Goal: Task Accomplishment & Management: Use online tool/utility

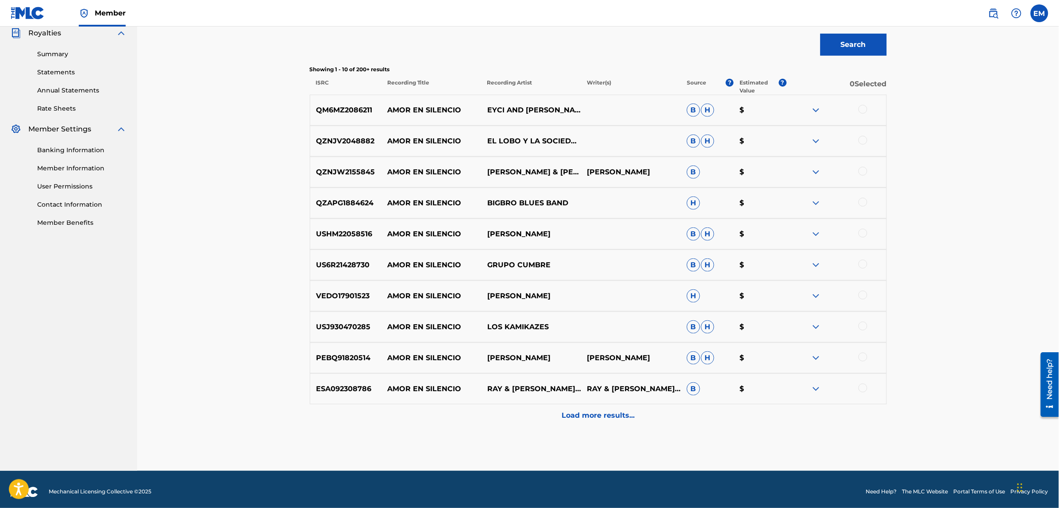
scroll to position [273, 0]
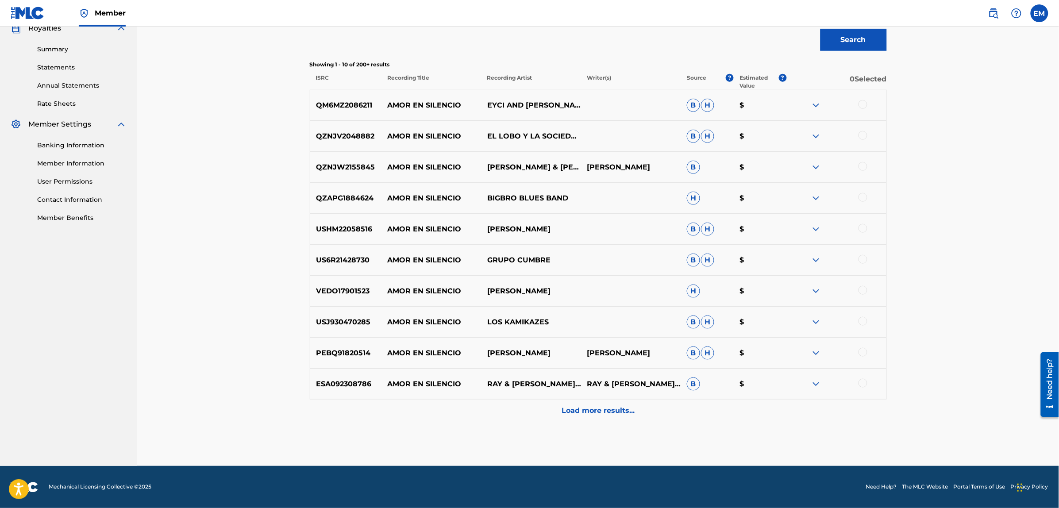
click at [600, 407] on p "Load more results..." at bounding box center [597, 410] width 73 height 11
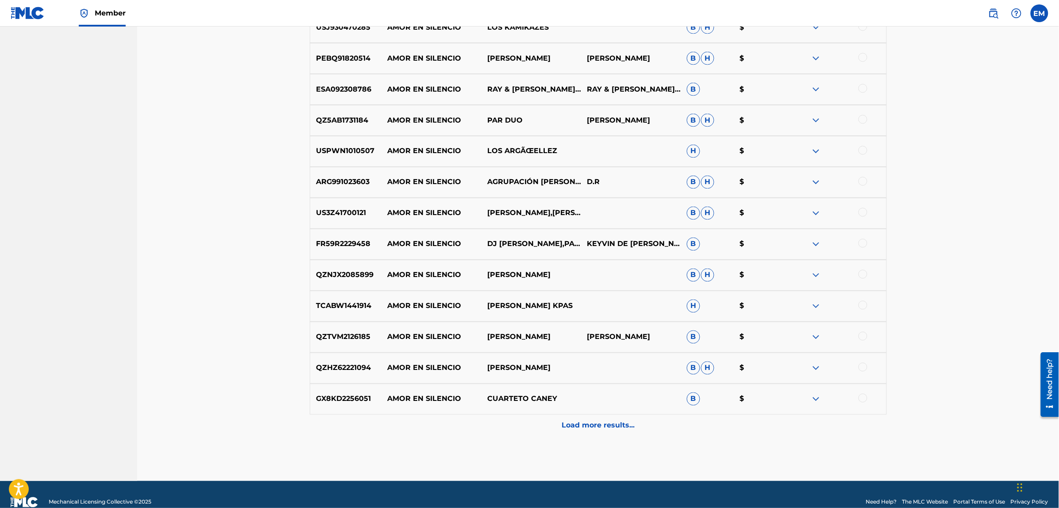
scroll to position [583, 0]
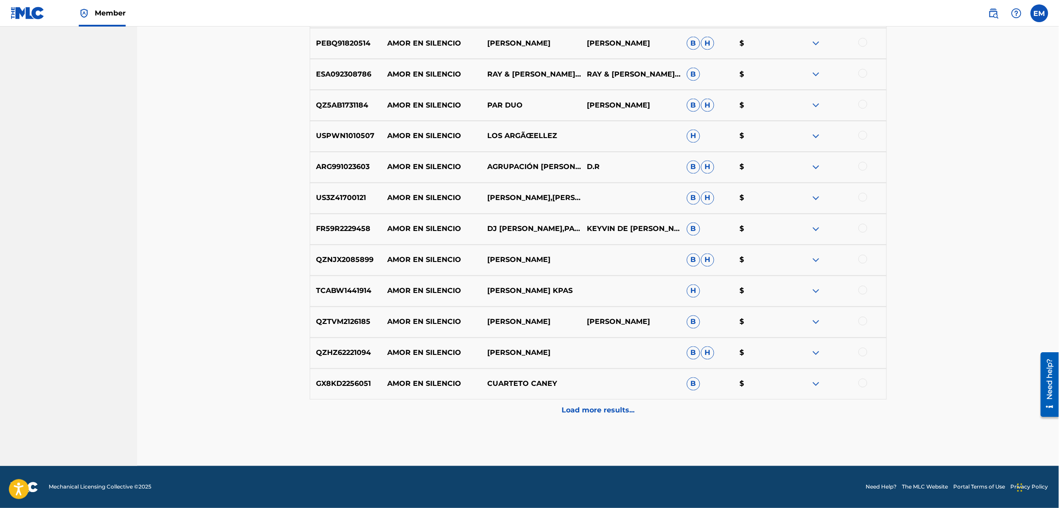
click at [598, 411] on p "Load more results..." at bounding box center [597, 410] width 73 height 11
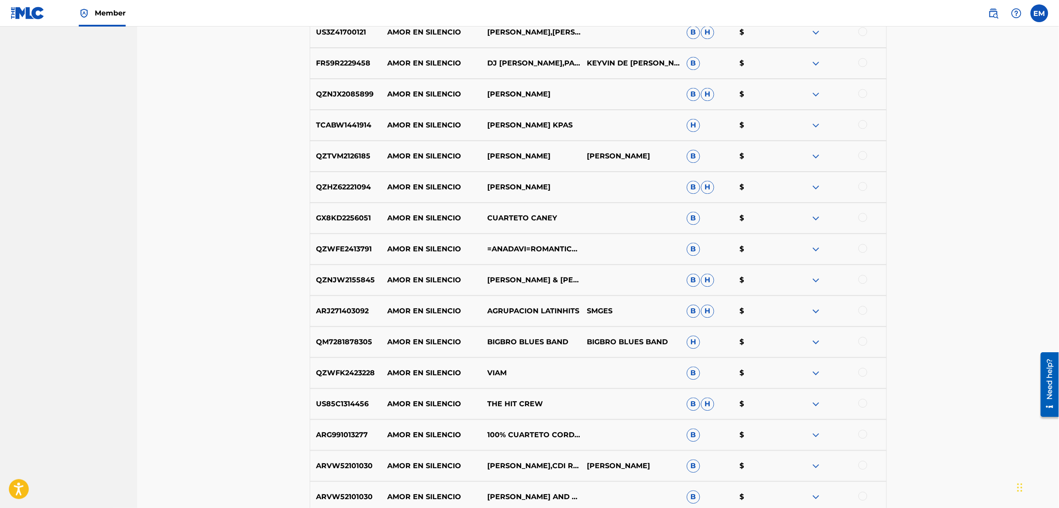
scroll to position [892, 0]
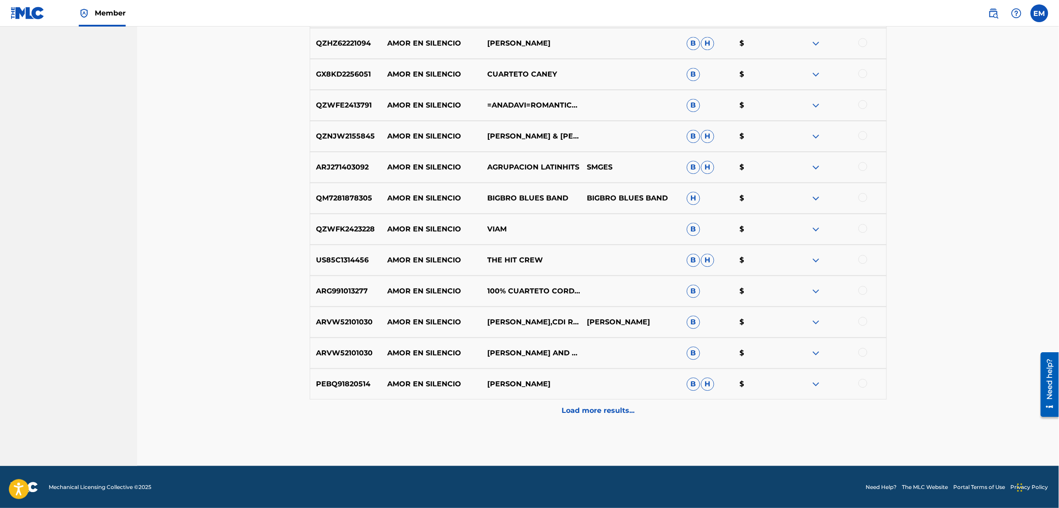
click at [598, 411] on p "Load more results..." at bounding box center [597, 410] width 73 height 11
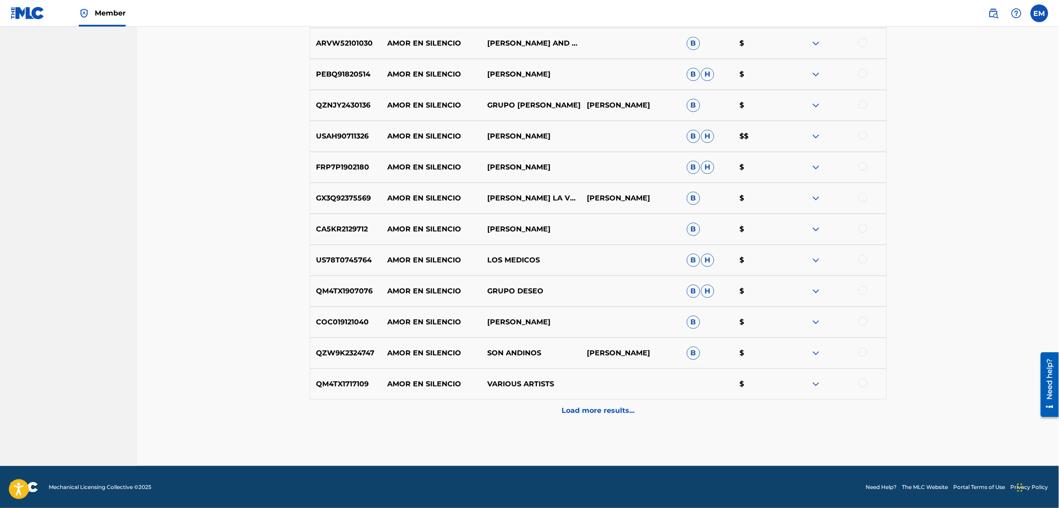
click at [598, 411] on p "Load more results..." at bounding box center [597, 410] width 73 height 11
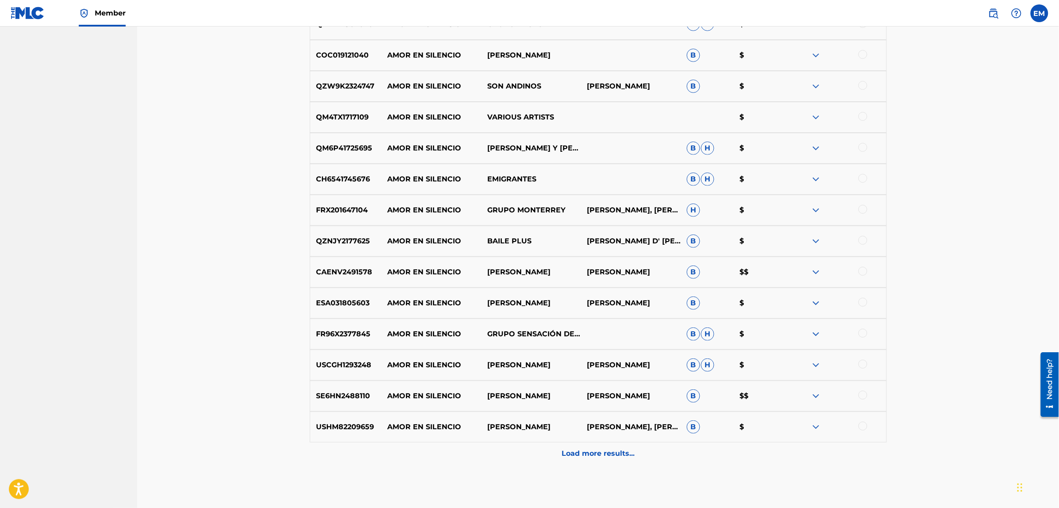
scroll to position [1512, 0]
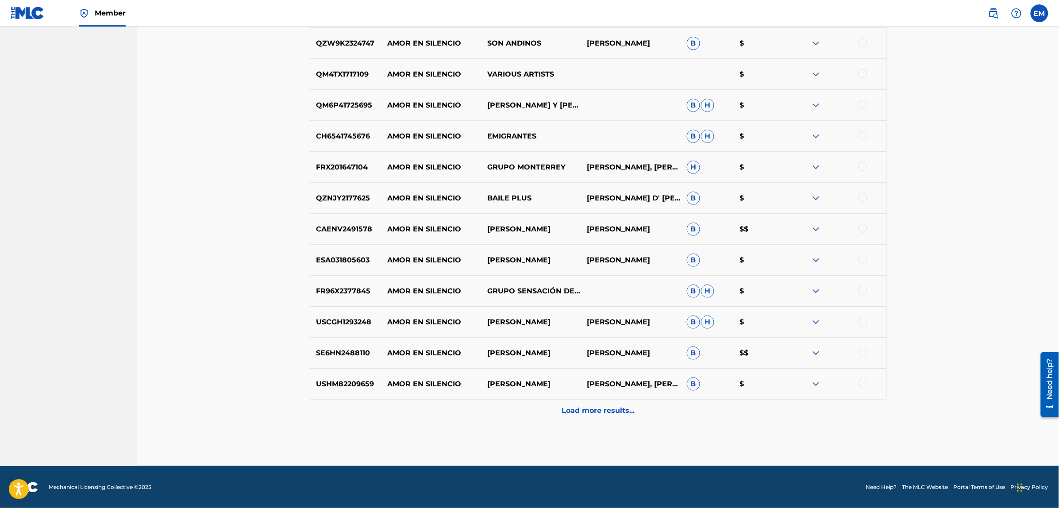
click at [598, 411] on p "Load more results..." at bounding box center [597, 410] width 73 height 11
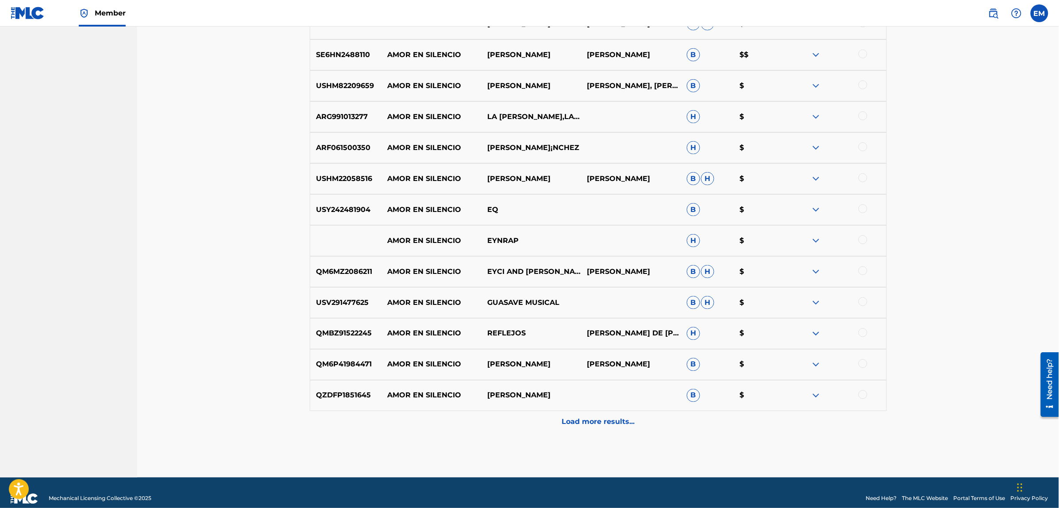
scroll to position [1822, 0]
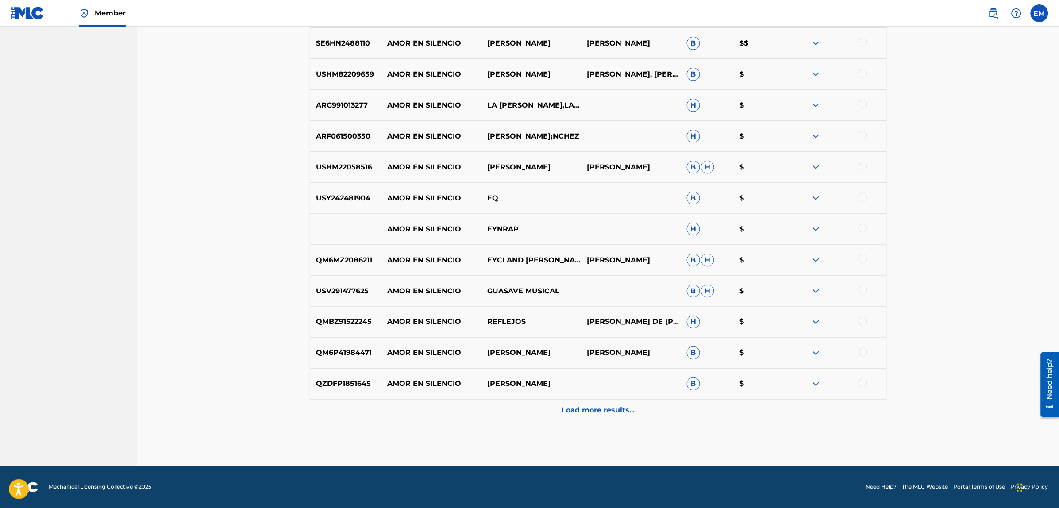
click at [598, 411] on p "Load more results..." at bounding box center [597, 410] width 73 height 11
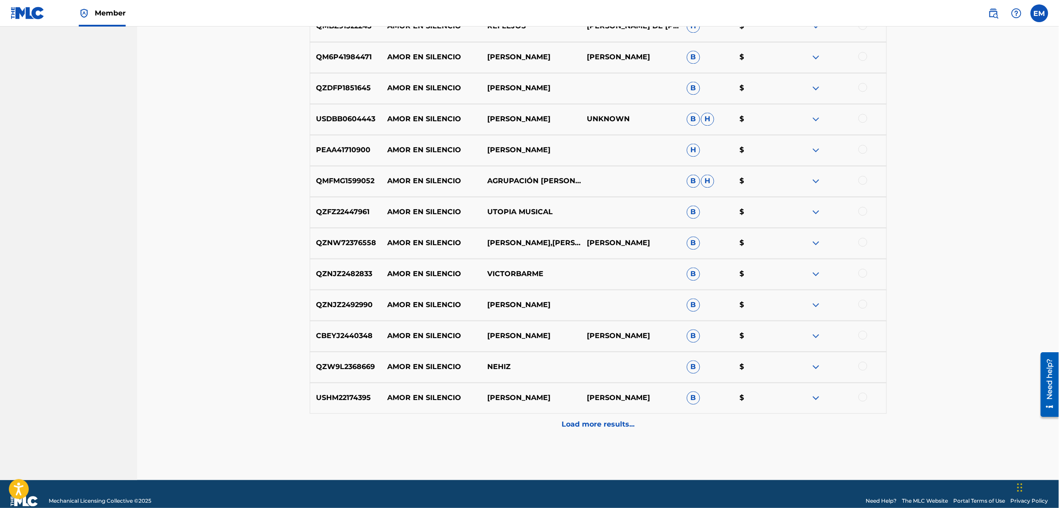
scroll to position [2131, 0]
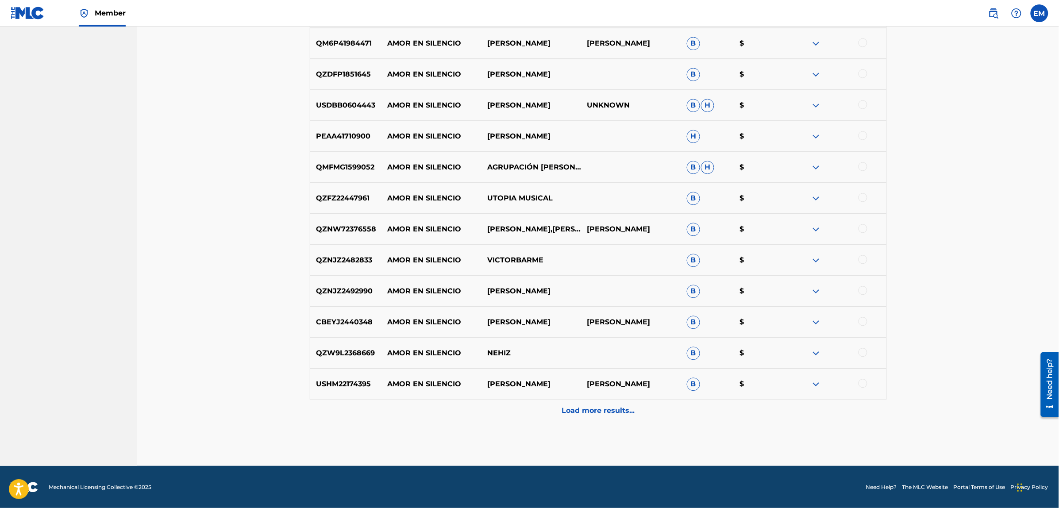
click at [598, 411] on p "Load more results..." at bounding box center [597, 410] width 73 height 11
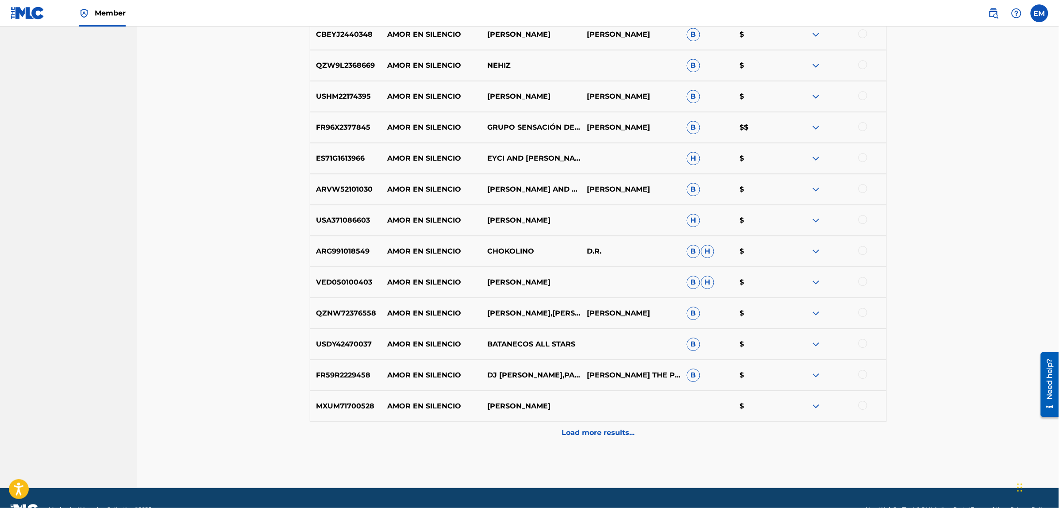
scroll to position [2441, 0]
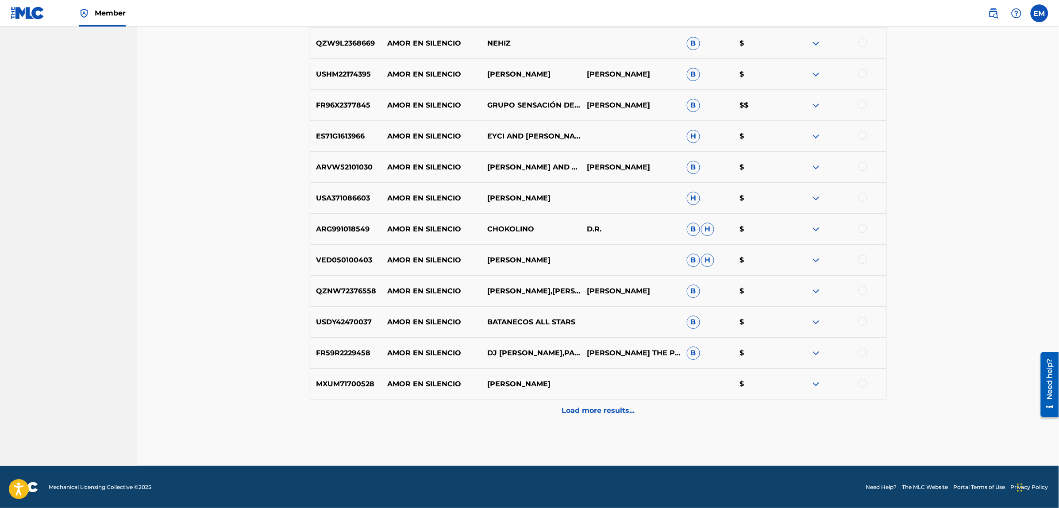
click at [598, 411] on p "Load more results..." at bounding box center [597, 410] width 73 height 11
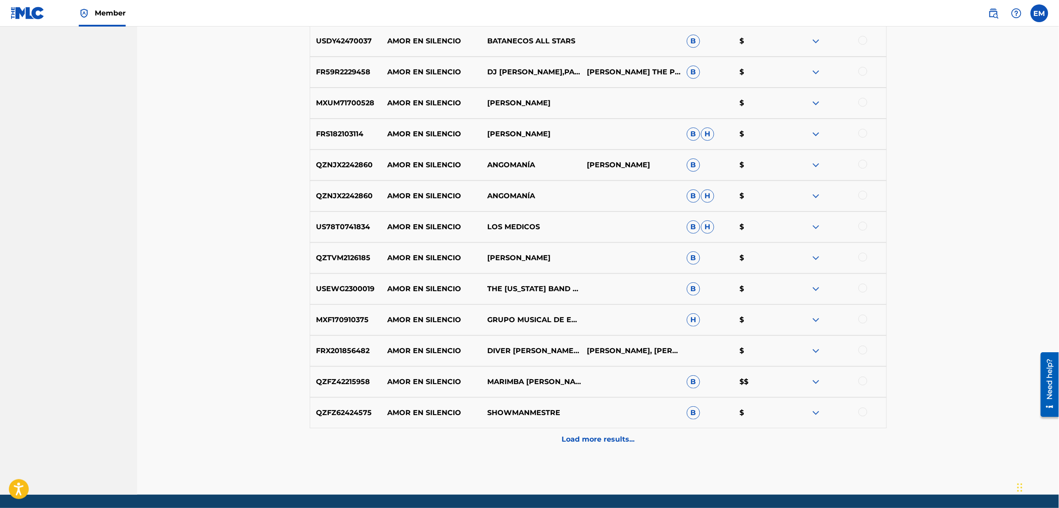
scroll to position [2751, 0]
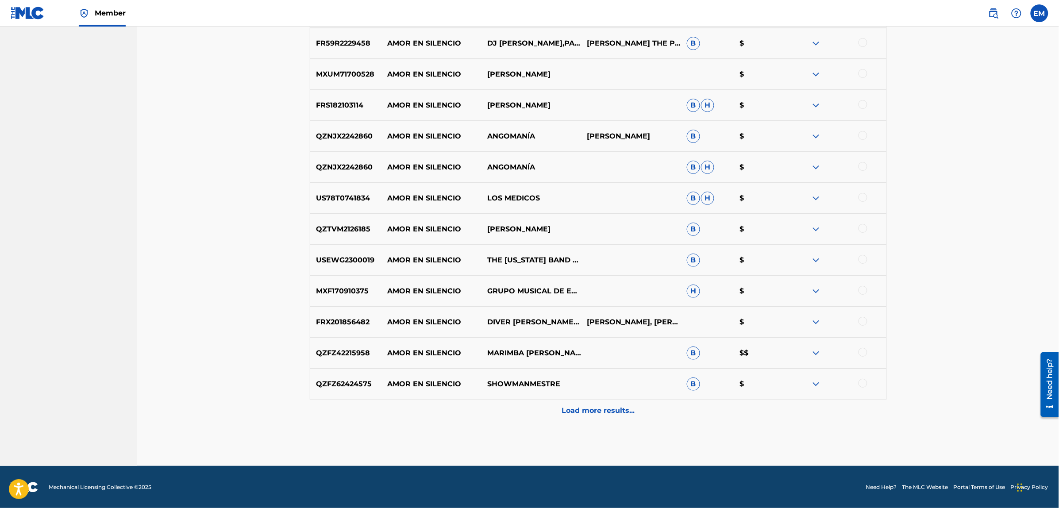
click at [605, 412] on p "Load more results..." at bounding box center [597, 410] width 73 height 11
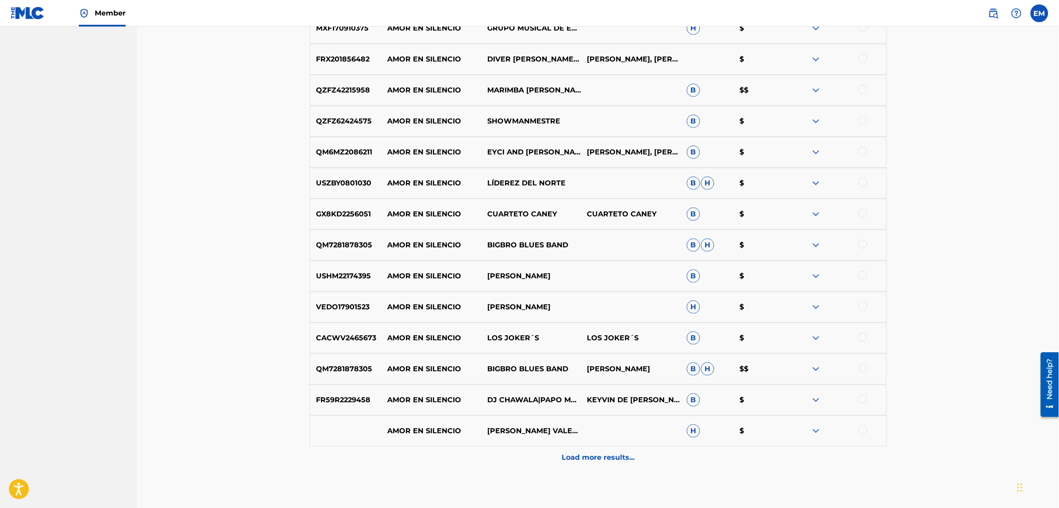
scroll to position [3060, 0]
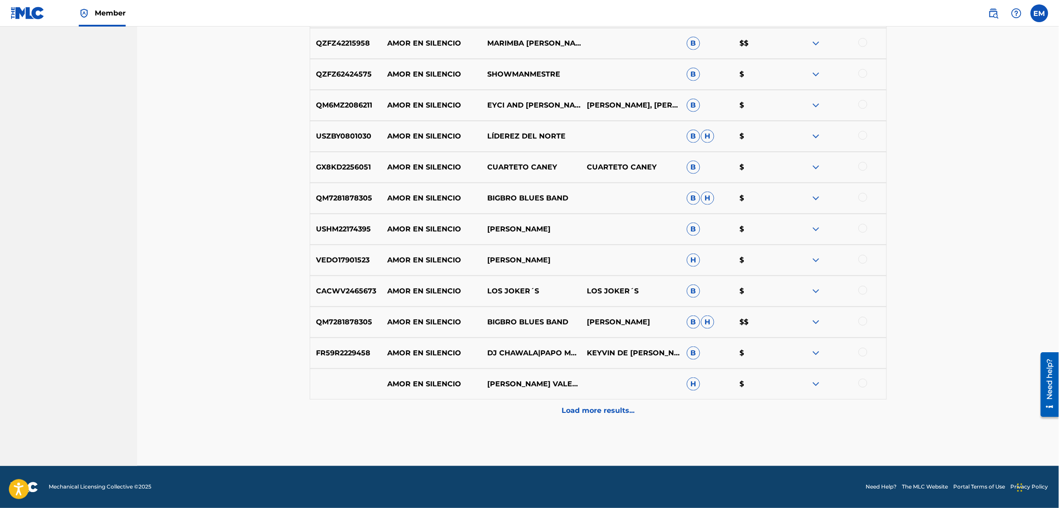
click at [605, 412] on p "Load more results..." at bounding box center [597, 410] width 73 height 11
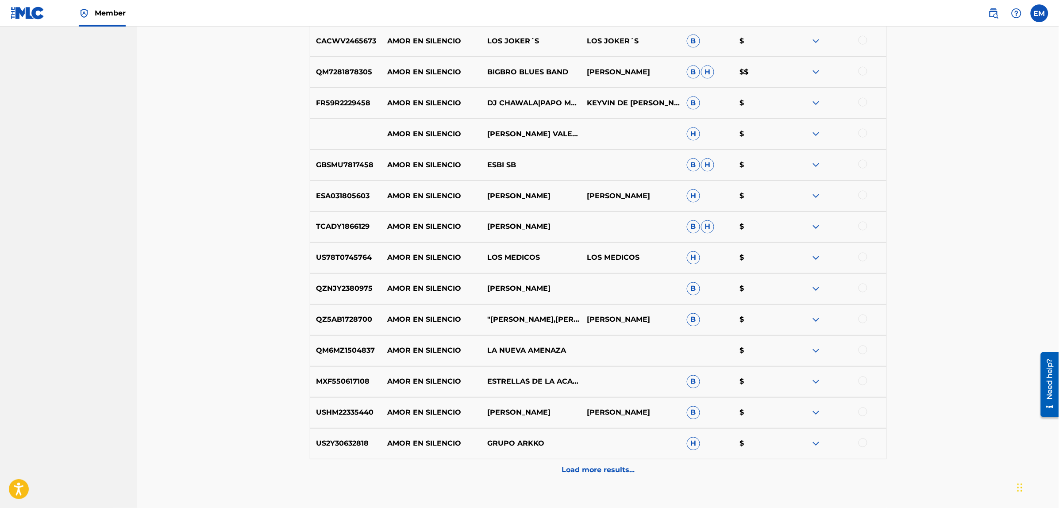
scroll to position [3370, 0]
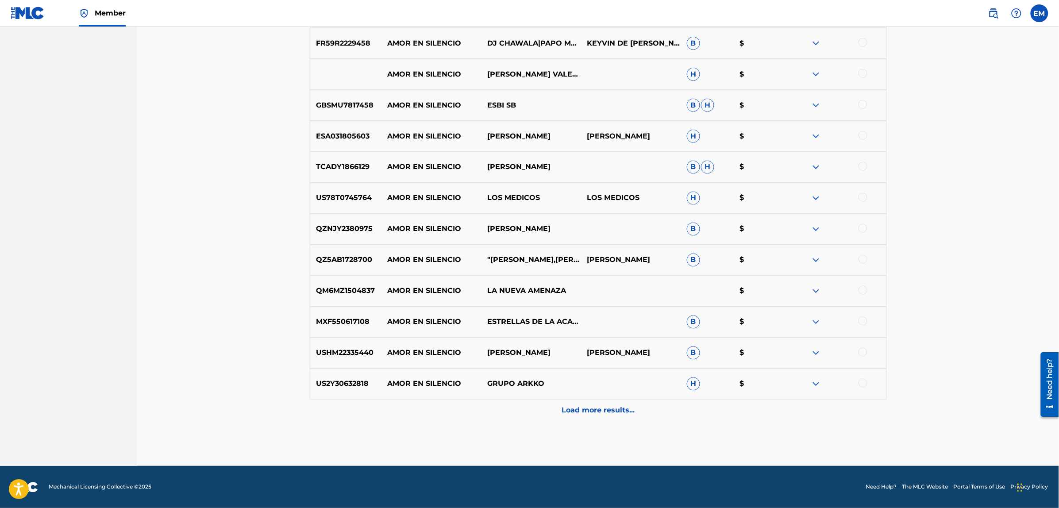
click at [605, 412] on p "Load more results..." at bounding box center [597, 410] width 73 height 11
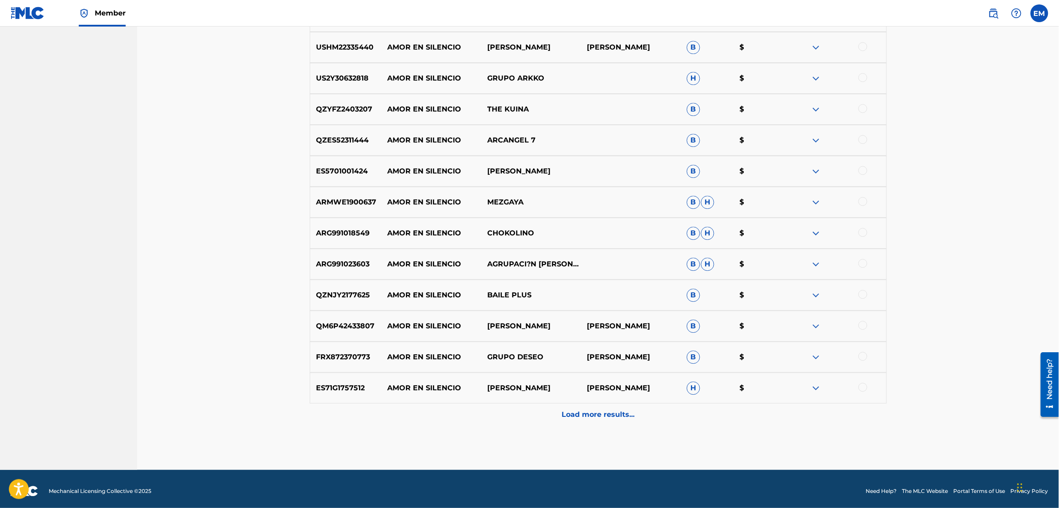
scroll to position [3680, 0]
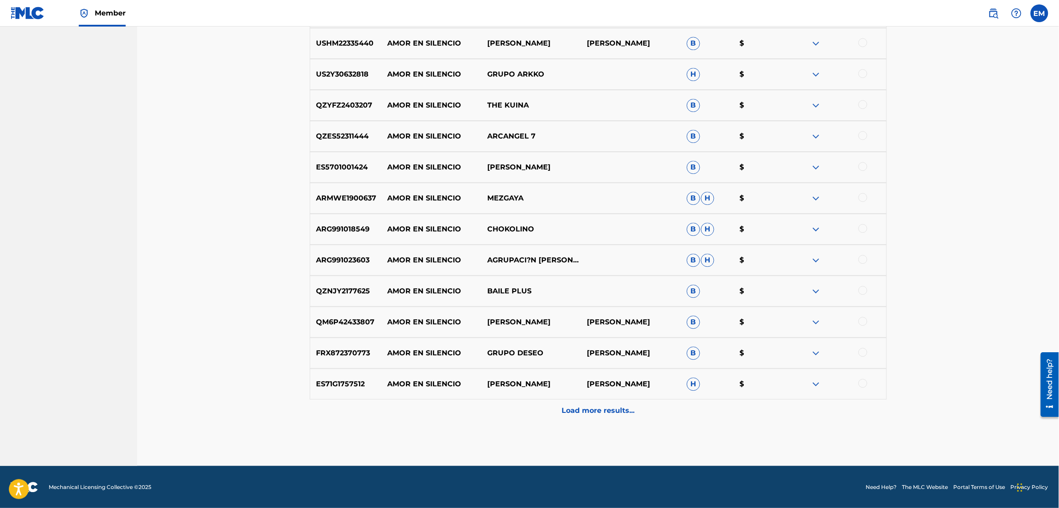
click at [605, 412] on p "Load more results..." at bounding box center [597, 410] width 73 height 11
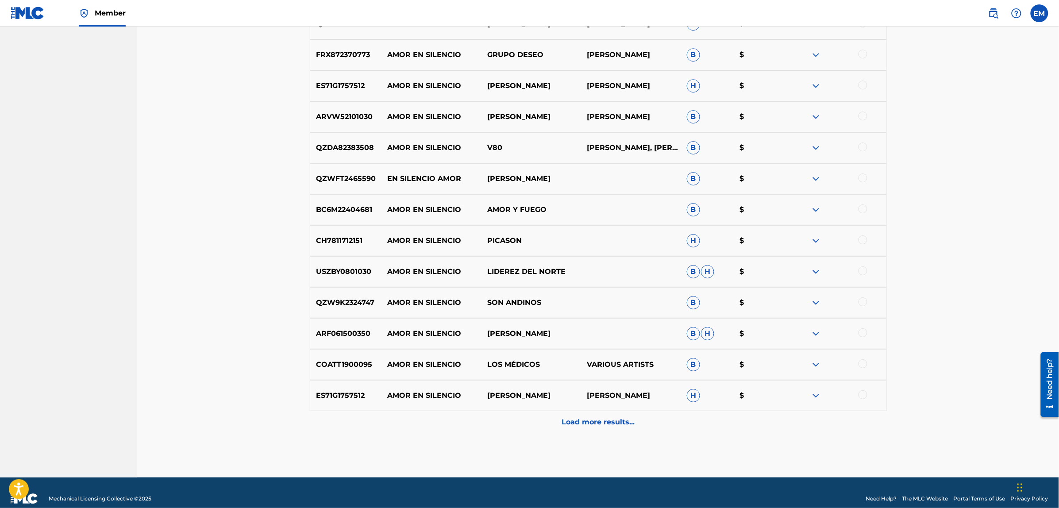
scroll to position [3989, 0]
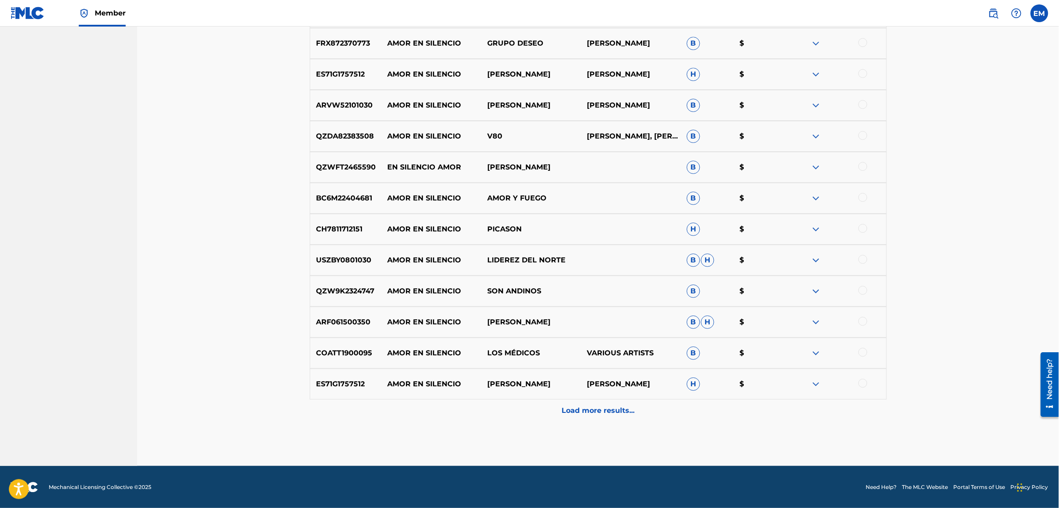
click at [605, 412] on p "Load more results..." at bounding box center [597, 410] width 73 height 11
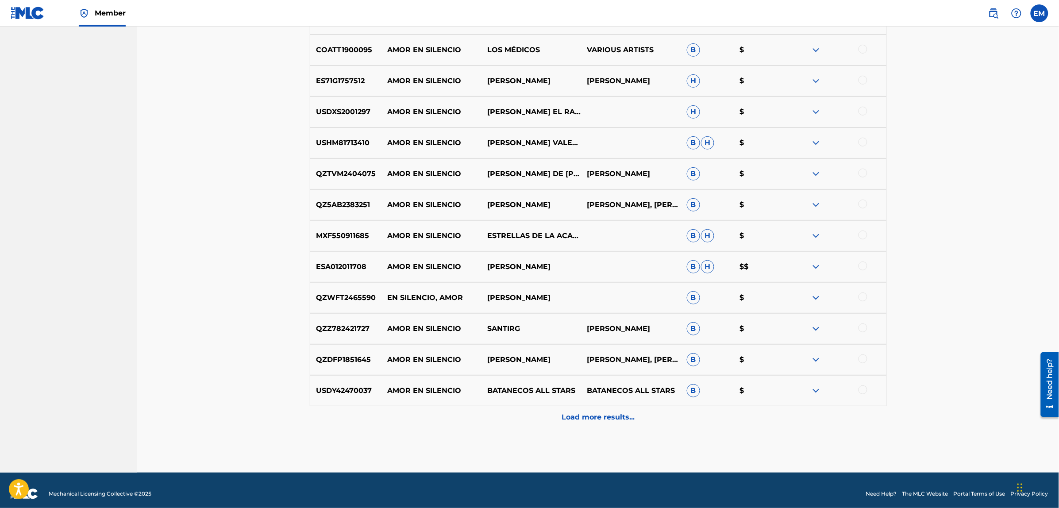
scroll to position [4299, 0]
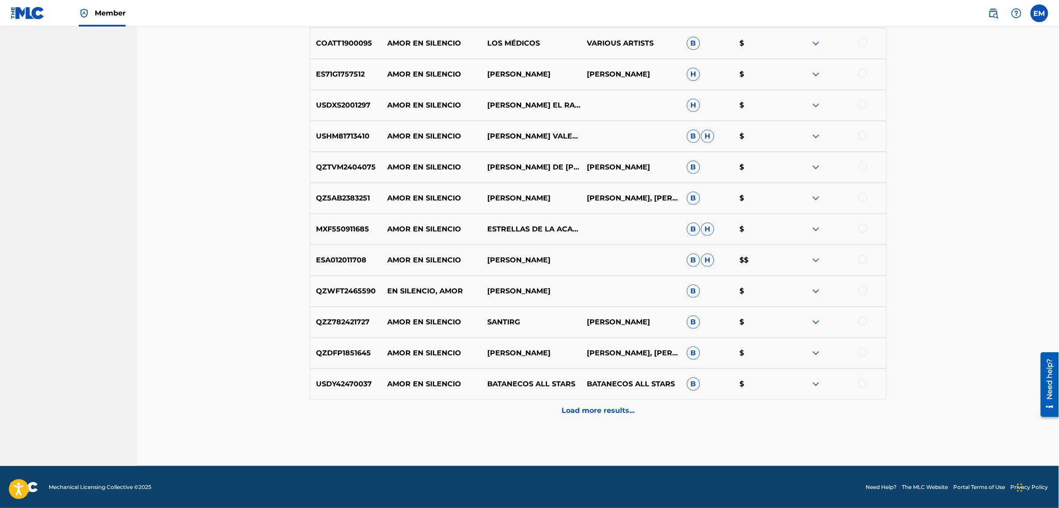
click at [605, 412] on p "Load more results..." at bounding box center [597, 410] width 73 height 11
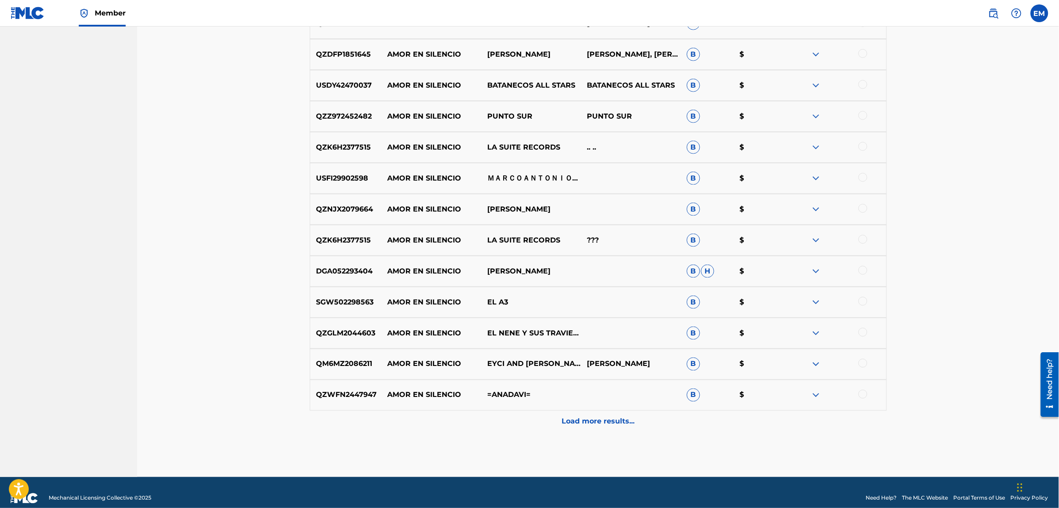
scroll to position [4609, 0]
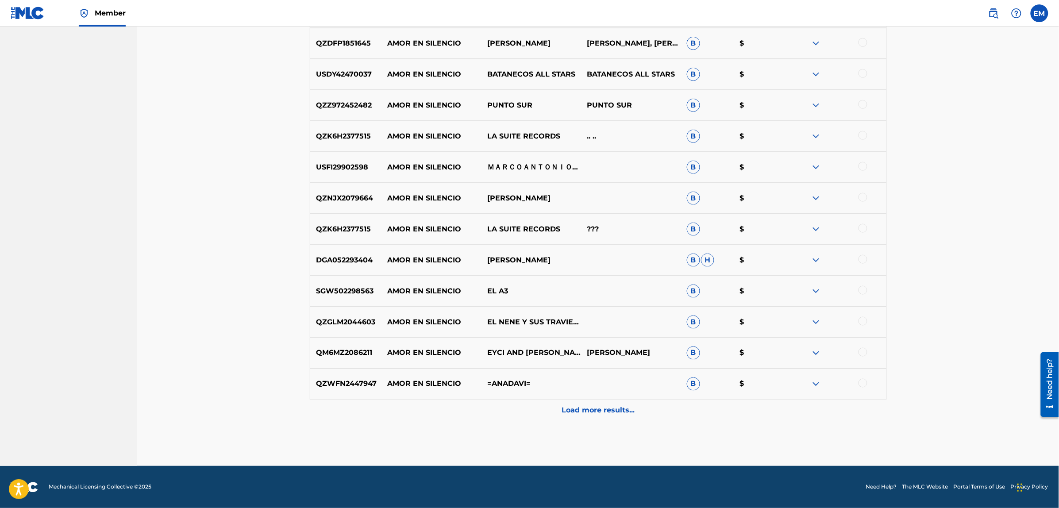
click at [605, 412] on p "Load more results..." at bounding box center [597, 410] width 73 height 11
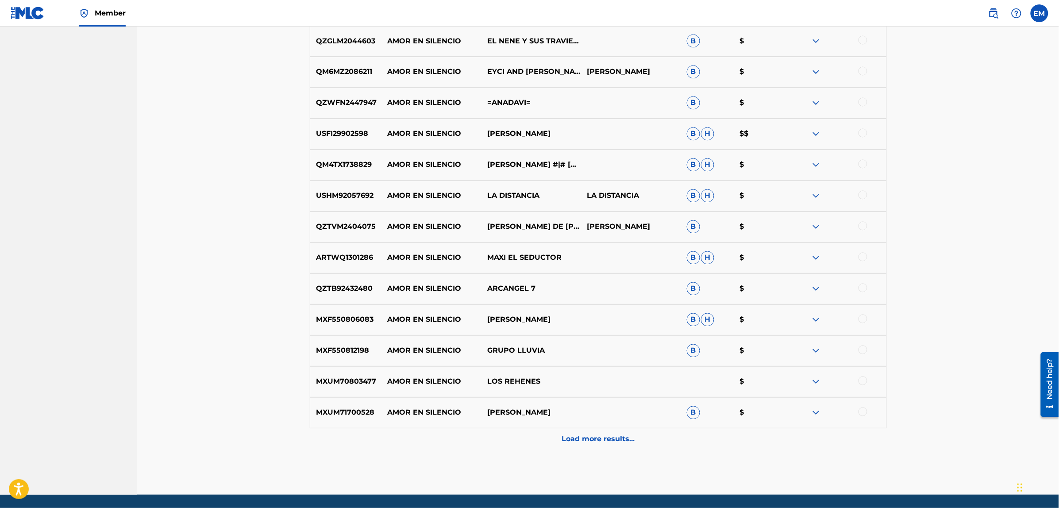
scroll to position [4919, 0]
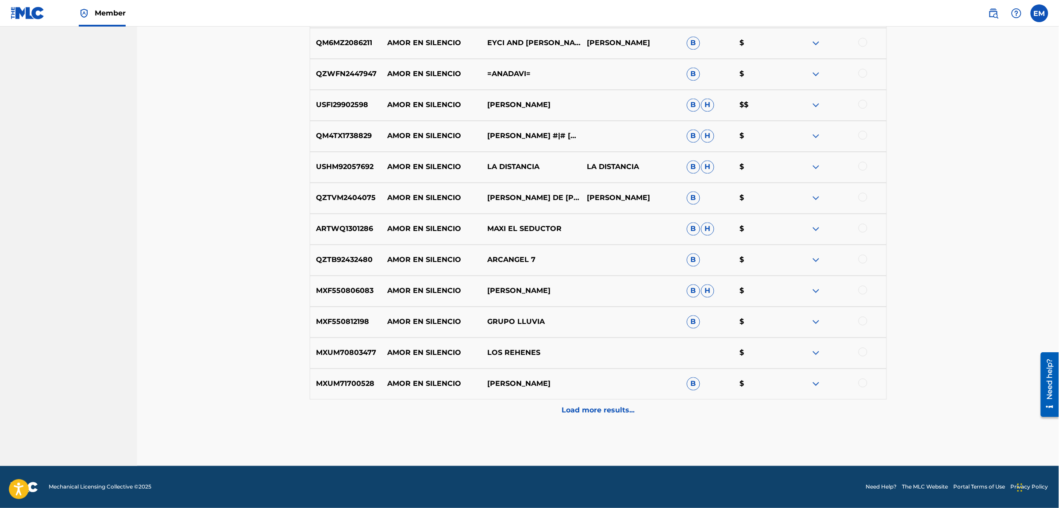
click at [605, 413] on p "Load more results..." at bounding box center [597, 410] width 73 height 11
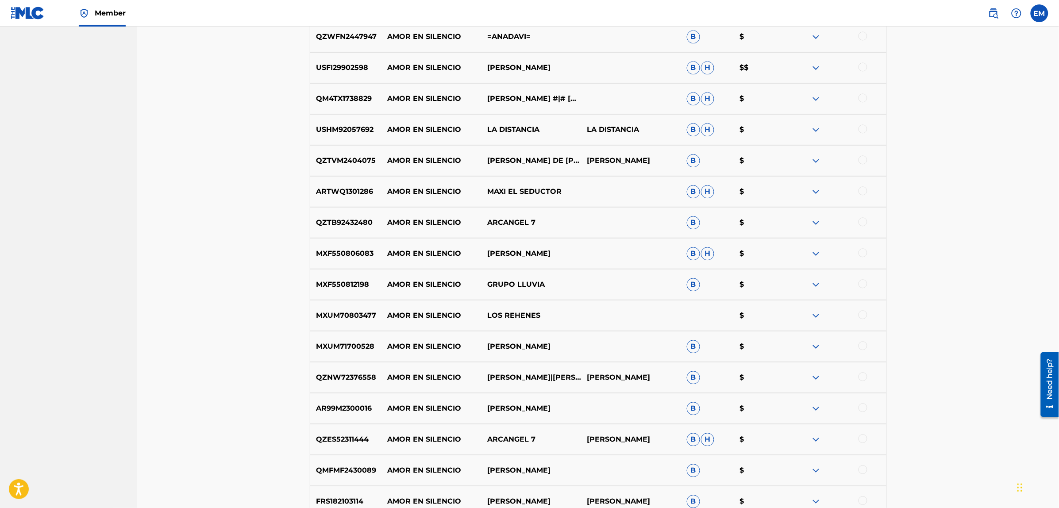
scroll to position [5140, 0]
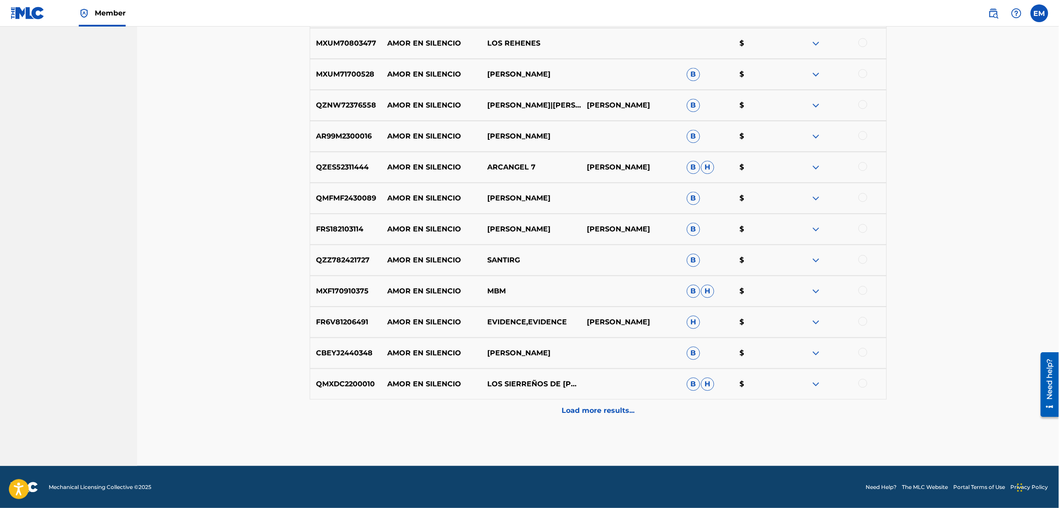
click at [605, 413] on p "Load more results..." at bounding box center [597, 410] width 73 height 11
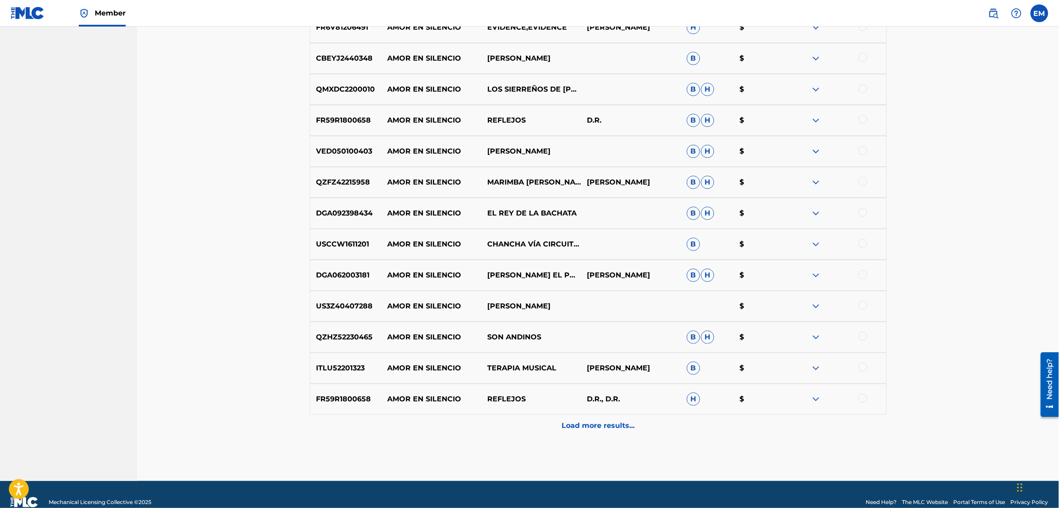
scroll to position [5538, 0]
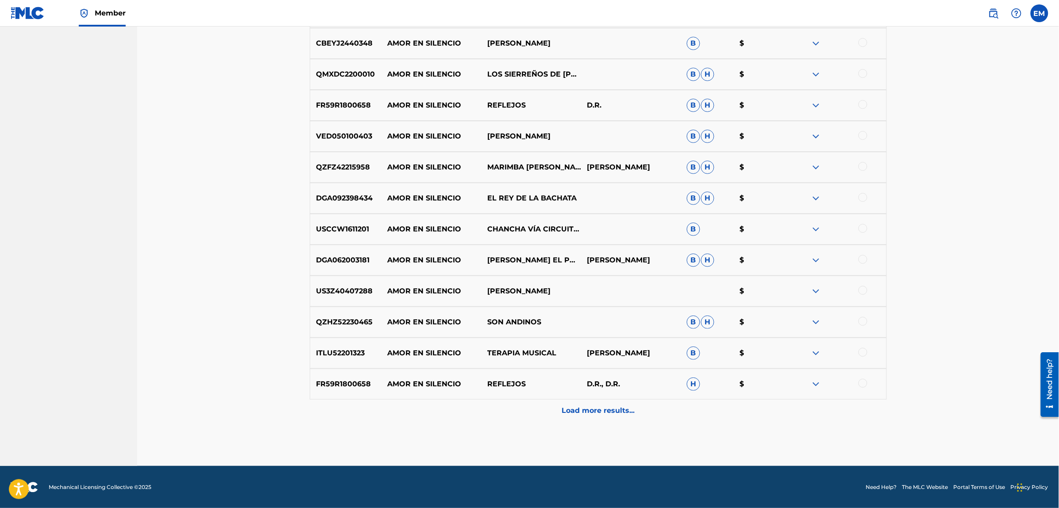
click at [605, 413] on p "Load more results..." at bounding box center [597, 410] width 73 height 11
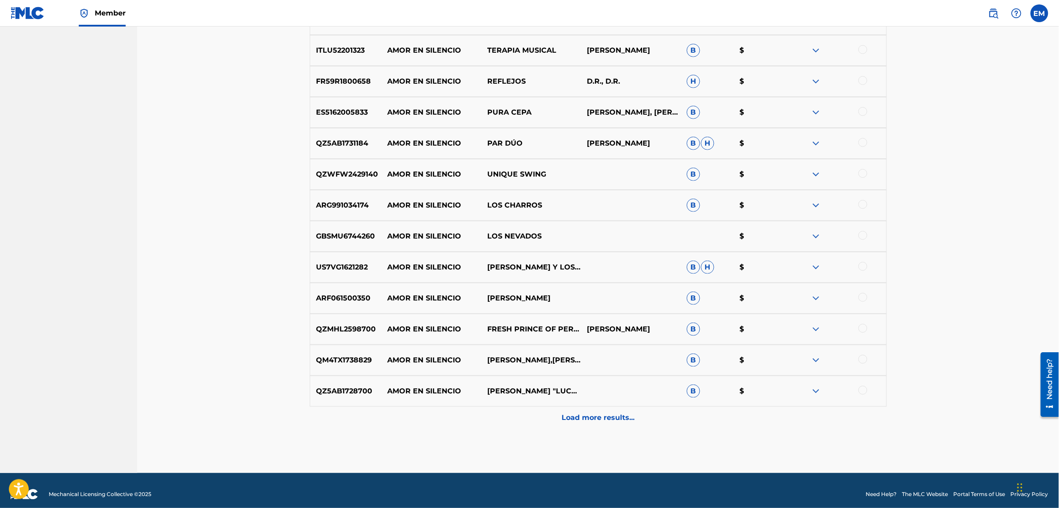
scroll to position [5848, 0]
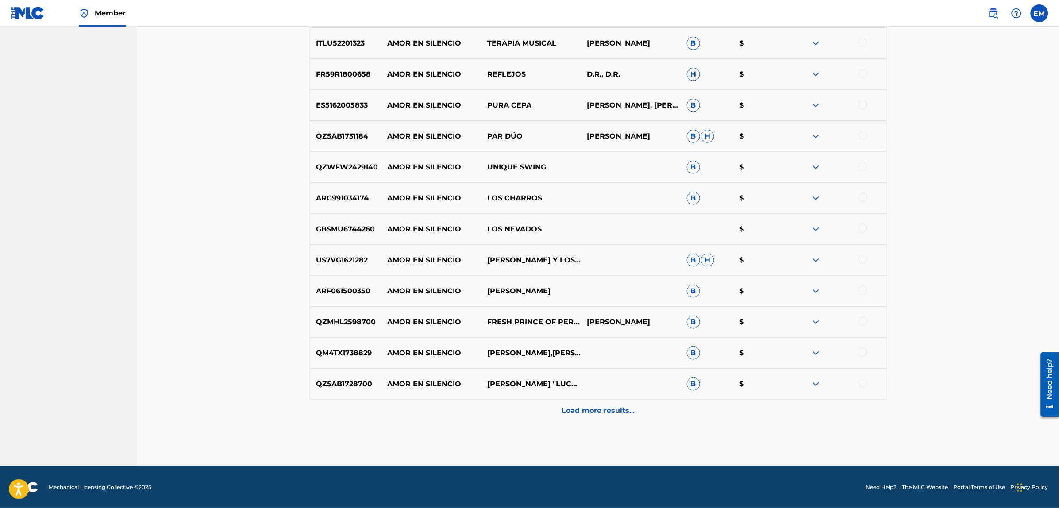
click at [600, 414] on p "Load more results..." at bounding box center [597, 410] width 73 height 11
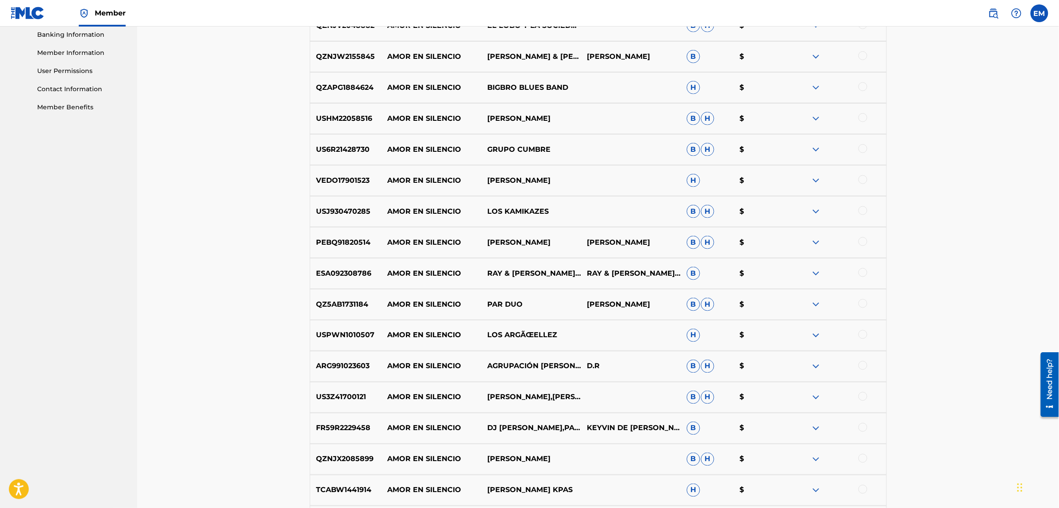
scroll to position [52, 0]
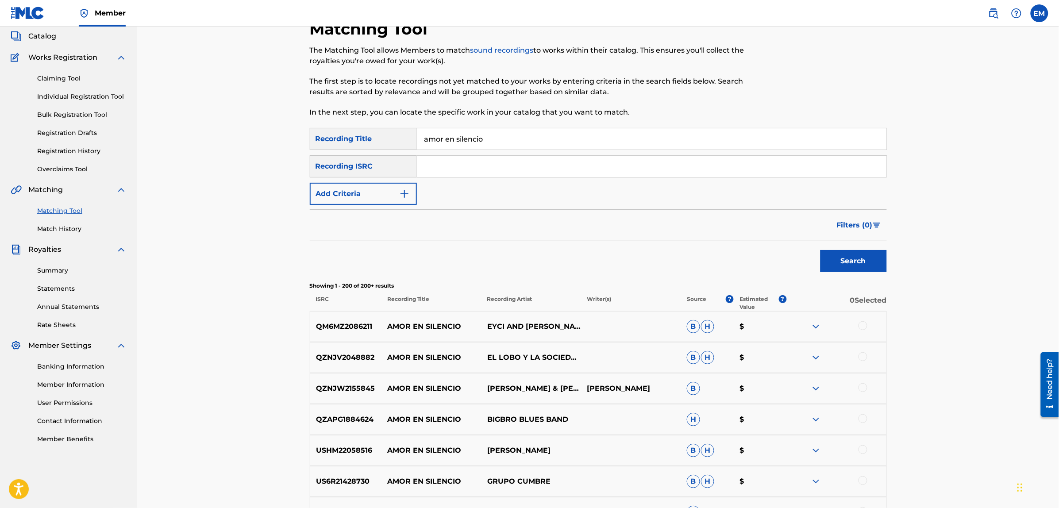
click at [383, 192] on button "Add Criteria" at bounding box center [363, 194] width 107 height 22
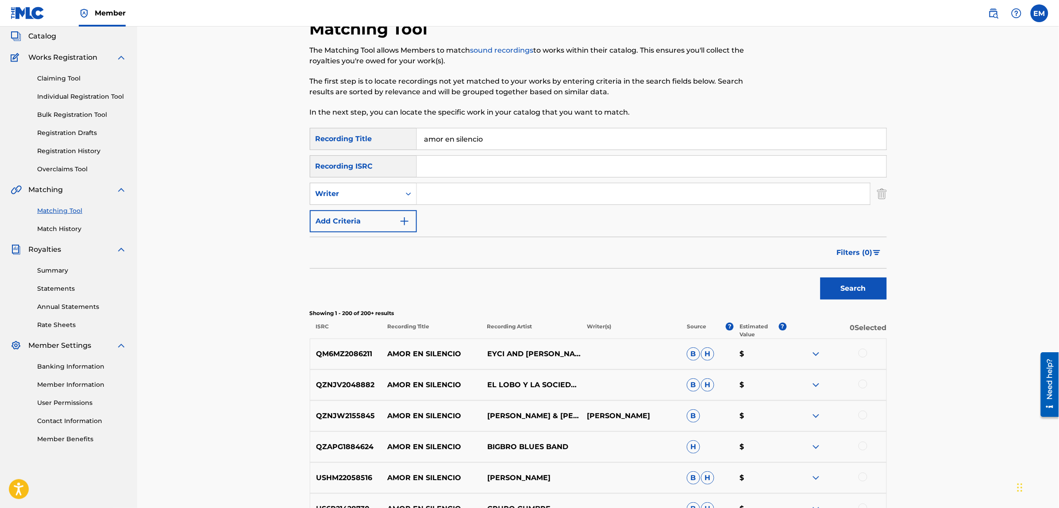
click at [433, 189] on input "Search Form" at bounding box center [643, 193] width 453 height 21
type input "[PERSON_NAME]"
click at [820, 277] on button "Search" at bounding box center [853, 288] width 66 height 22
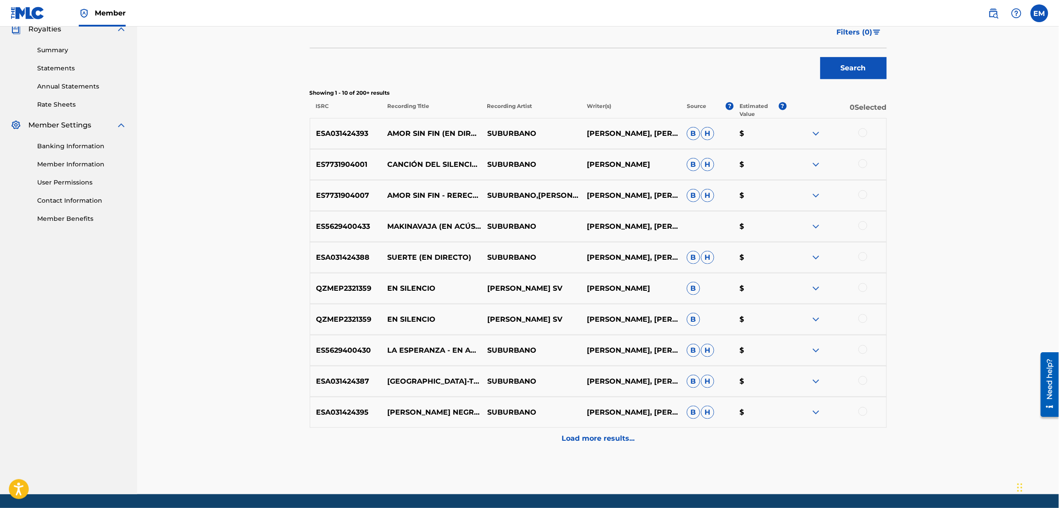
scroll to position [273, 0]
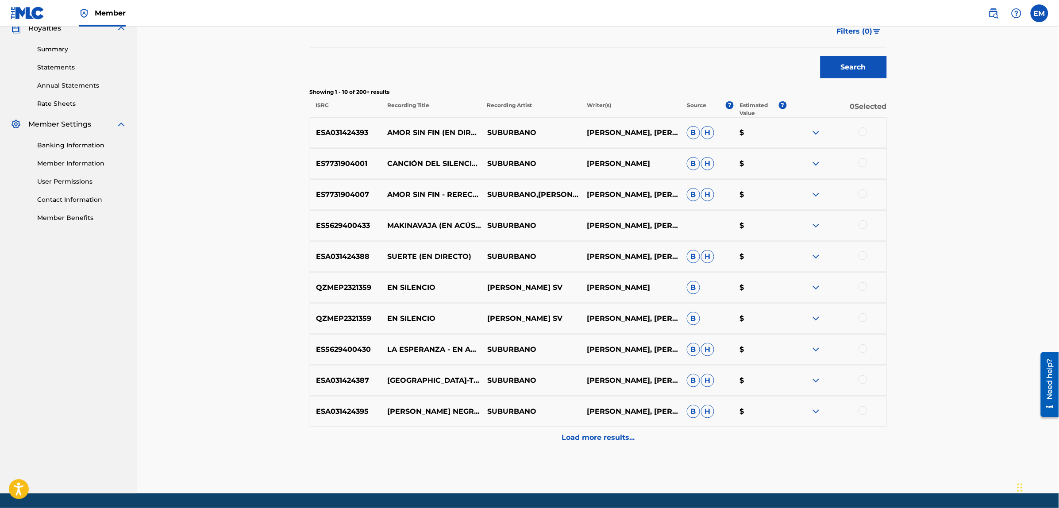
click at [610, 437] on p "Load more results..." at bounding box center [597, 438] width 73 height 11
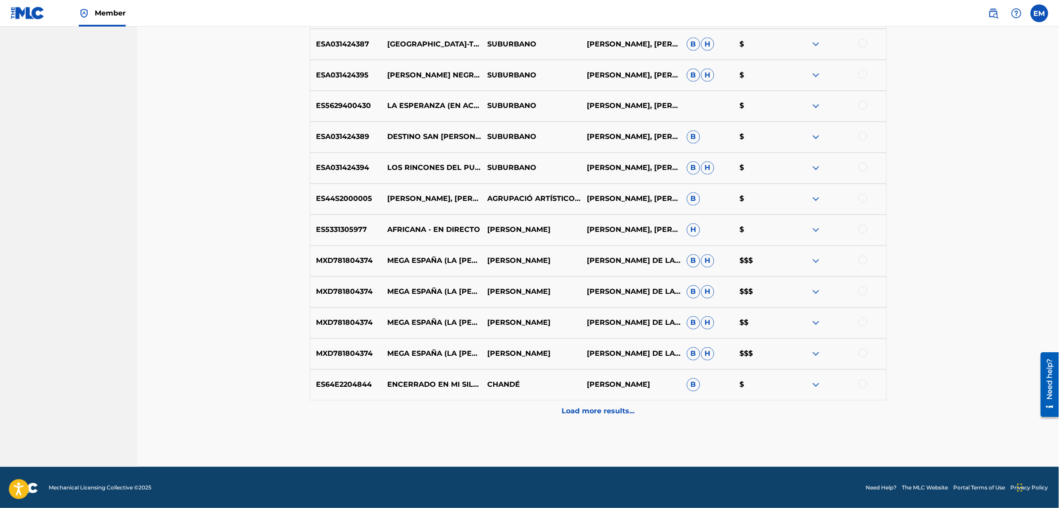
scroll to position [611, 0]
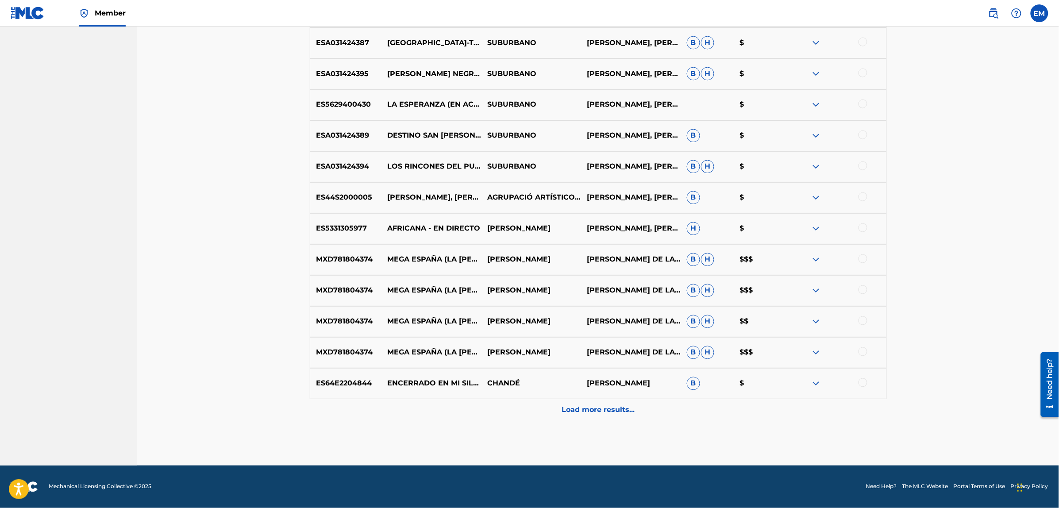
click at [607, 408] on p "Load more results..." at bounding box center [597, 410] width 73 height 11
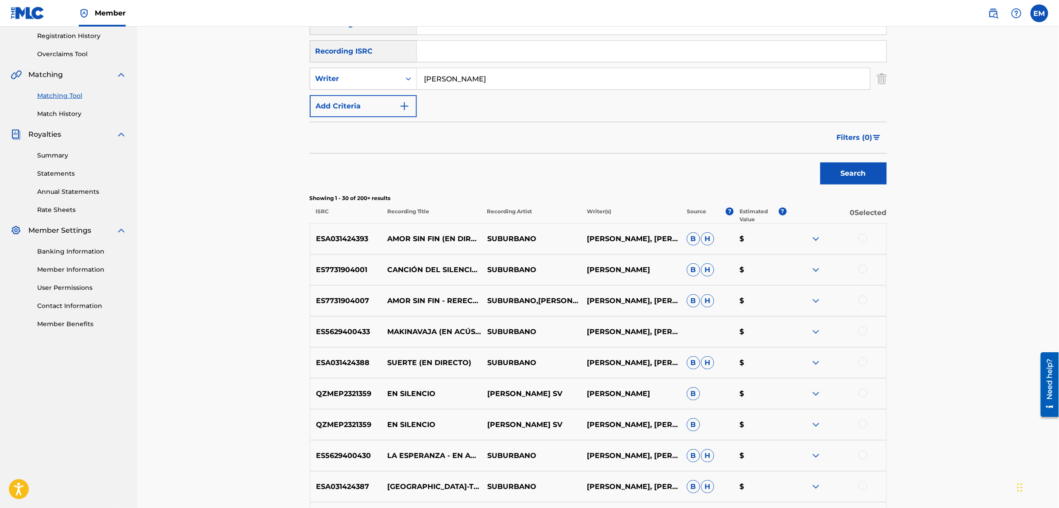
scroll to position [0, 0]
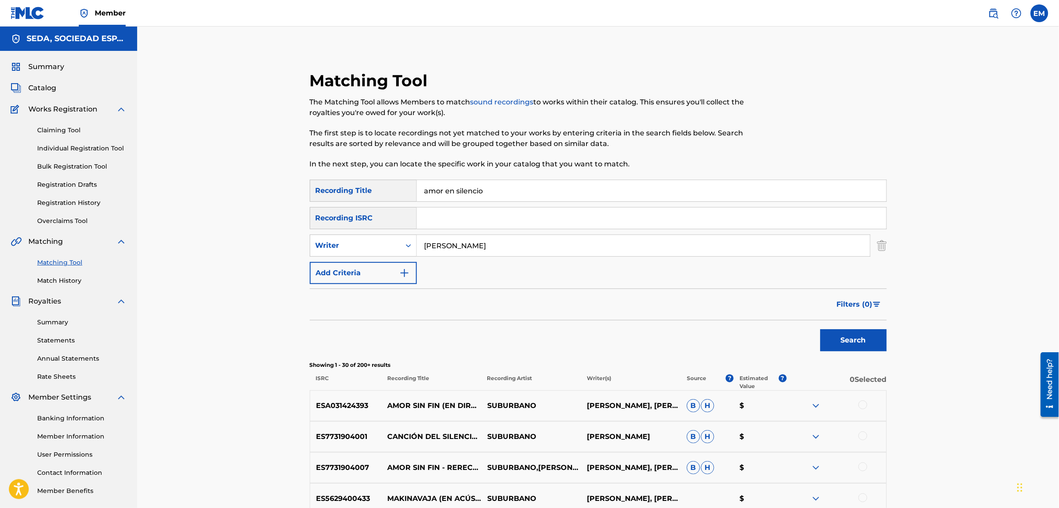
click at [862, 403] on div at bounding box center [862, 404] width 9 height 9
click at [634, 437] on button "Match 1 Group" at bounding box center [622, 436] width 98 height 22
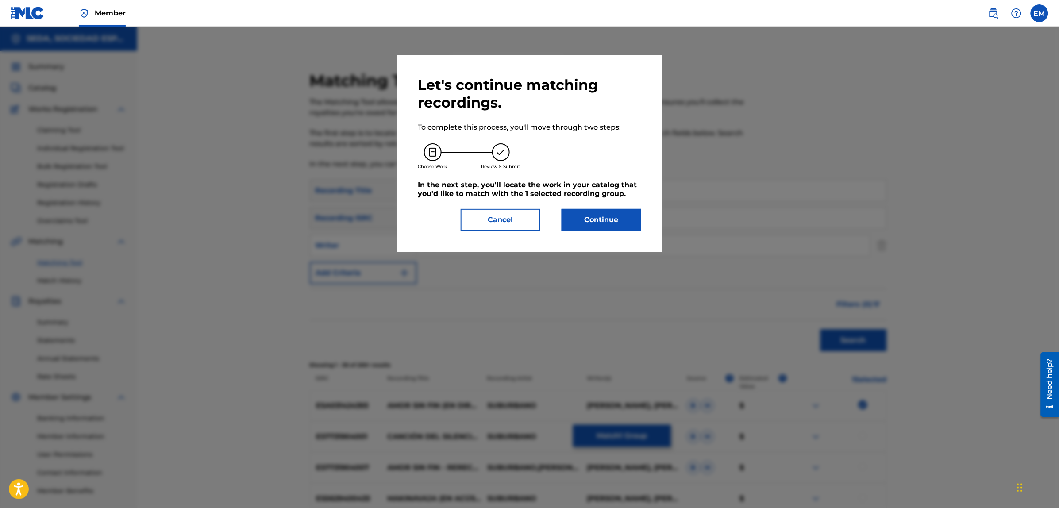
click at [583, 213] on button "Continue" at bounding box center [601, 220] width 80 height 22
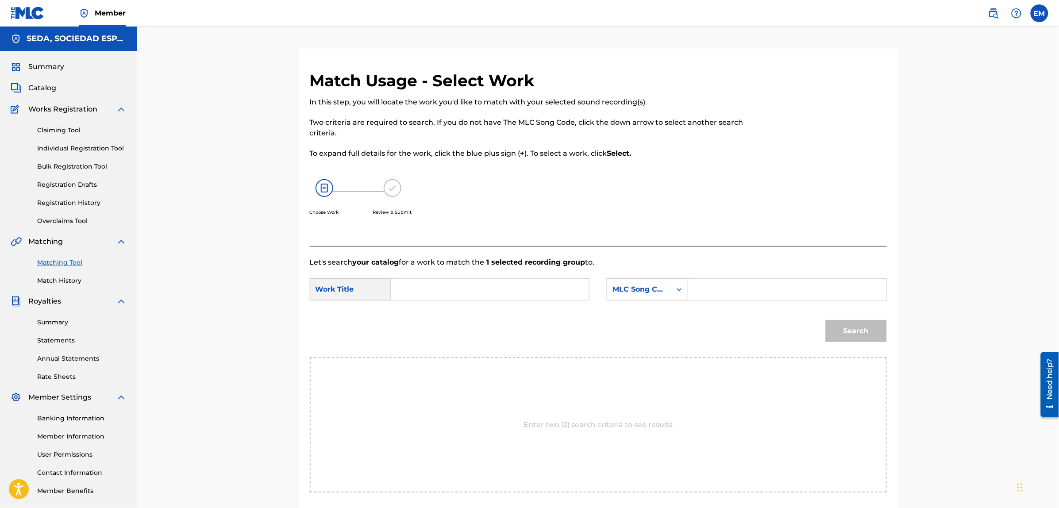
click at [484, 288] on input "Search Form" at bounding box center [489, 289] width 183 height 21
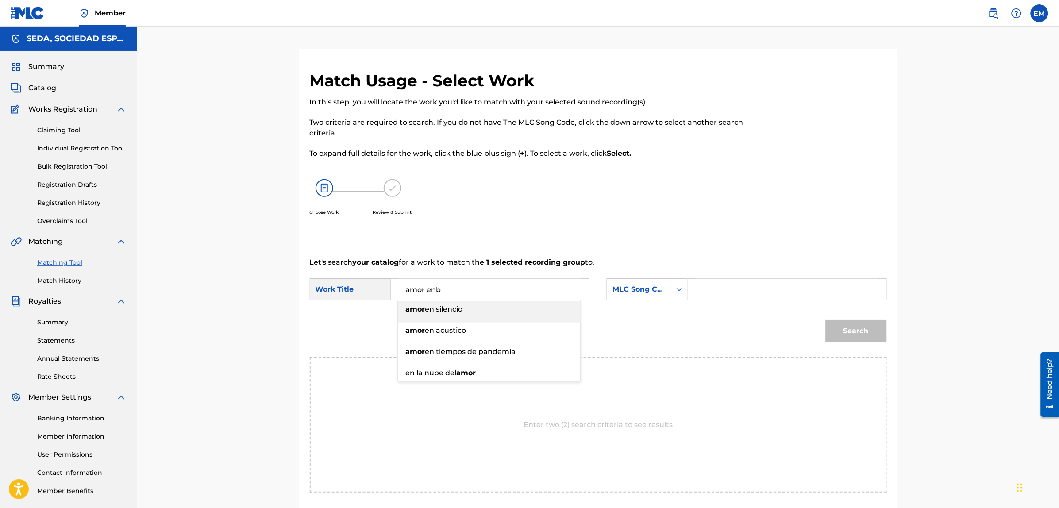
click at [465, 313] on div "amor en silencio" at bounding box center [489, 309] width 182 height 16
type input "amor en silencio"
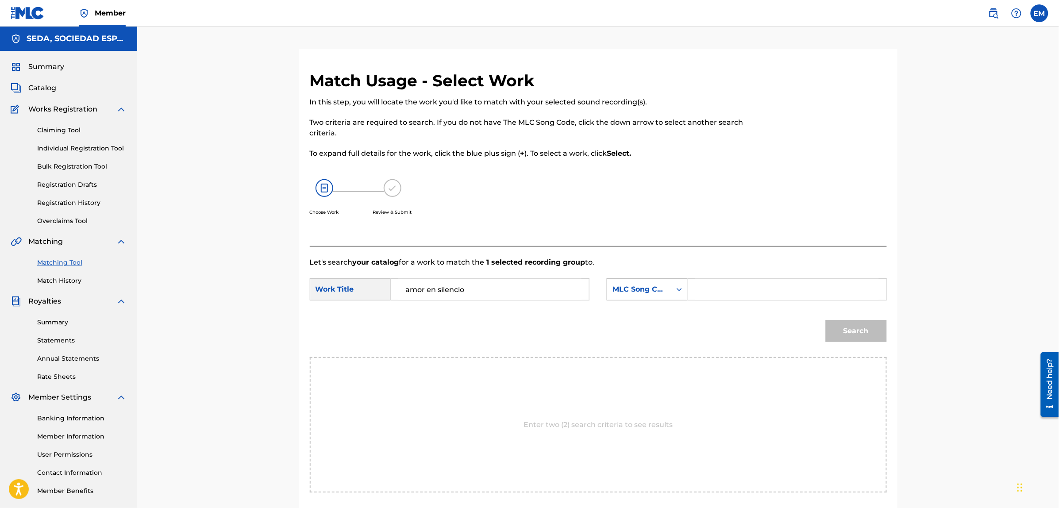
click at [637, 299] on div "MLC Song Code" at bounding box center [647, 289] width 81 height 22
click at [644, 315] on div "Writer Name" at bounding box center [647, 311] width 80 height 22
click at [713, 282] on input "Search Form" at bounding box center [786, 289] width 183 height 21
type input "[PERSON_NAME]"
click at [871, 338] on button "Search" at bounding box center [856, 331] width 61 height 22
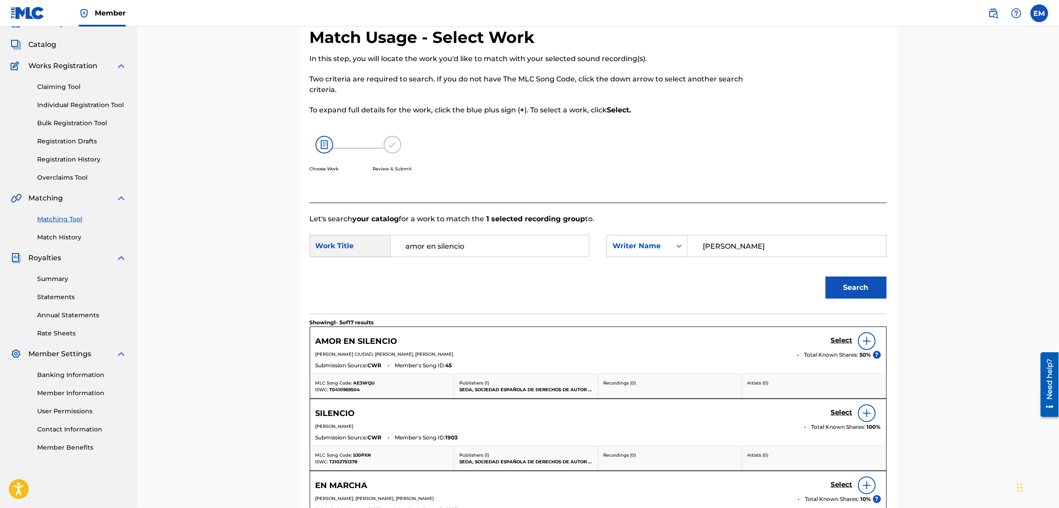
scroll to position [166, 0]
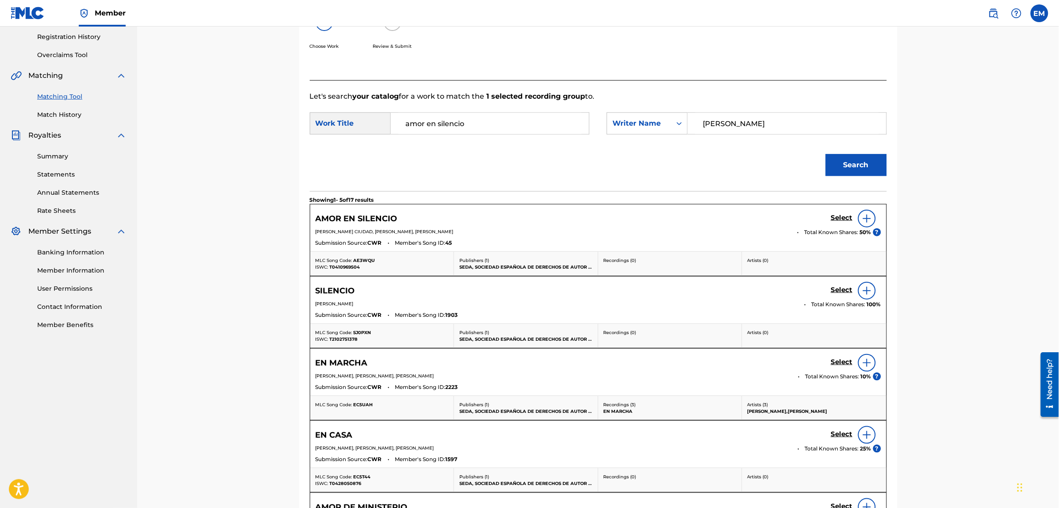
click at [868, 217] on img at bounding box center [866, 218] width 11 height 11
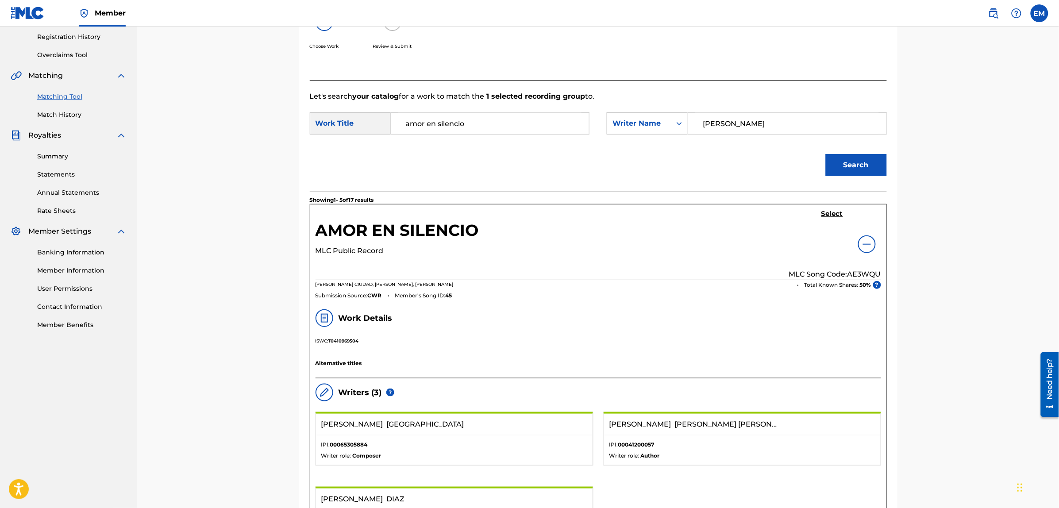
click at [826, 211] on h5 "Select" at bounding box center [832, 214] width 22 height 8
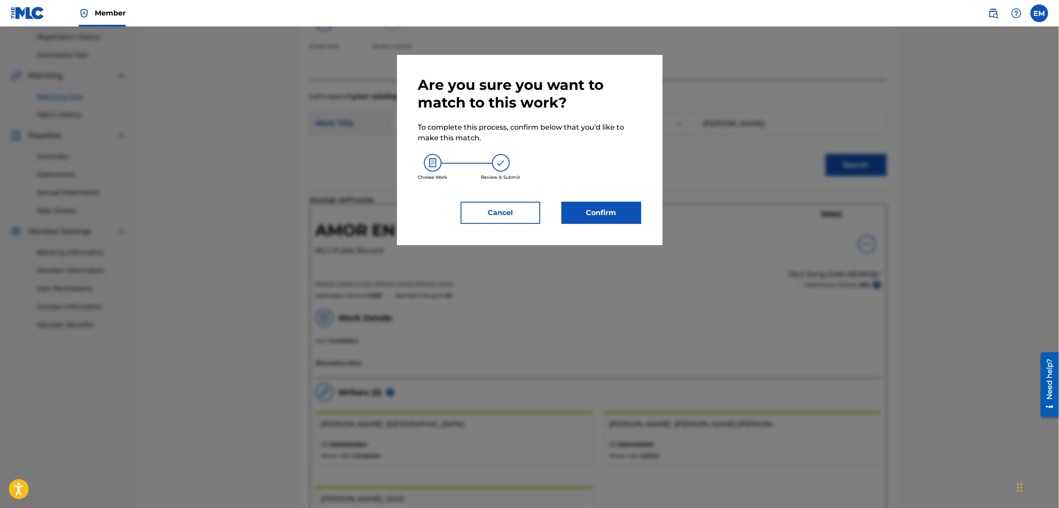
click at [623, 218] on button "Confirm" at bounding box center [601, 213] width 80 height 22
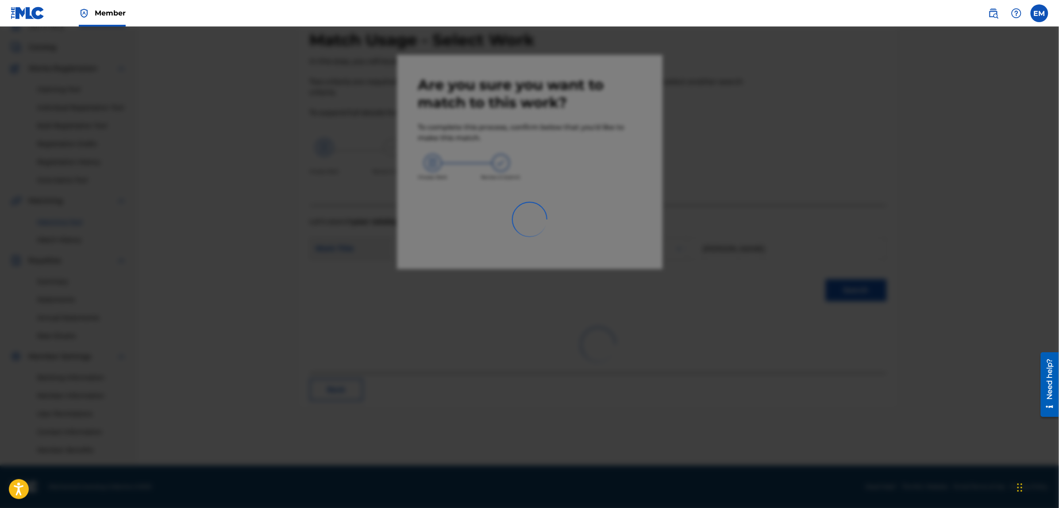
scroll to position [40, 0]
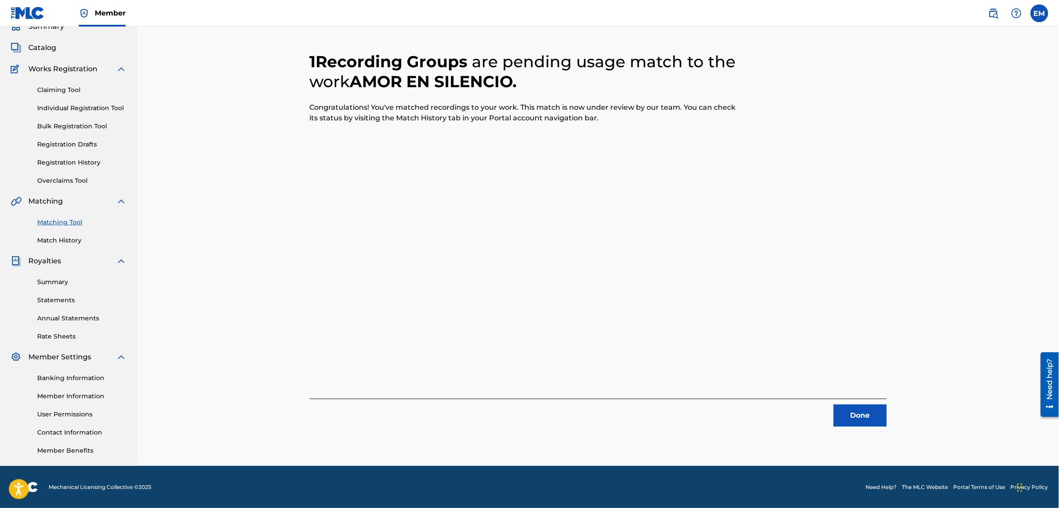
click at [873, 416] on button "Done" at bounding box center [860, 415] width 53 height 22
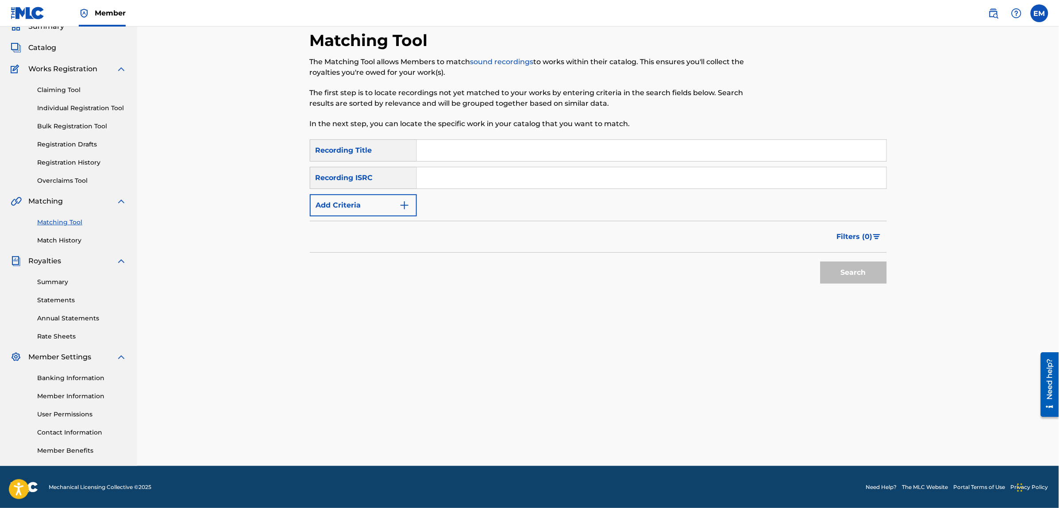
click at [447, 155] on input "Search Form" at bounding box center [651, 150] width 469 height 21
type input "amor en silencio"
click at [394, 194] on button "Add Criteria" at bounding box center [363, 205] width 107 height 22
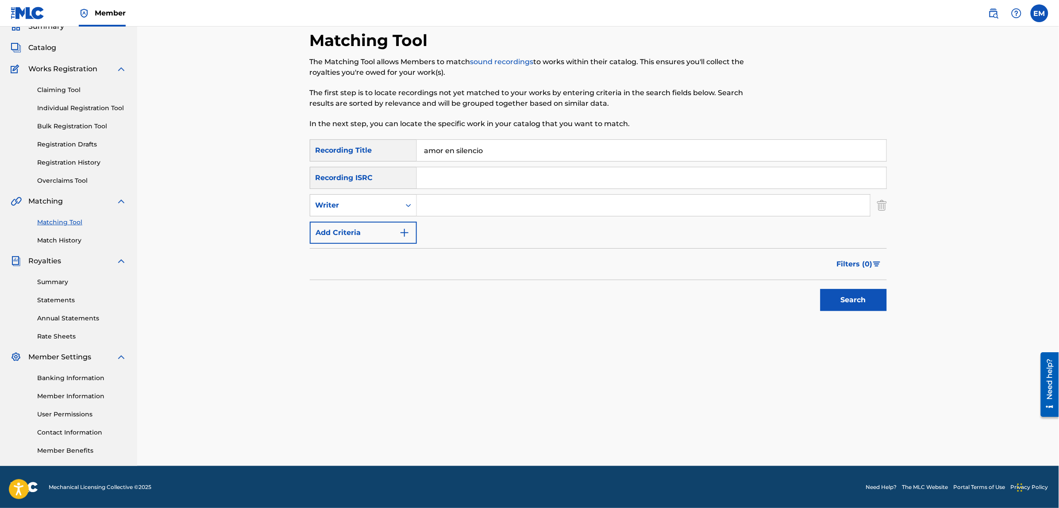
click at [425, 200] on input "Search Form" at bounding box center [643, 205] width 453 height 21
type input "[PERSON_NAME]"
click at [820, 289] on button "Search" at bounding box center [853, 300] width 66 height 22
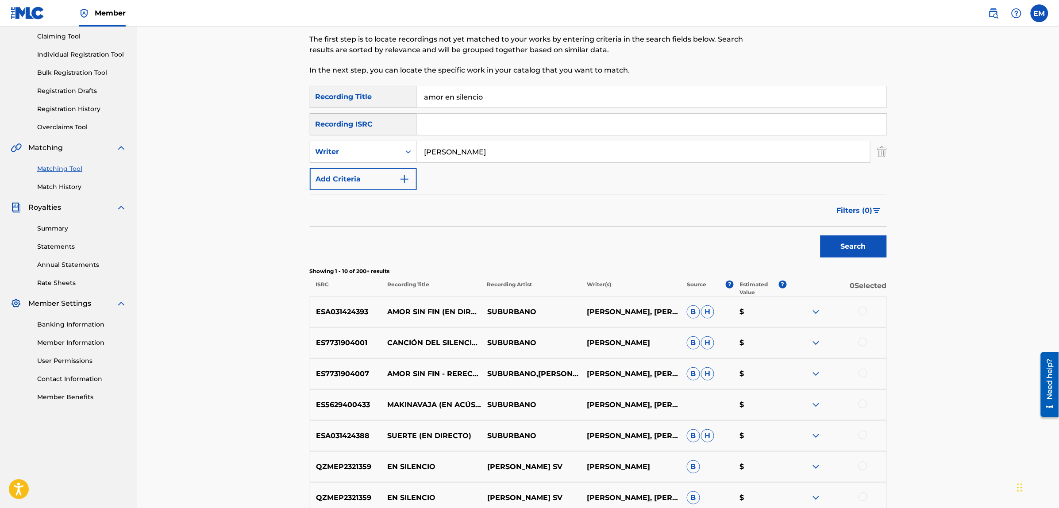
scroll to position [206, 0]
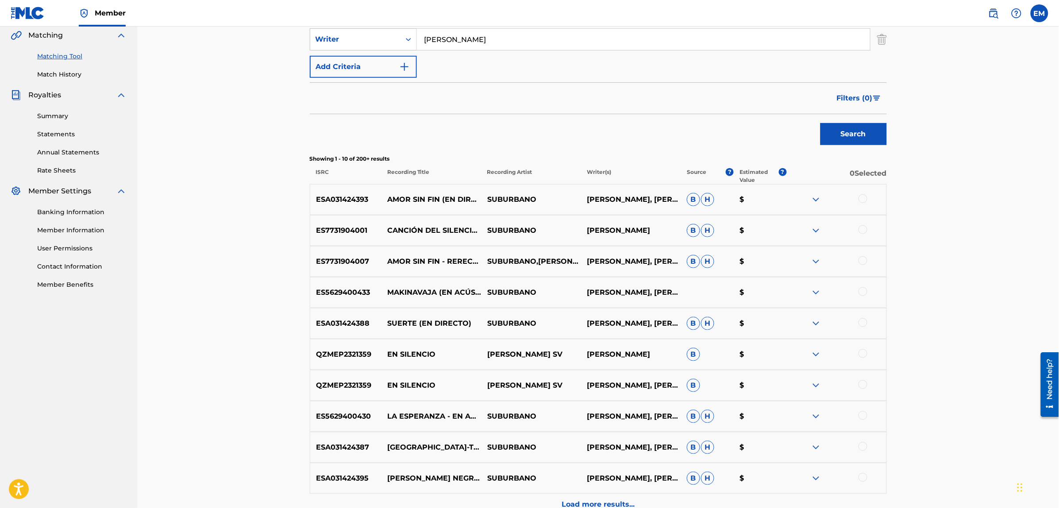
click at [861, 263] on div at bounding box center [862, 260] width 9 height 9
click at [605, 443] on button "Match 1 Group" at bounding box center [622, 436] width 98 height 22
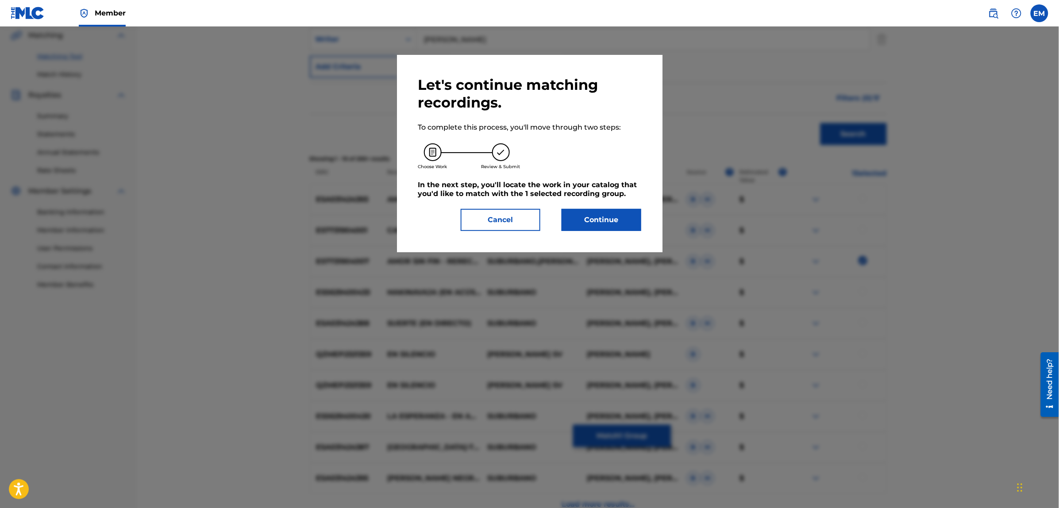
click at [587, 221] on button "Continue" at bounding box center [601, 220] width 80 height 22
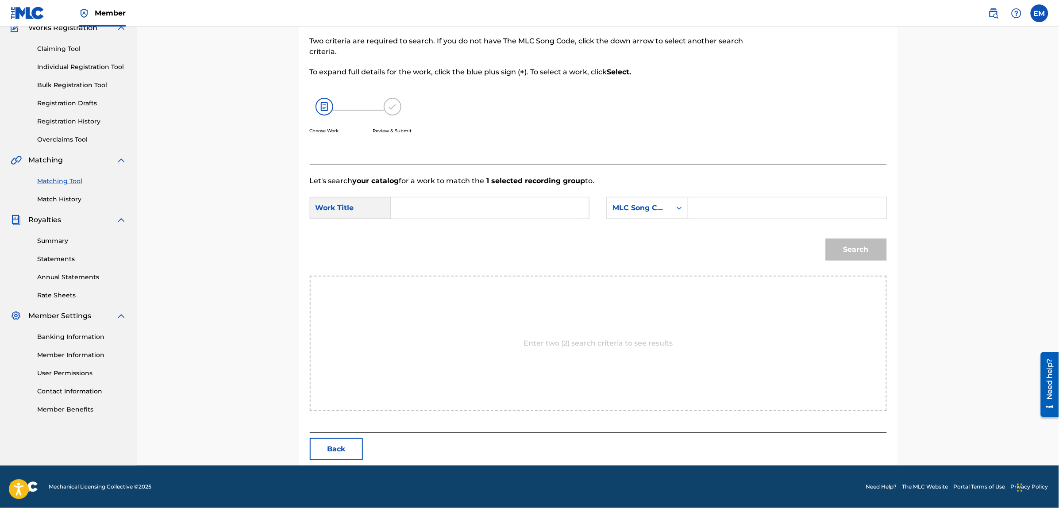
scroll to position [81, 0]
click at [541, 205] on input "Search Form" at bounding box center [489, 208] width 183 height 21
type input "a que jugamos"
click at [538, 235] on div "a que jugamos" at bounding box center [489, 228] width 182 height 16
click at [631, 217] on div "MLC Song Code" at bounding box center [647, 208] width 81 height 22
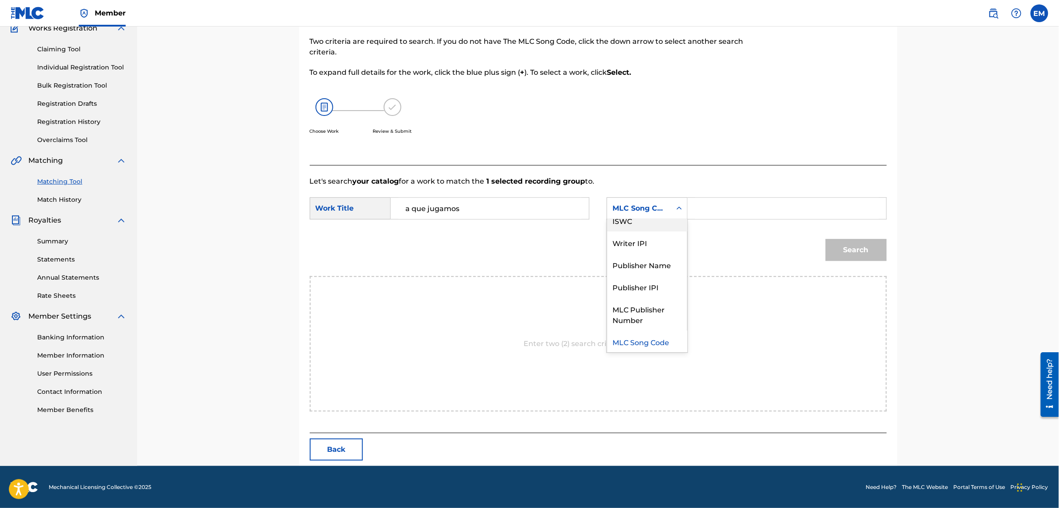
scroll to position [0, 0]
click at [626, 234] on div "Writer Name" at bounding box center [647, 230] width 80 height 22
click at [715, 209] on input "Search Form" at bounding box center [786, 208] width 183 height 21
type input "[PERSON_NAME]"
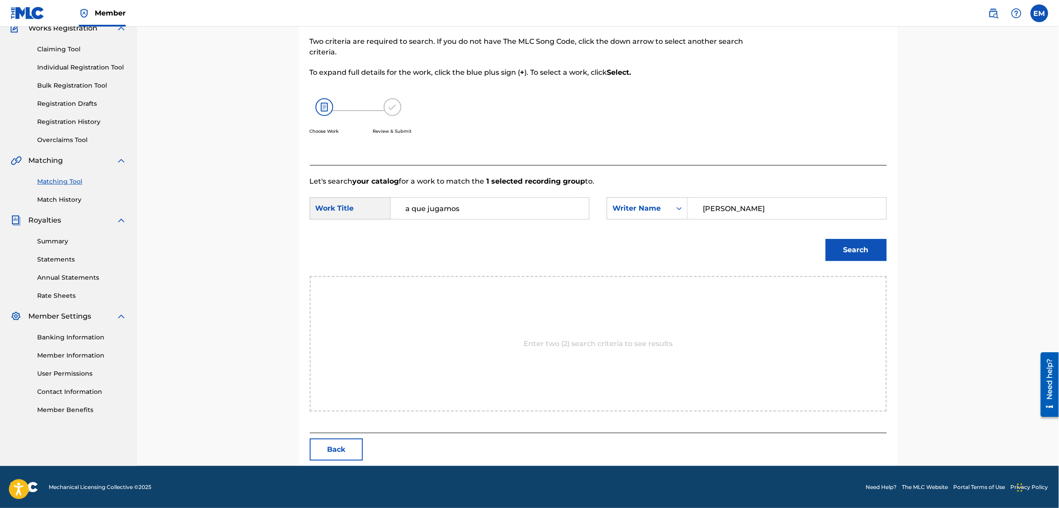
click at [854, 250] on button "Search" at bounding box center [856, 250] width 61 height 22
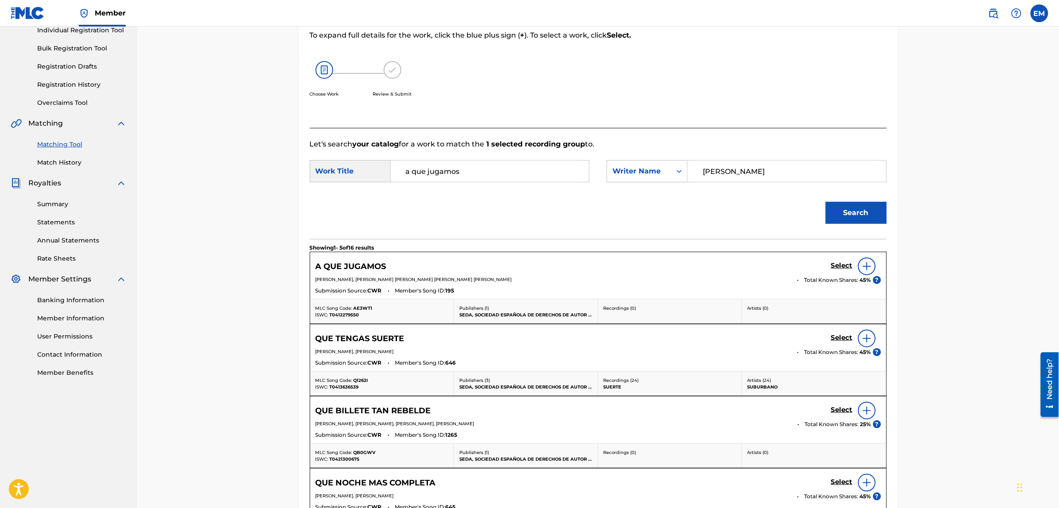
scroll to position [136, 0]
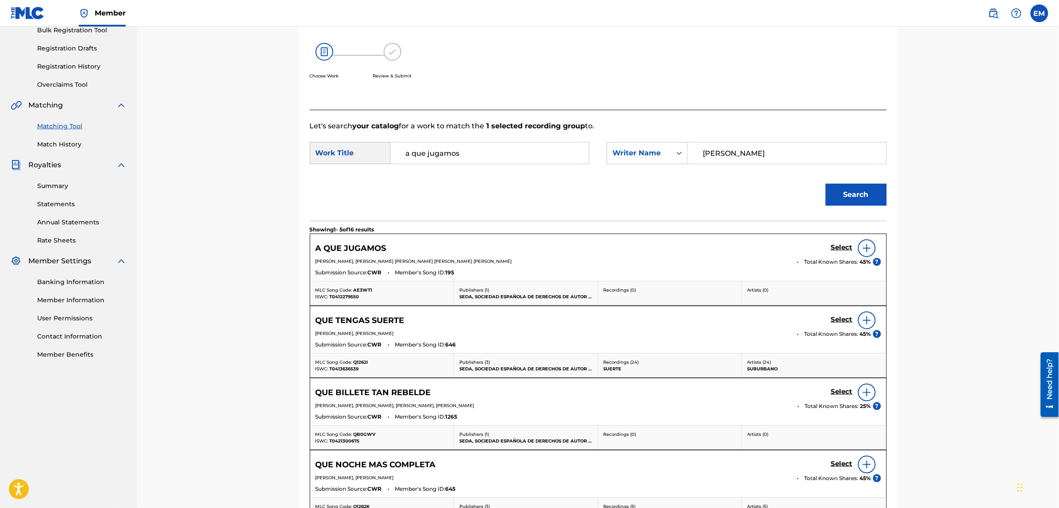
click at [865, 246] on img at bounding box center [866, 248] width 11 height 11
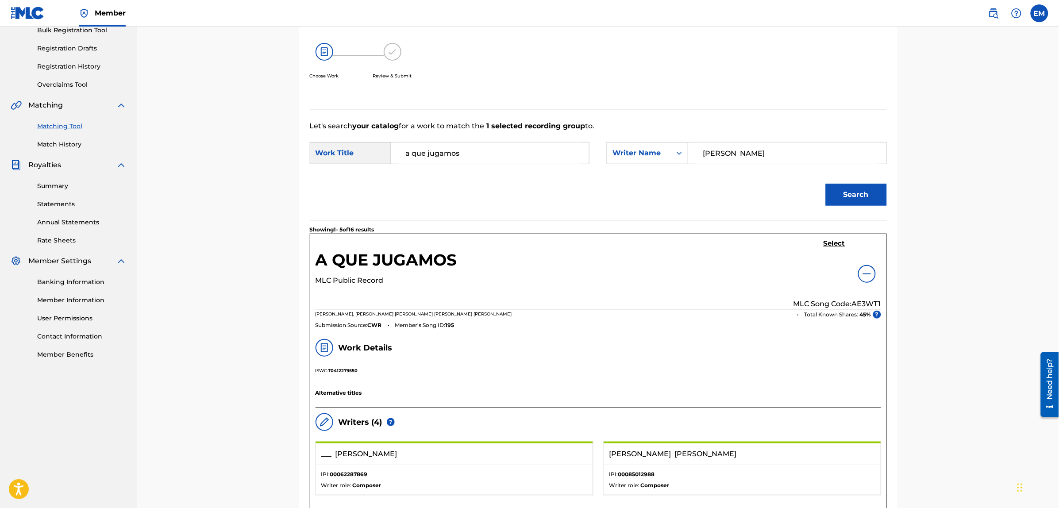
click at [825, 242] on h5 "Select" at bounding box center [834, 243] width 22 height 8
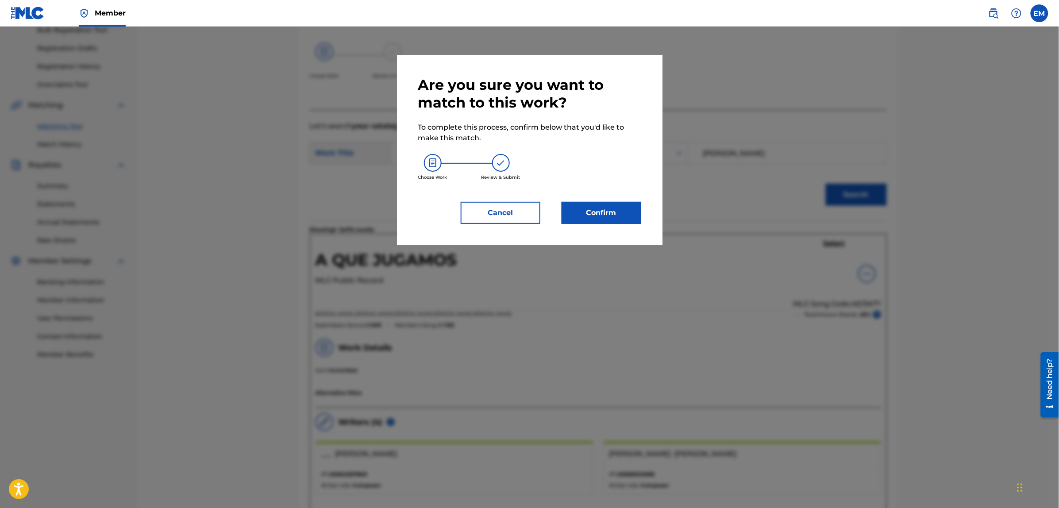
click at [625, 209] on button "Confirm" at bounding box center [601, 213] width 80 height 22
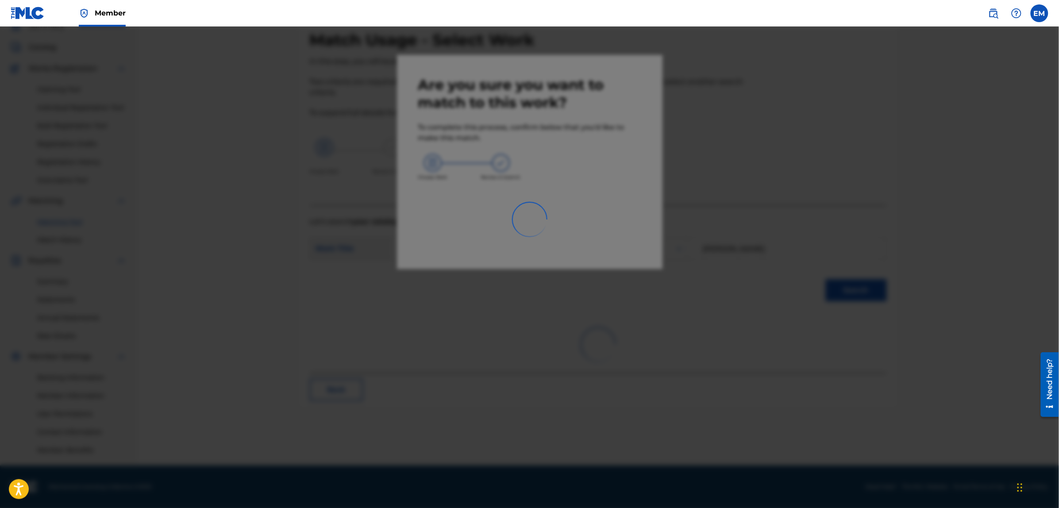
scroll to position [40, 0]
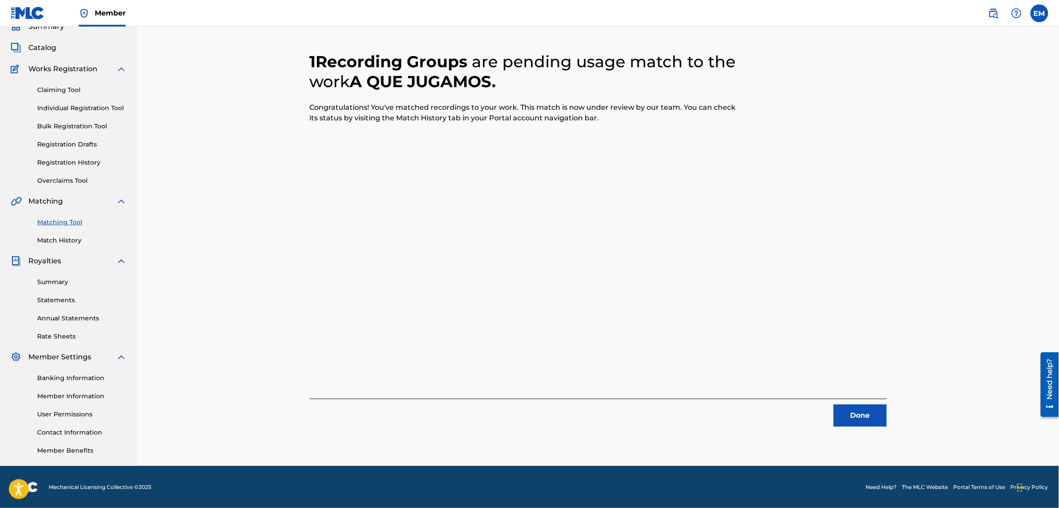
click at [844, 419] on button "Done" at bounding box center [860, 415] width 53 height 22
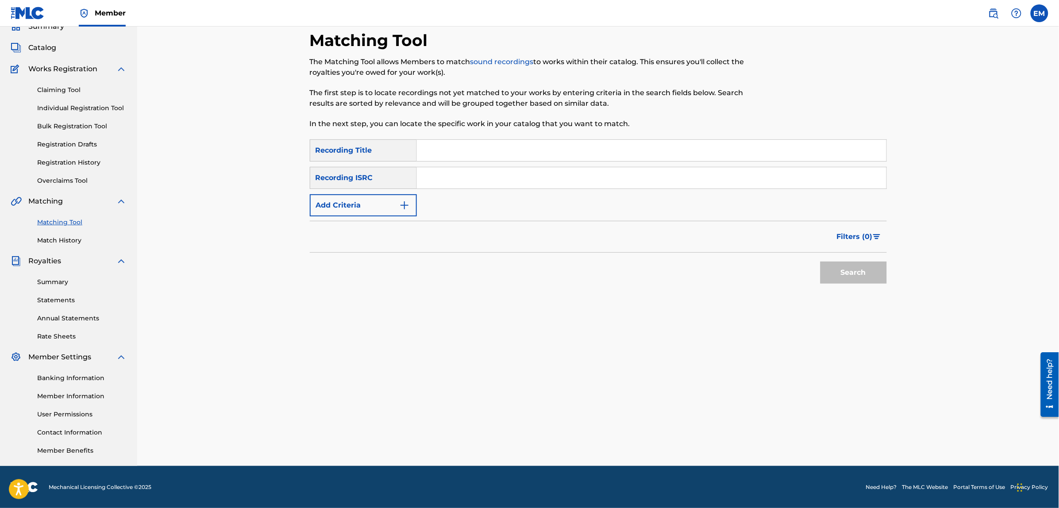
click at [477, 155] on input "Search Form" at bounding box center [651, 150] width 469 height 21
click at [820, 261] on button "Search" at bounding box center [853, 272] width 66 height 22
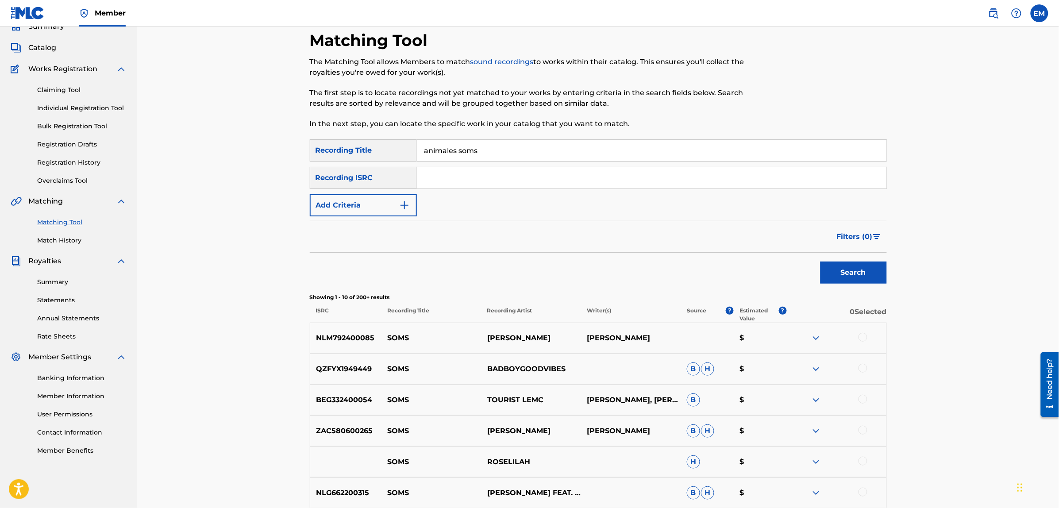
click at [477, 155] on input "animales soms" at bounding box center [651, 150] width 469 height 21
type input "animales somos"
click at [820, 261] on button "Search" at bounding box center [853, 272] width 66 height 22
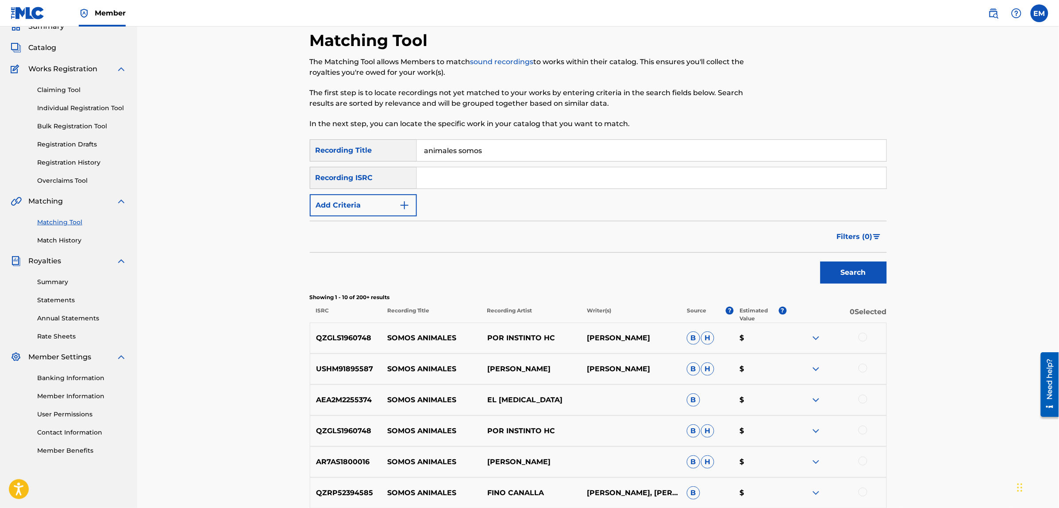
click at [357, 204] on button "Add Criteria" at bounding box center [363, 205] width 107 height 22
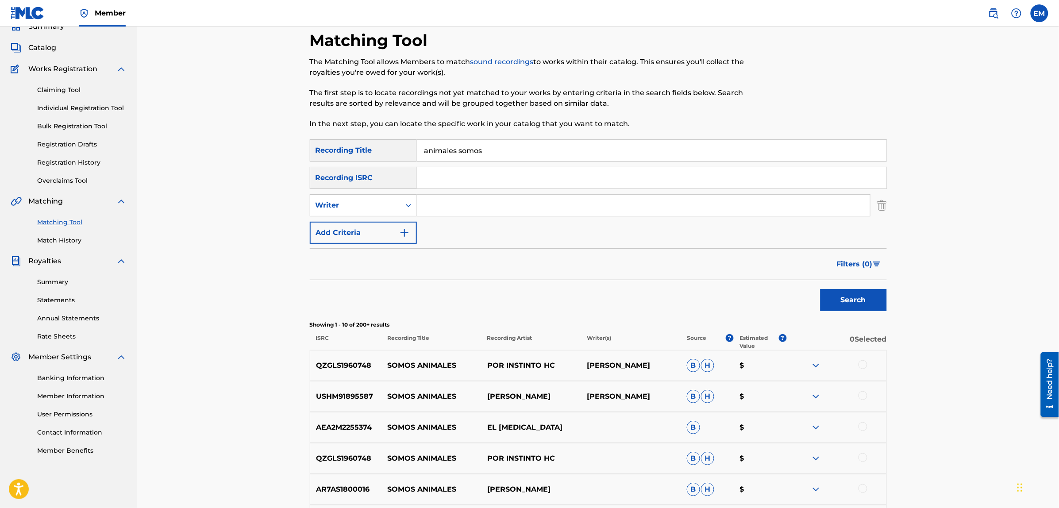
drag, startPoint x: 357, startPoint y: 204, endPoint x: 430, endPoint y: 204, distance: 73.4
click at [430, 204] on input "Search Form" at bounding box center [643, 205] width 453 height 21
type input "[PERSON_NAME]"
click at [820, 289] on button "Search" at bounding box center [853, 300] width 66 height 22
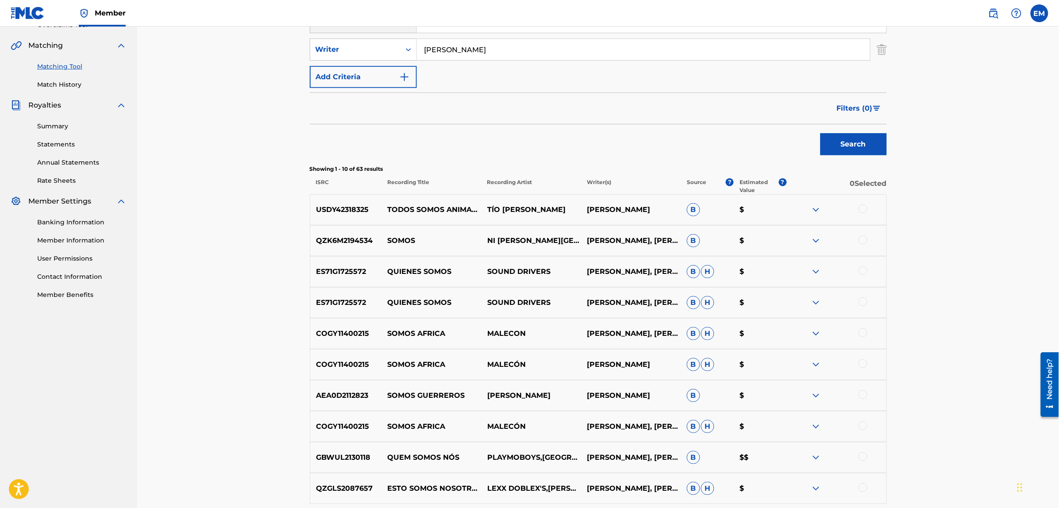
scroll to position [206, 0]
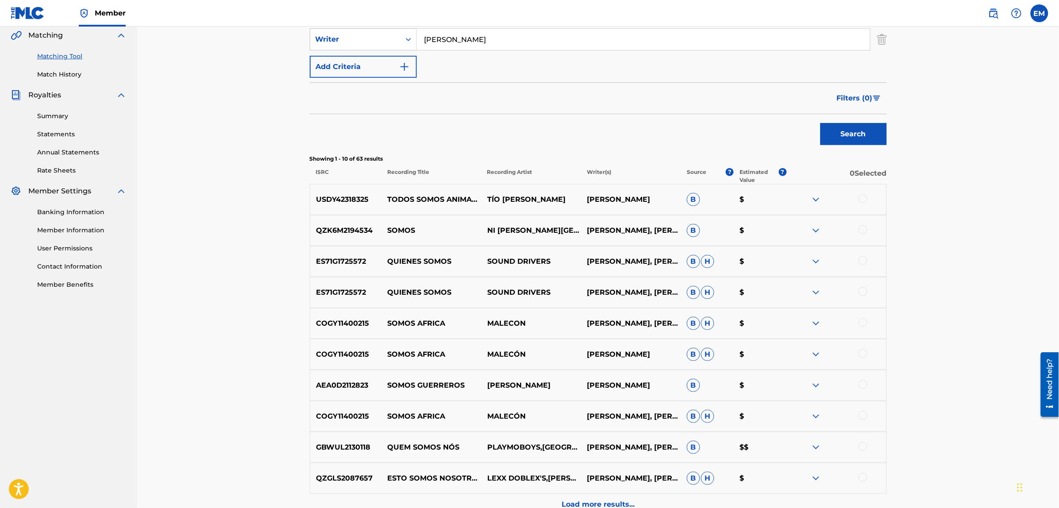
click at [350, 58] on button "Add Criteria" at bounding box center [363, 67] width 107 height 22
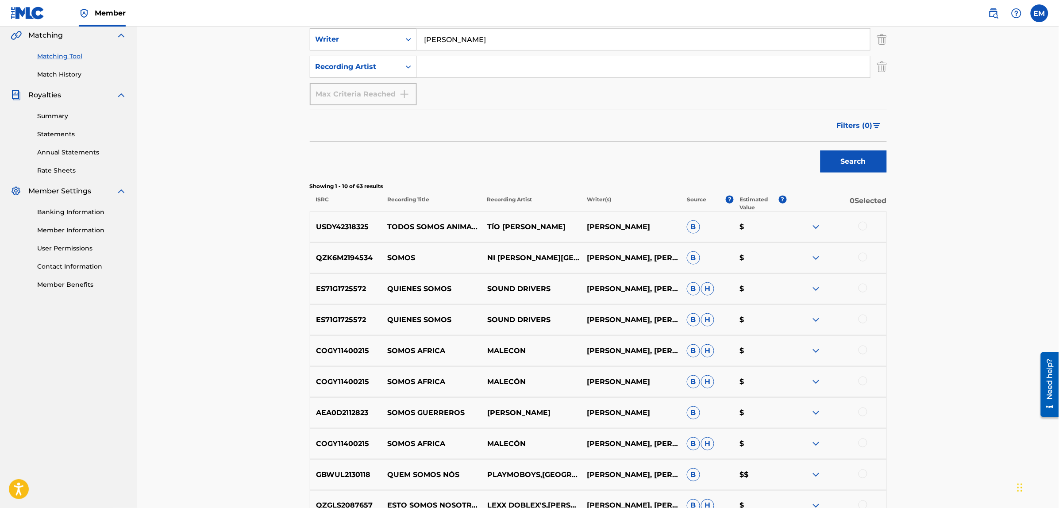
click at [423, 65] on input "Search Form" at bounding box center [643, 66] width 453 height 21
type input "suburbana"
click at [820, 150] on button "Search" at bounding box center [853, 161] width 66 height 22
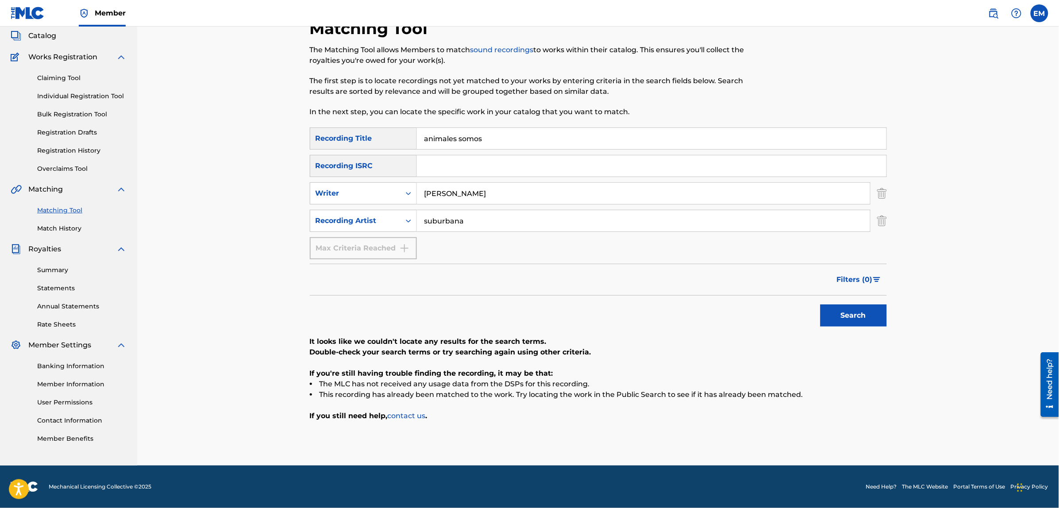
scroll to position [52, 0]
drag, startPoint x: 480, startPoint y: 221, endPoint x: 409, endPoint y: 219, distance: 70.8
click at [409, 219] on div "SearchWithCriteria89cacf85-6c6f-48d5-9185-cfc52bdc5bf5 Recording Artist suburba…" at bounding box center [598, 221] width 577 height 22
type input "[PERSON_NAME]"
click at [820, 305] on button "Search" at bounding box center [853, 316] width 66 height 22
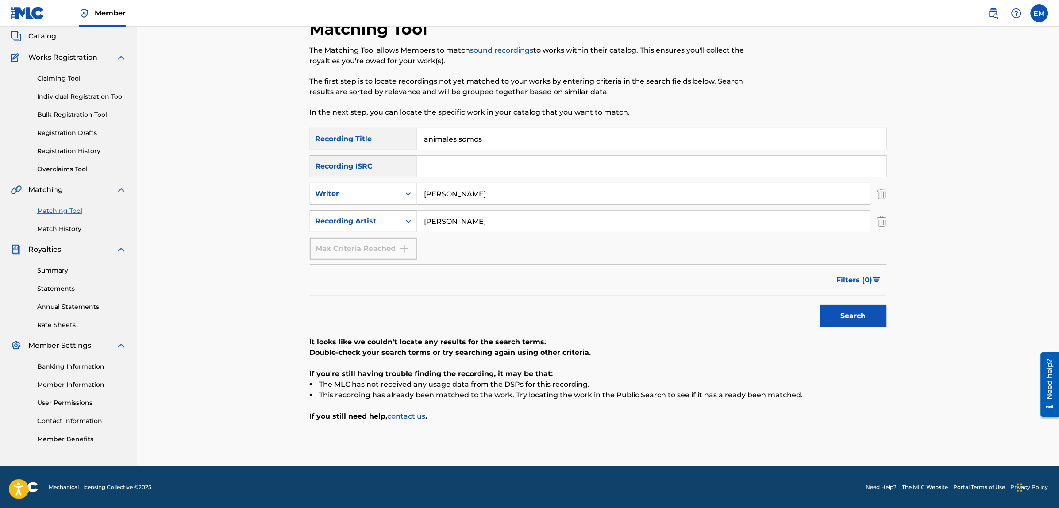
drag, startPoint x: 478, startPoint y: 221, endPoint x: 394, endPoint y: 222, distance: 84.1
click at [394, 222] on div "SearchWithCriteria89cacf85-6c6f-48d5-9185-cfc52bdc5bf5 Recording Artist [PERSON…" at bounding box center [598, 221] width 577 height 22
click at [820, 305] on button "Search" at bounding box center [853, 316] width 66 height 22
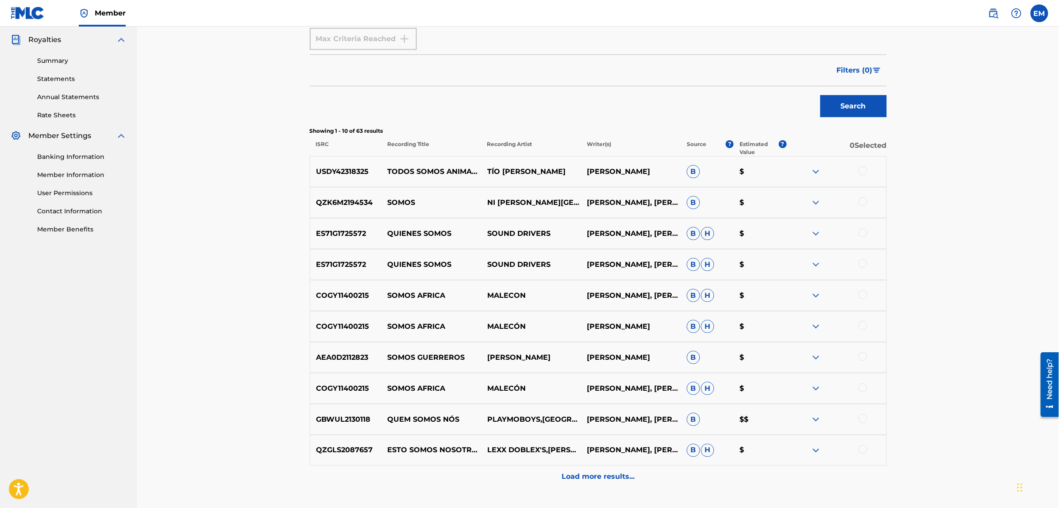
scroll to position [0, 0]
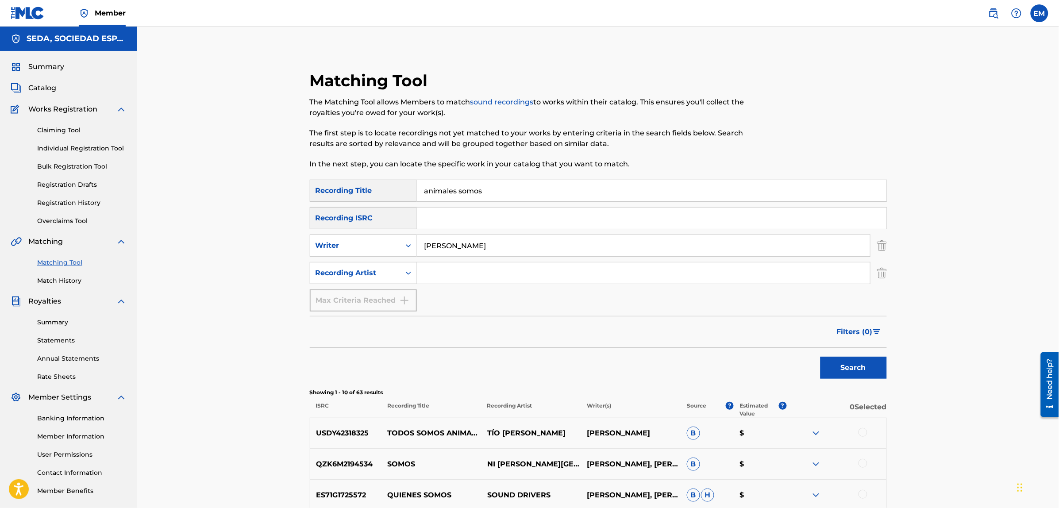
drag, startPoint x: 491, startPoint y: 243, endPoint x: 406, endPoint y: 248, distance: 85.5
click at [416, 244] on div "SearchWithCriteria7201e049-8a71-4496-b99a-abbbcec09411 Writer [PERSON_NAME]" at bounding box center [598, 245] width 577 height 22
click at [820, 357] on button "Search" at bounding box center [853, 368] width 66 height 22
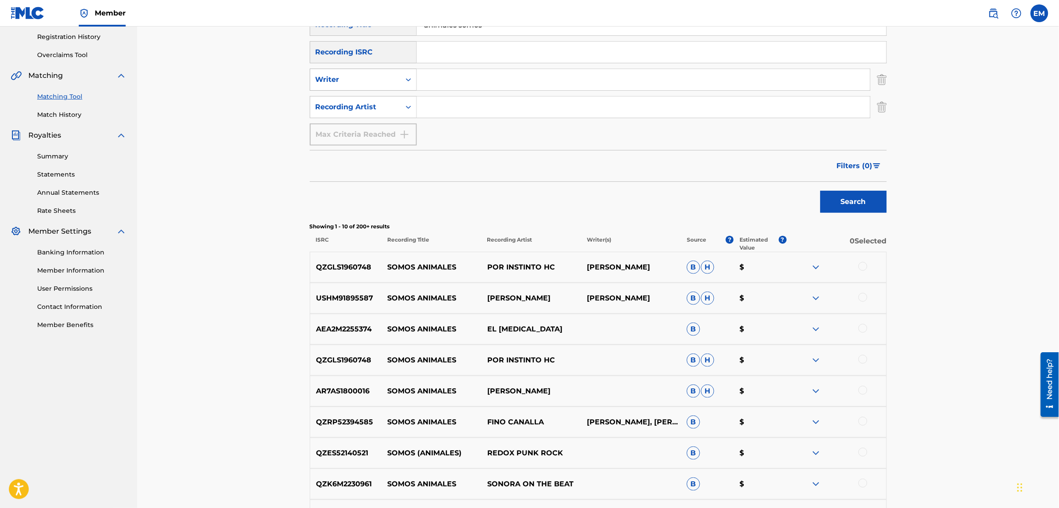
scroll to position [328, 0]
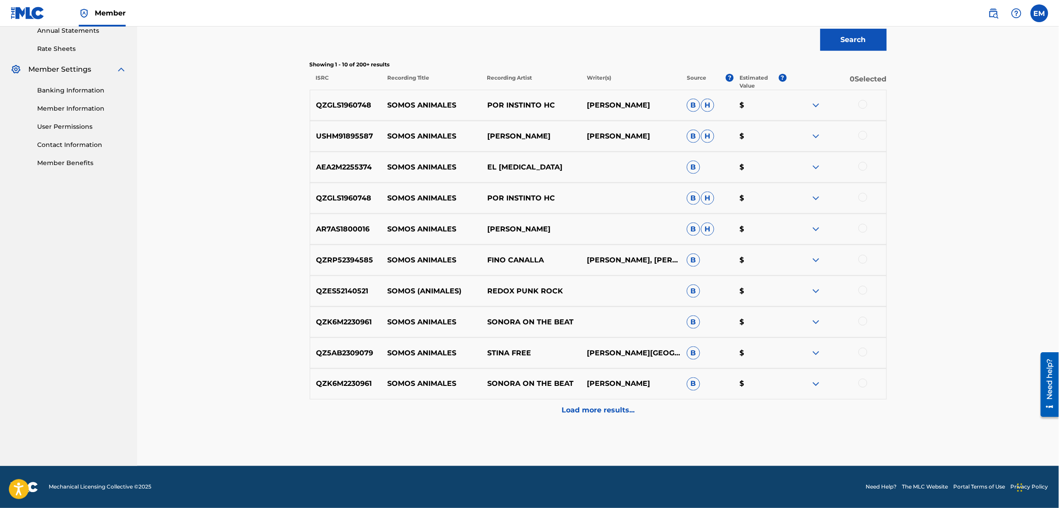
click at [568, 407] on p "Load more results..." at bounding box center [597, 410] width 73 height 11
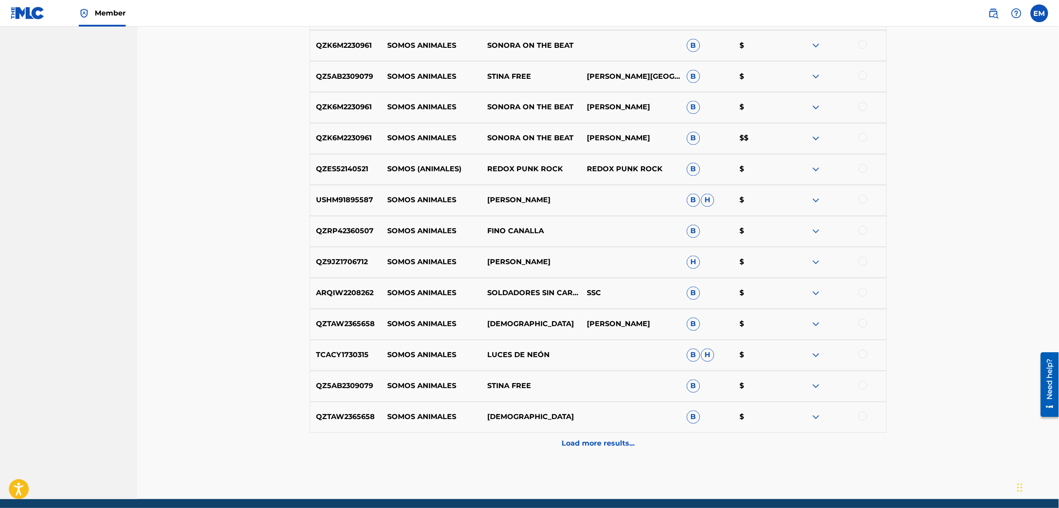
scroll to position [638, 0]
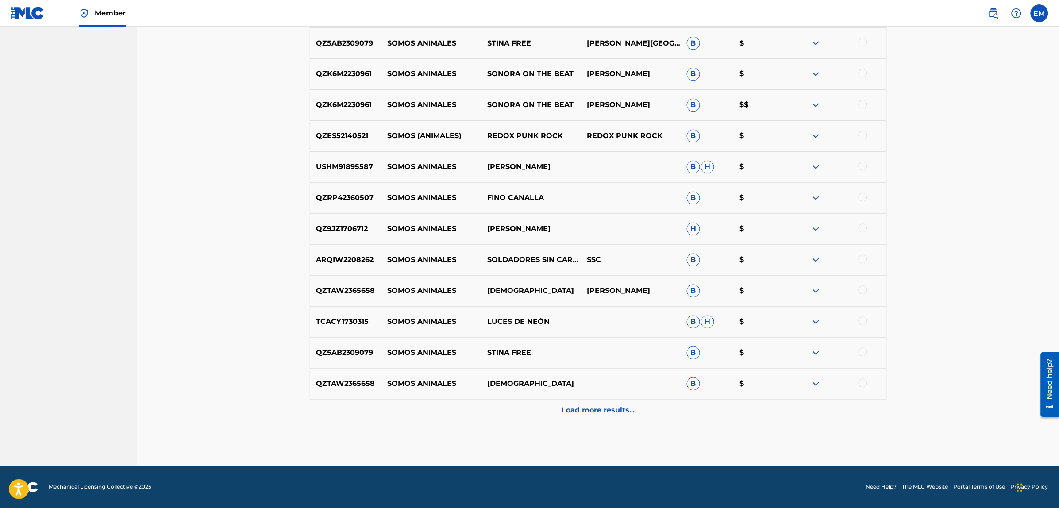
click at [585, 408] on p "Load more results..." at bounding box center [597, 410] width 73 height 11
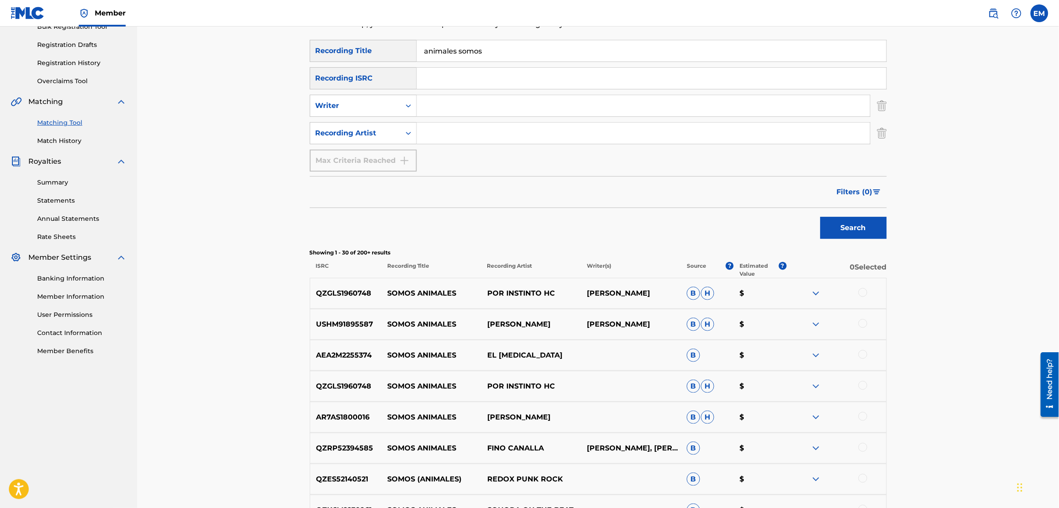
scroll to position [0, 0]
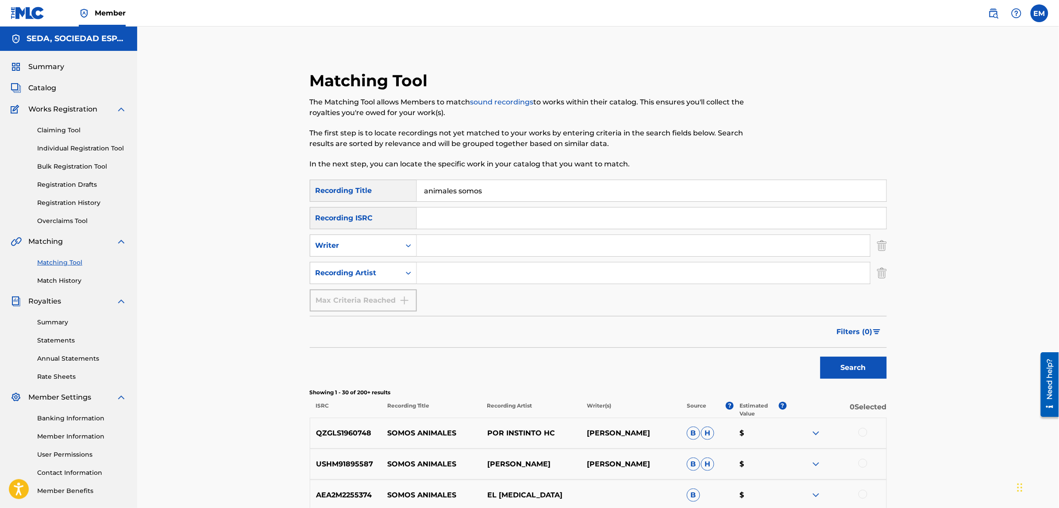
click at [490, 190] on input "animales somos" at bounding box center [651, 190] width 469 height 21
type input "amor en silencio"
click at [820, 357] on button "Search" at bounding box center [853, 368] width 66 height 22
click at [359, 247] on div "Writer" at bounding box center [355, 245] width 80 height 11
click at [437, 245] on input "Search Form" at bounding box center [643, 245] width 453 height 21
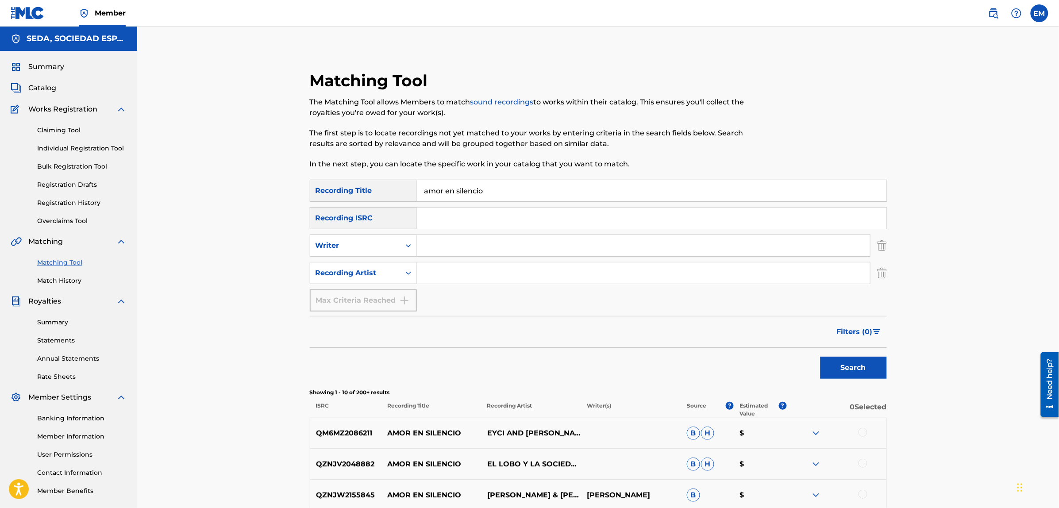
type input "[PERSON_NAME]"
click at [820, 357] on button "Search" at bounding box center [853, 368] width 66 height 22
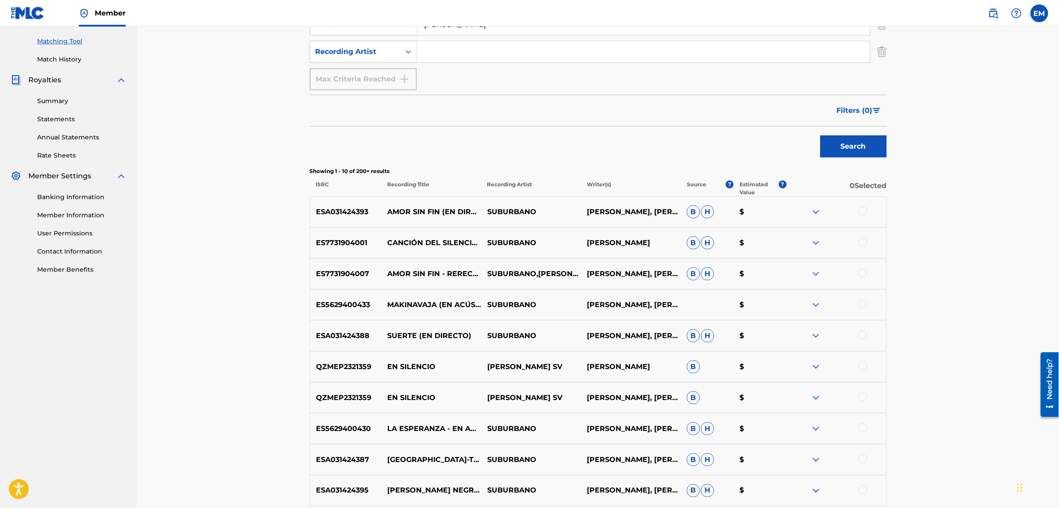
scroll to position [328, 0]
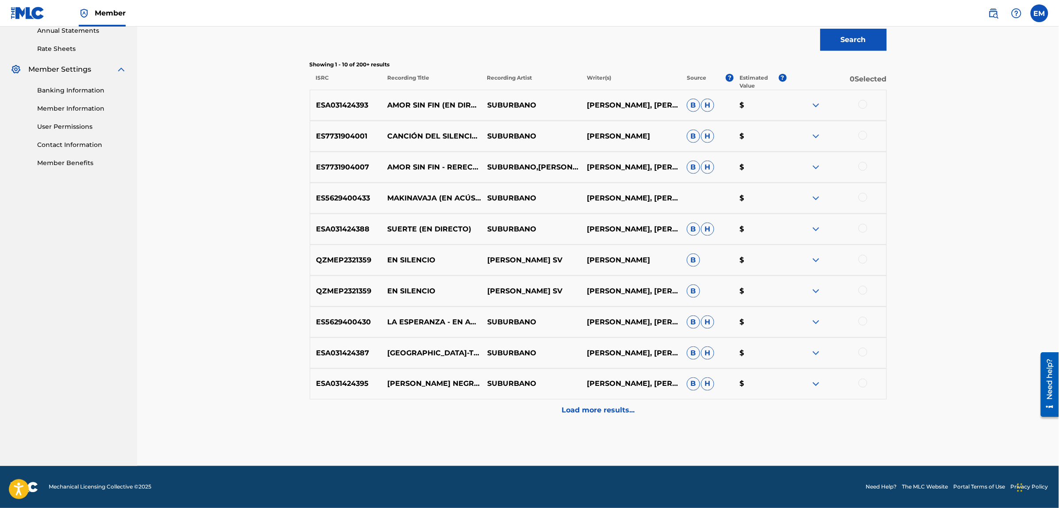
click at [864, 138] on div at bounding box center [862, 135] width 9 height 9
click at [642, 436] on button "Match 1 Group" at bounding box center [622, 436] width 98 height 22
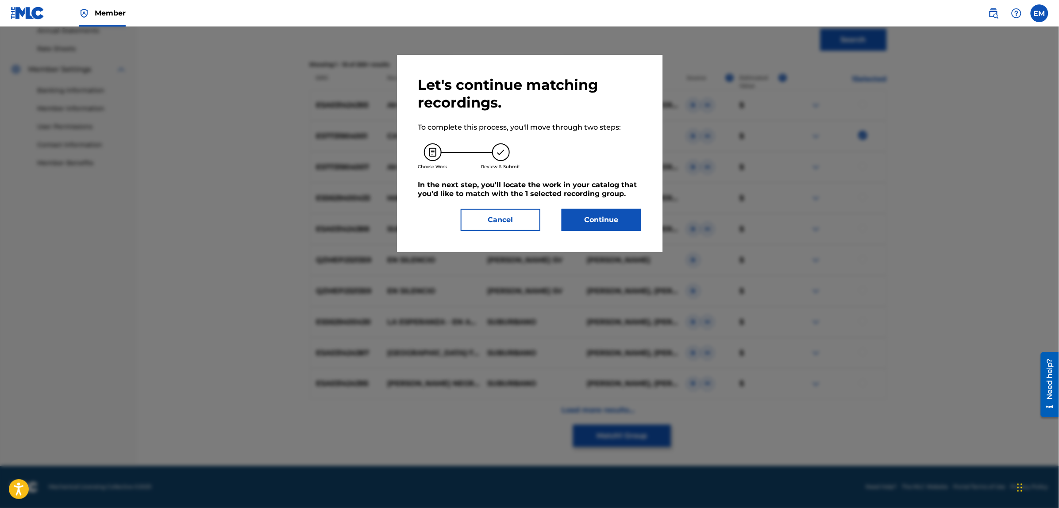
click at [594, 220] on button "Continue" at bounding box center [601, 220] width 80 height 22
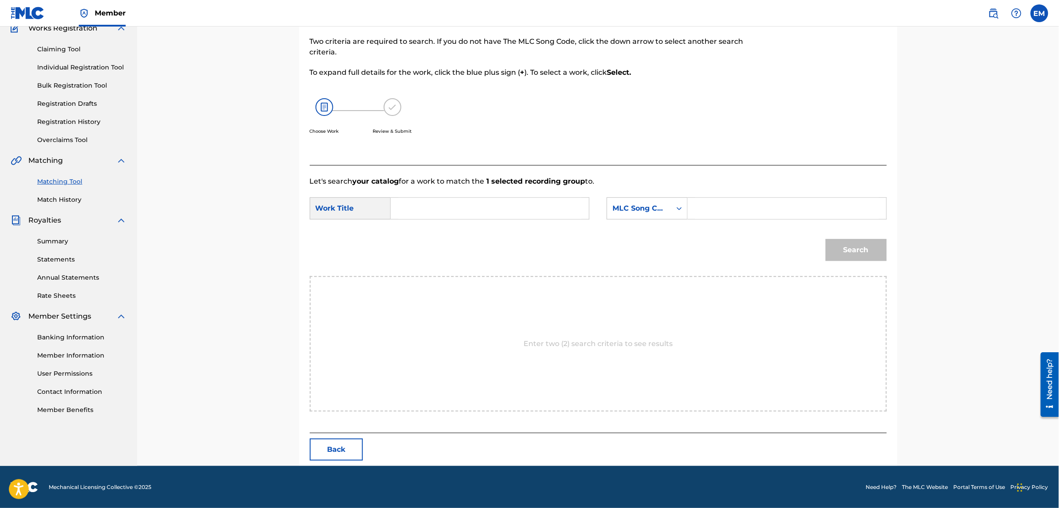
click at [520, 206] on input "Search Form" at bounding box center [489, 208] width 183 height 21
click at [509, 233] on div "animales somos" at bounding box center [489, 228] width 182 height 16
type input "animales somos"
click at [635, 213] on div "MLC Song Code" at bounding box center [639, 208] width 64 height 17
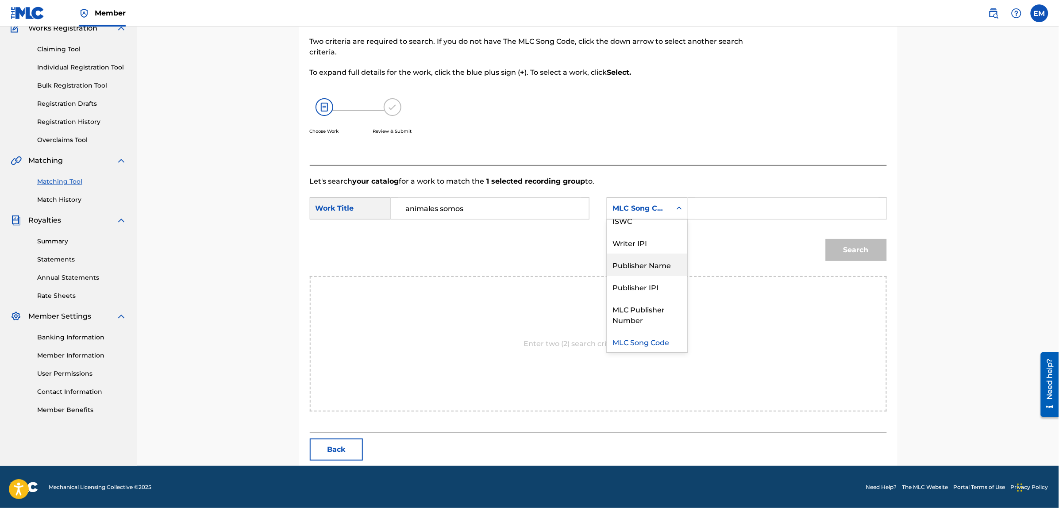
scroll to position [0, 0]
click at [630, 235] on div "Writer Name" at bounding box center [647, 230] width 80 height 22
click at [696, 209] on input "Search Form" at bounding box center [786, 208] width 183 height 21
type input "[PERSON_NAME]"
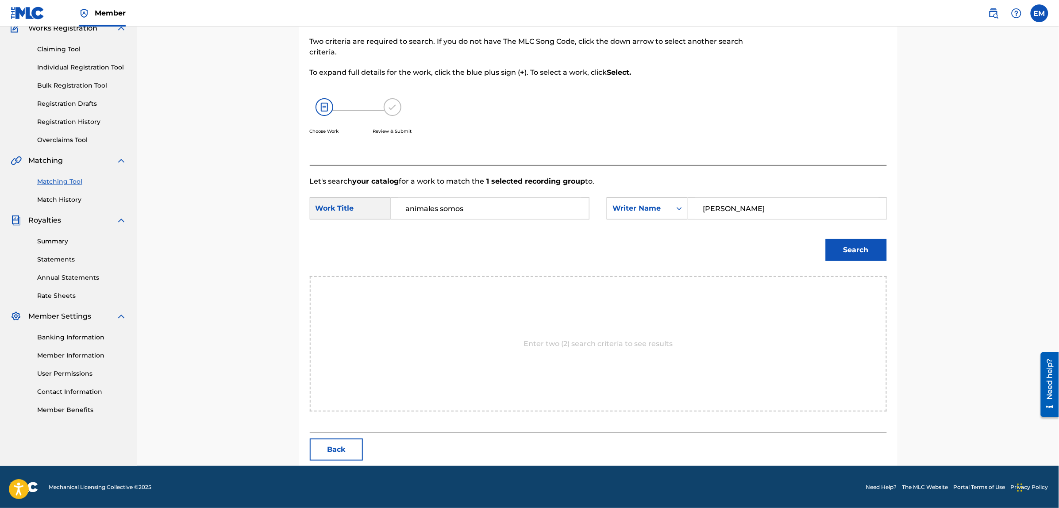
click at [861, 251] on button "Search" at bounding box center [856, 250] width 61 height 22
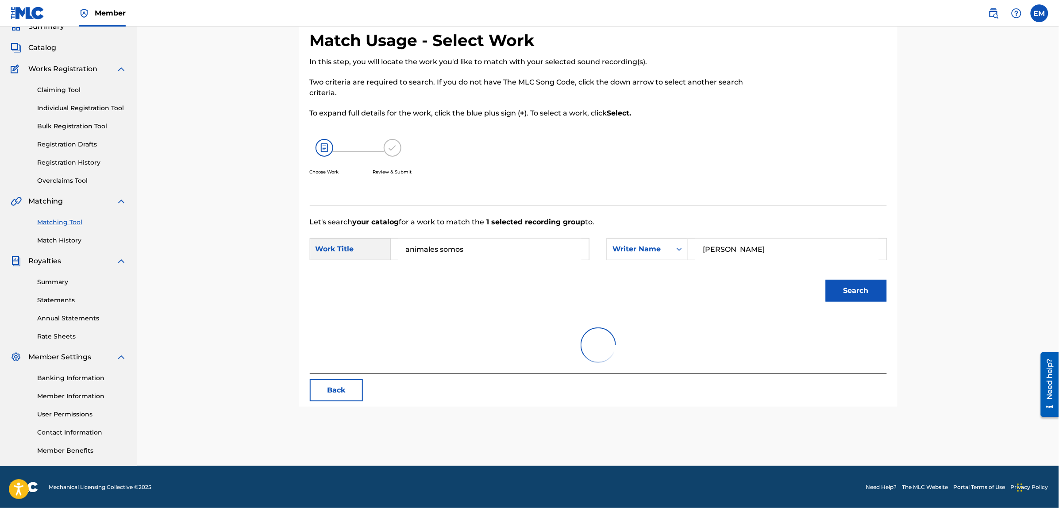
scroll to position [55, 0]
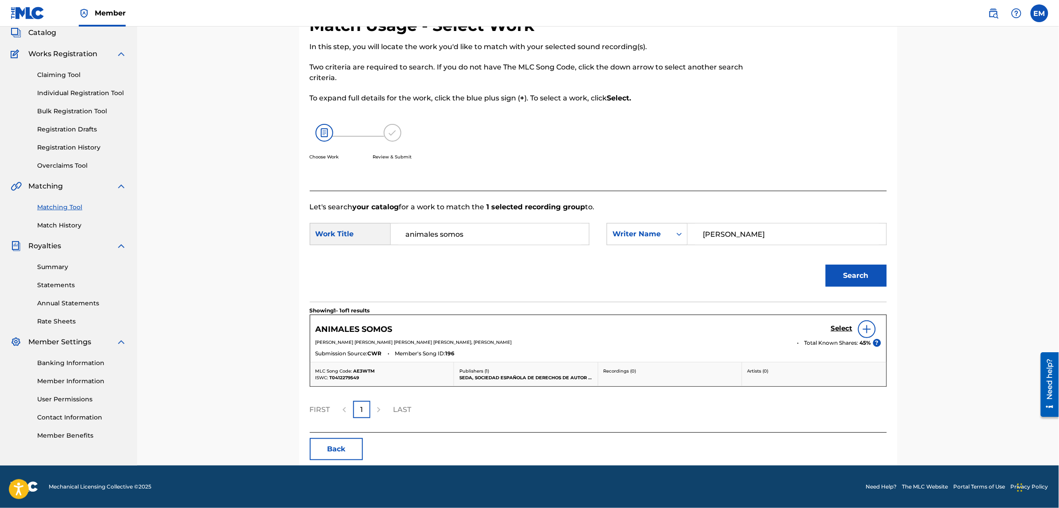
click at [864, 330] on img at bounding box center [866, 329] width 11 height 11
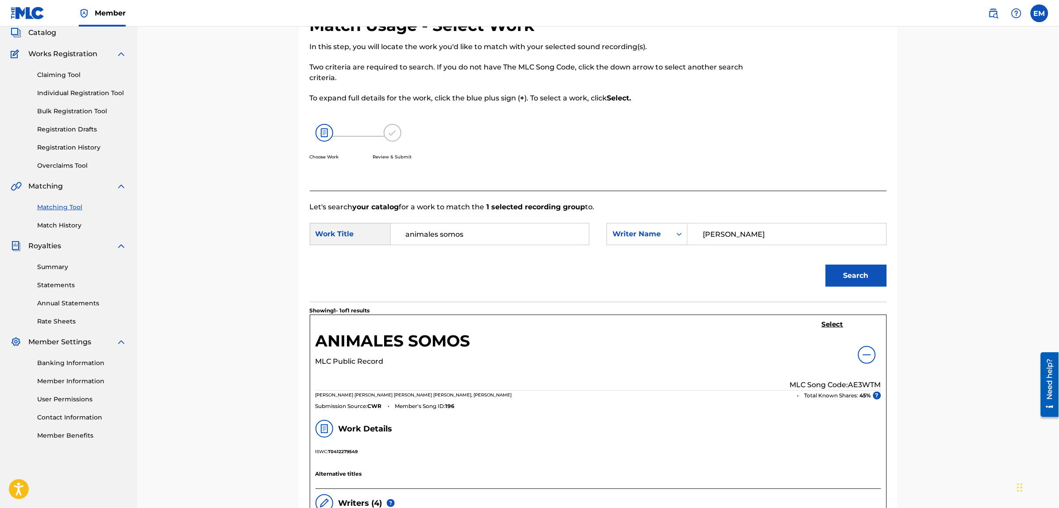
click at [834, 326] on h5 "Select" at bounding box center [833, 324] width 22 height 8
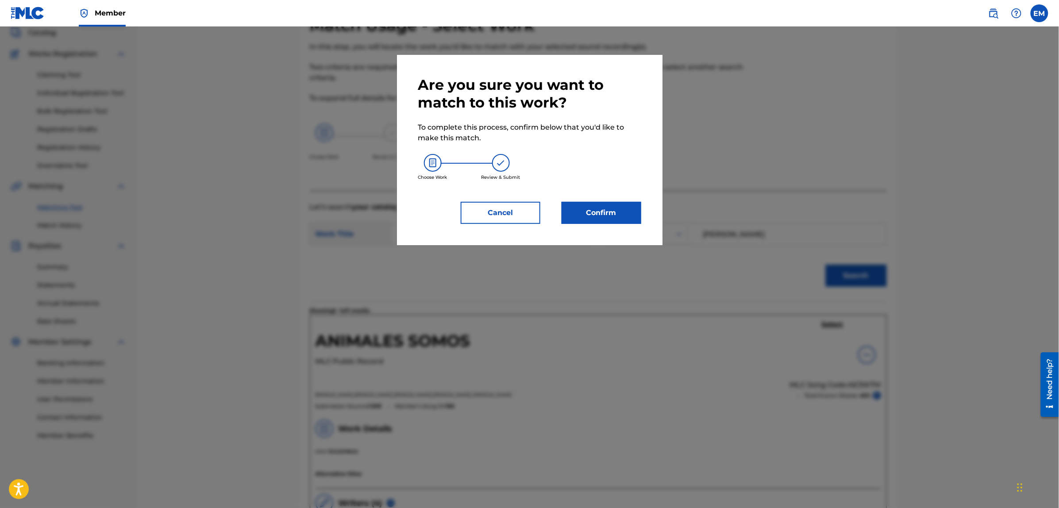
click at [604, 212] on button "Confirm" at bounding box center [601, 213] width 80 height 22
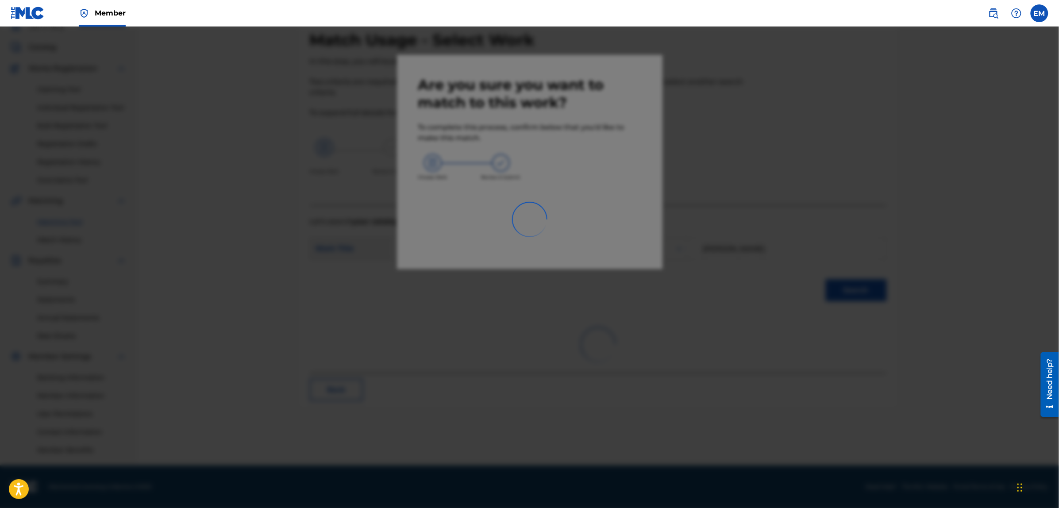
scroll to position [40, 0]
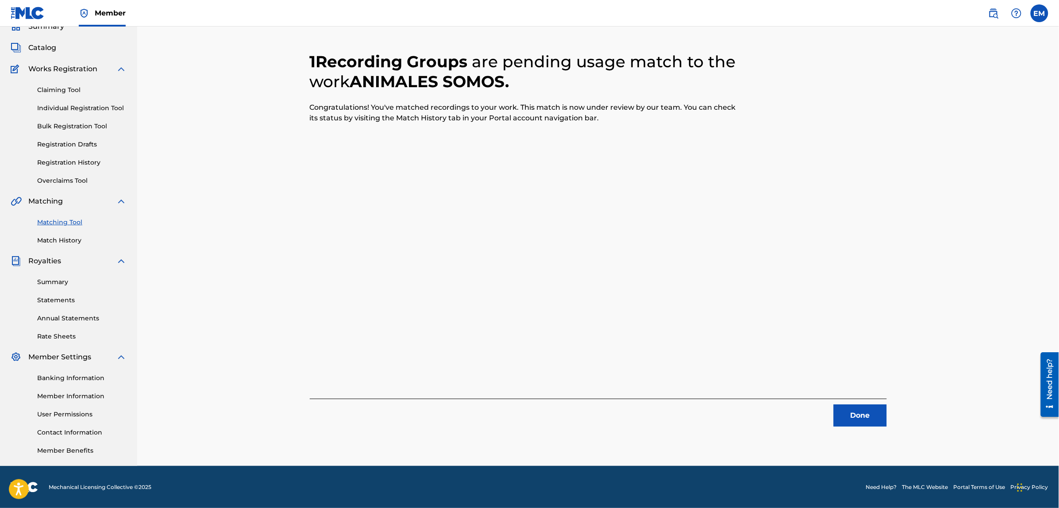
click at [878, 409] on button "Done" at bounding box center [860, 415] width 53 height 22
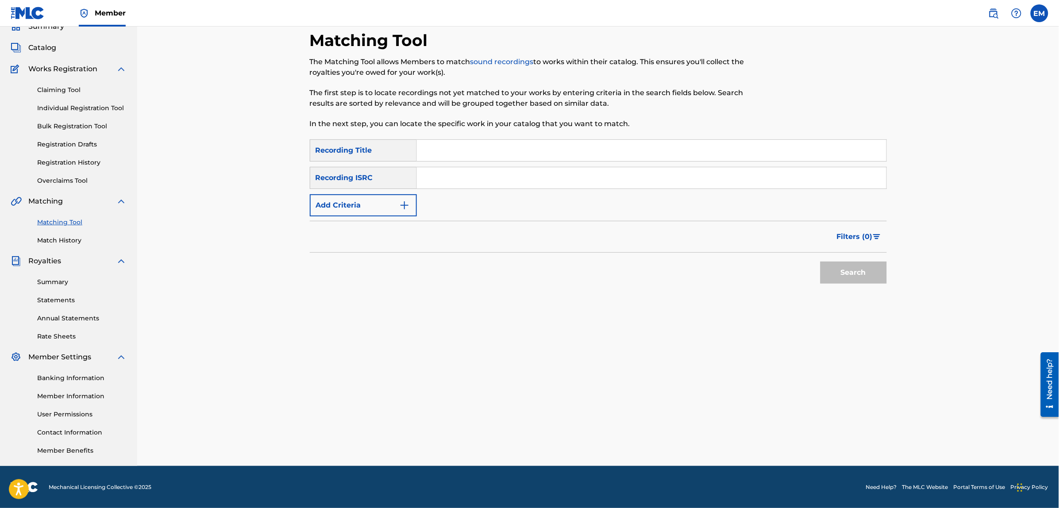
click at [492, 144] on input "Search Form" at bounding box center [651, 150] width 469 height 21
type input "como suena"
click at [820, 261] on button "Search" at bounding box center [853, 272] width 66 height 22
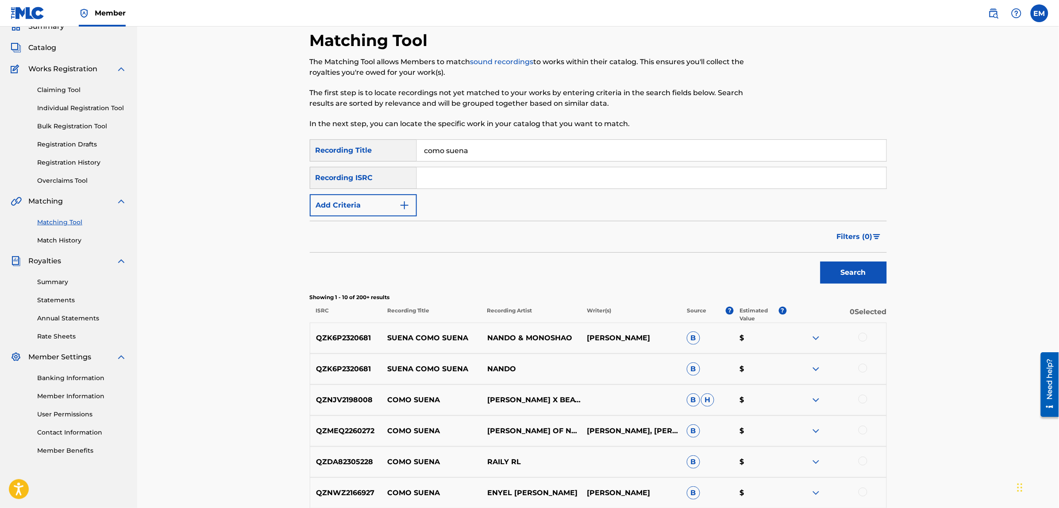
click at [346, 204] on button "Add Criteria" at bounding box center [363, 205] width 107 height 22
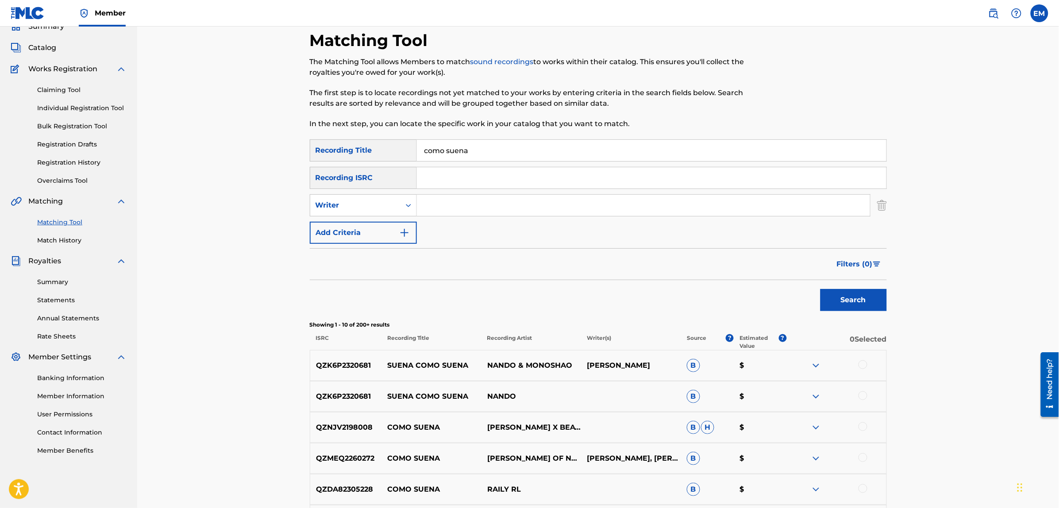
click at [461, 203] on input "Search Form" at bounding box center [643, 205] width 453 height 21
type input "[PERSON_NAME]"
click at [820, 289] on button "Search" at bounding box center [853, 300] width 66 height 22
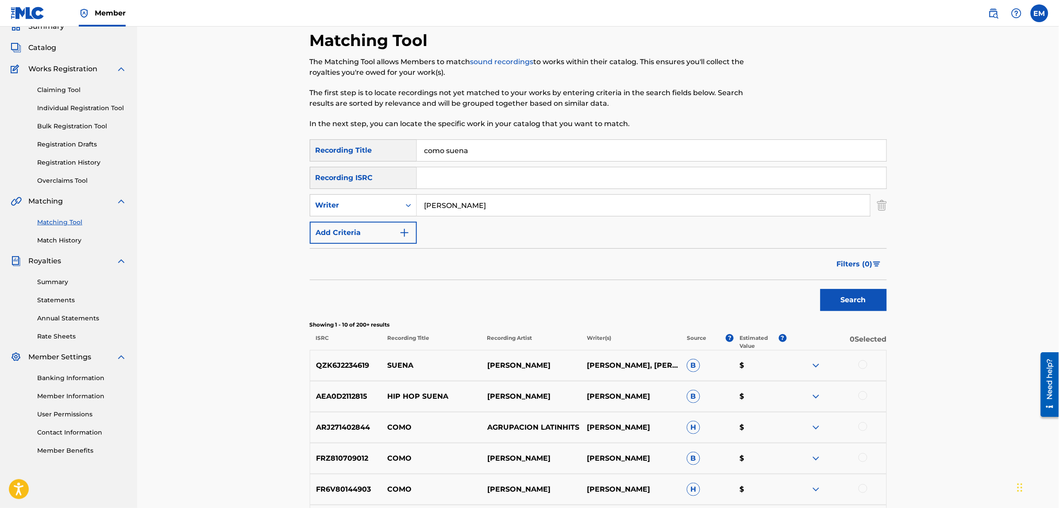
drag, startPoint x: 483, startPoint y: 152, endPoint x: 422, endPoint y: 148, distance: 61.2
click at [422, 148] on input "como suena" at bounding box center [651, 150] width 469 height 21
click at [820, 289] on button "Search" at bounding box center [853, 300] width 66 height 22
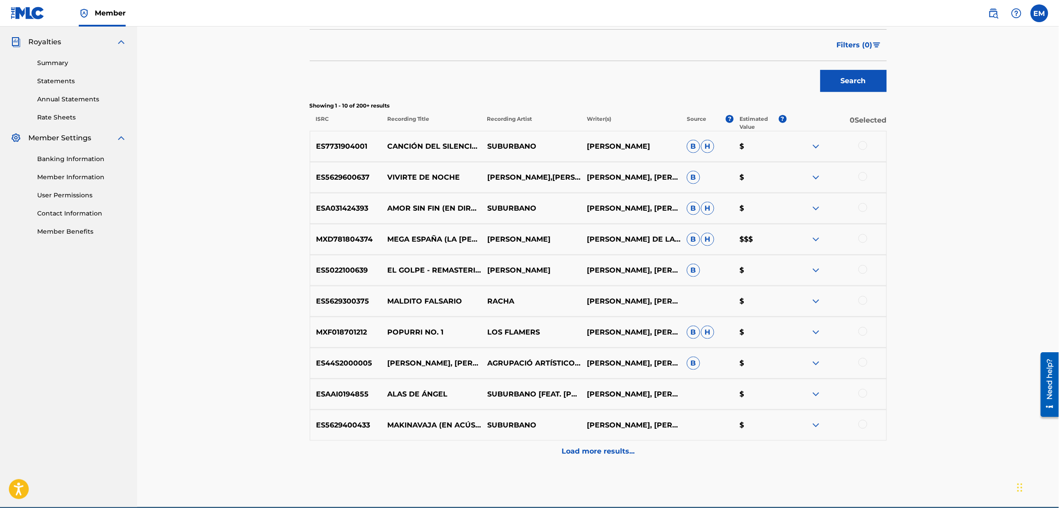
scroll to position [301, 0]
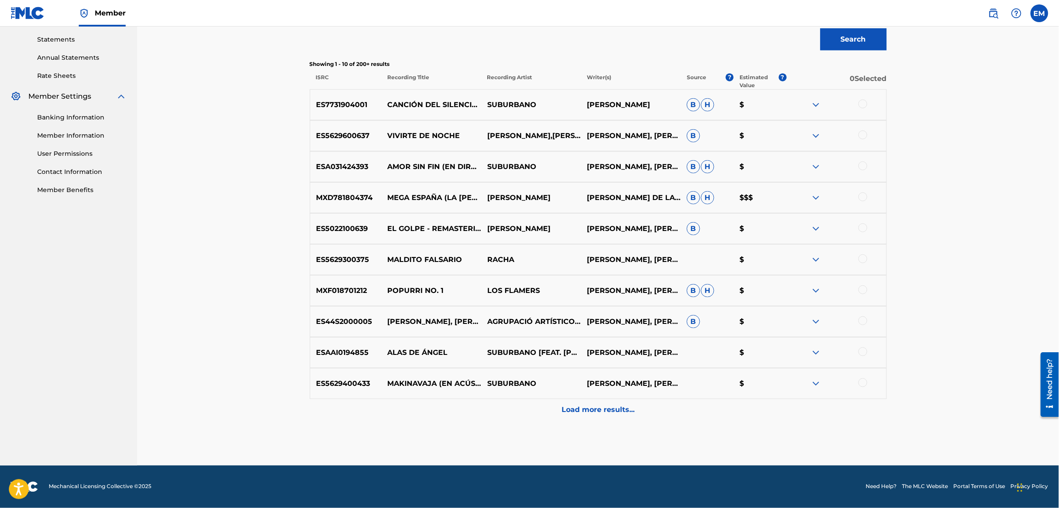
click at [598, 412] on p "Load more results..." at bounding box center [597, 410] width 73 height 11
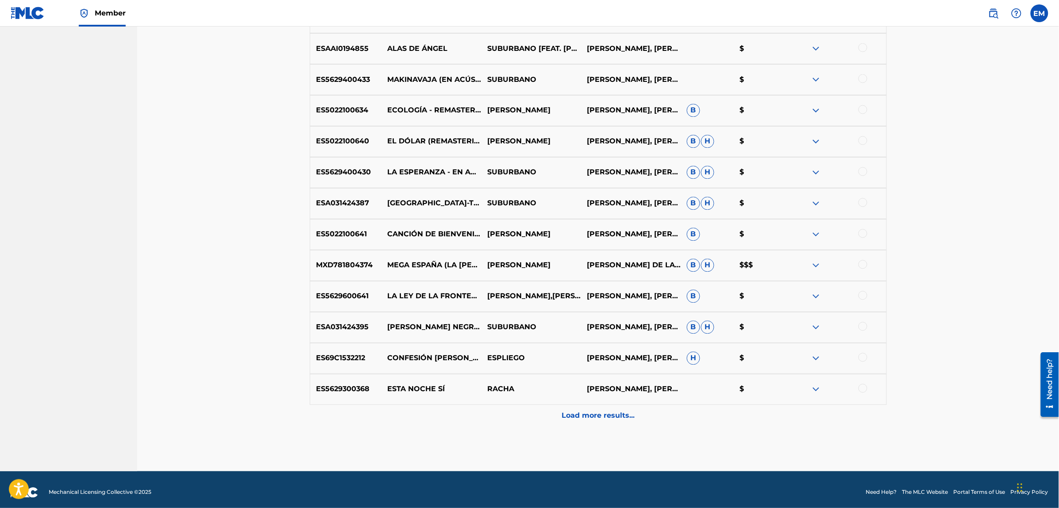
scroll to position [611, 0]
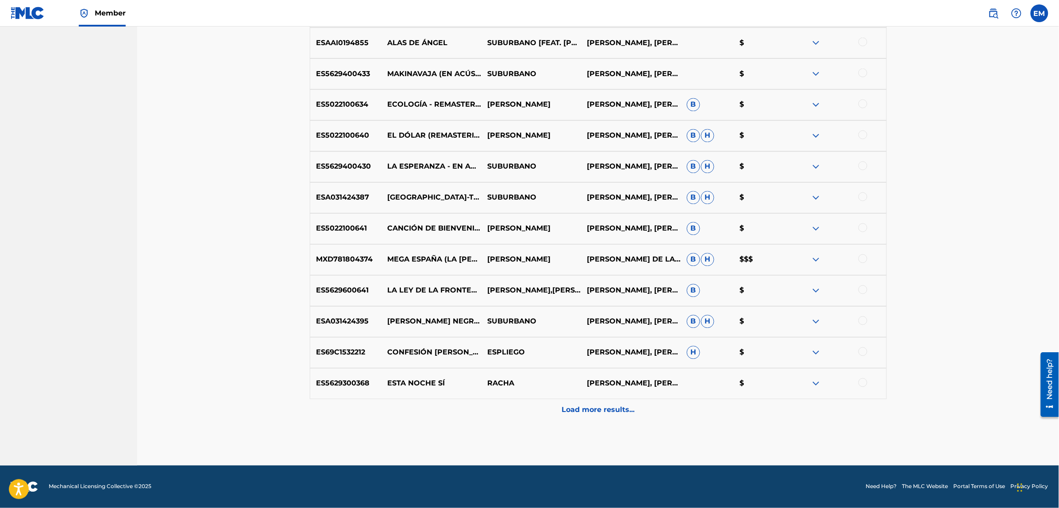
click at [863, 350] on div at bounding box center [862, 351] width 9 height 9
click at [623, 438] on button "Match 1 Group" at bounding box center [622, 436] width 98 height 22
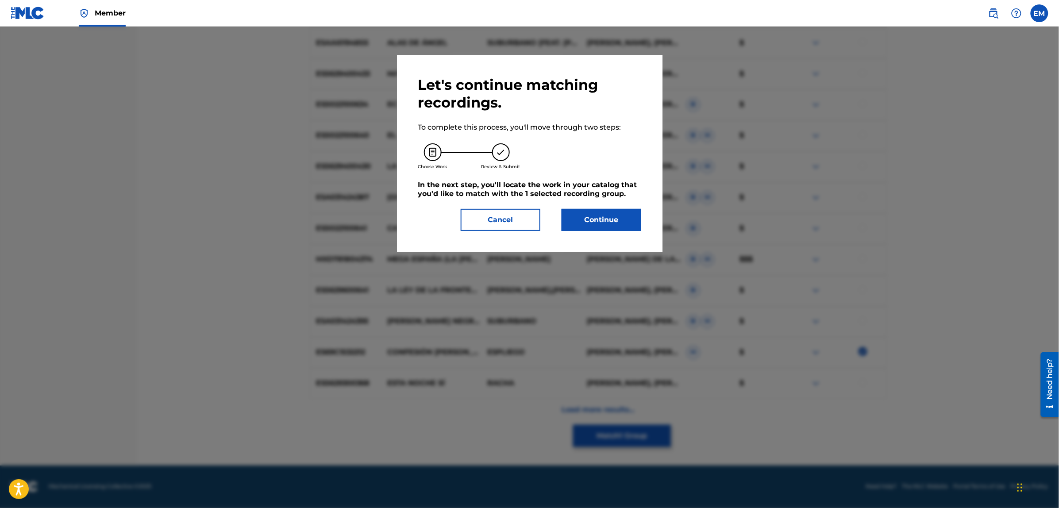
click at [600, 218] on button "Continue" at bounding box center [601, 220] width 80 height 22
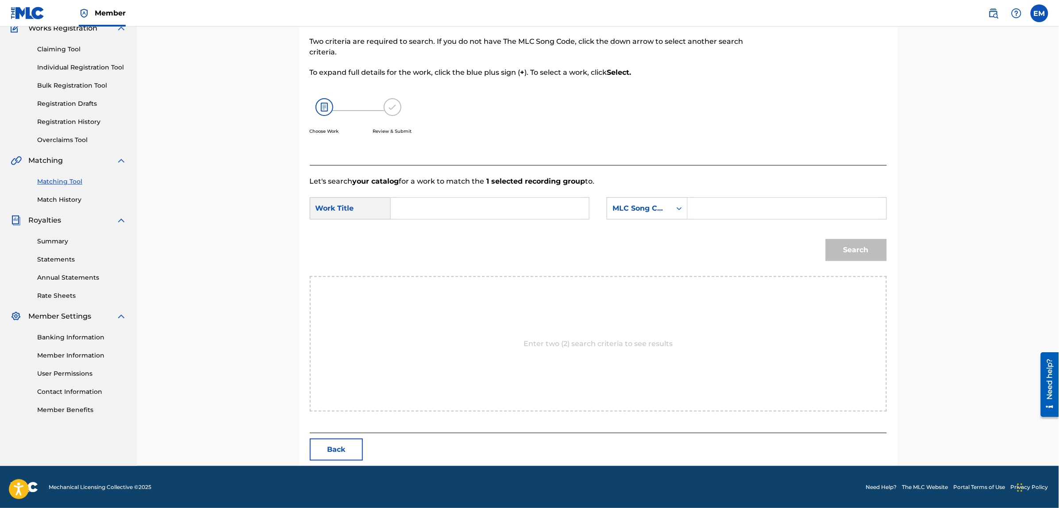
click at [454, 206] on input "Search Form" at bounding box center [489, 208] width 183 height 21
type input "como suena"
click at [656, 208] on div "MLC Song Code" at bounding box center [639, 208] width 54 height 11
click at [653, 226] on div "Writer Name" at bounding box center [647, 230] width 80 height 22
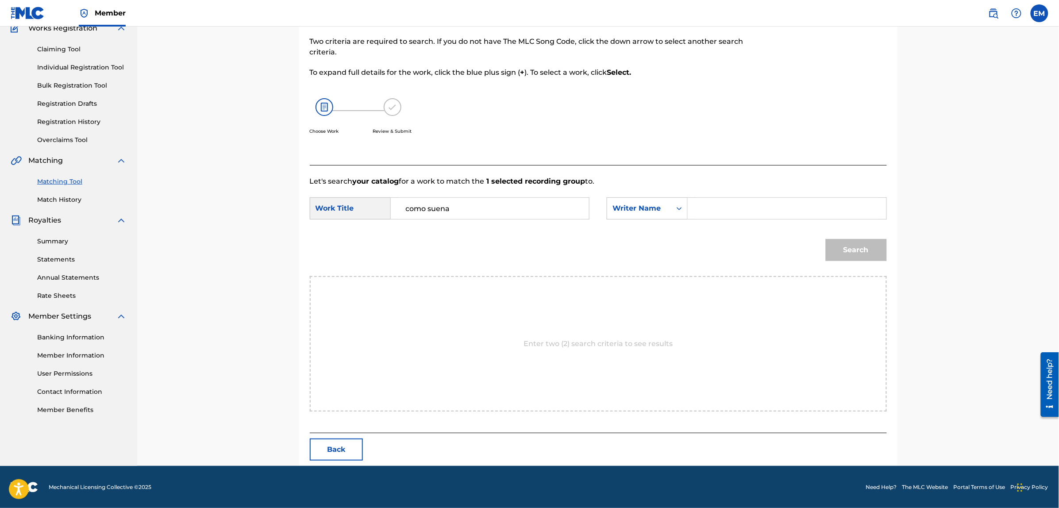
click at [715, 211] on input "Search Form" at bounding box center [786, 208] width 183 height 21
type input "[PERSON_NAME]"
click at [838, 247] on button "Search" at bounding box center [856, 250] width 61 height 22
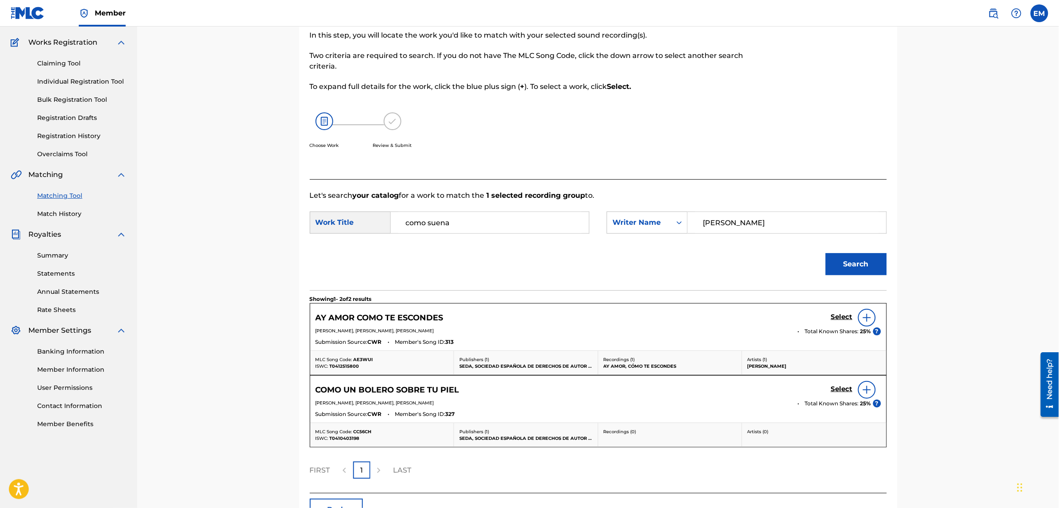
scroll to position [127, 0]
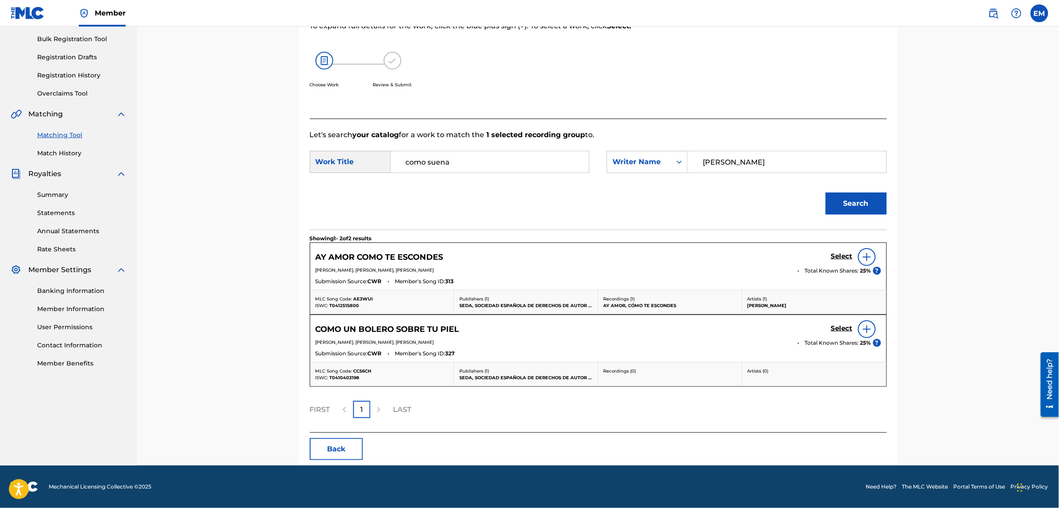
click at [341, 448] on button "Back" at bounding box center [336, 449] width 53 height 22
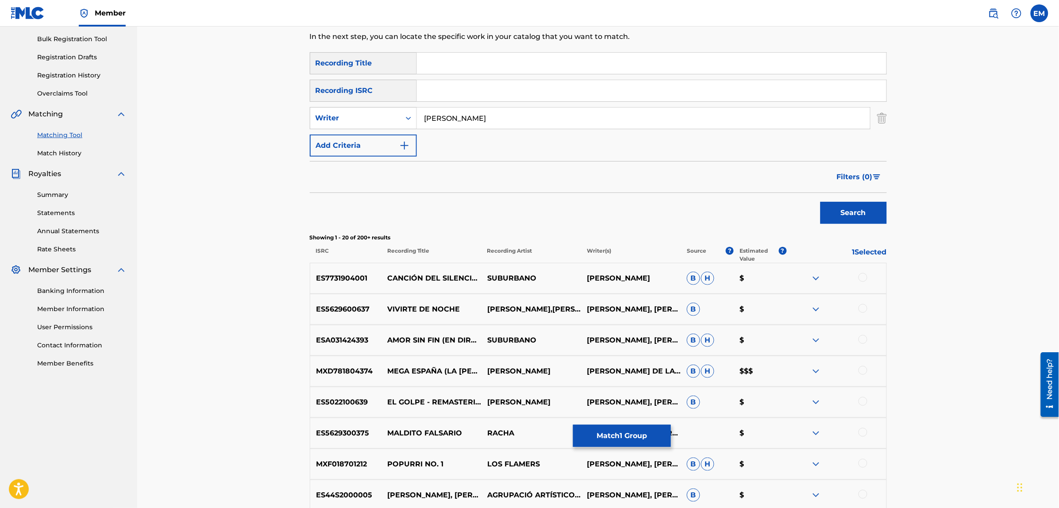
click at [864, 253] on p "1 Selected" at bounding box center [837, 255] width 100 height 16
click at [860, 179] on span "Filters ( 0 )" at bounding box center [855, 177] width 36 height 11
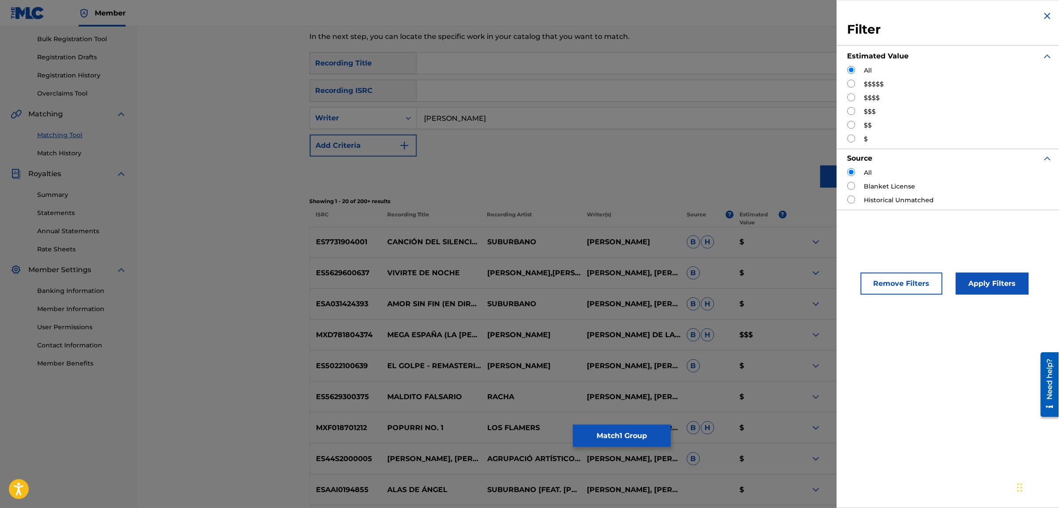
click at [1045, 13] on img "Search Form" at bounding box center [1047, 16] width 11 height 11
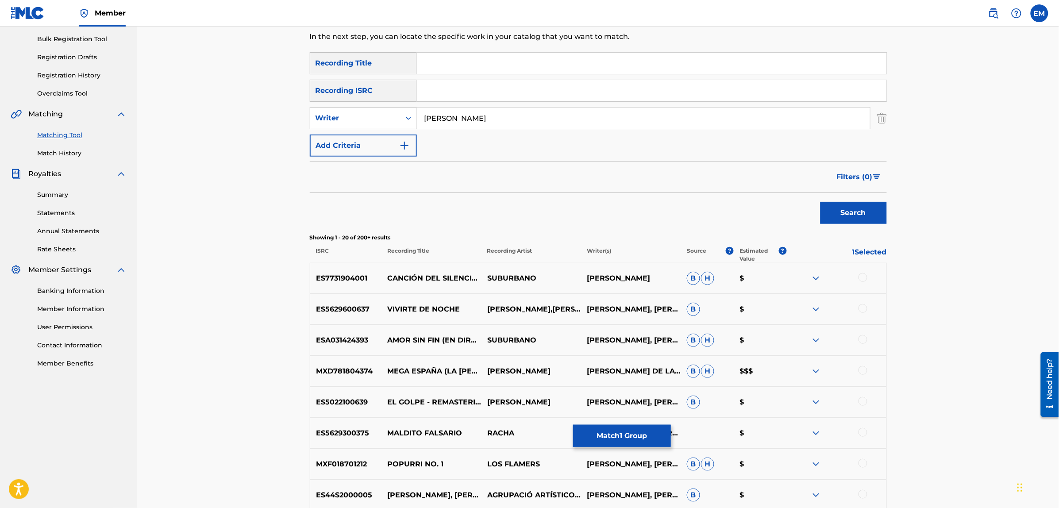
click at [855, 209] on button "Search" at bounding box center [853, 213] width 66 height 22
click at [63, 149] on link "Match History" at bounding box center [81, 153] width 89 height 9
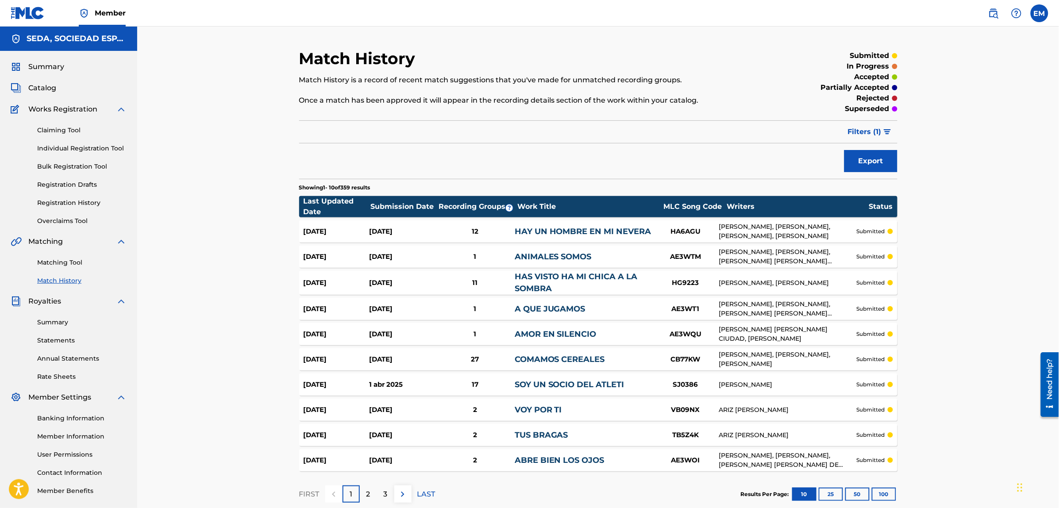
click at [67, 260] on link "Matching Tool" at bounding box center [81, 262] width 89 height 9
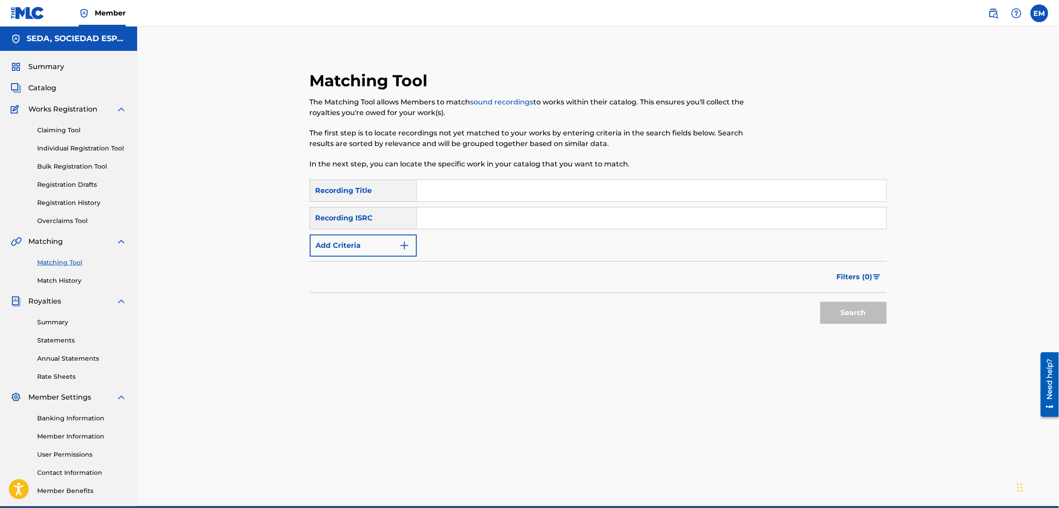
click at [474, 186] on input "Search Form" at bounding box center [651, 190] width 469 height 21
type input "cuento contigo"
click at [820, 302] on button "Search" at bounding box center [853, 313] width 66 height 22
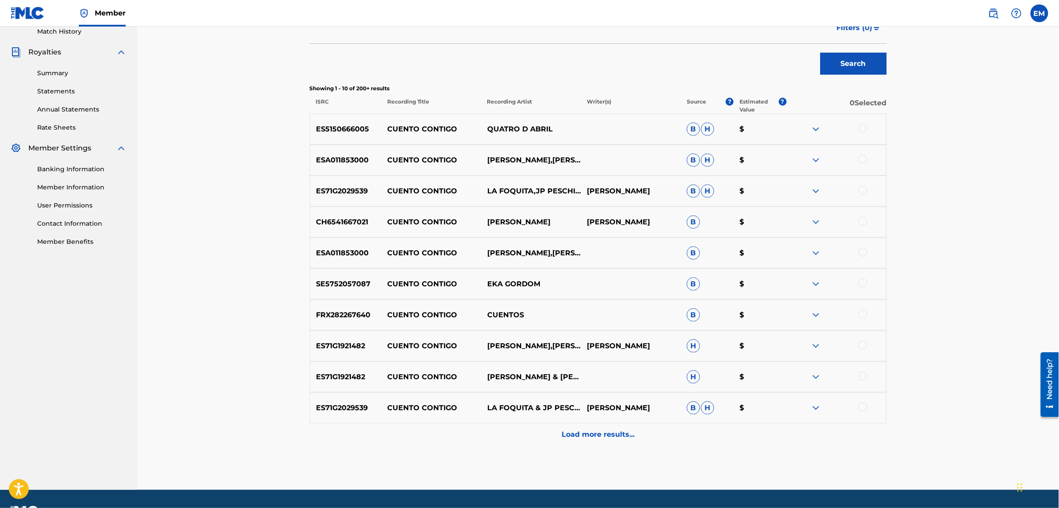
scroll to position [273, 0]
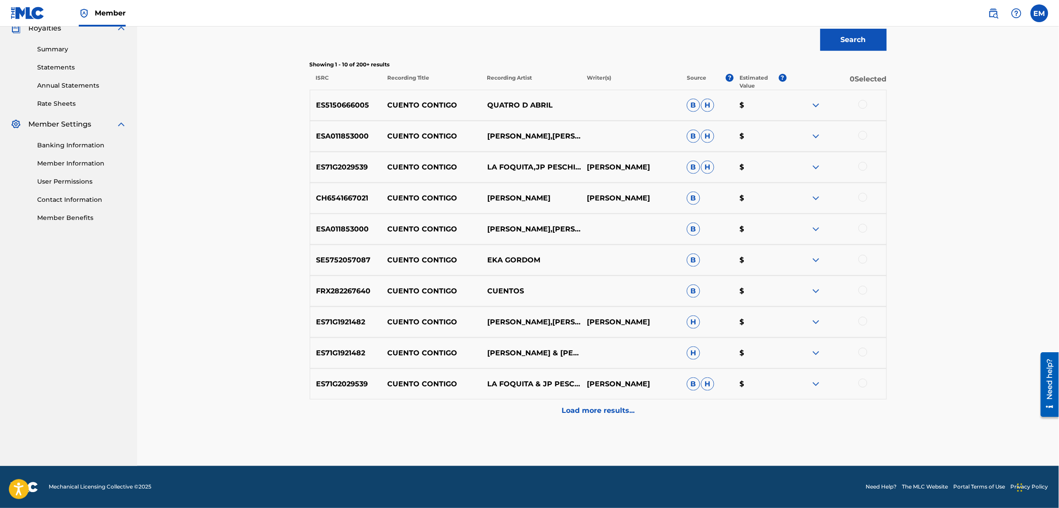
click at [587, 414] on p "Load more results..." at bounding box center [597, 410] width 73 height 11
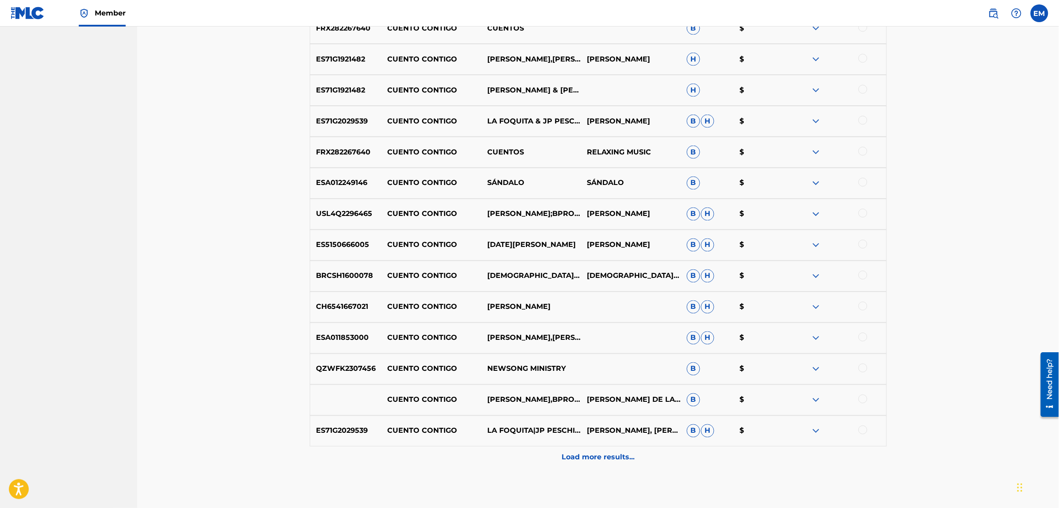
scroll to position [583, 0]
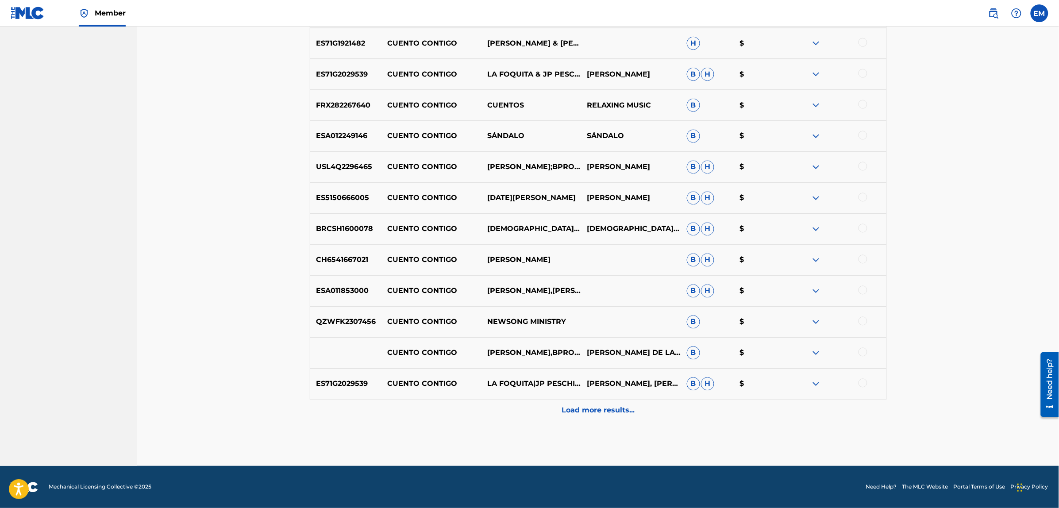
click at [574, 407] on p "Load more results..." at bounding box center [597, 410] width 73 height 11
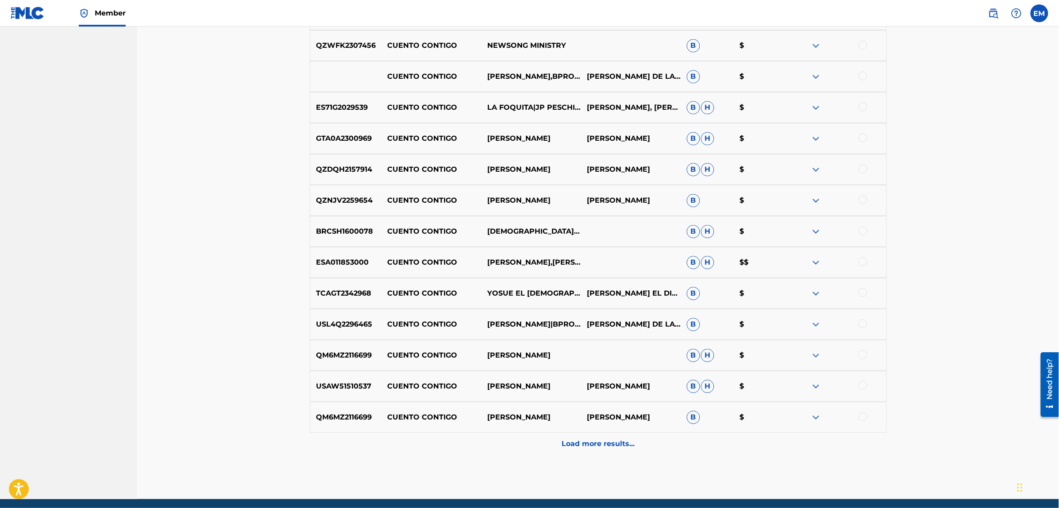
scroll to position [892, 0]
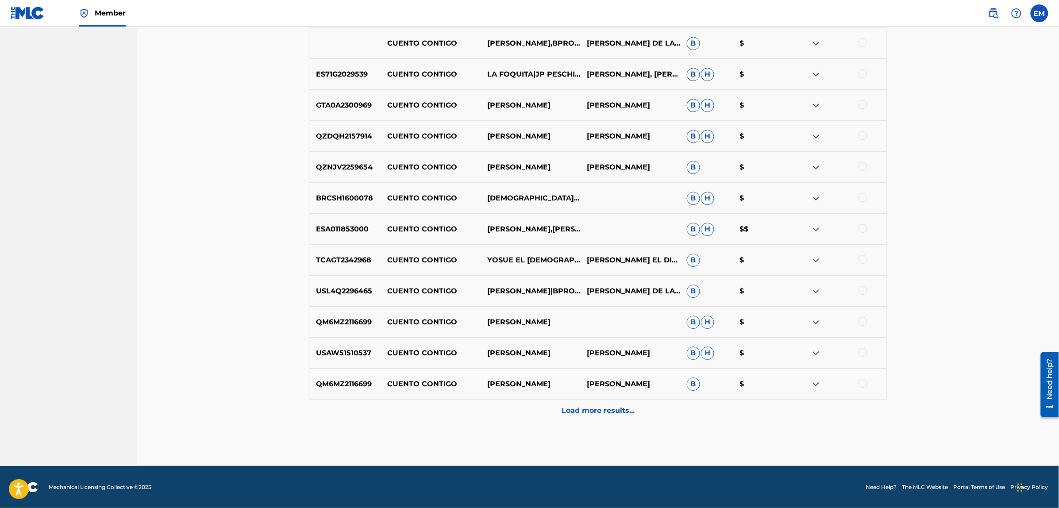
click at [577, 411] on p "Load more results..." at bounding box center [597, 410] width 73 height 11
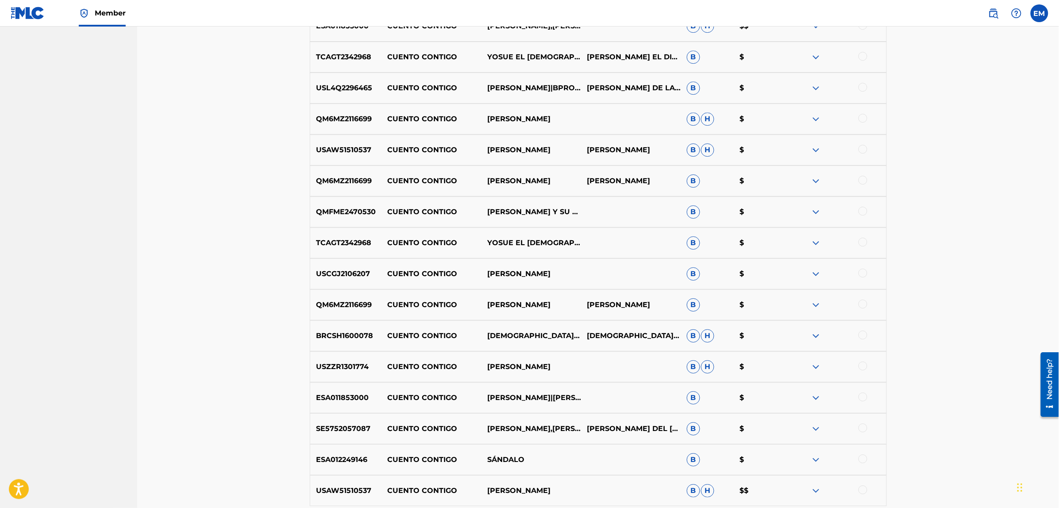
scroll to position [1169, 0]
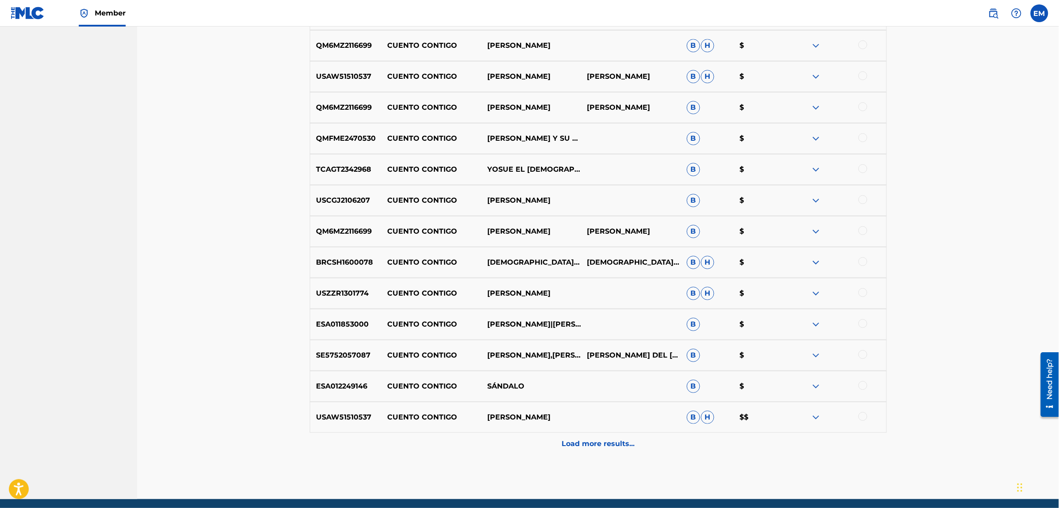
click at [597, 448] on p "Load more results..." at bounding box center [597, 443] width 73 height 11
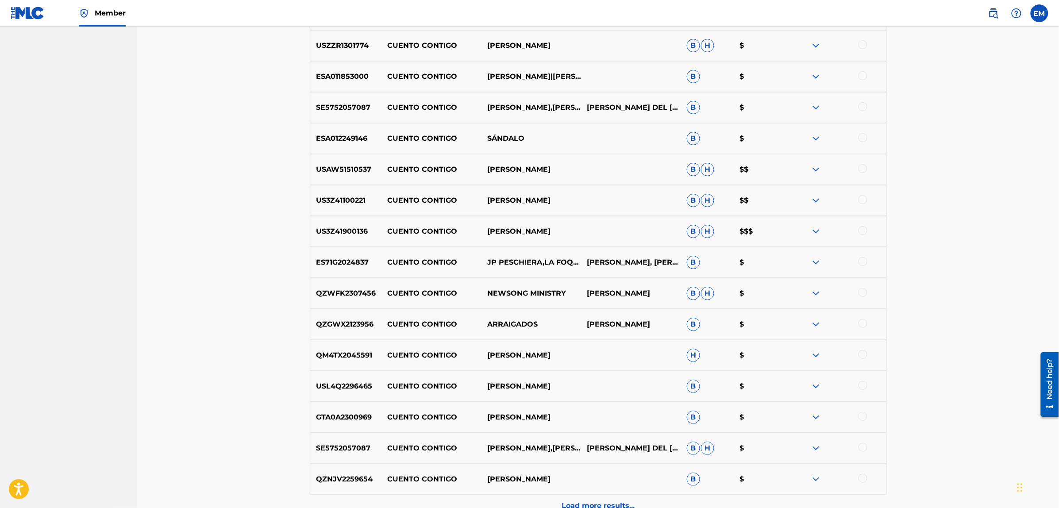
scroll to position [1445, 0]
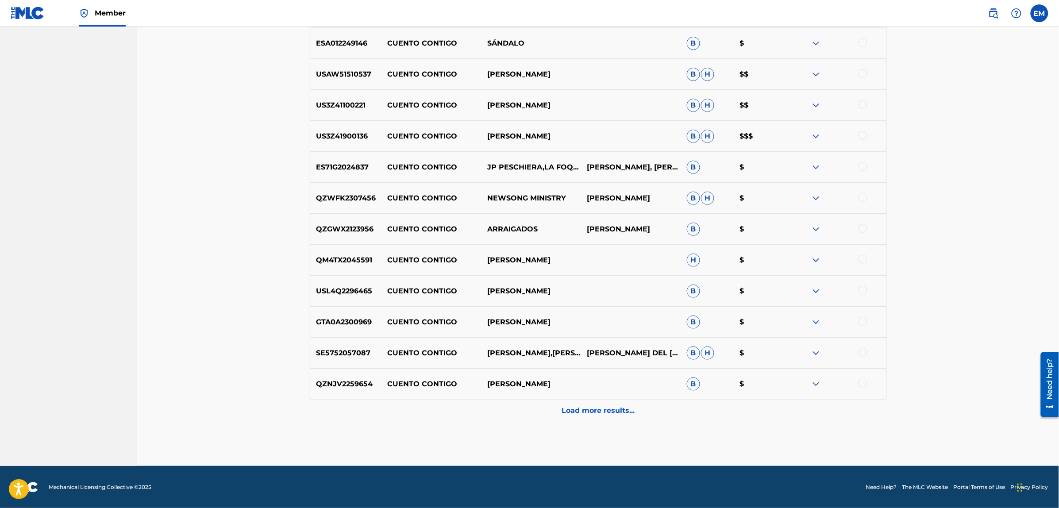
click at [613, 408] on p "Load more results..." at bounding box center [597, 410] width 73 height 11
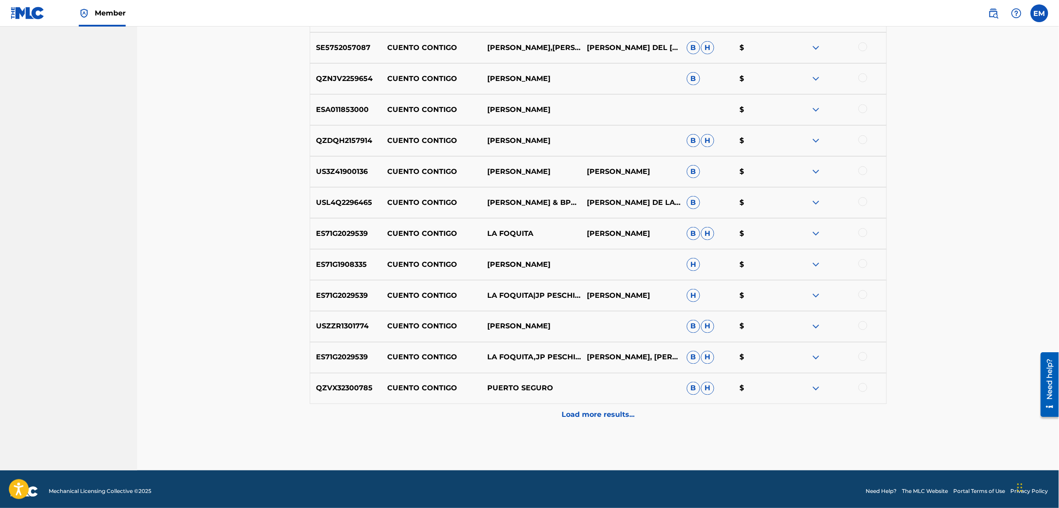
scroll to position [1822, 0]
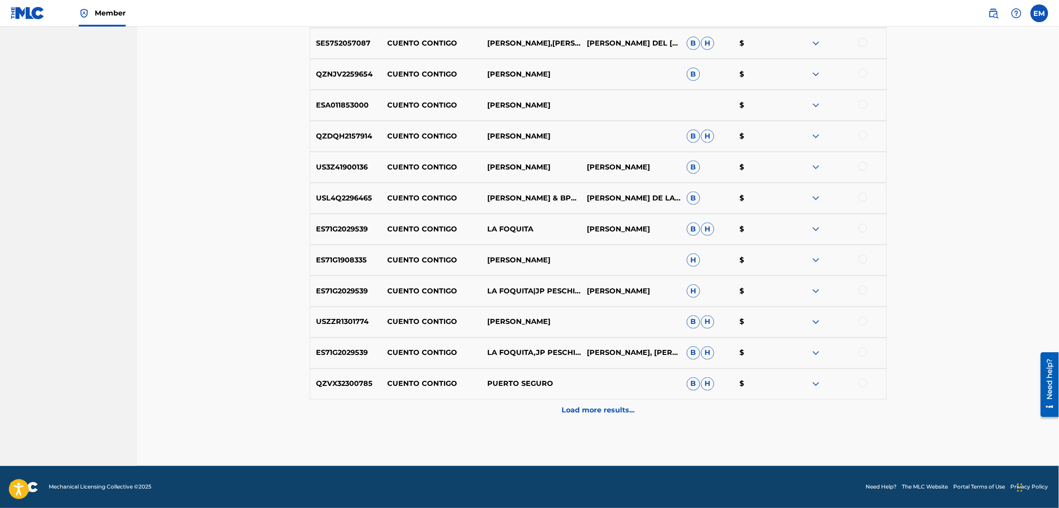
click at [576, 406] on p "Load more results..." at bounding box center [597, 410] width 73 height 11
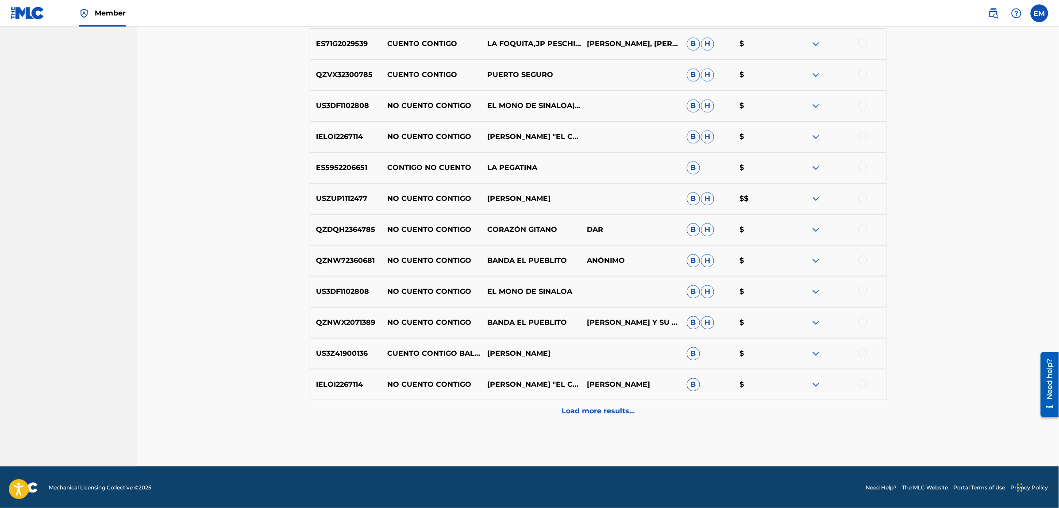
scroll to position [2131, 0]
click at [582, 417] on div "Load more results..." at bounding box center [598, 411] width 577 height 22
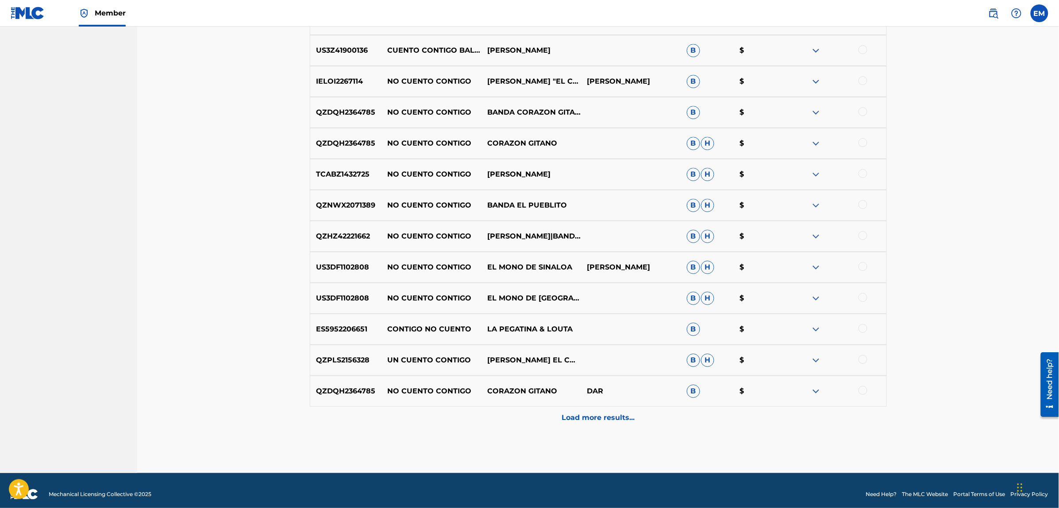
scroll to position [2441, 0]
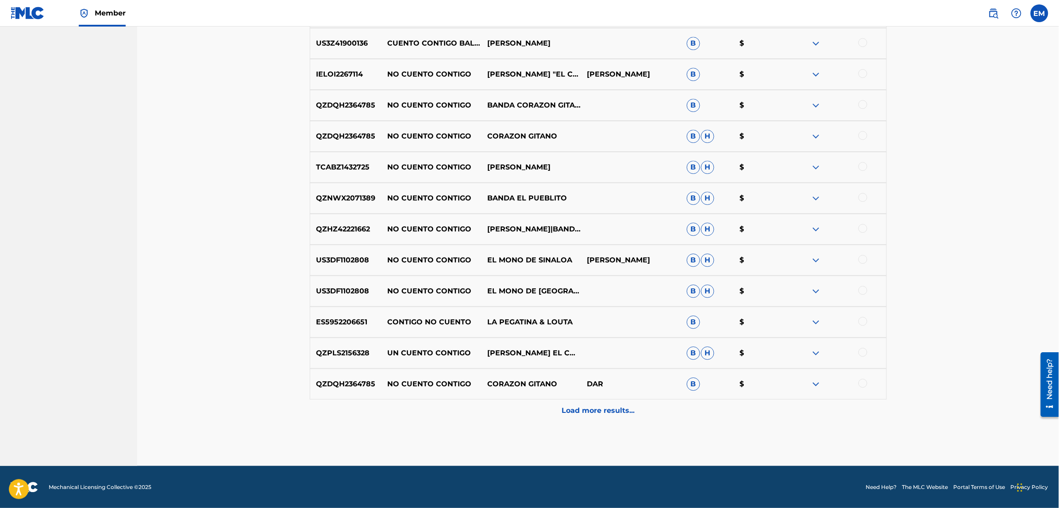
click at [596, 412] on p "Load more results..." at bounding box center [597, 410] width 73 height 11
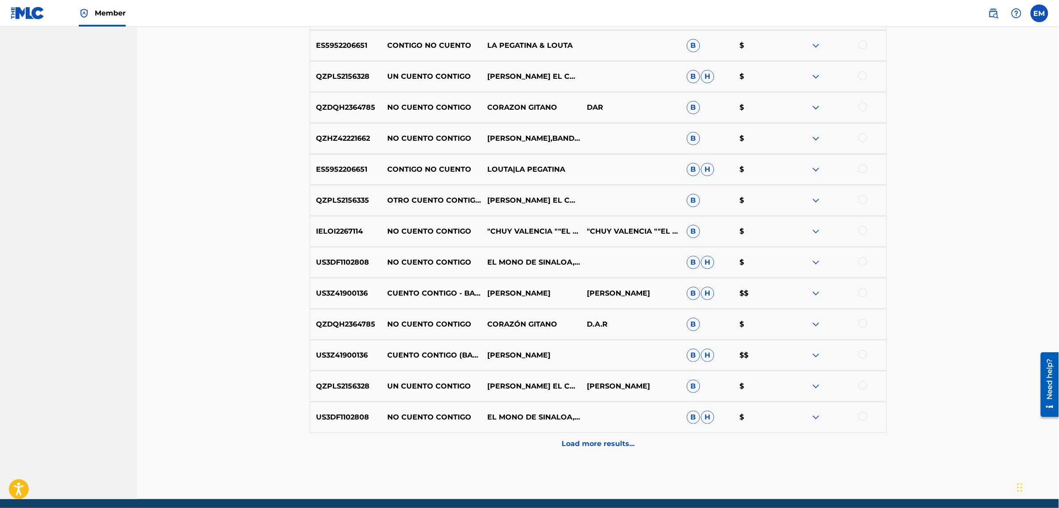
scroll to position [2751, 0]
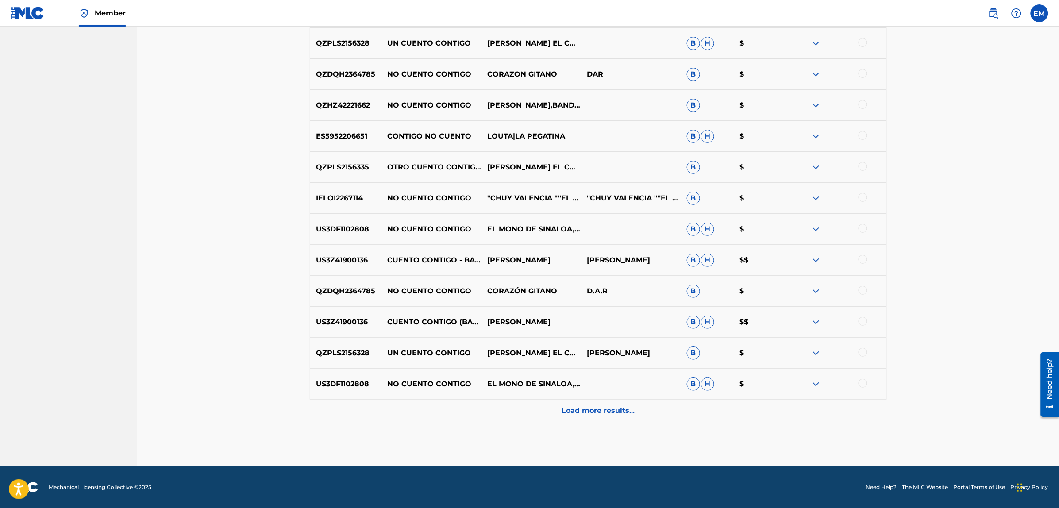
click at [596, 410] on p "Load more results..." at bounding box center [597, 410] width 73 height 11
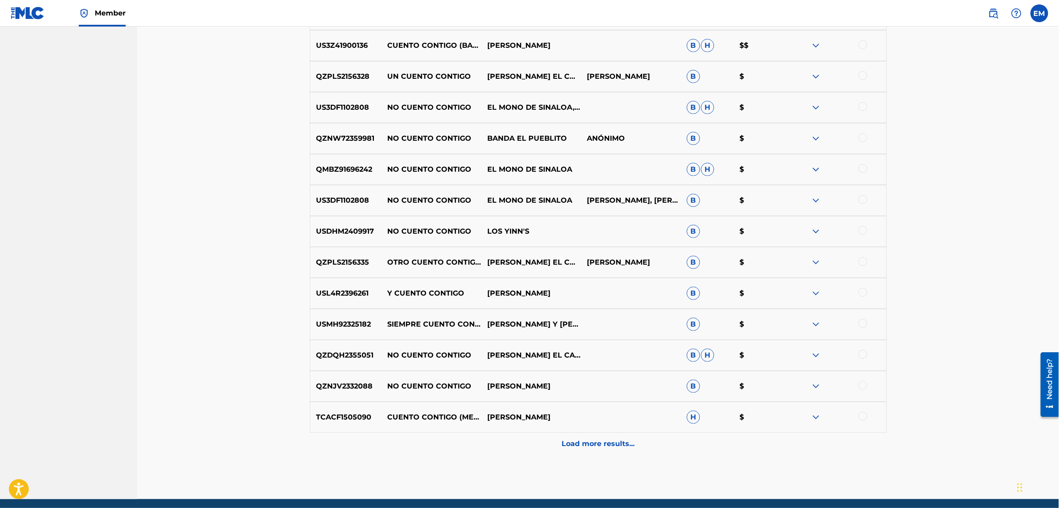
scroll to position [3060, 0]
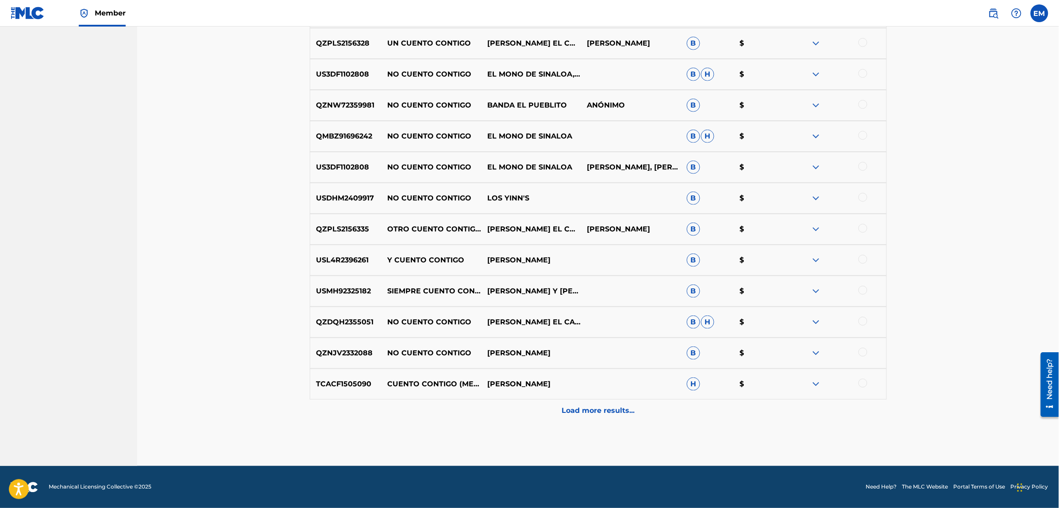
click at [600, 417] on div "Load more results..." at bounding box center [598, 411] width 577 height 22
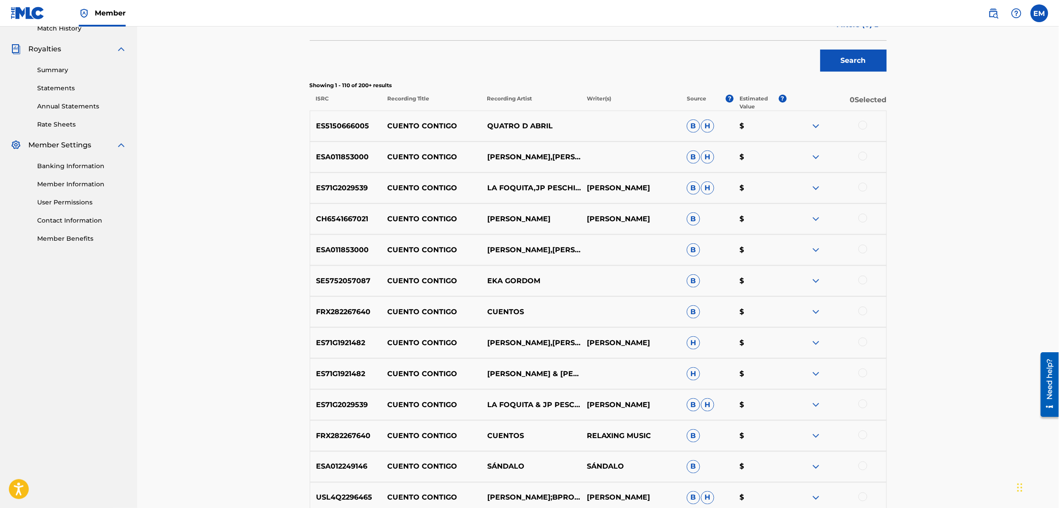
scroll to position [74, 0]
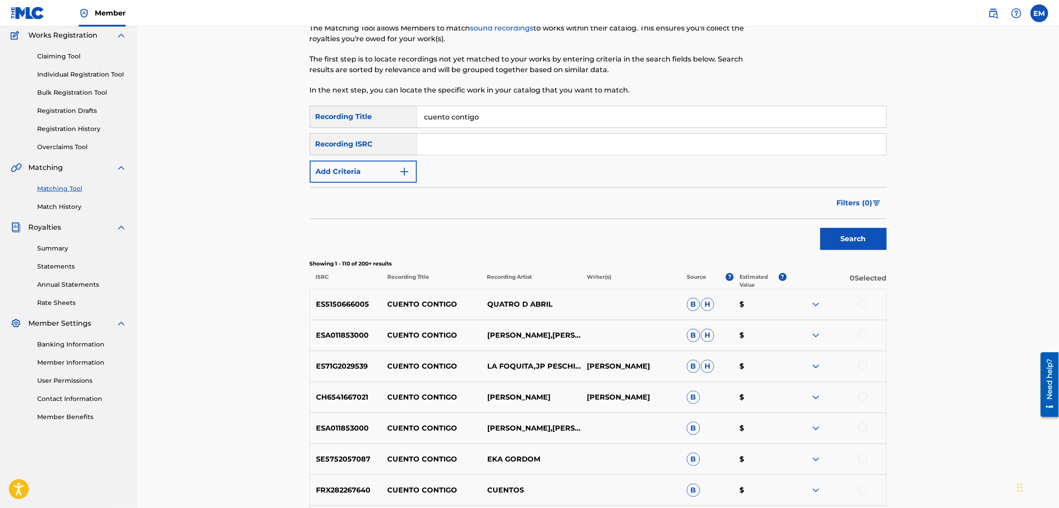
click at [366, 178] on button "Add Criteria" at bounding box center [363, 172] width 107 height 22
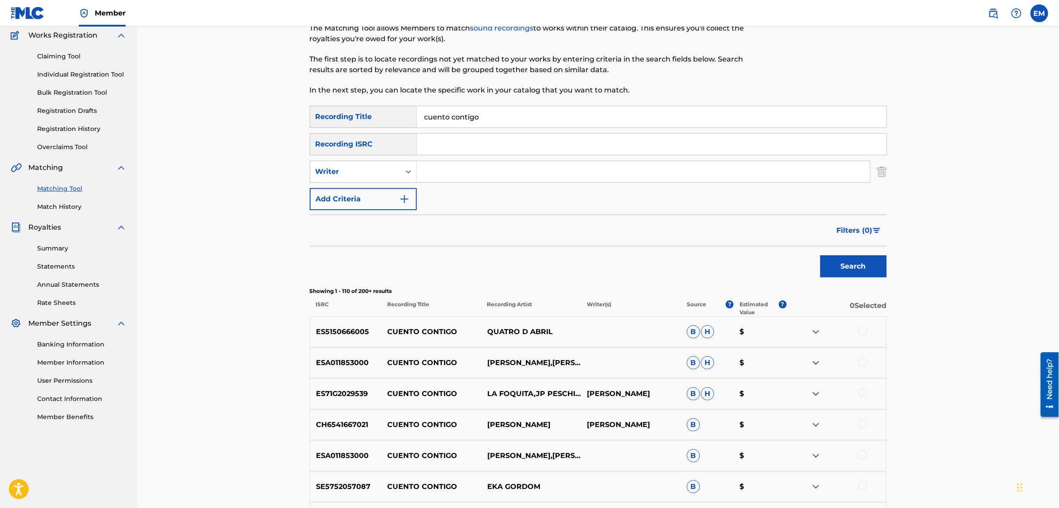
click at [438, 173] on input "Search Form" at bounding box center [643, 171] width 453 height 21
click at [820, 255] on button "Search" at bounding box center [853, 266] width 66 height 22
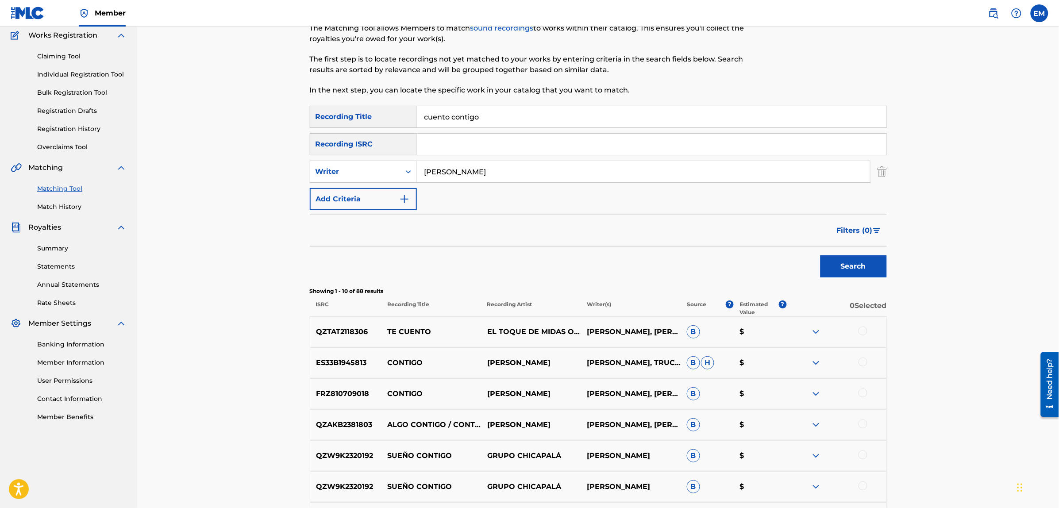
drag, startPoint x: 483, startPoint y: 173, endPoint x: 416, endPoint y: 159, distance: 67.8
click at [416, 159] on div "SearchWithCriteriab7ee7b20-d81e-4347-8b6c-5259263440b7 Recording Title cuento c…" at bounding box center [598, 158] width 577 height 104
type input "[PERSON_NAME]"
click at [820, 255] on button "Search" at bounding box center [853, 266] width 66 height 22
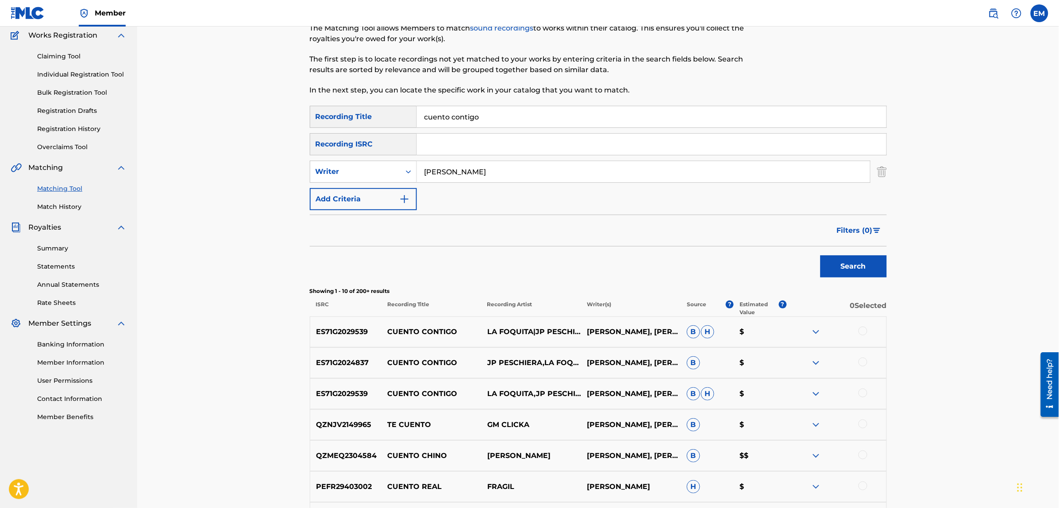
click at [385, 196] on button "Add Criteria" at bounding box center [363, 199] width 107 height 22
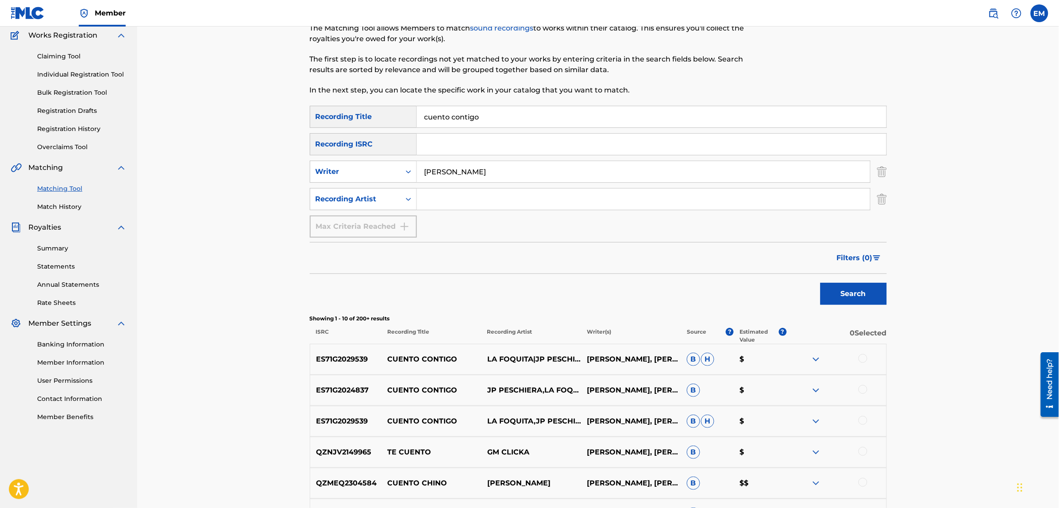
click at [438, 198] on input "Search Form" at bounding box center [643, 198] width 453 height 21
type input "suburbana"
click at [820, 283] on button "Search" at bounding box center [853, 294] width 66 height 22
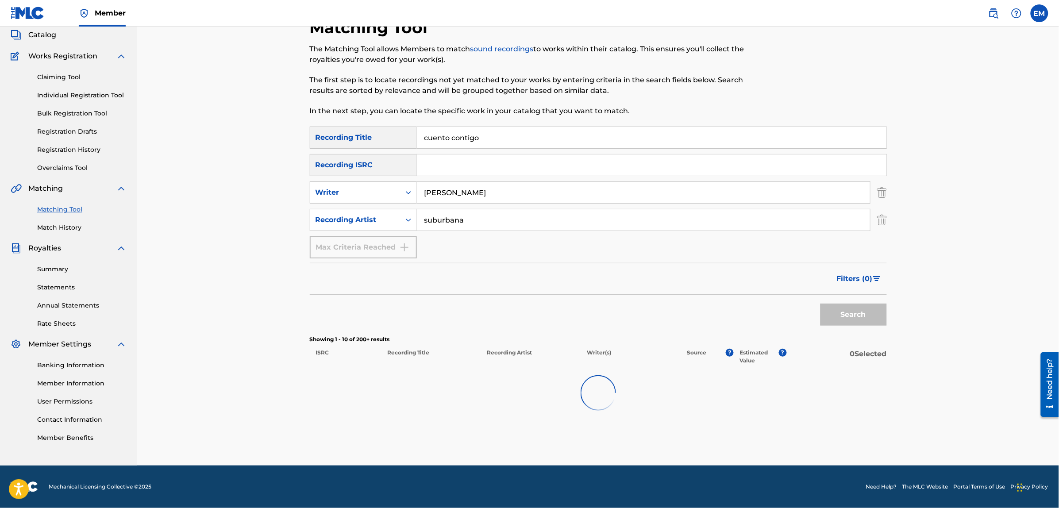
scroll to position [52, 0]
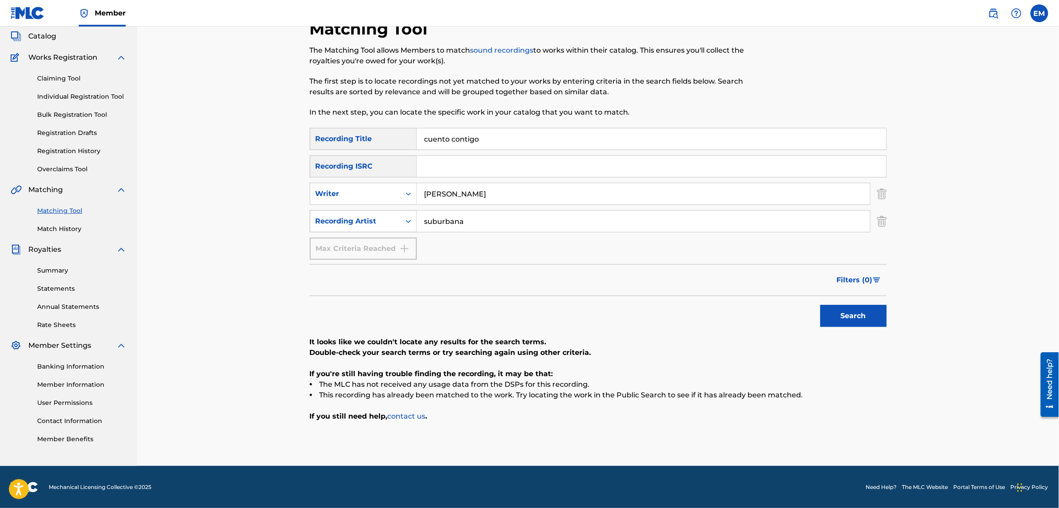
drag, startPoint x: 465, startPoint y: 221, endPoint x: 403, endPoint y: 222, distance: 61.5
click at [403, 222] on div "SearchWithCriteria89cacf85-6c6f-48d5-9185-cfc52bdc5bf5 Recording Artist suburba…" at bounding box center [598, 221] width 577 height 22
drag, startPoint x: 468, startPoint y: 194, endPoint x: 399, endPoint y: 193, distance: 69.0
click at [399, 193] on div "SearchWithCriteria7201e049-8a71-4496-b99a-abbbcec09411 Writer [PERSON_NAME]" at bounding box center [598, 194] width 577 height 22
type input "[PERSON_NAME]"
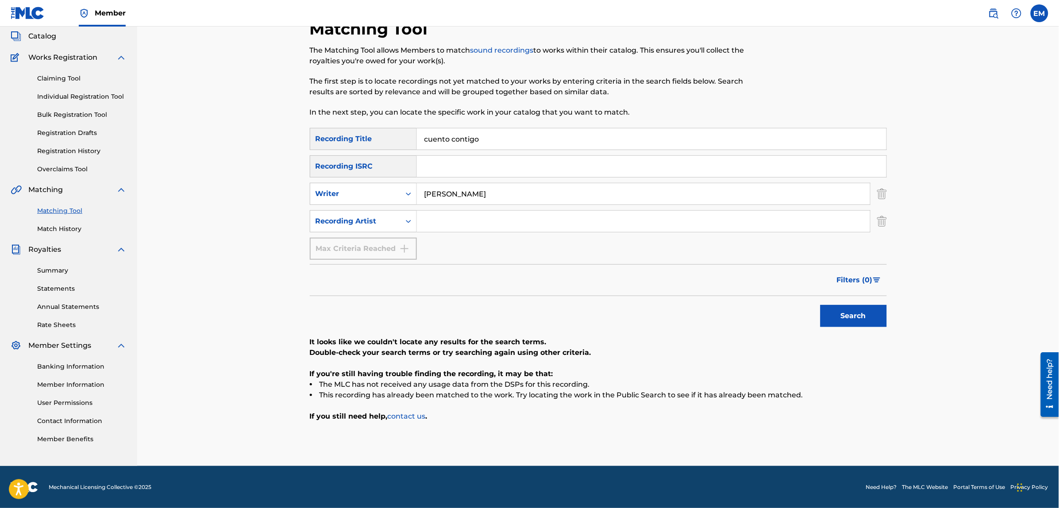
click at [820, 305] on button "Search" at bounding box center [853, 316] width 66 height 22
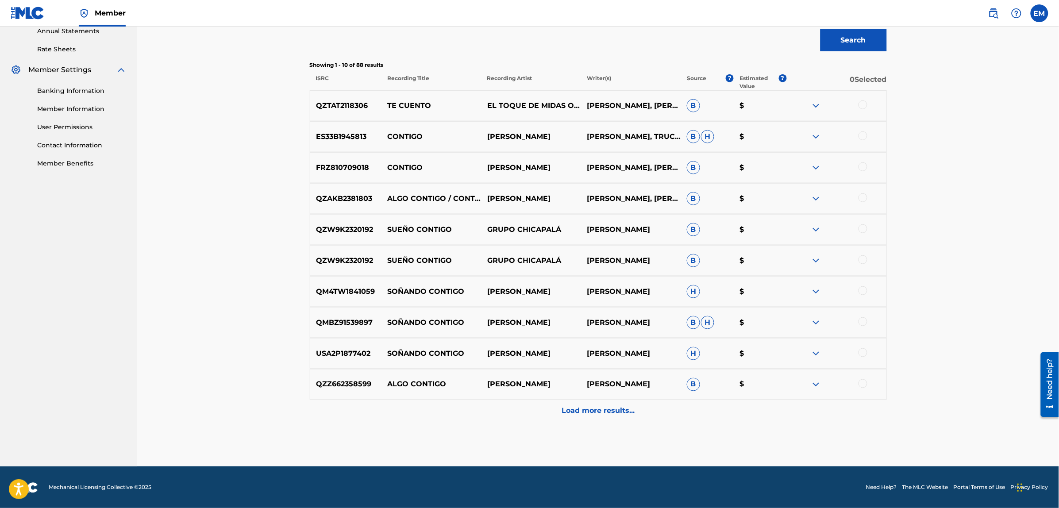
scroll to position [328, 0]
click at [617, 416] on div "Load more results..." at bounding box center [598, 411] width 577 height 22
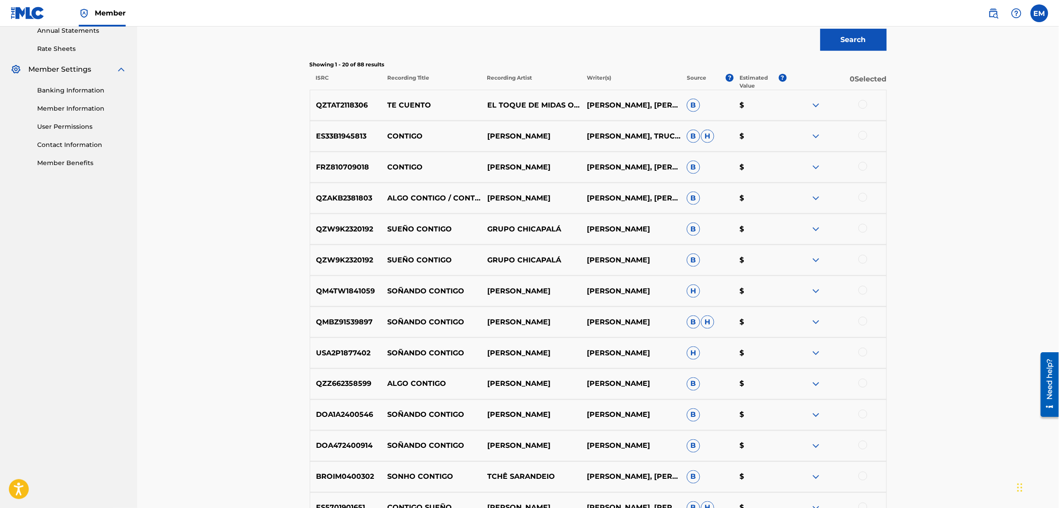
scroll to position [0, 0]
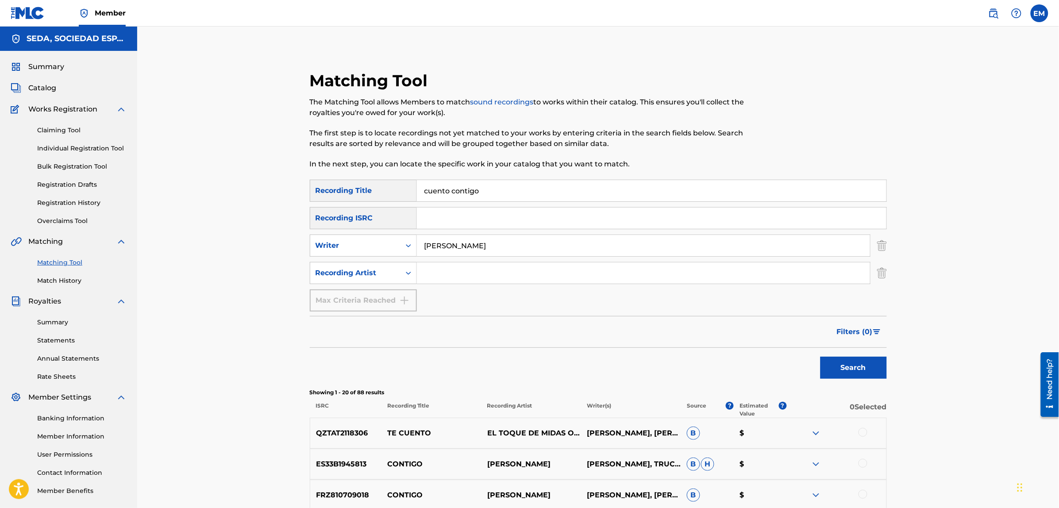
drag, startPoint x: 487, startPoint y: 194, endPoint x: 417, endPoint y: 196, distance: 69.9
click at [417, 196] on input "cuento contigo" at bounding box center [651, 190] width 469 height 21
click at [820, 357] on button "Search" at bounding box center [853, 368] width 66 height 22
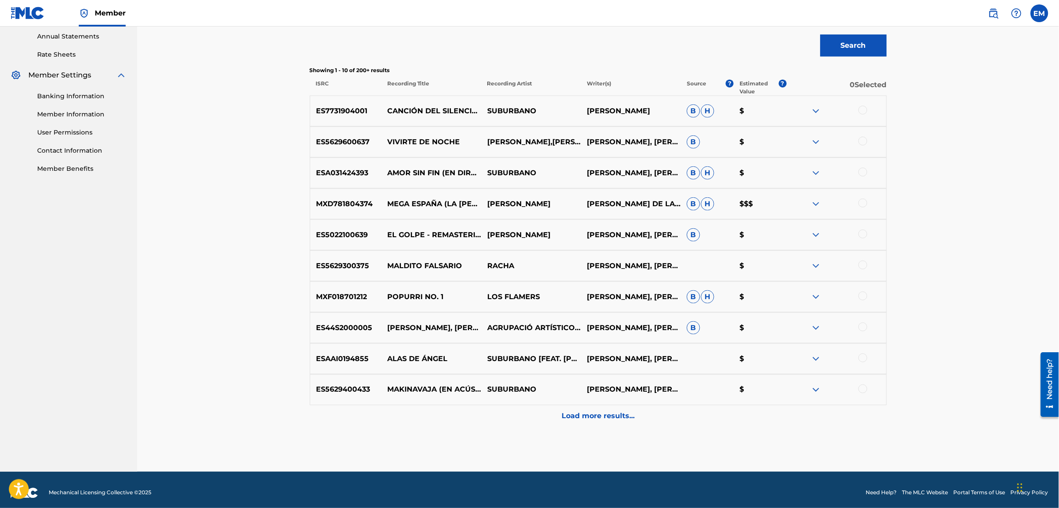
scroll to position [328, 0]
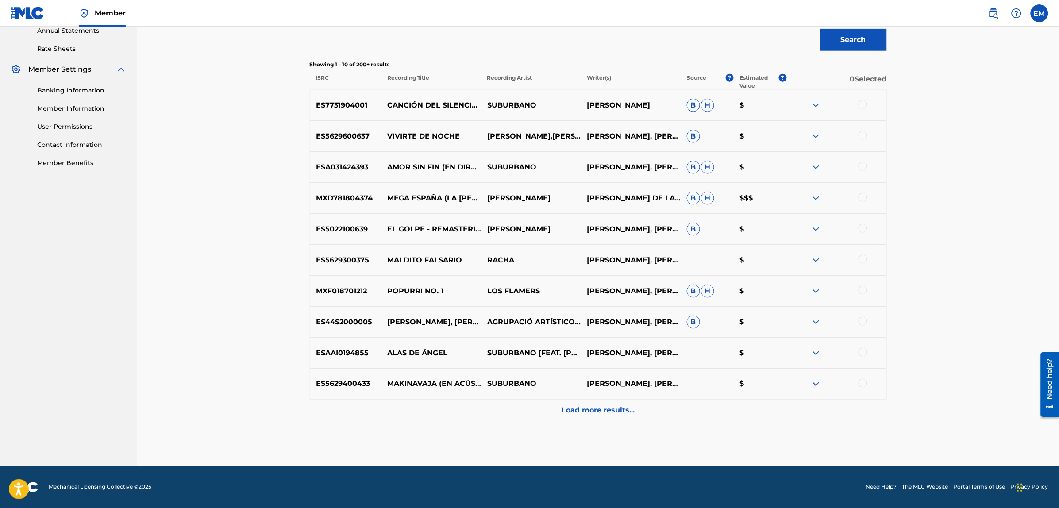
click at [598, 408] on p "Load more results..." at bounding box center [597, 410] width 73 height 11
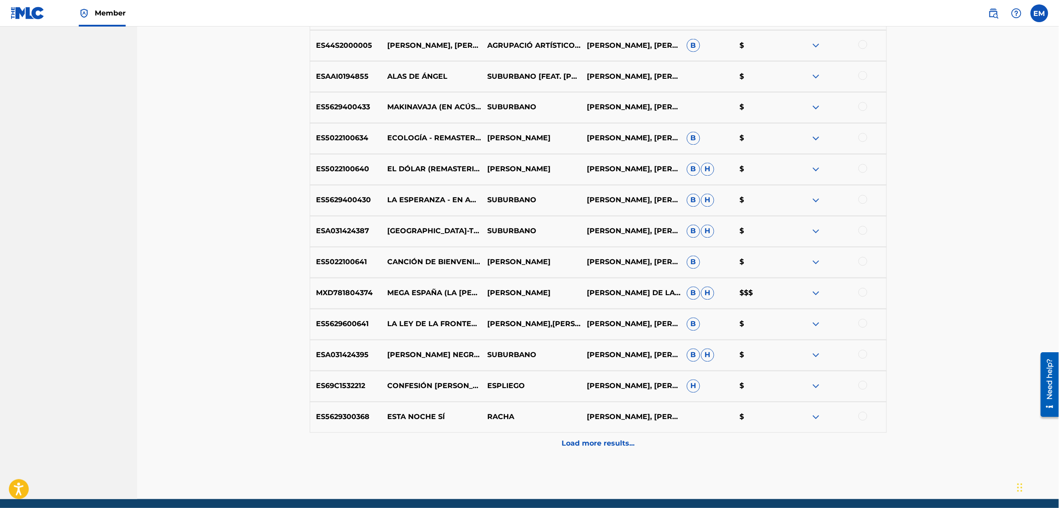
scroll to position [638, 0]
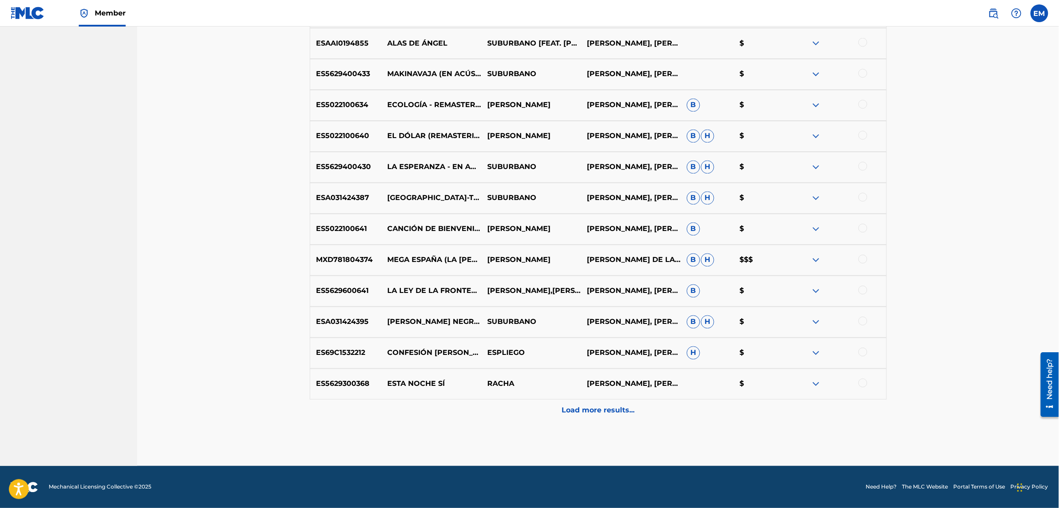
click at [610, 404] on div "Load more results..." at bounding box center [598, 411] width 577 height 22
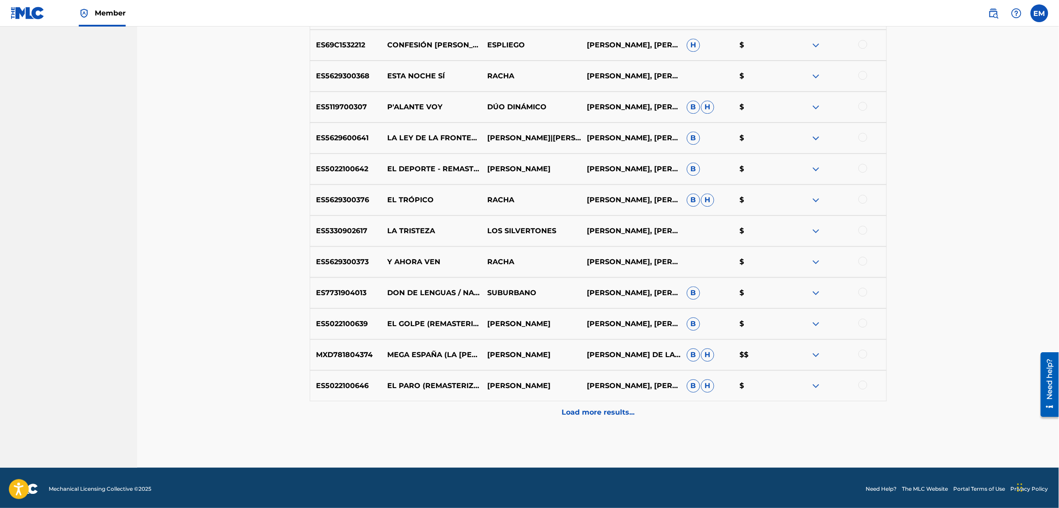
scroll to position [947, 0]
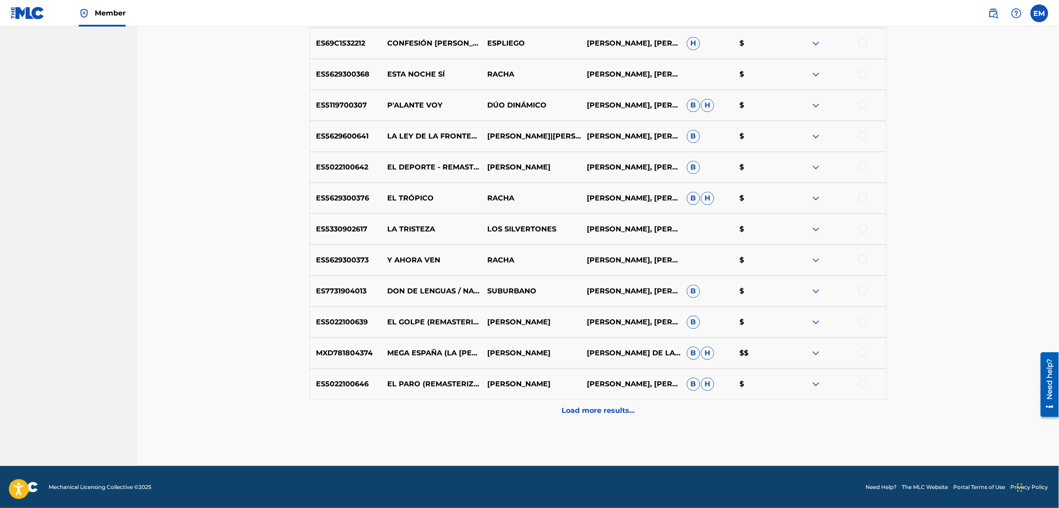
click at [596, 410] on p "Load more results..." at bounding box center [597, 410] width 73 height 11
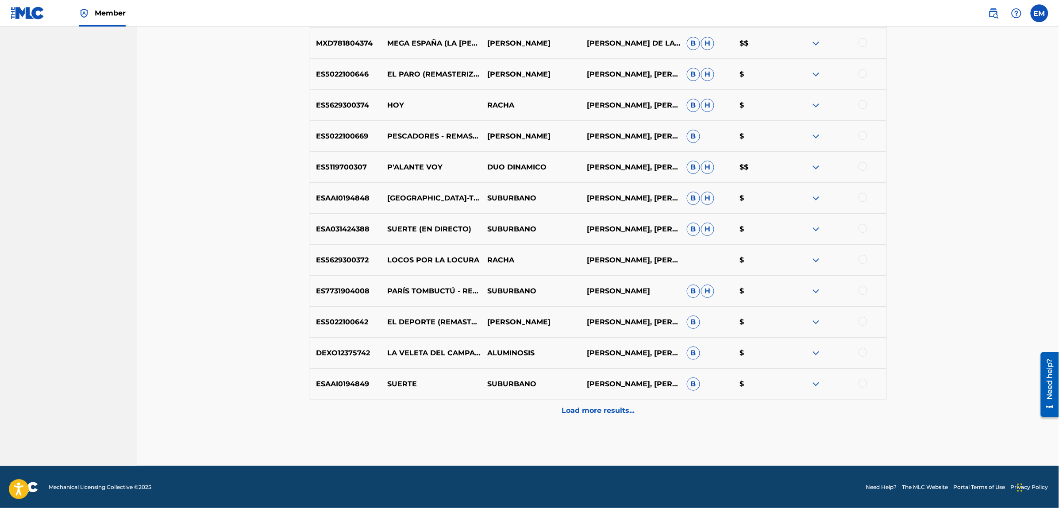
click at [609, 417] on div "Load more results..." at bounding box center [598, 411] width 577 height 22
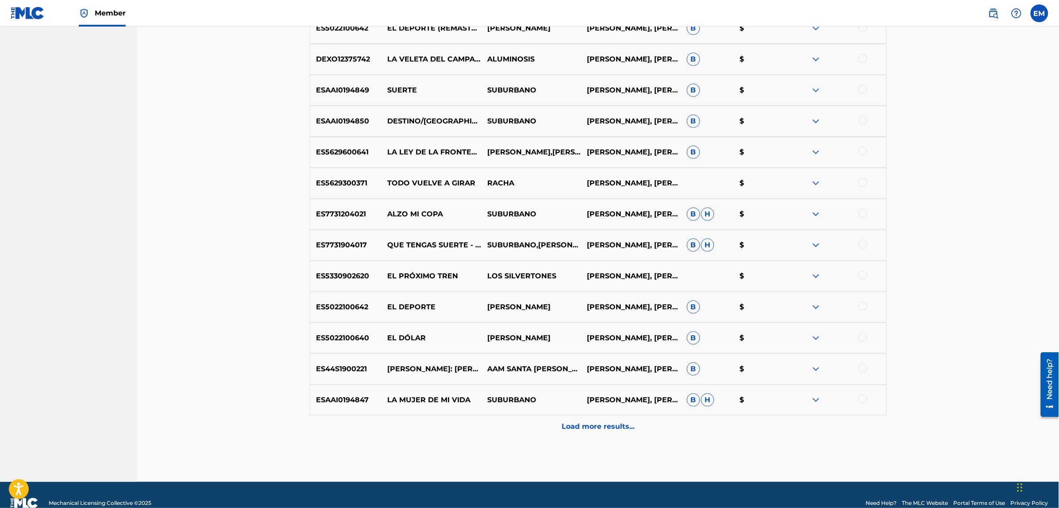
scroll to position [1567, 0]
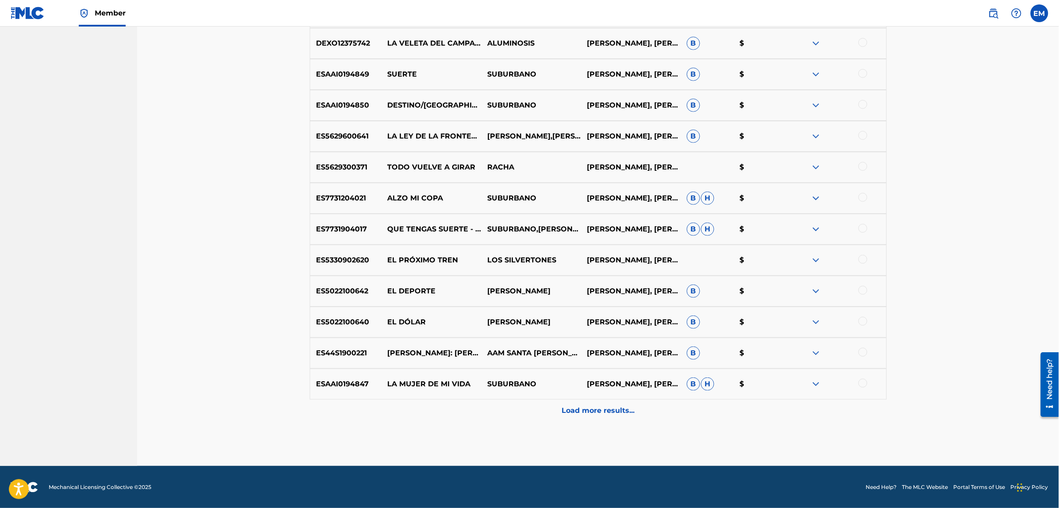
click at [582, 401] on div "Load more results..." at bounding box center [598, 411] width 577 height 22
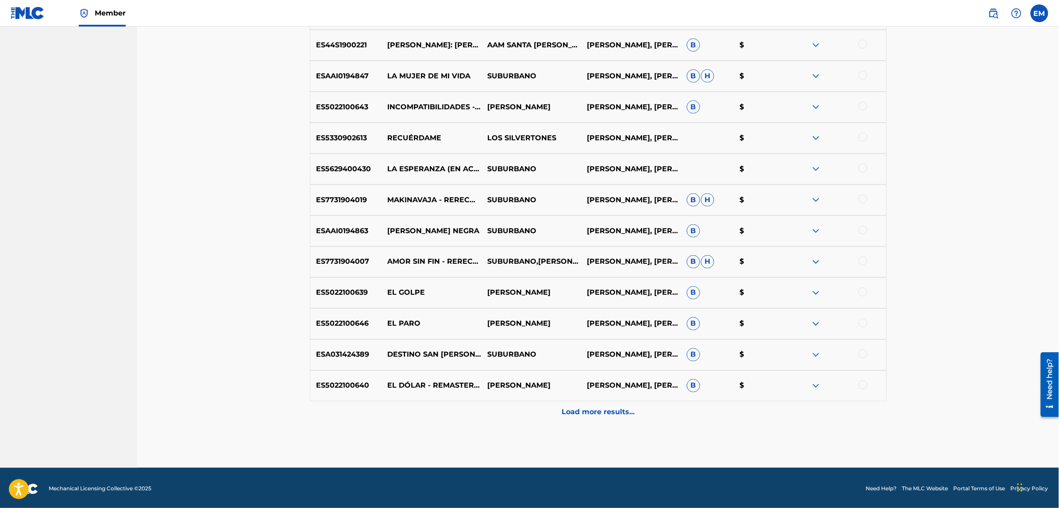
scroll to position [1876, 0]
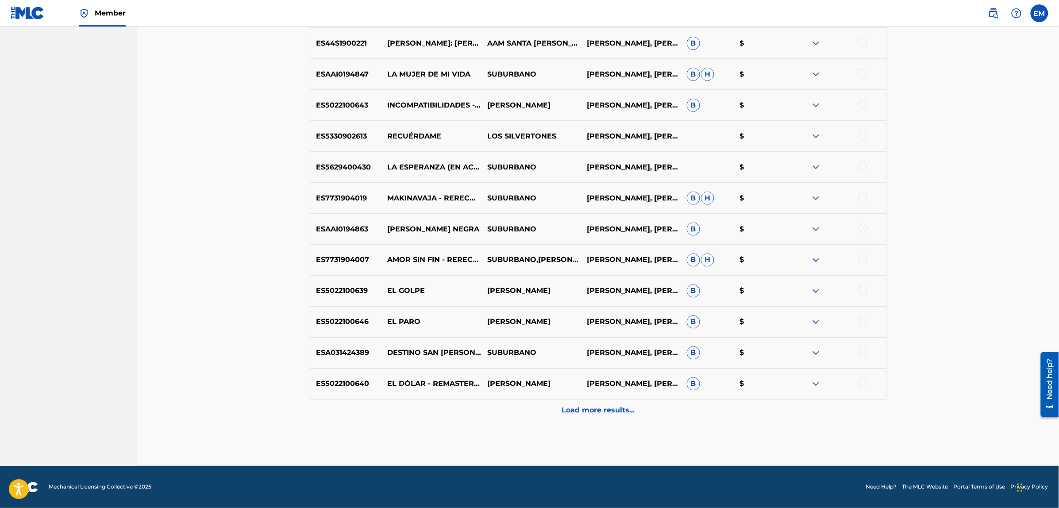
click at [592, 414] on p "Load more results..." at bounding box center [597, 410] width 73 height 11
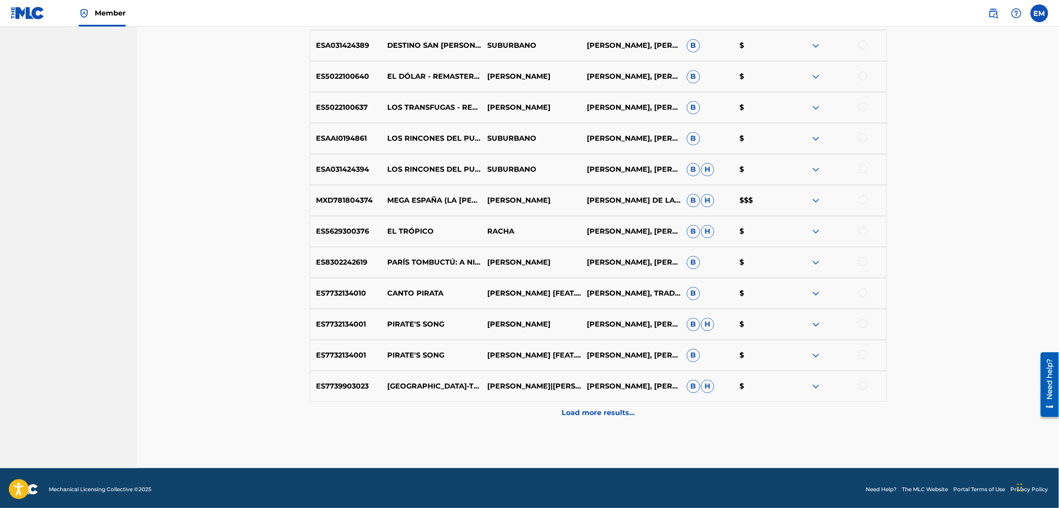
scroll to position [2186, 0]
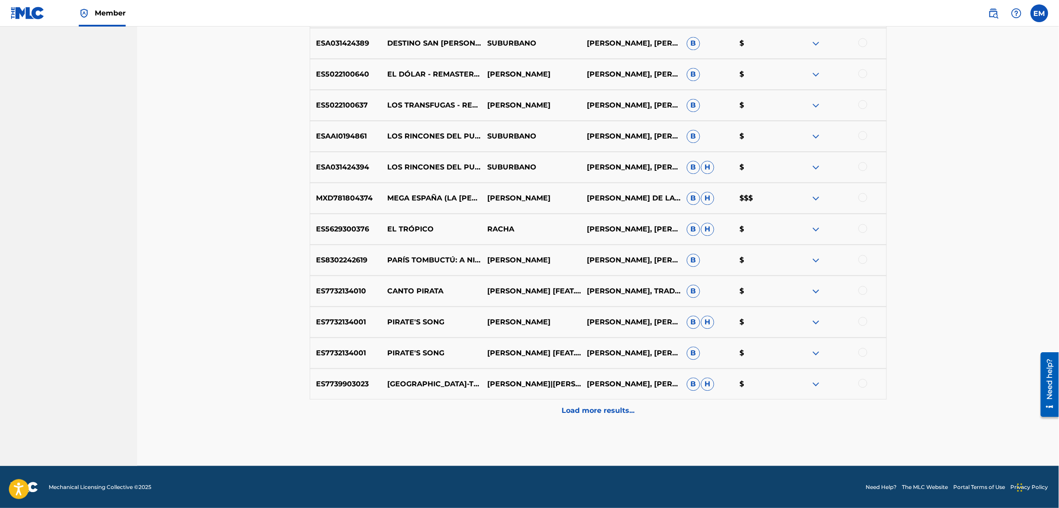
click at [579, 407] on p "Load more results..." at bounding box center [597, 410] width 73 height 11
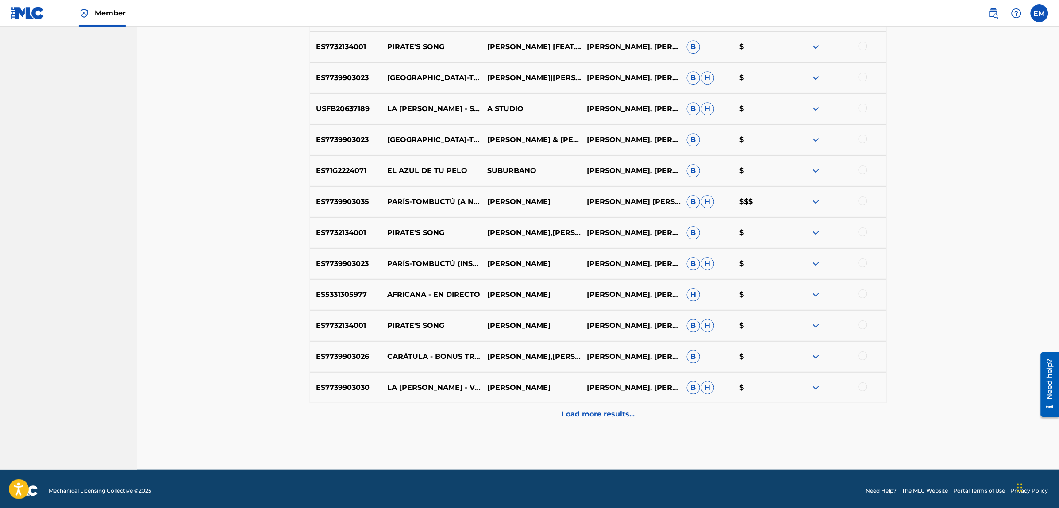
scroll to position [2496, 0]
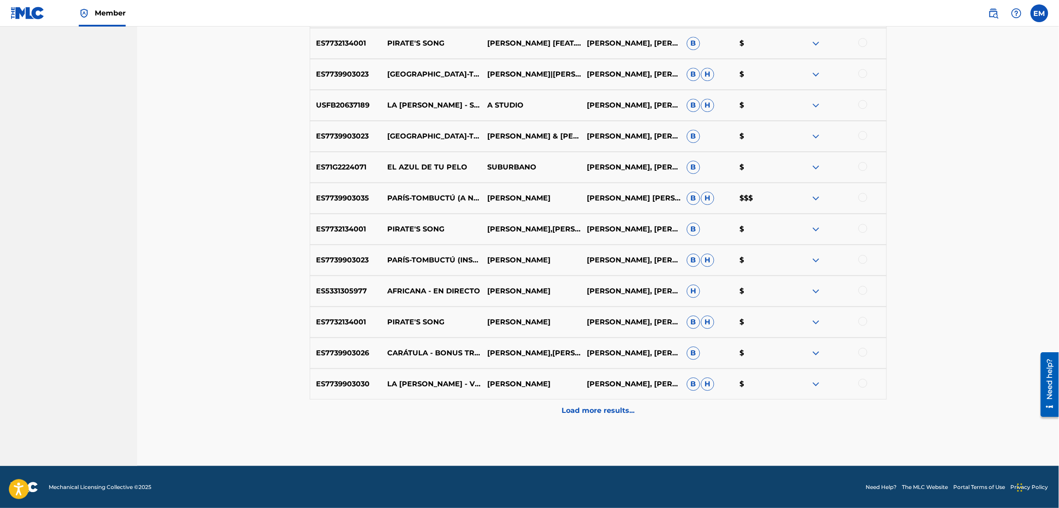
click at [587, 414] on p "Load more results..." at bounding box center [597, 410] width 73 height 11
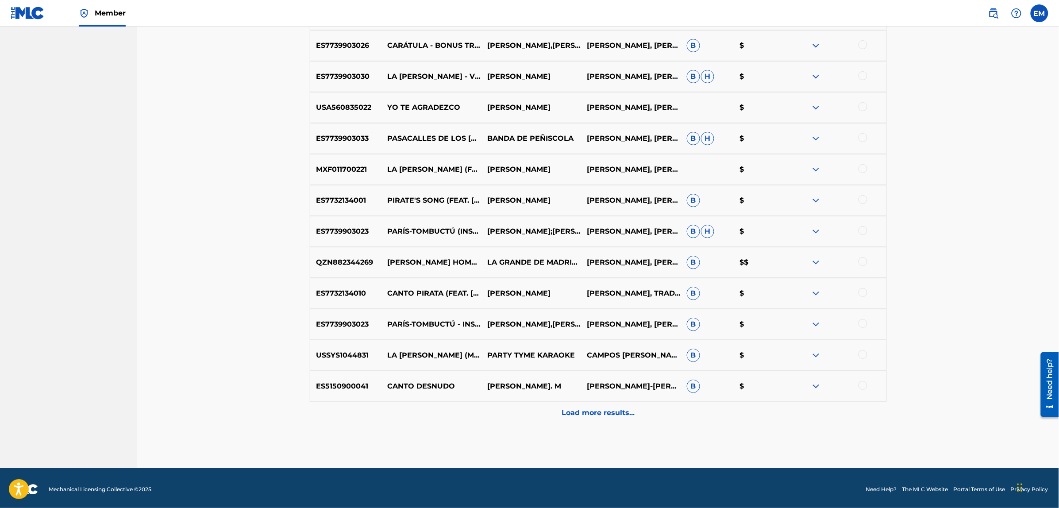
scroll to position [2805, 0]
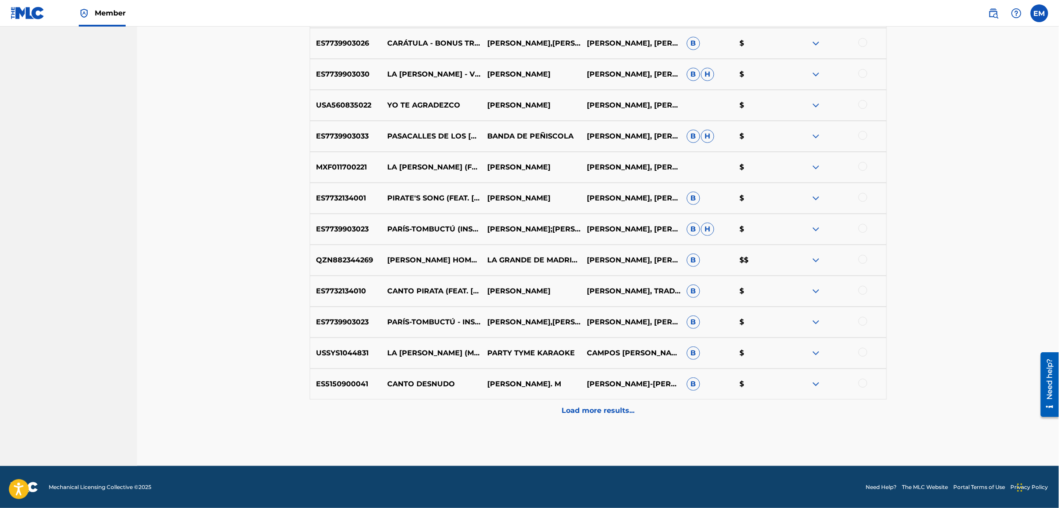
click at [863, 384] on div at bounding box center [862, 383] width 9 height 9
click at [635, 436] on button "Match 1 Group" at bounding box center [622, 436] width 98 height 22
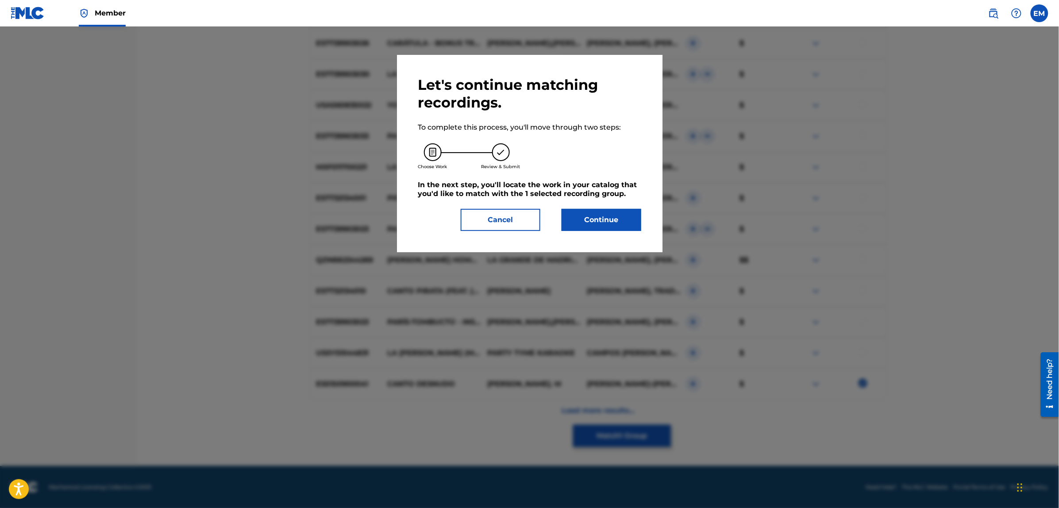
click at [578, 219] on button "Continue" at bounding box center [601, 220] width 80 height 22
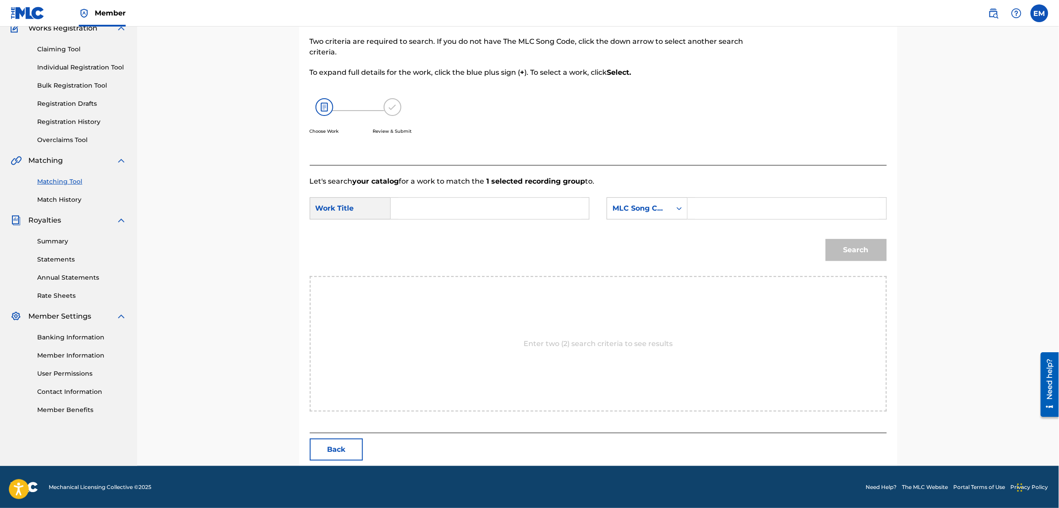
click at [515, 202] on input "Search Form" at bounding box center [489, 208] width 183 height 21
click at [496, 232] on div "cuento con tigo" at bounding box center [489, 228] width 182 height 16
type input "cuento contigo"
click at [660, 211] on div "MLC Song Code" at bounding box center [639, 208] width 54 height 11
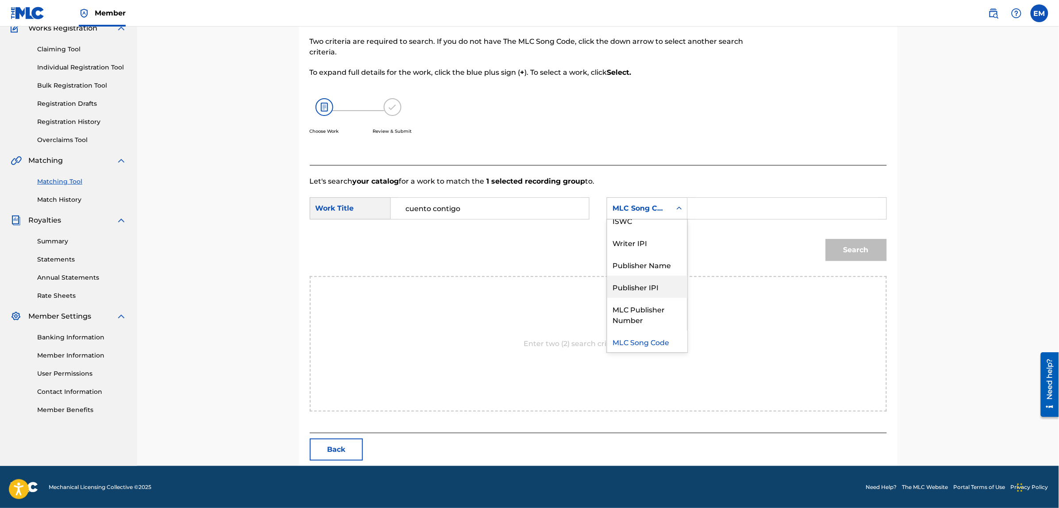
scroll to position [0, 0]
click at [626, 231] on div "Writer Name" at bounding box center [647, 230] width 80 height 22
click at [710, 215] on input "Search Form" at bounding box center [786, 208] width 183 height 21
type input "[PERSON_NAME]"
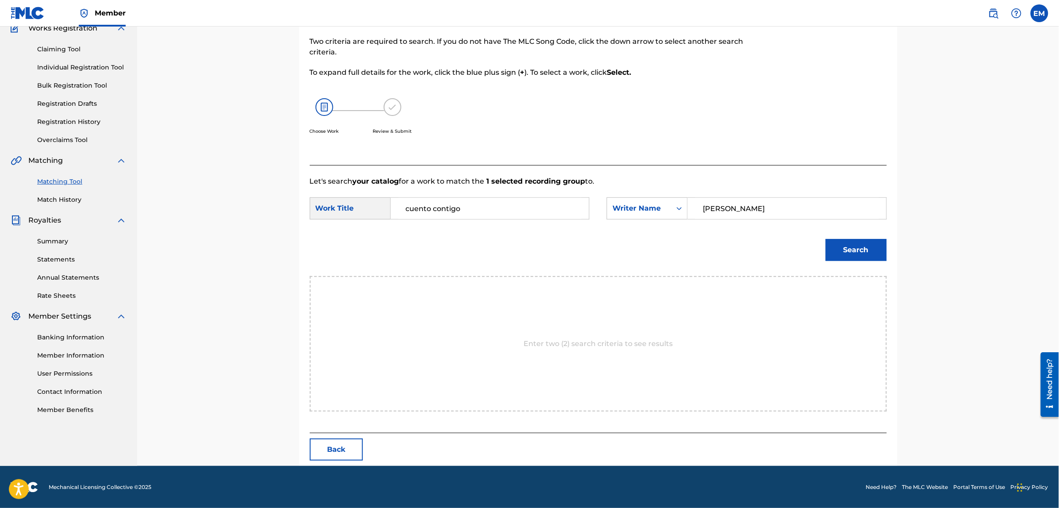
click at [843, 259] on button "Search" at bounding box center [856, 250] width 61 height 22
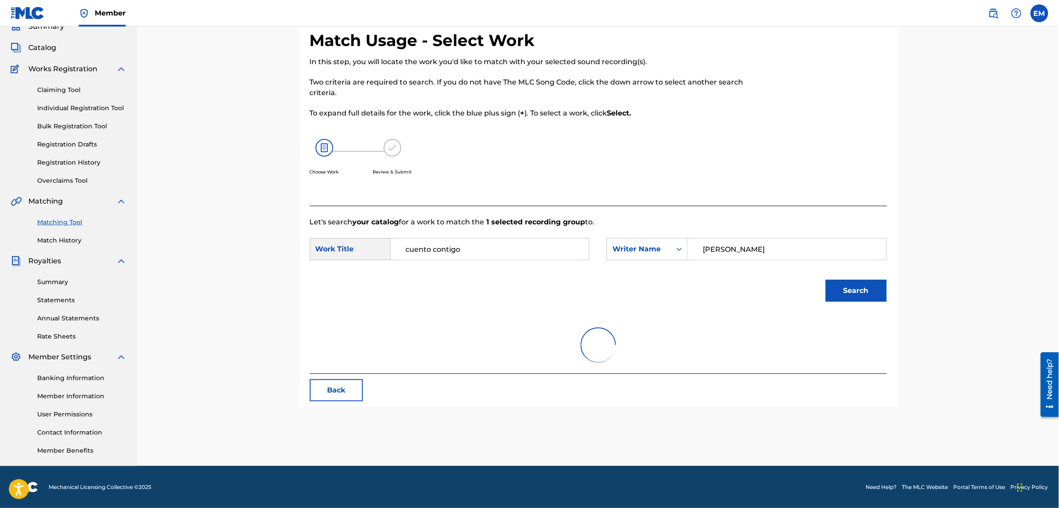
scroll to position [81, 0]
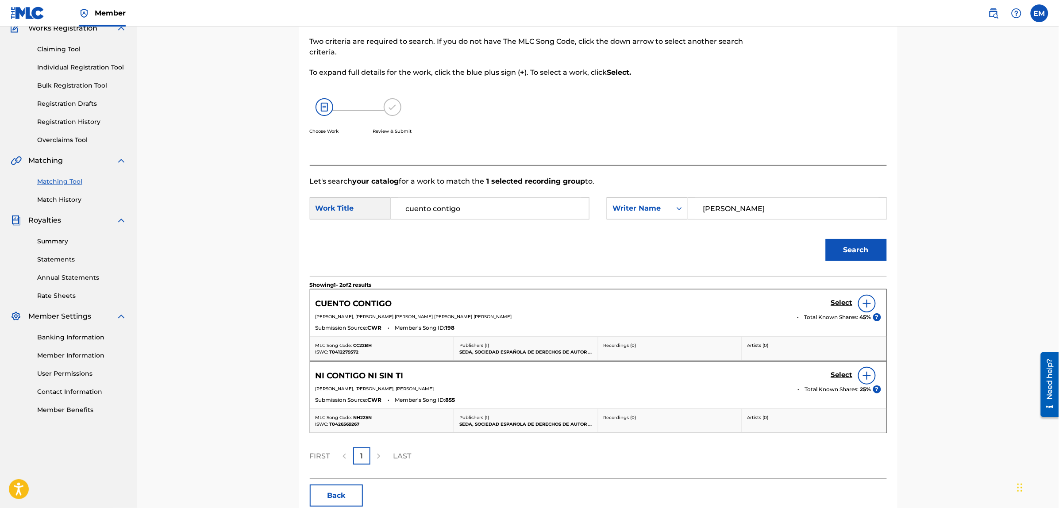
click at [861, 301] on img at bounding box center [866, 303] width 11 height 11
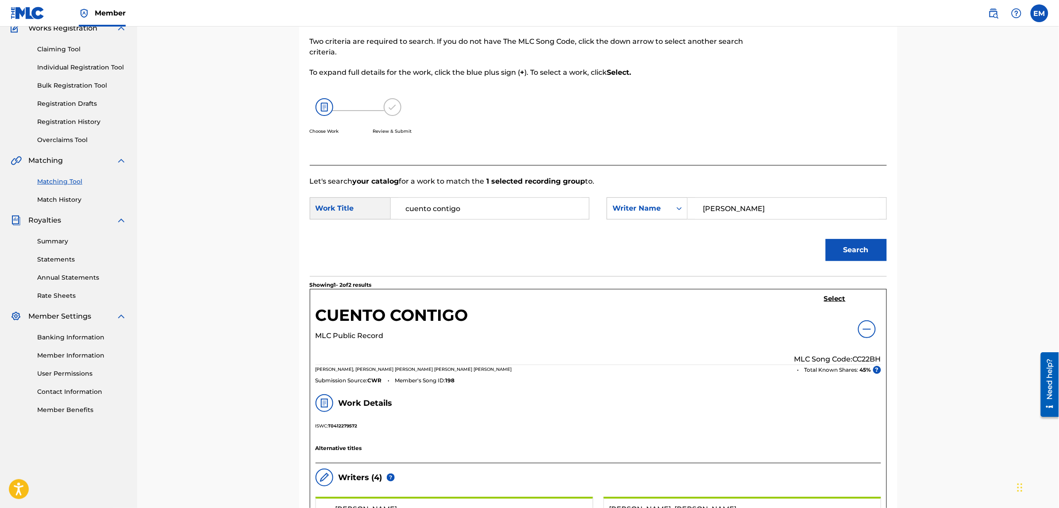
click at [830, 295] on h5 "Select" at bounding box center [835, 299] width 22 height 8
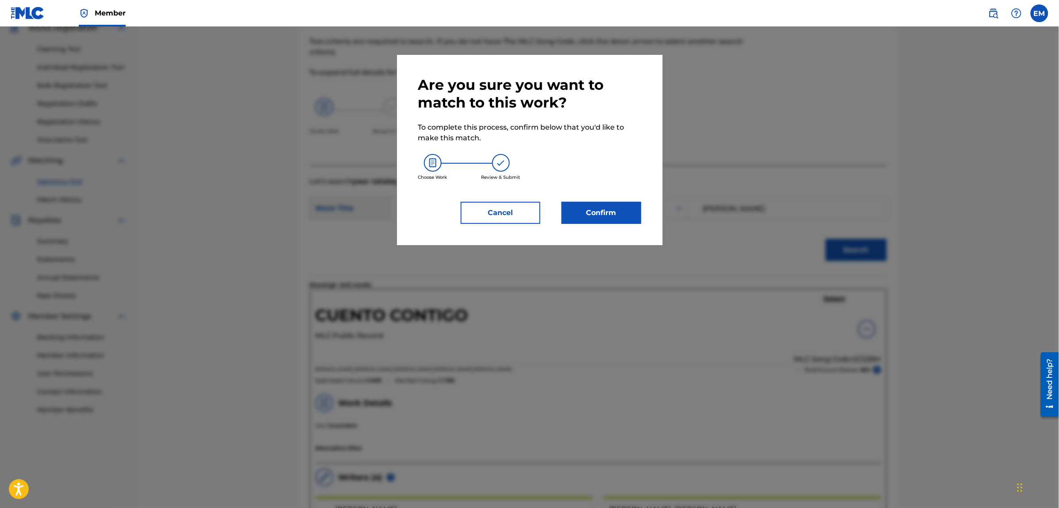
click at [596, 207] on button "Confirm" at bounding box center [601, 213] width 80 height 22
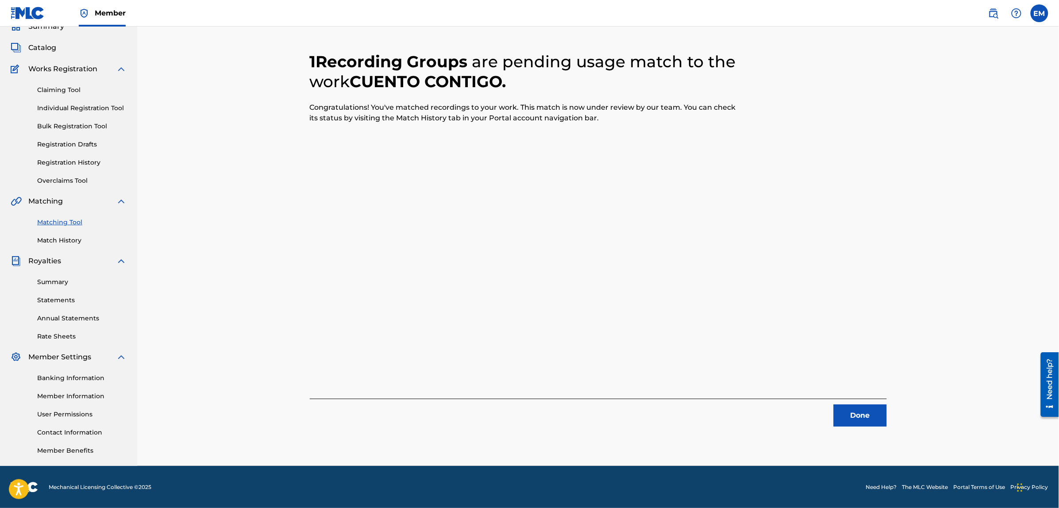
click at [845, 419] on button "Done" at bounding box center [860, 415] width 53 height 22
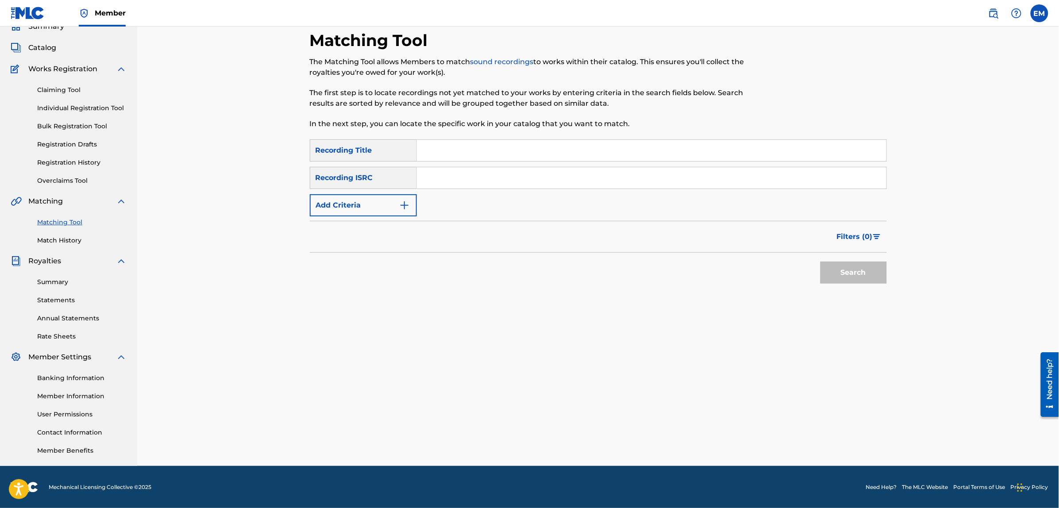
click at [432, 149] on input "Search Form" at bounding box center [651, 150] width 469 height 21
type input "me basta un gesto"
click at [820, 261] on button "Search" at bounding box center [853, 272] width 66 height 22
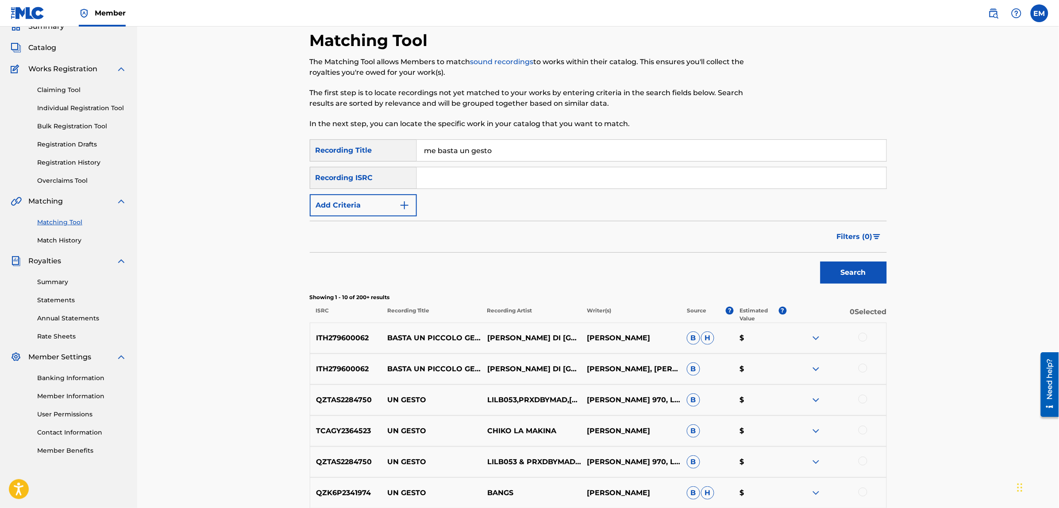
click at [375, 204] on button "Add Criteria" at bounding box center [363, 205] width 107 height 22
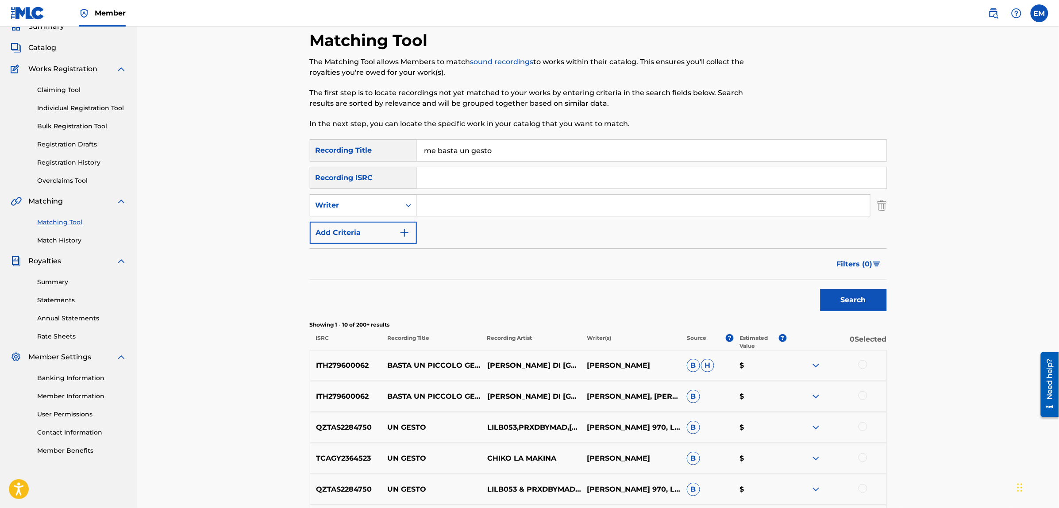
click at [458, 202] on input "Search Form" at bounding box center [643, 205] width 453 height 21
type input "[PERSON_NAME]"
click at [820, 289] on button "Search" at bounding box center [853, 300] width 66 height 22
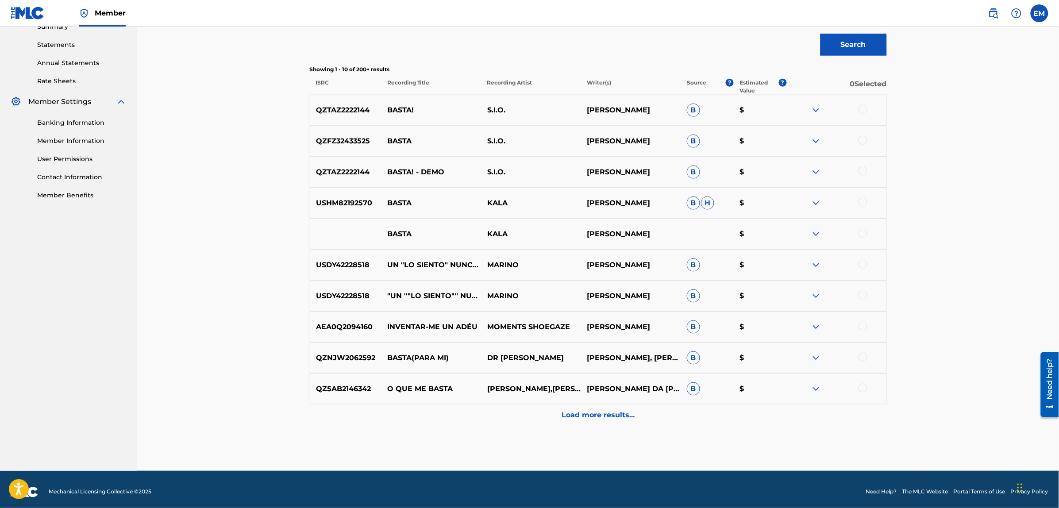
scroll to position [301, 0]
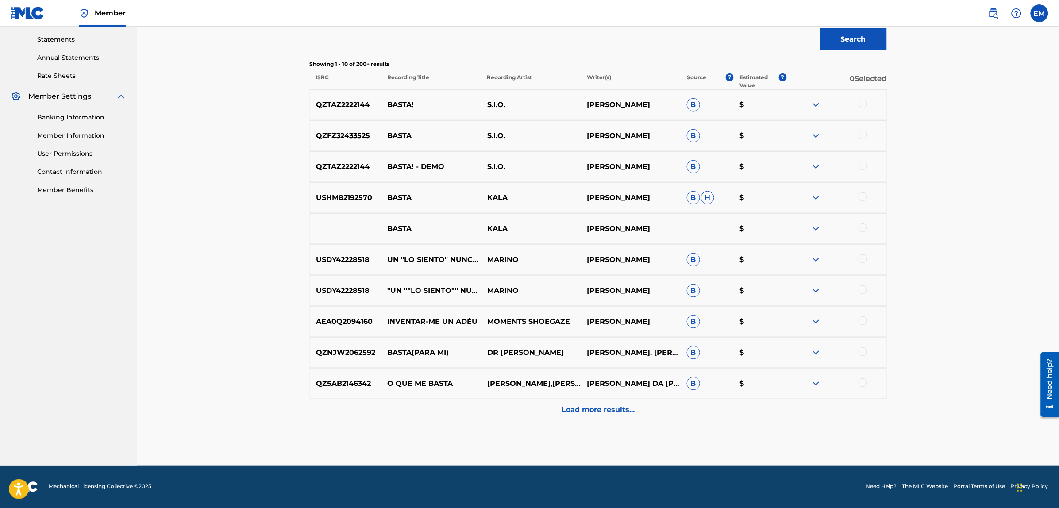
click at [584, 407] on p "Load more results..." at bounding box center [597, 410] width 73 height 11
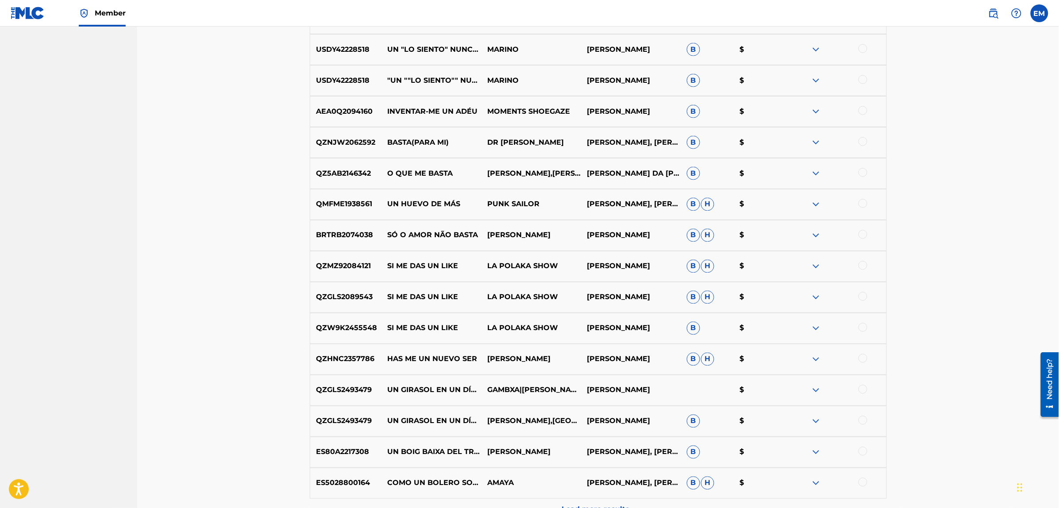
scroll to position [611, 0]
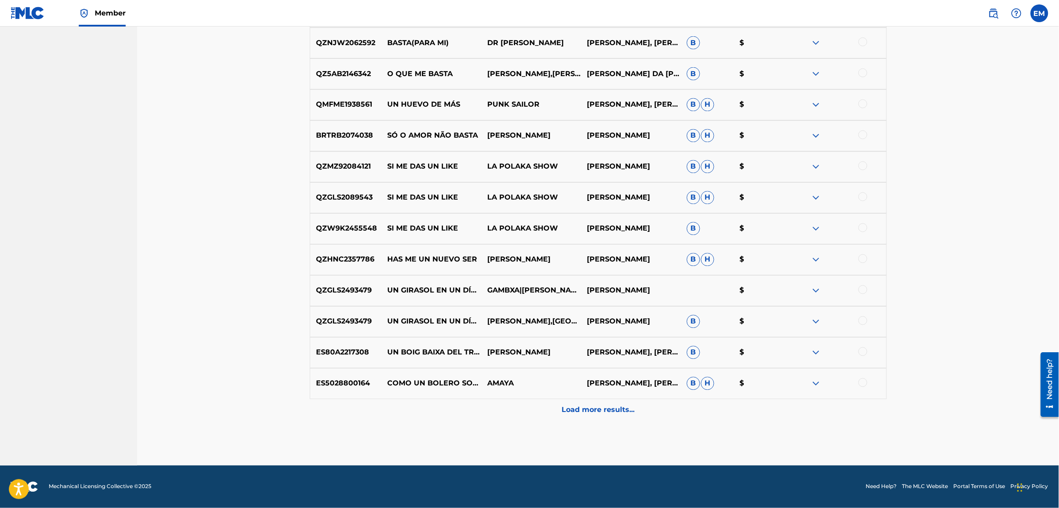
click at [596, 412] on p "Load more results..." at bounding box center [597, 410] width 73 height 11
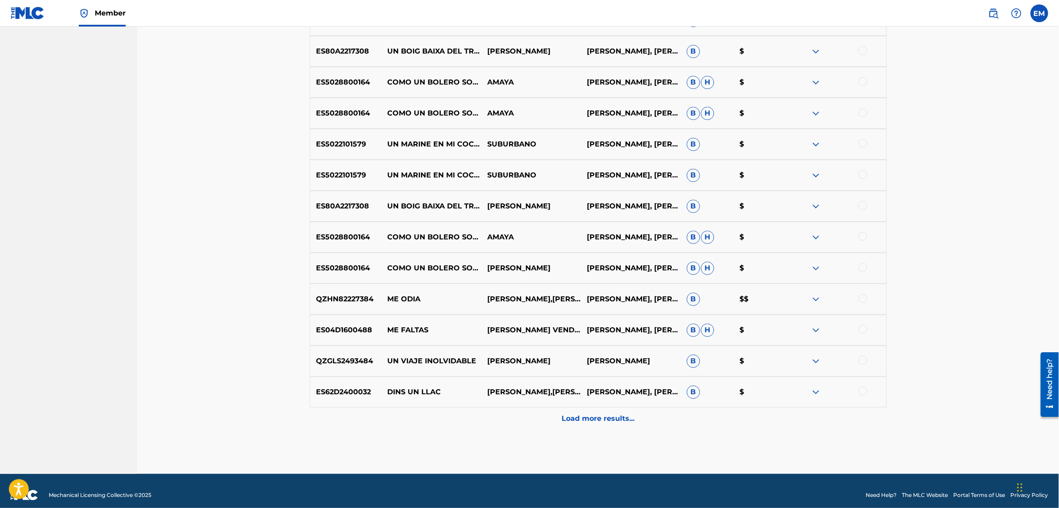
scroll to position [920, 0]
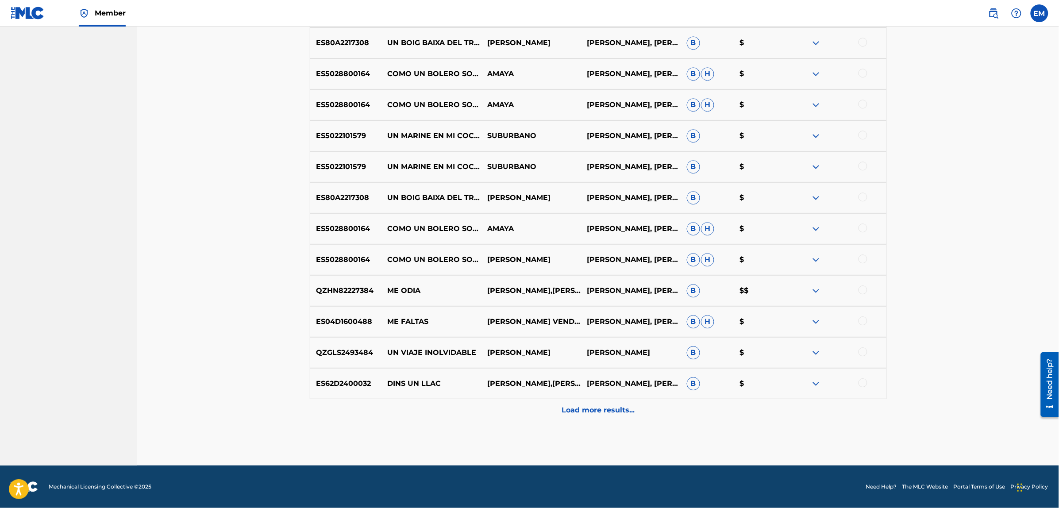
click at [604, 411] on p "Load more results..." at bounding box center [597, 410] width 73 height 11
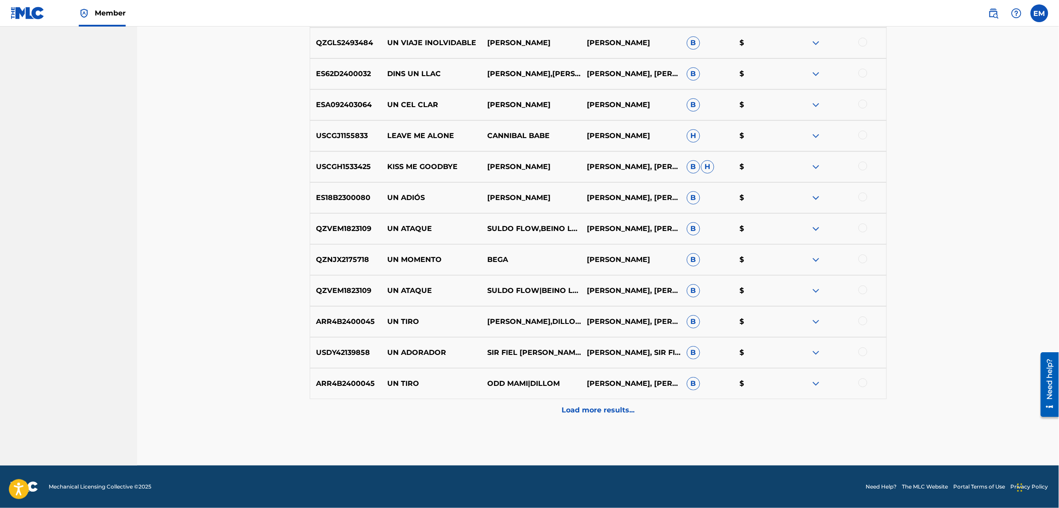
click at [583, 415] on p "Load more results..." at bounding box center [597, 410] width 73 height 11
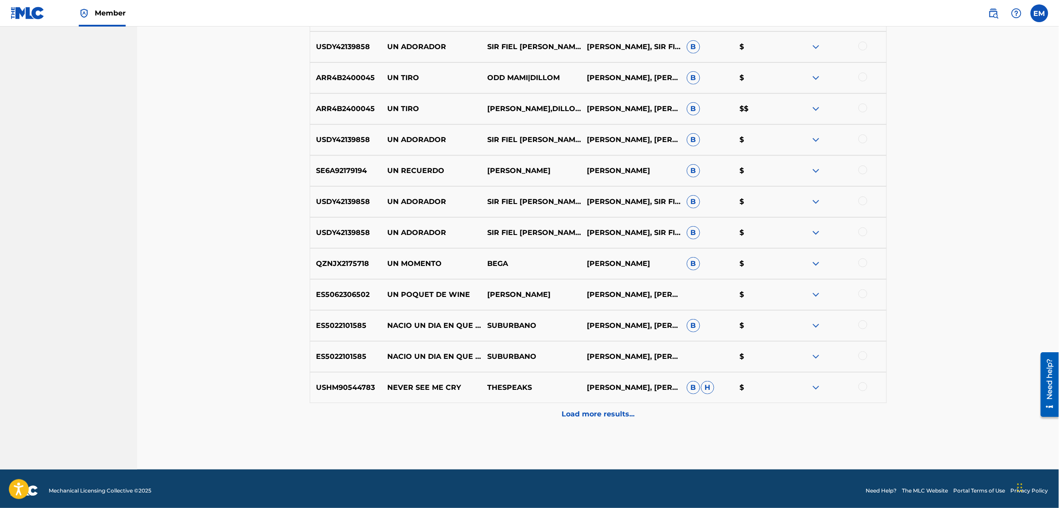
scroll to position [1540, 0]
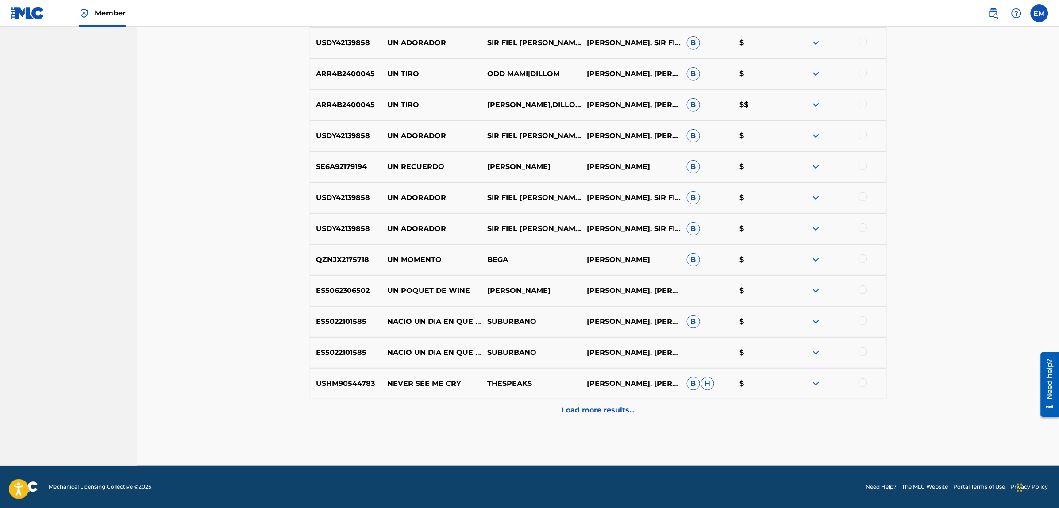
click at [621, 416] on div "Load more results..." at bounding box center [598, 410] width 577 height 22
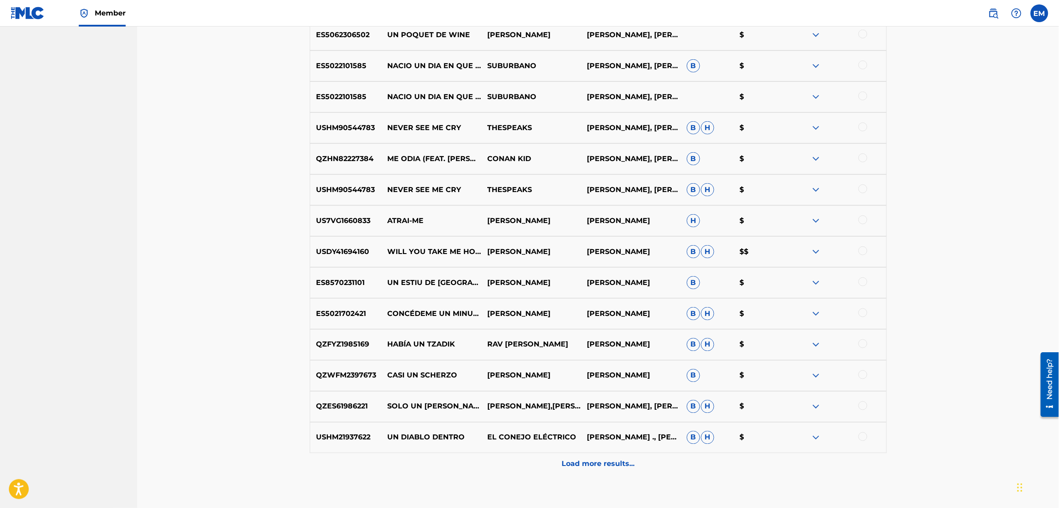
scroll to position [1849, 0]
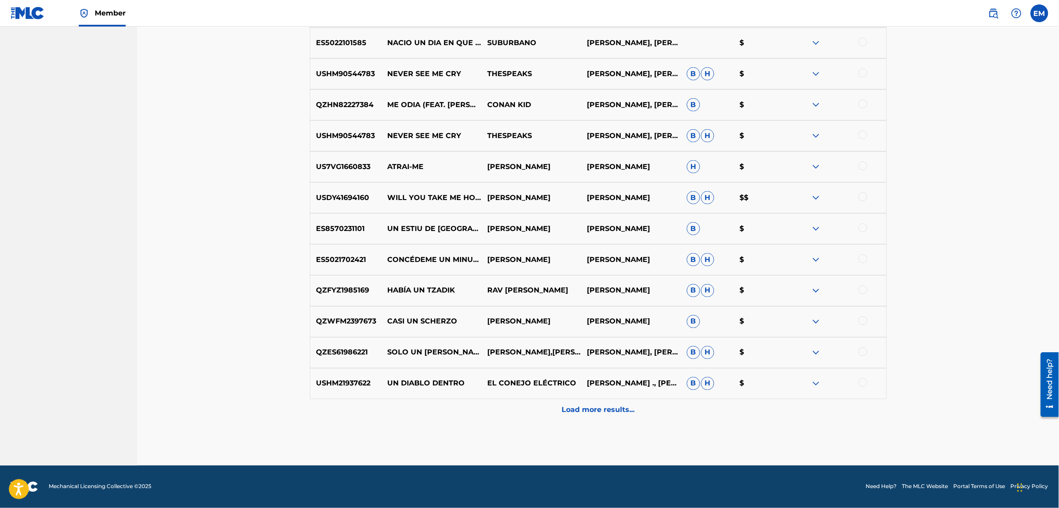
click at [602, 417] on div "Load more results..." at bounding box center [598, 410] width 577 height 22
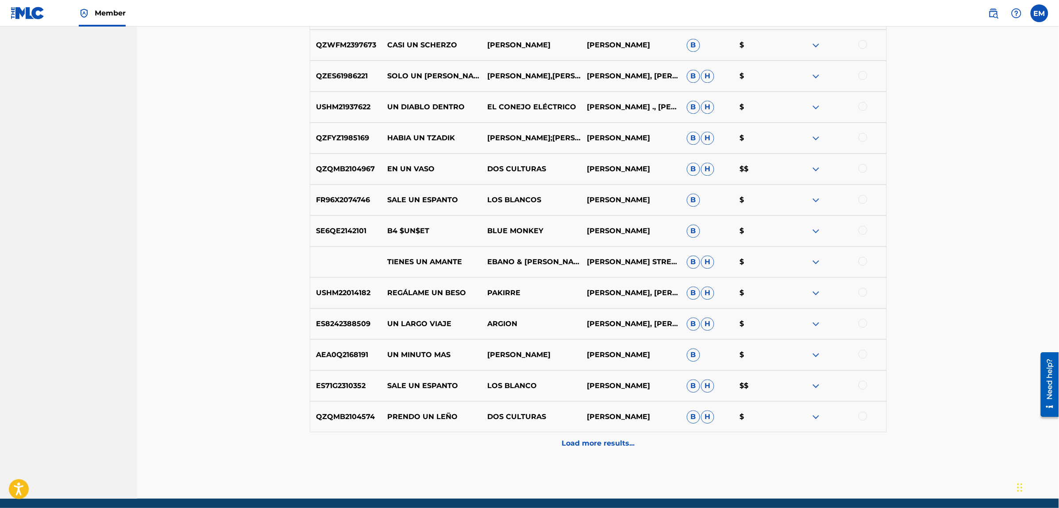
scroll to position [2159, 0]
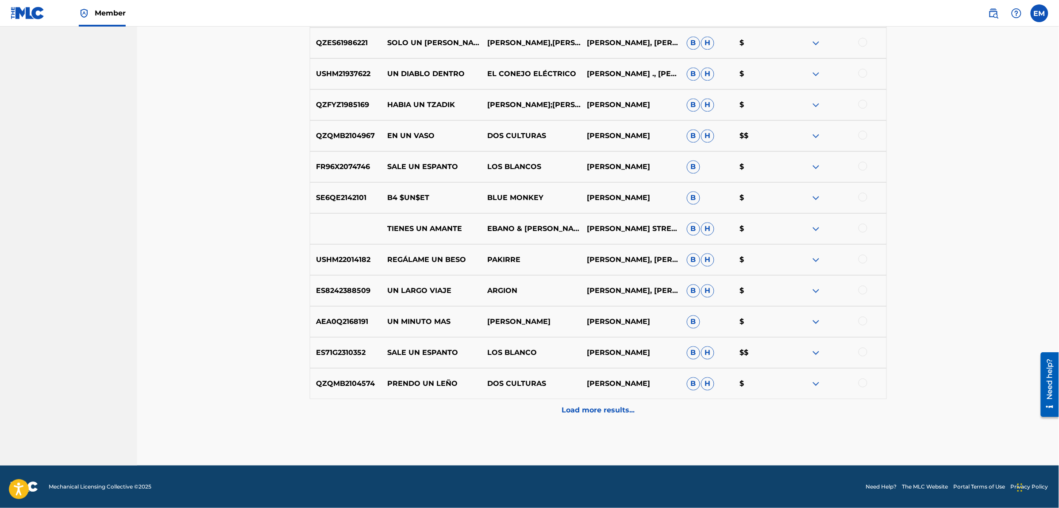
click at [608, 408] on p "Load more results..." at bounding box center [597, 410] width 73 height 11
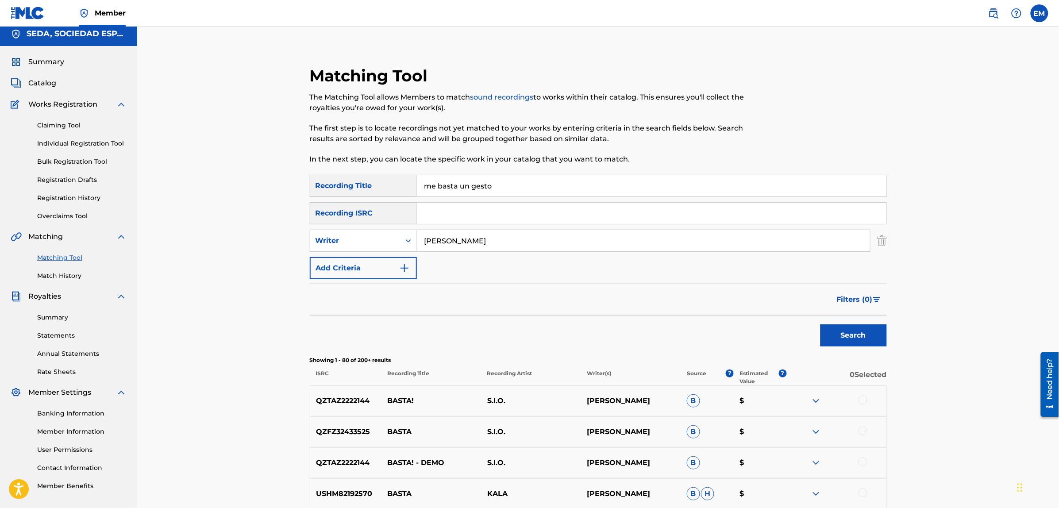
scroll to position [0, 0]
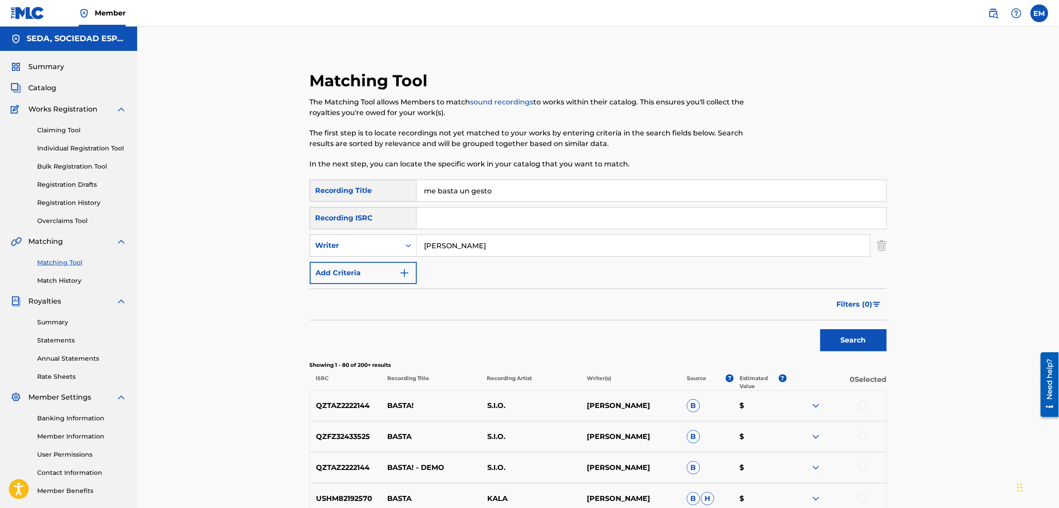
drag, startPoint x: 500, startPoint y: 193, endPoint x: 417, endPoint y: 194, distance: 83.6
click at [417, 194] on input "me basta un gesto" at bounding box center [651, 190] width 469 height 21
click at [820, 329] on button "Search" at bounding box center [853, 340] width 66 height 22
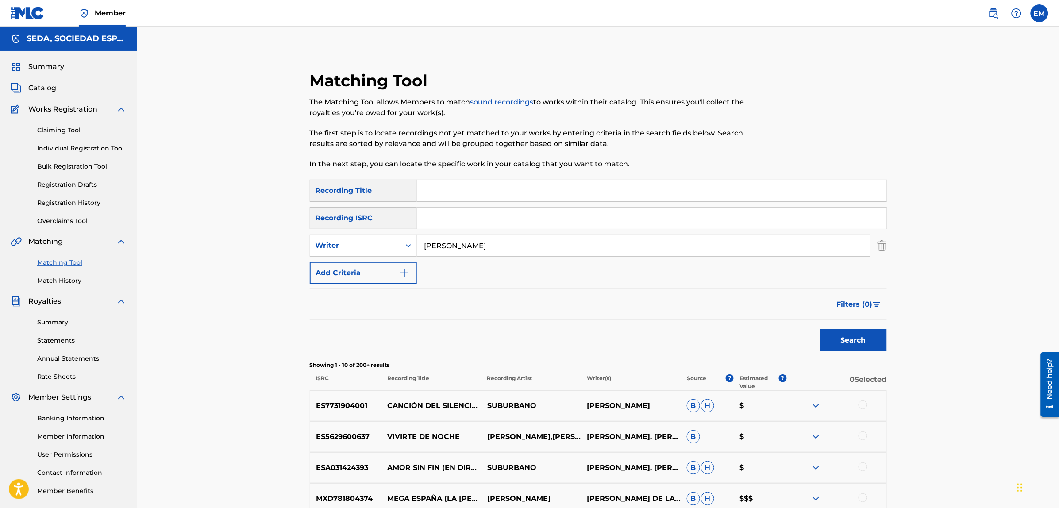
scroll to position [221, 0]
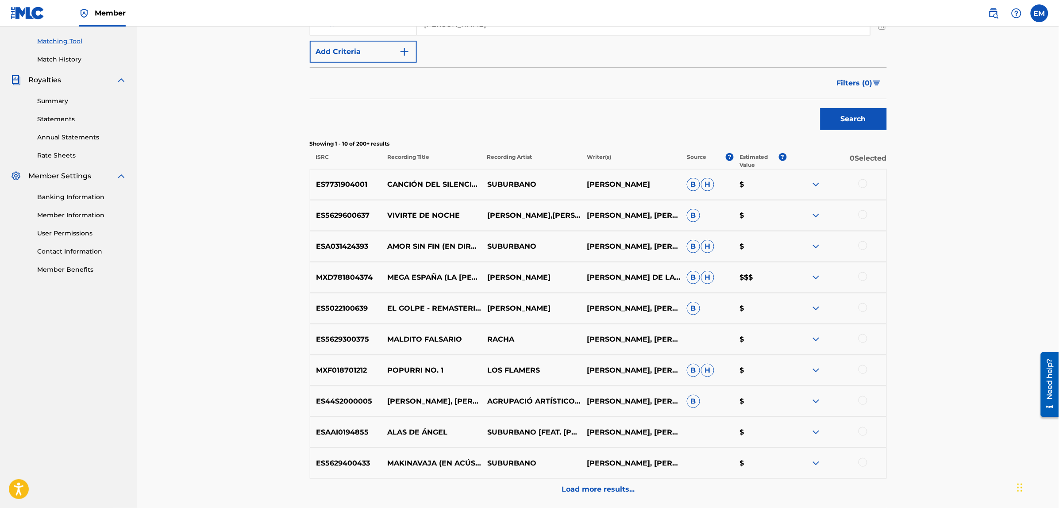
click at [861, 342] on div at bounding box center [862, 338] width 9 height 9
click at [596, 437] on button "Match 1 Group" at bounding box center [622, 436] width 98 height 22
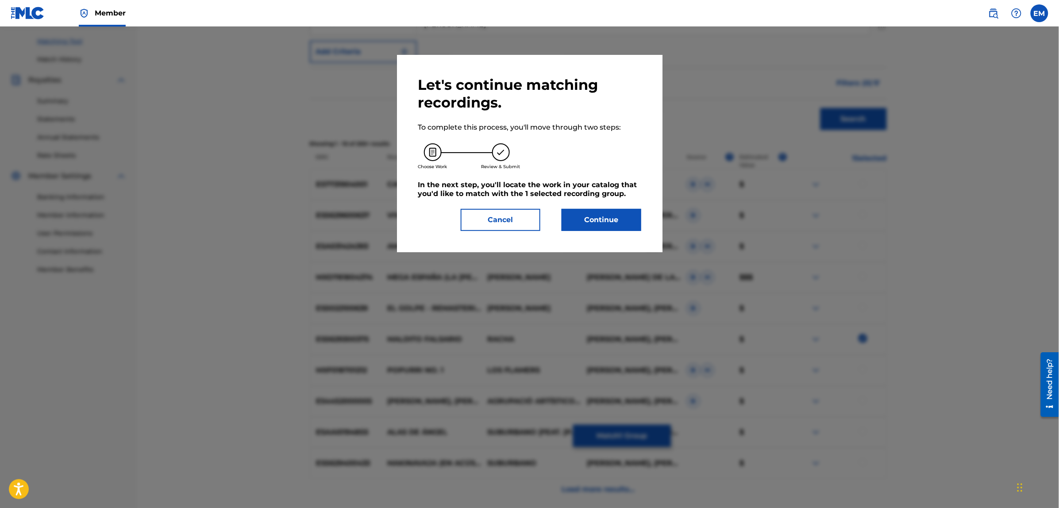
click at [576, 218] on button "Continue" at bounding box center [601, 220] width 80 height 22
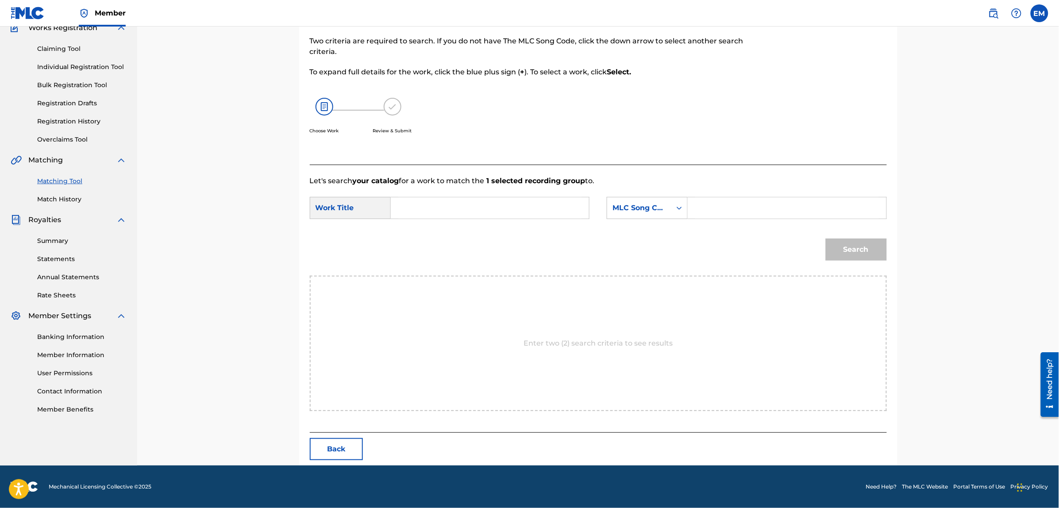
scroll to position [81, 0]
click at [504, 214] on input "Search Form" at bounding box center [489, 208] width 183 height 21
click at [499, 233] on div "me bas ta un gesto" at bounding box center [489, 228] width 182 height 16
type input "me basta un gesto"
click at [618, 215] on div "MLC Song Code" at bounding box center [639, 208] width 64 height 17
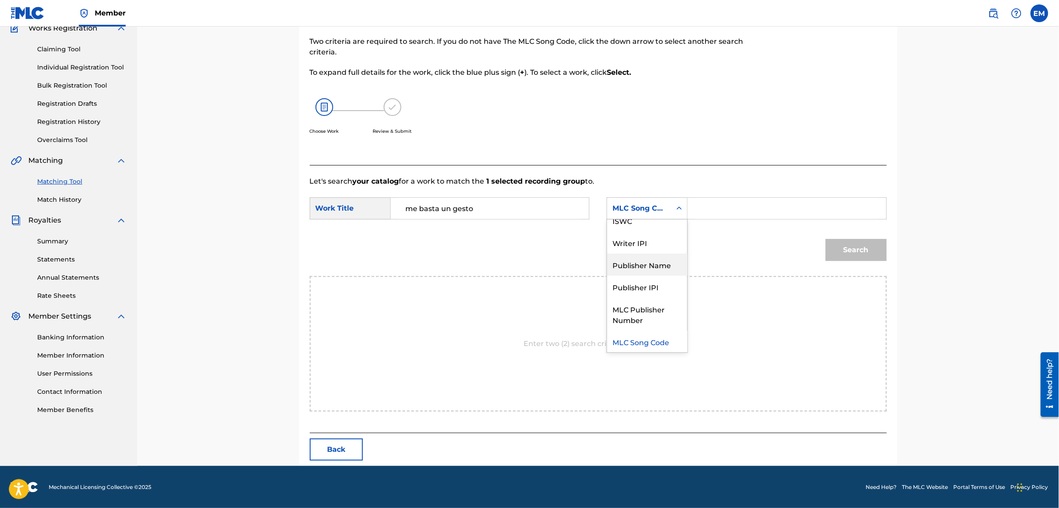
scroll to position [0, 0]
click at [622, 237] on div "Writer Name" at bounding box center [647, 230] width 80 height 22
click at [726, 209] on input "Search Form" at bounding box center [786, 208] width 183 height 21
type input "[PERSON_NAME]"
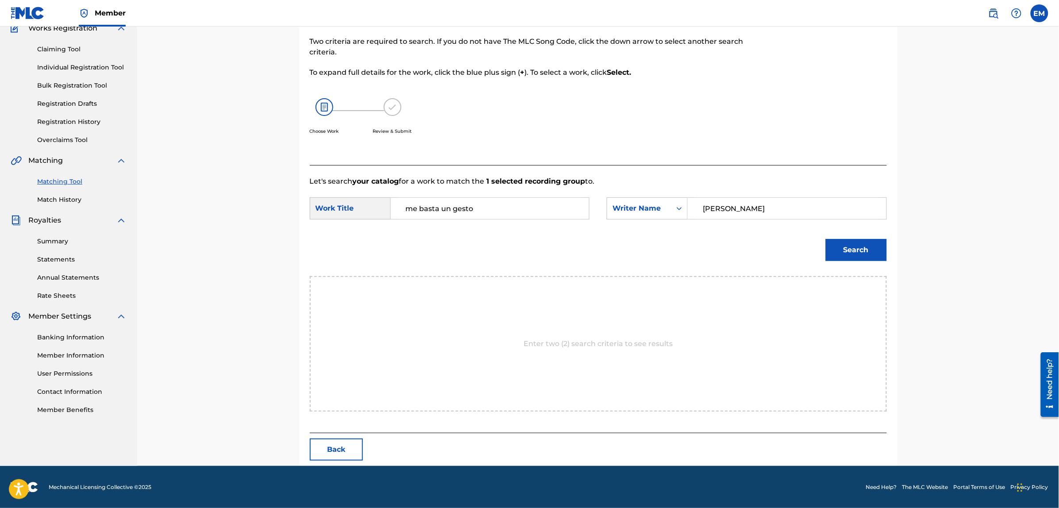
click at [838, 252] on button "Search" at bounding box center [856, 250] width 61 height 22
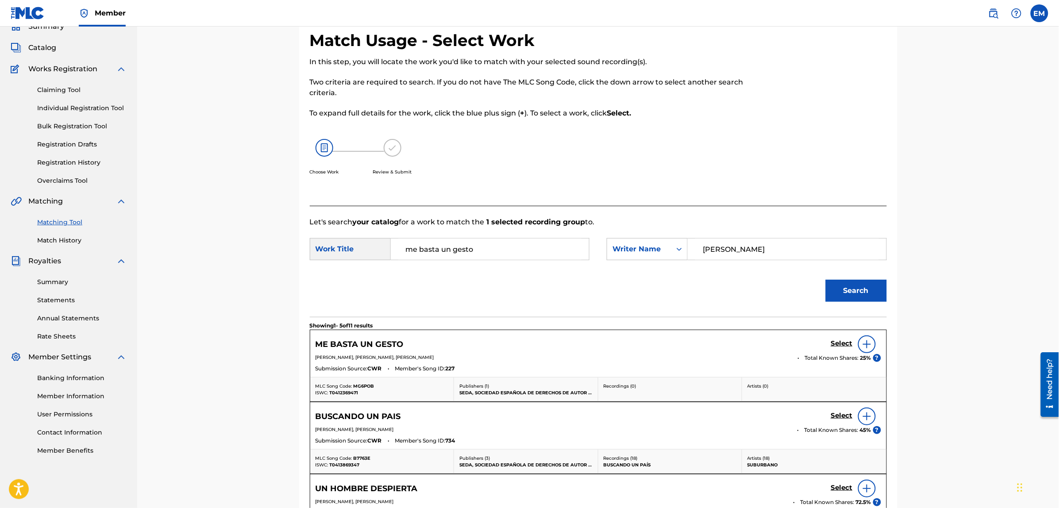
scroll to position [81, 0]
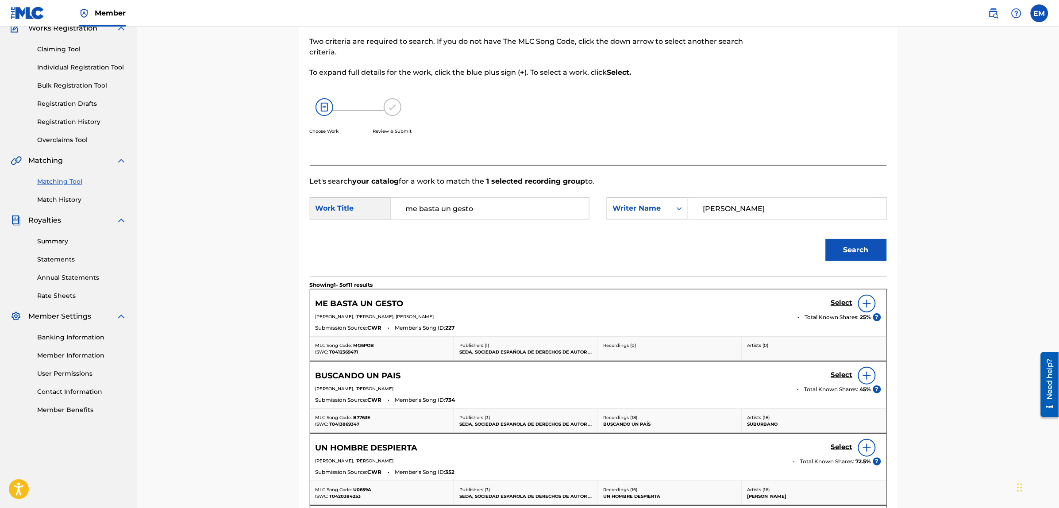
click at [864, 301] on img at bounding box center [866, 303] width 11 height 11
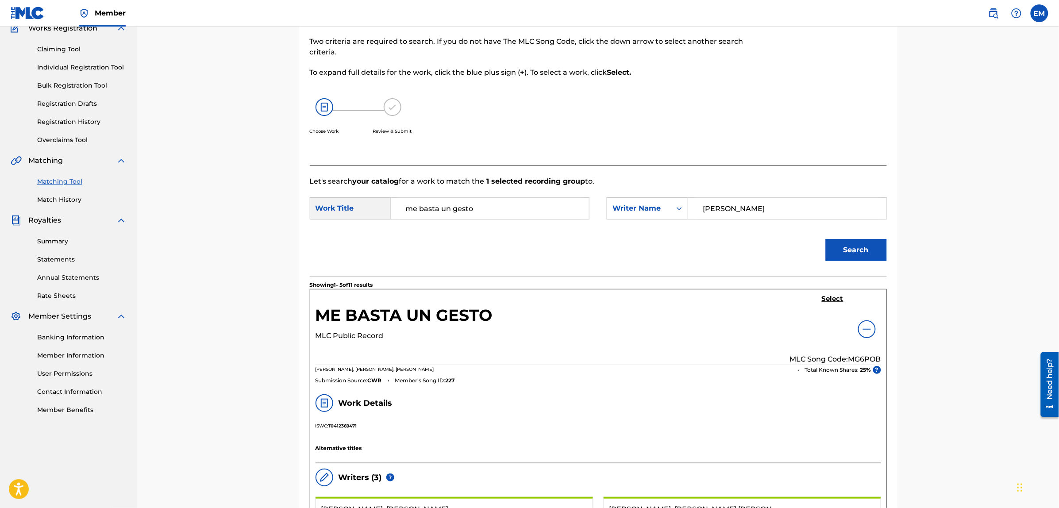
click at [836, 300] on h5 "Select" at bounding box center [833, 299] width 22 height 8
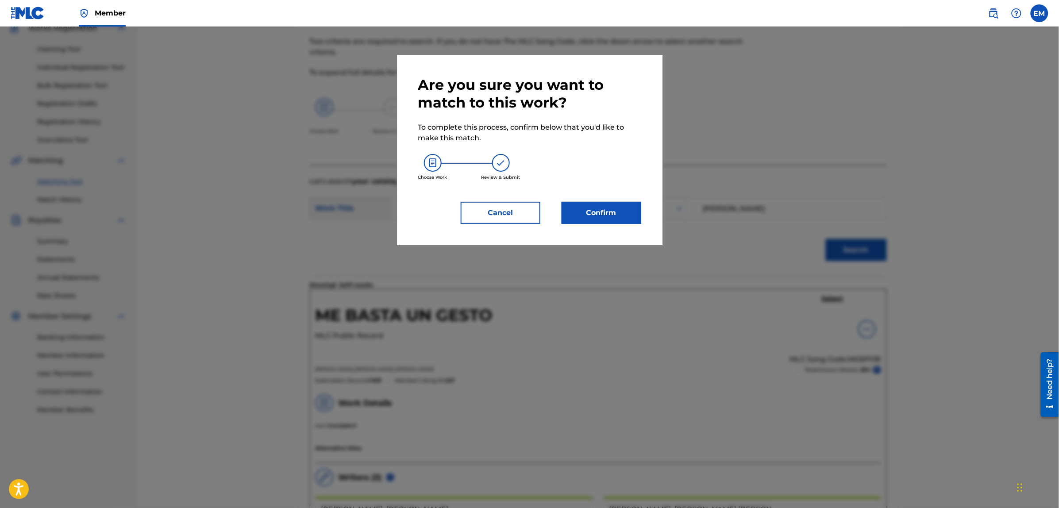
click at [607, 219] on button "Confirm" at bounding box center [601, 213] width 80 height 22
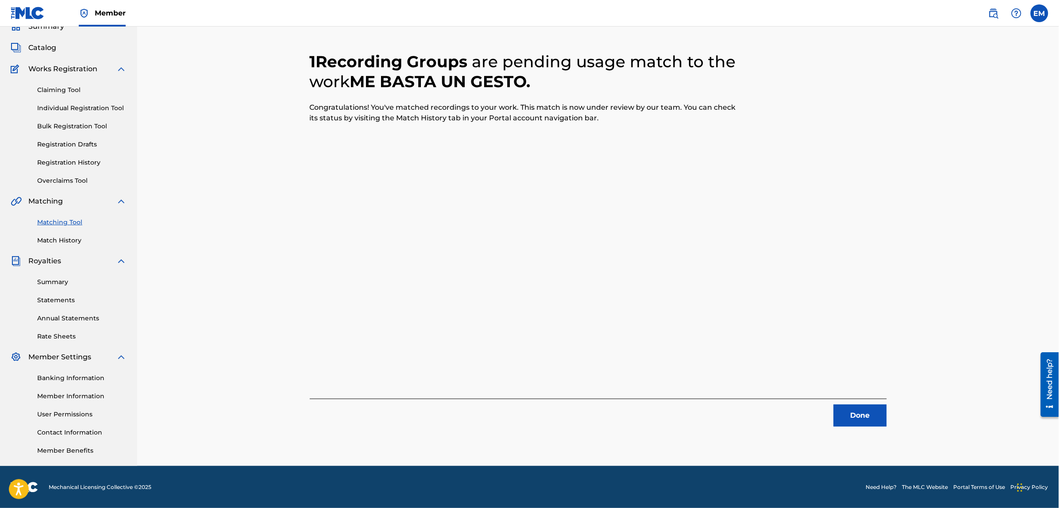
click at [841, 412] on button "Done" at bounding box center [860, 415] width 53 height 22
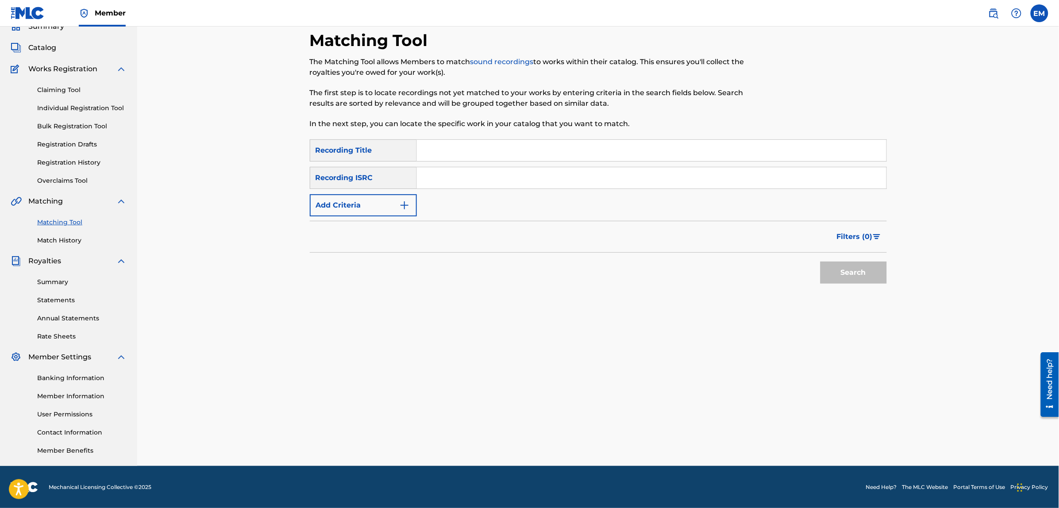
click at [469, 148] on input "Search Form" at bounding box center [651, 150] width 469 height 21
type input "quiero vivirte"
click at [820, 261] on button "Search" at bounding box center [853, 272] width 66 height 22
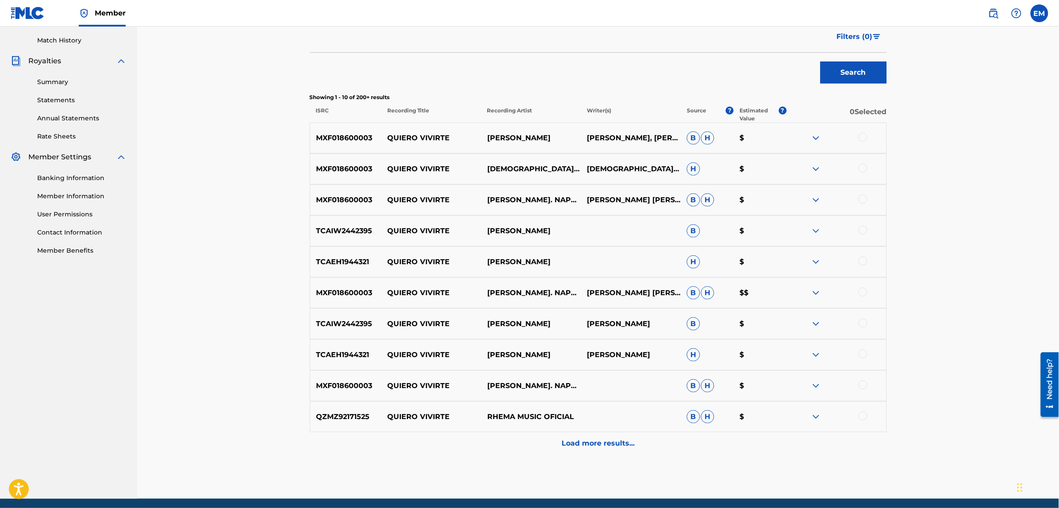
scroll to position [261, 0]
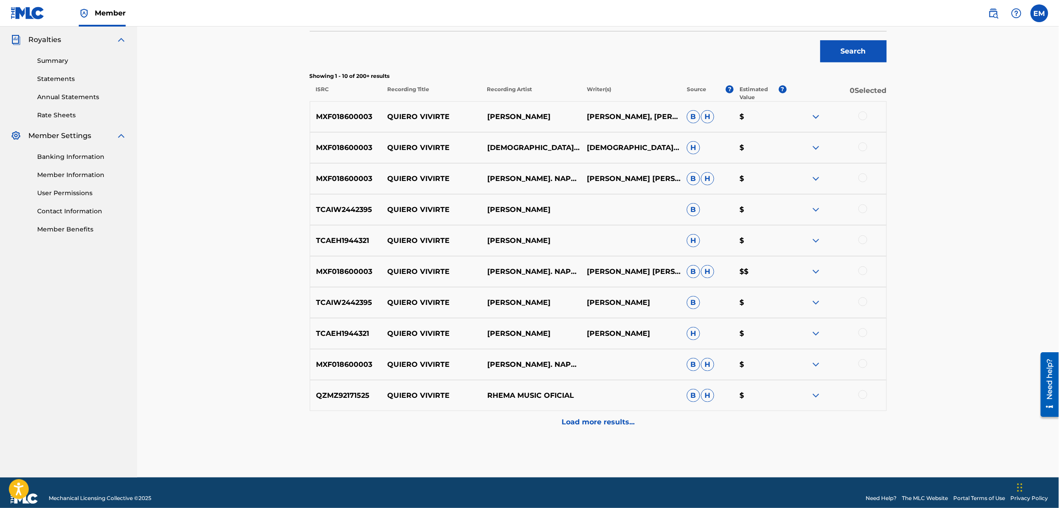
click at [580, 421] on p "Load more results..." at bounding box center [597, 422] width 73 height 11
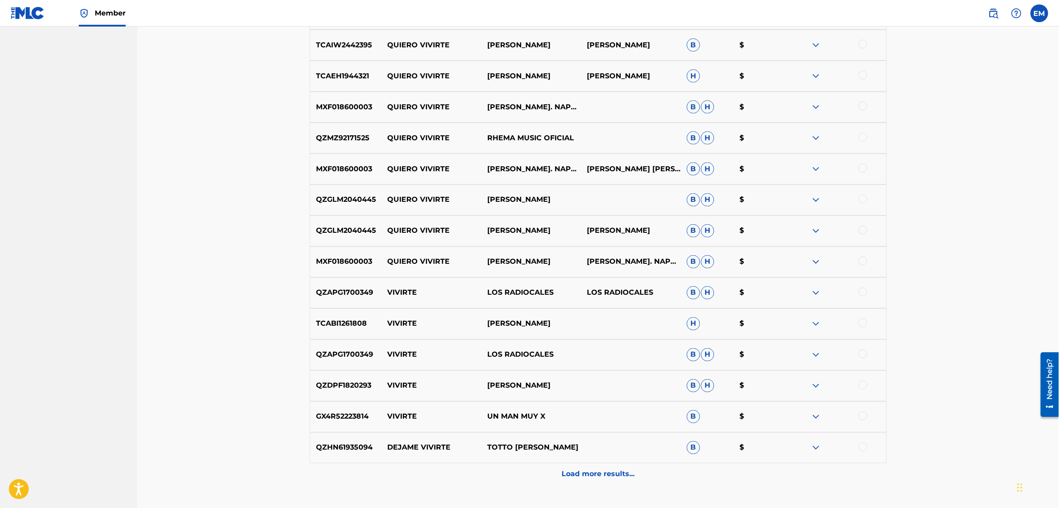
scroll to position [583, 0]
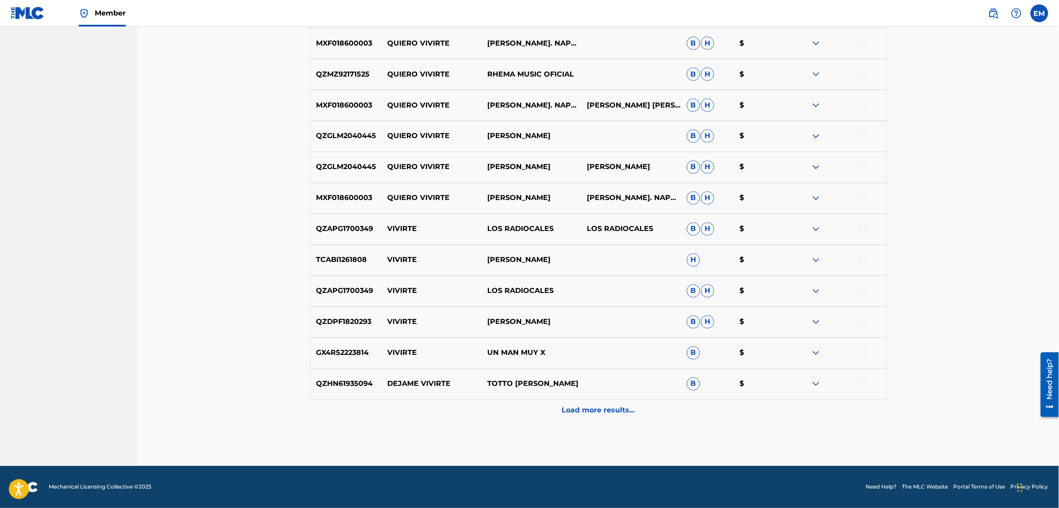
click at [598, 406] on p "Load more results..." at bounding box center [597, 410] width 73 height 11
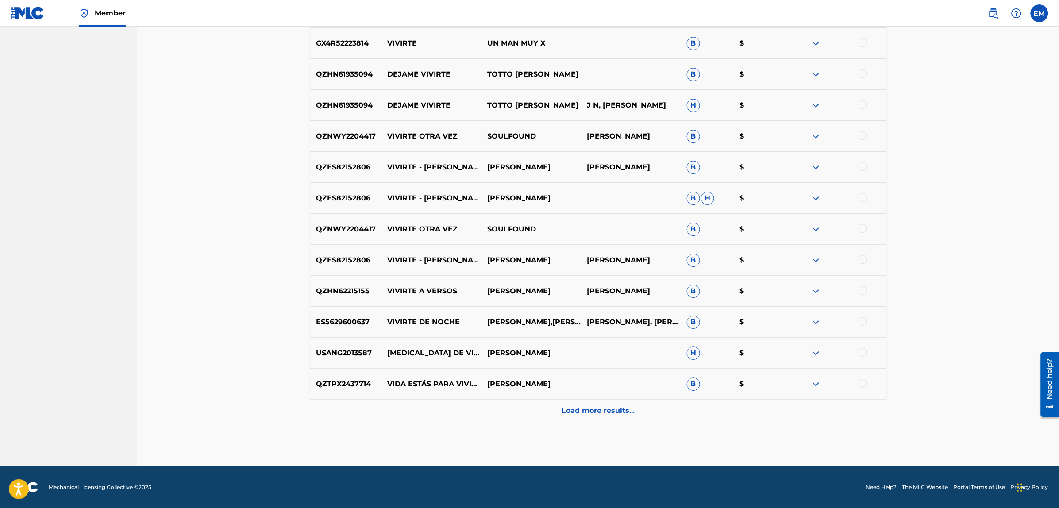
click at [565, 412] on p "Load more results..." at bounding box center [597, 410] width 73 height 11
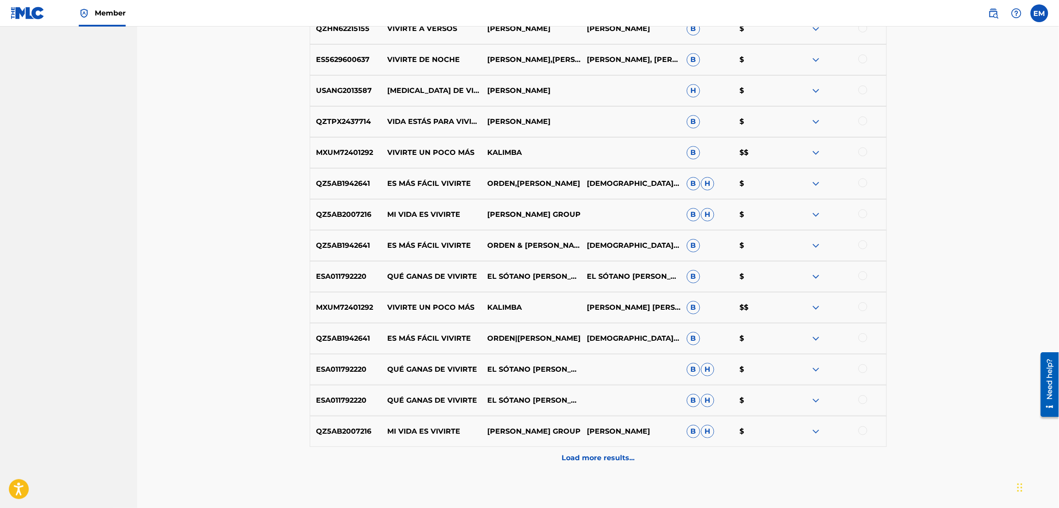
scroll to position [1202, 0]
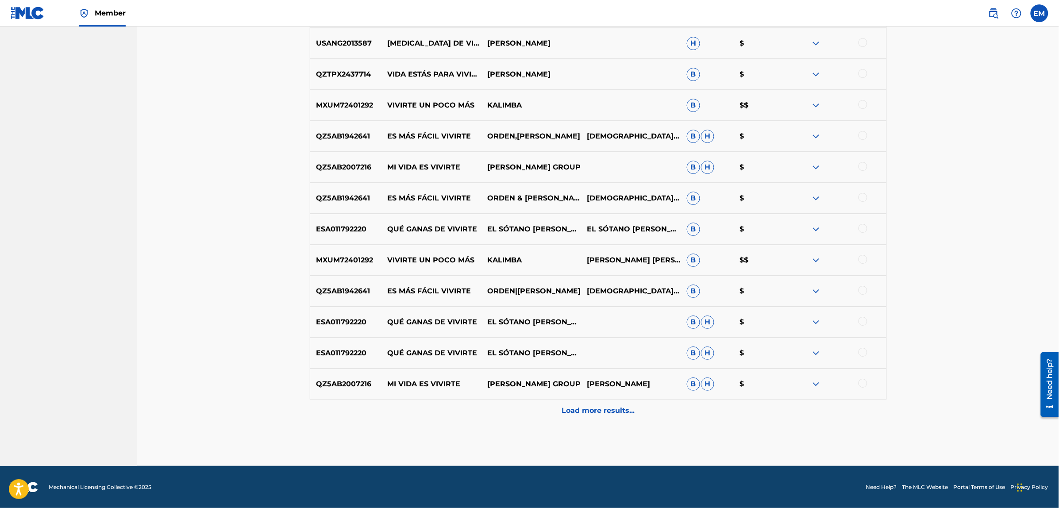
click at [591, 405] on p "Load more results..." at bounding box center [597, 410] width 73 height 11
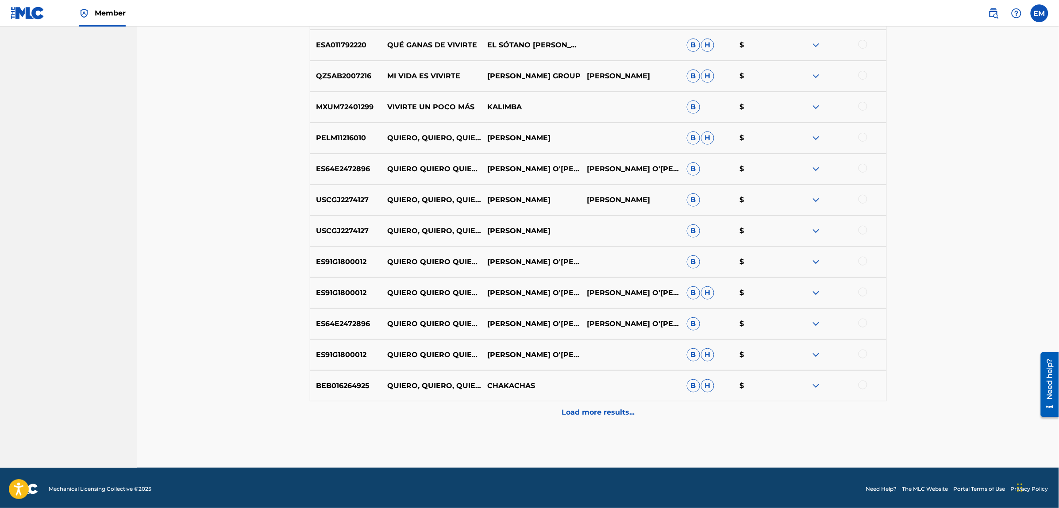
scroll to position [1512, 0]
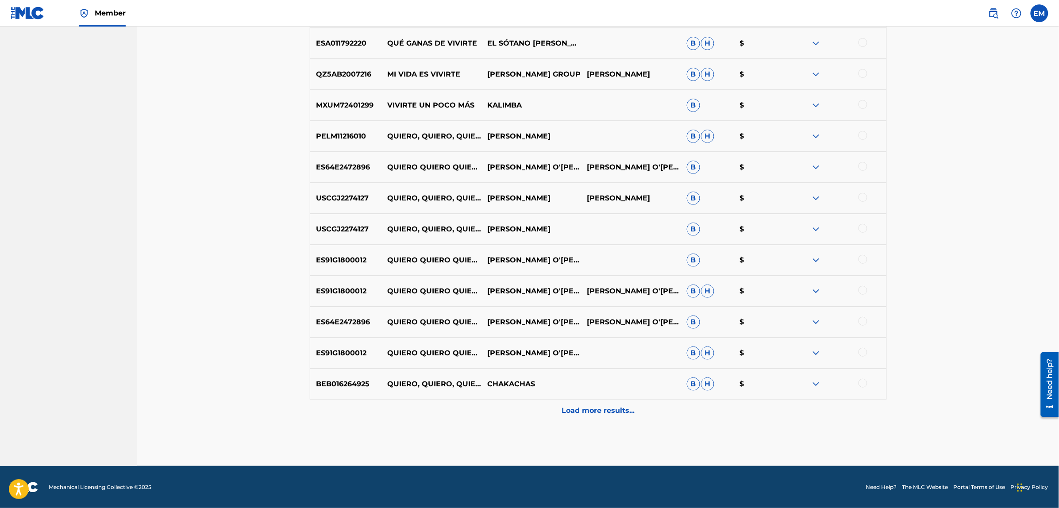
click at [593, 408] on p "Load more results..." at bounding box center [597, 410] width 73 height 11
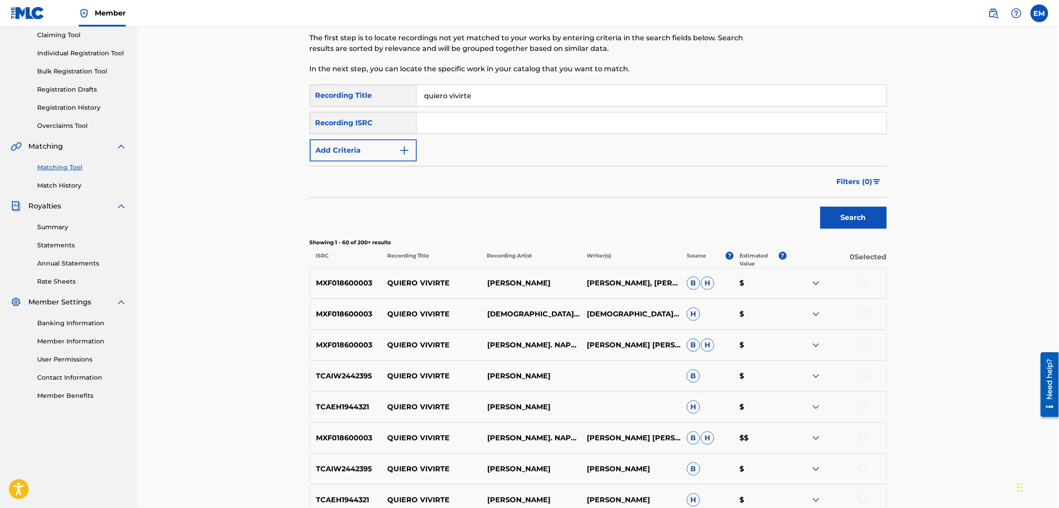
scroll to position [0, 0]
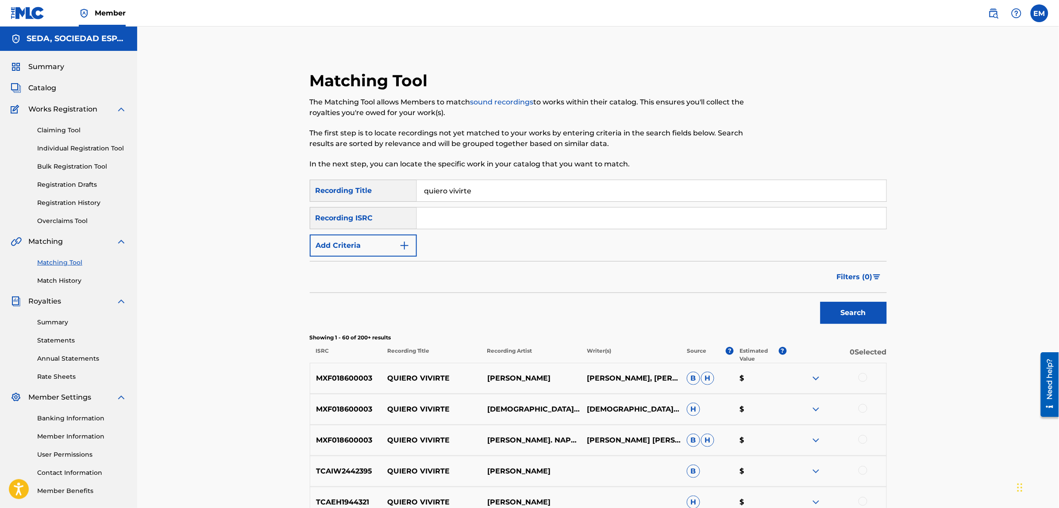
click at [375, 244] on button "Add Criteria" at bounding box center [363, 245] width 107 height 22
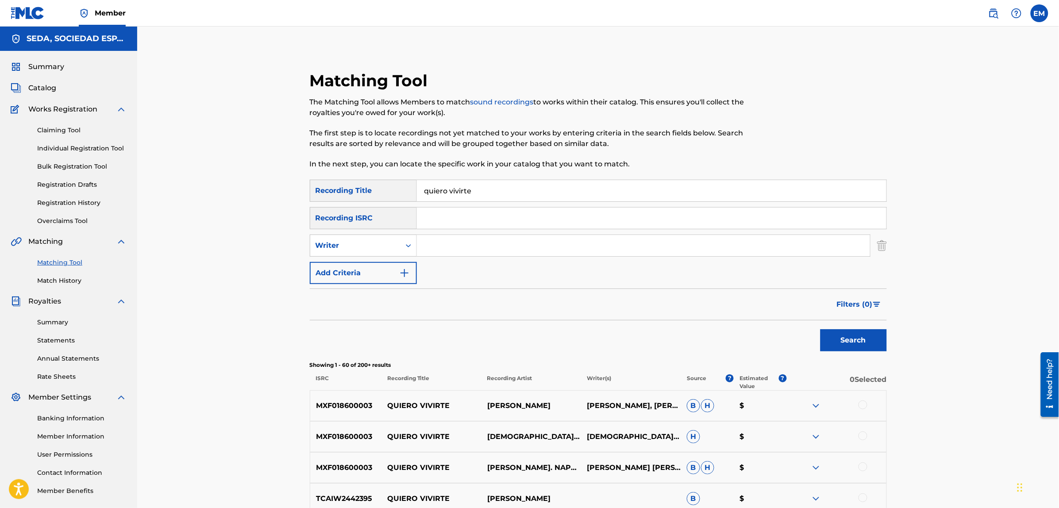
click at [417, 243] on input "Search Form" at bounding box center [643, 245] width 453 height 21
type input "[PERSON_NAME]"
click at [820, 329] on button "Search" at bounding box center [853, 340] width 66 height 22
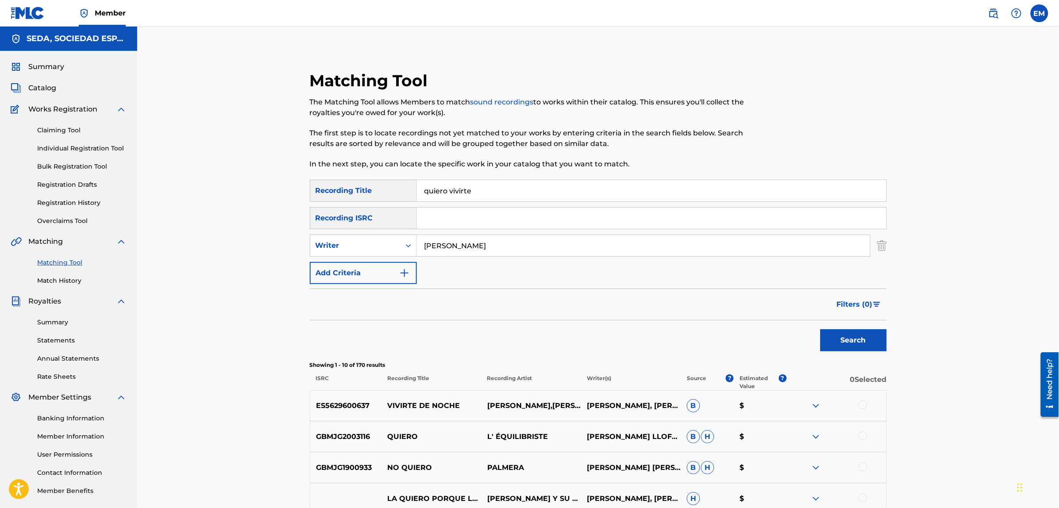
click at [366, 274] on button "Add Criteria" at bounding box center [363, 273] width 107 height 22
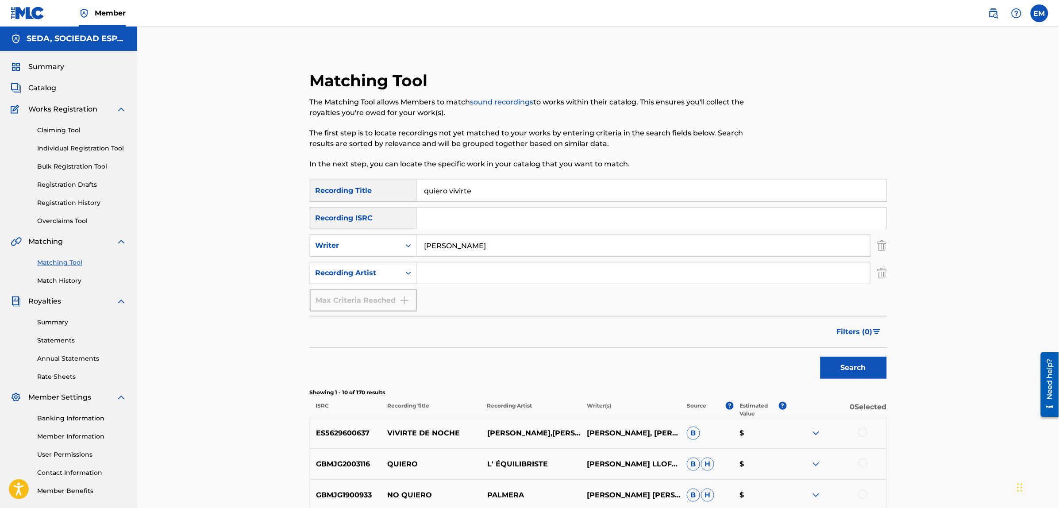
click at [429, 271] on input "Search Form" at bounding box center [643, 272] width 453 height 21
type input "[PERSON_NAME]"
click at [820, 357] on button "Search" at bounding box center [853, 368] width 66 height 22
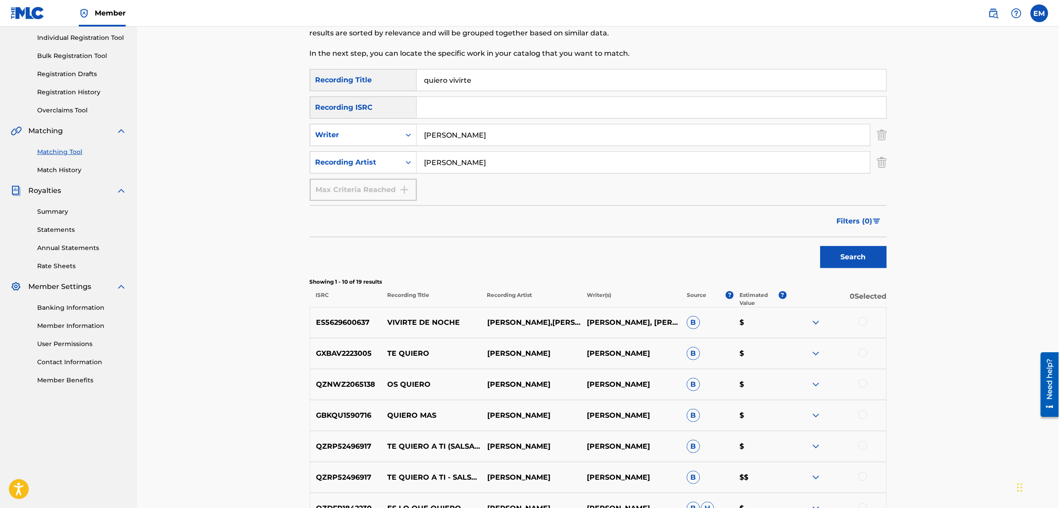
scroll to position [221, 0]
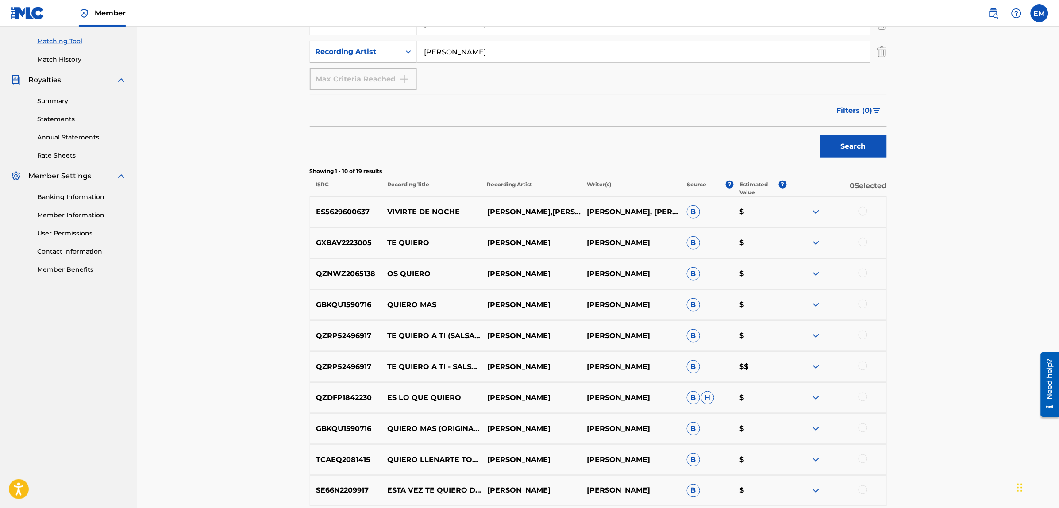
click at [863, 211] on div at bounding box center [862, 211] width 9 height 9
click at [607, 432] on button "Match 1 Group" at bounding box center [622, 436] width 98 height 22
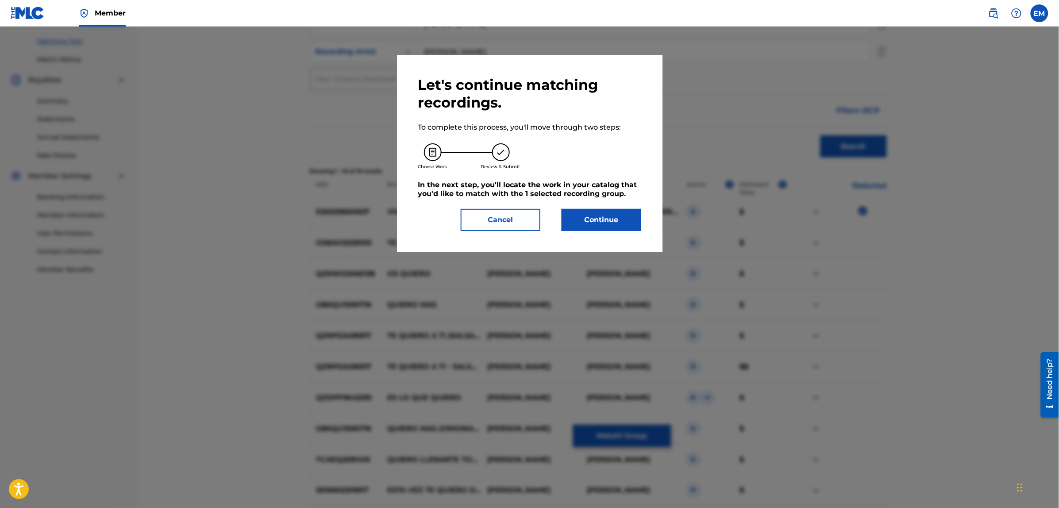
click at [598, 220] on button "Continue" at bounding box center [601, 220] width 80 height 22
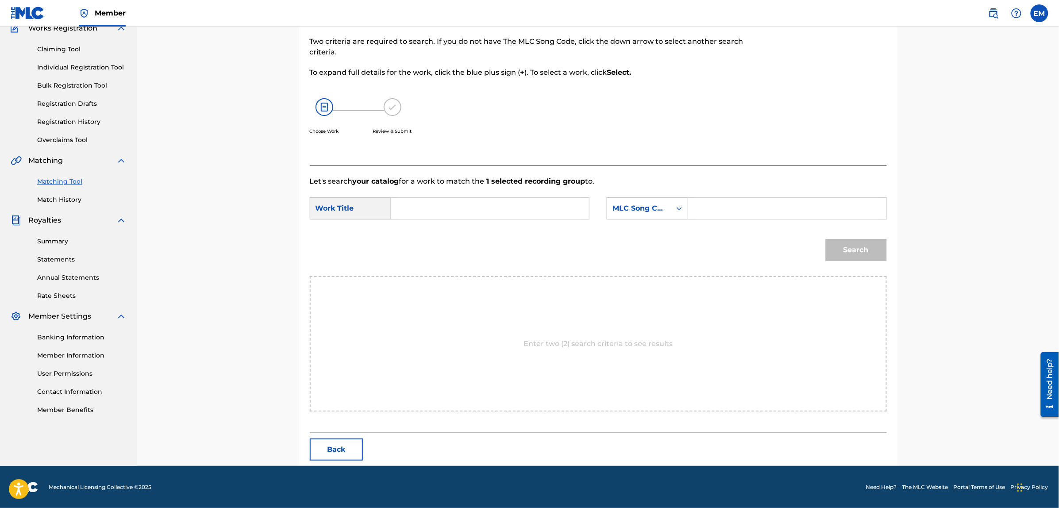
click at [562, 207] on input "Search Form" at bounding box center [489, 208] width 183 height 21
type input "quiero vivirte"
click at [538, 227] on div "quiero vivirte" at bounding box center [489, 228] width 182 height 16
click at [615, 213] on div "MLC Song Code" at bounding box center [639, 208] width 64 height 17
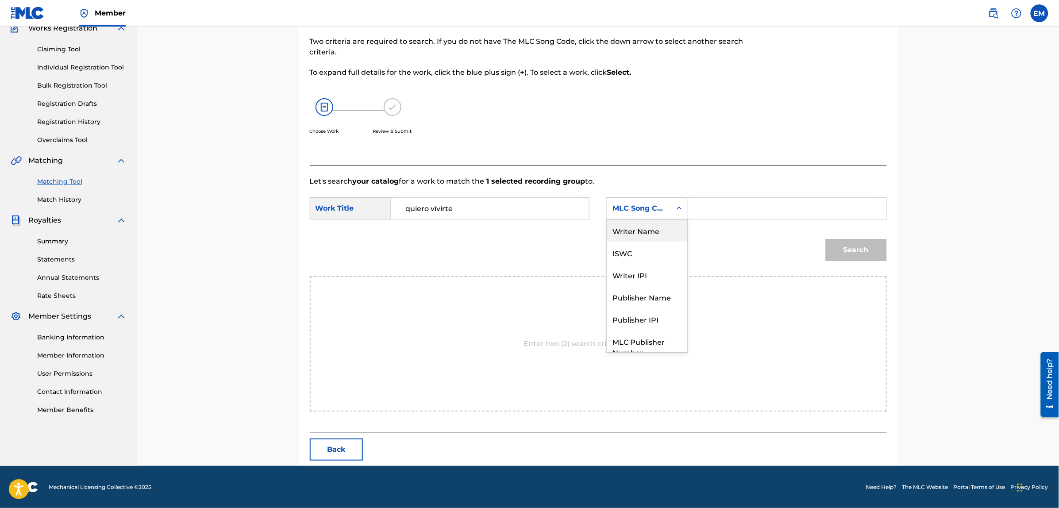
click at [632, 229] on div "Writer Name" at bounding box center [647, 230] width 80 height 22
click at [696, 206] on div "Search Form" at bounding box center [787, 208] width 199 height 22
click at [696, 206] on input "Search Form" at bounding box center [786, 208] width 183 height 21
type input "[PERSON_NAME]"
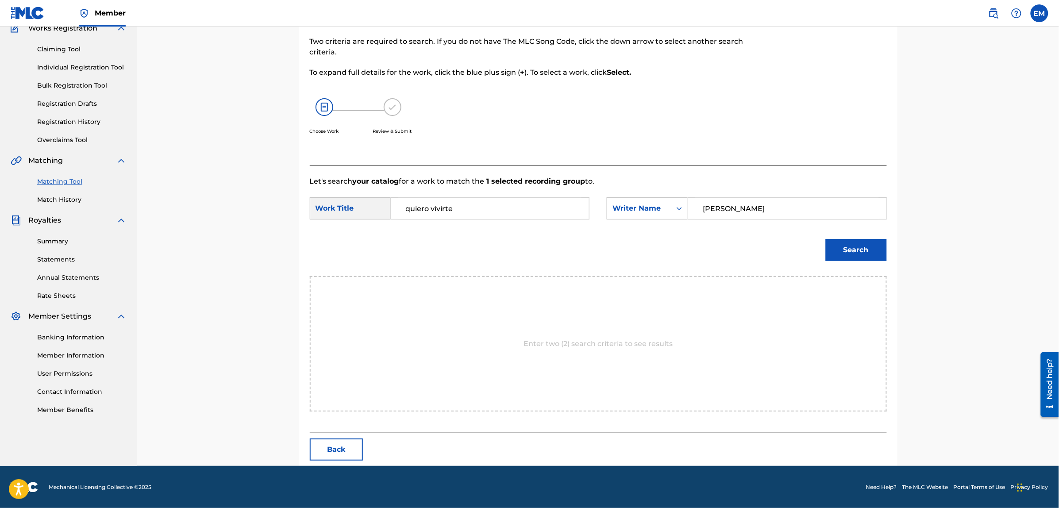
click at [826, 239] on button "Search" at bounding box center [856, 250] width 61 height 22
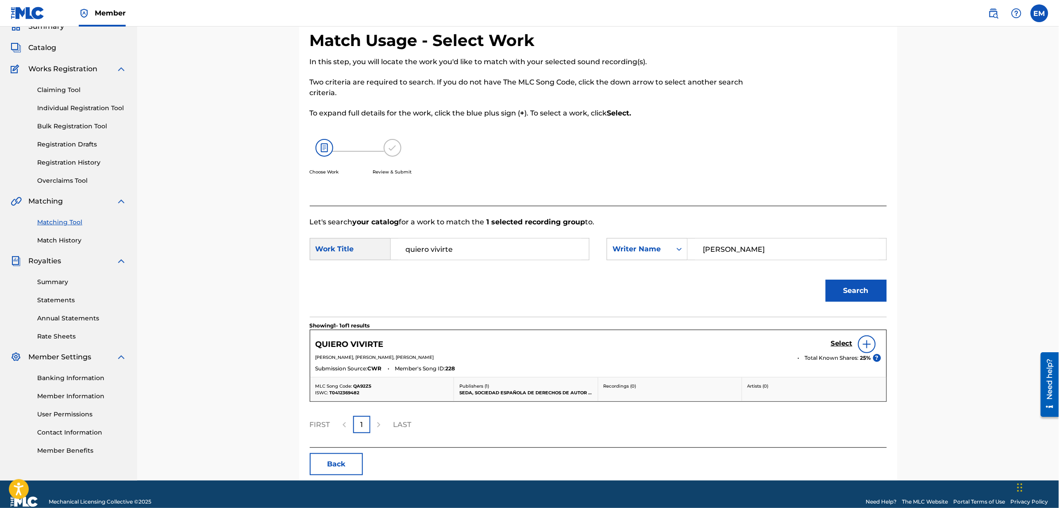
scroll to position [55, 0]
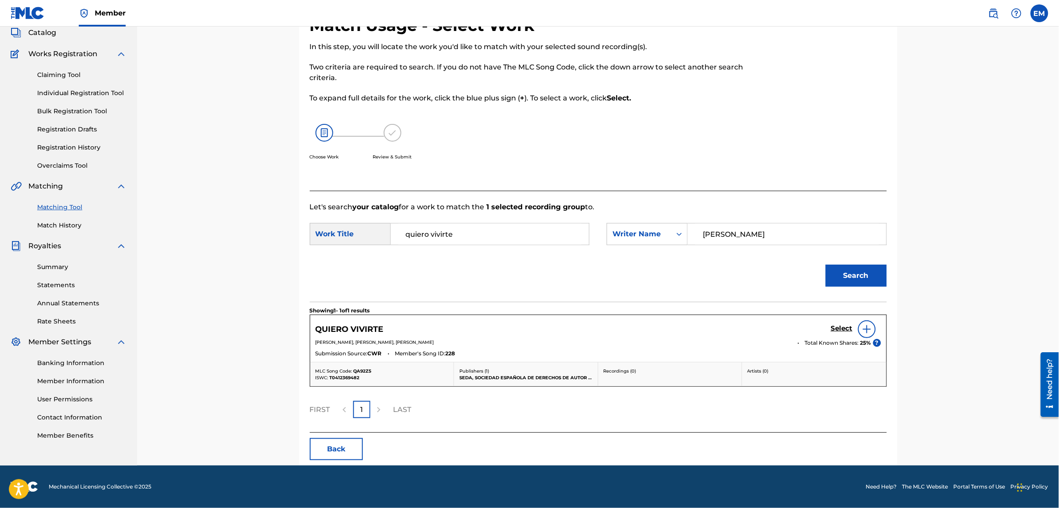
click at [865, 330] on img at bounding box center [866, 329] width 11 height 11
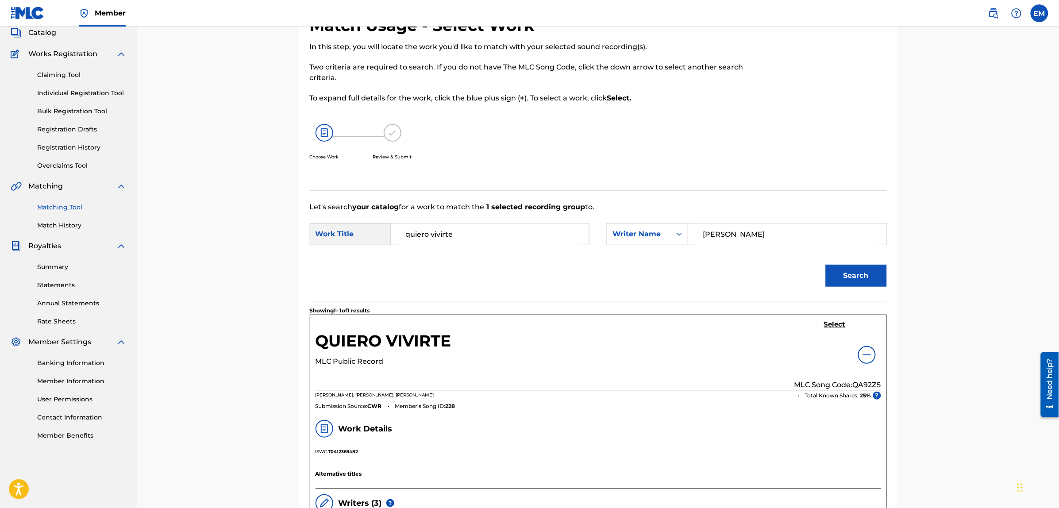
click at [839, 327] on h5 "Select" at bounding box center [835, 324] width 22 height 8
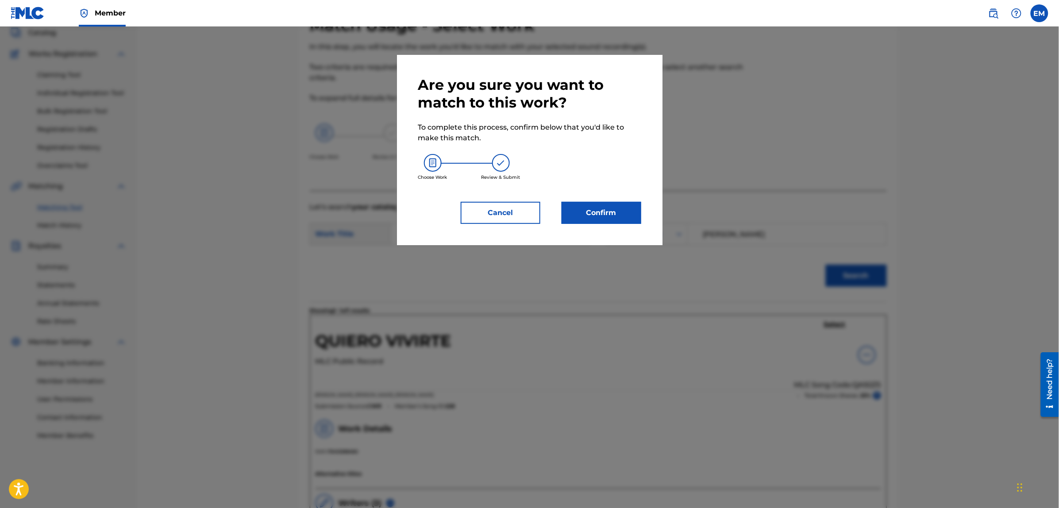
click at [607, 209] on button "Confirm" at bounding box center [601, 213] width 80 height 22
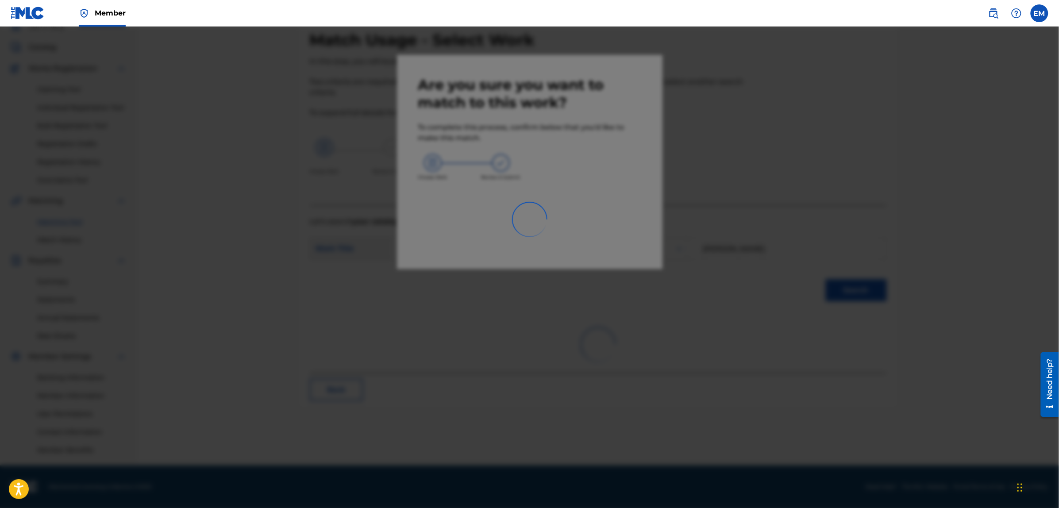
scroll to position [40, 0]
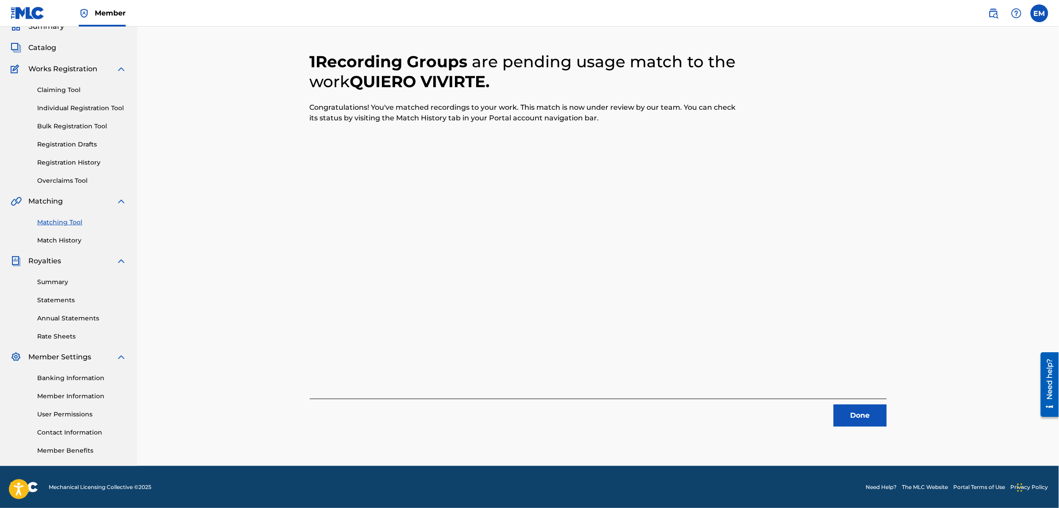
click at [873, 413] on button "Done" at bounding box center [860, 415] width 53 height 22
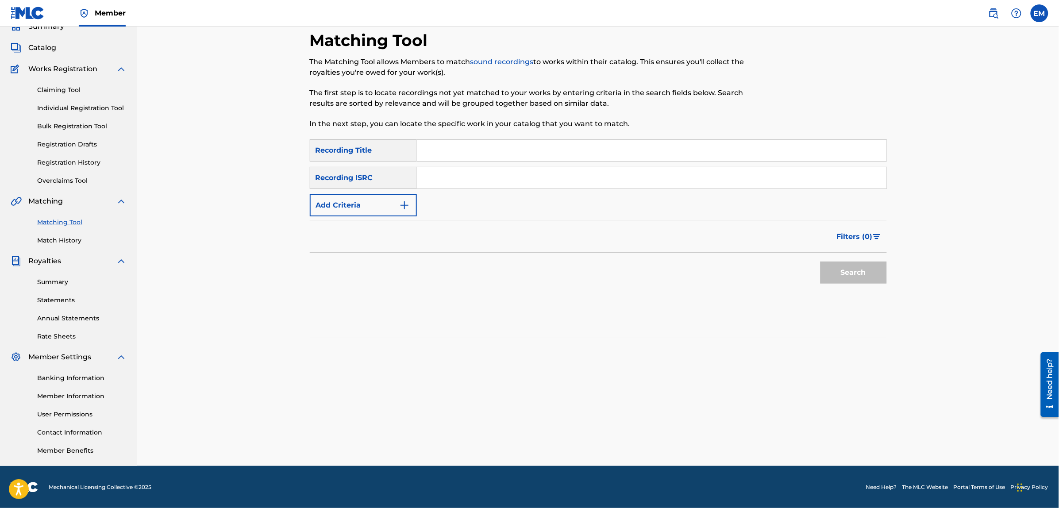
click at [465, 156] on input "Search Form" at bounding box center [651, 150] width 469 height 21
type input "un amor asi sin fin"
click at [820, 261] on button "Search" at bounding box center [853, 272] width 66 height 22
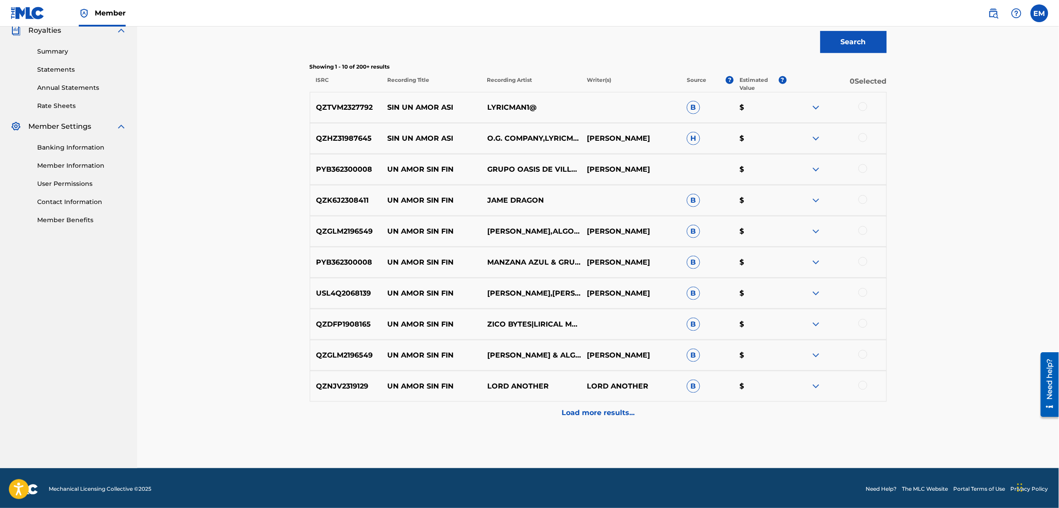
scroll to position [273, 0]
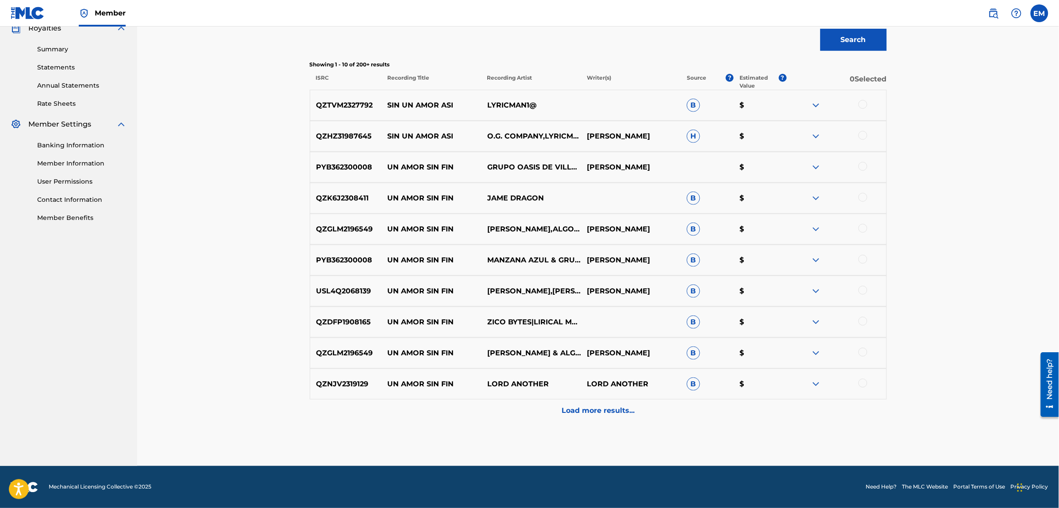
click at [604, 408] on p "Load more results..." at bounding box center [597, 410] width 73 height 11
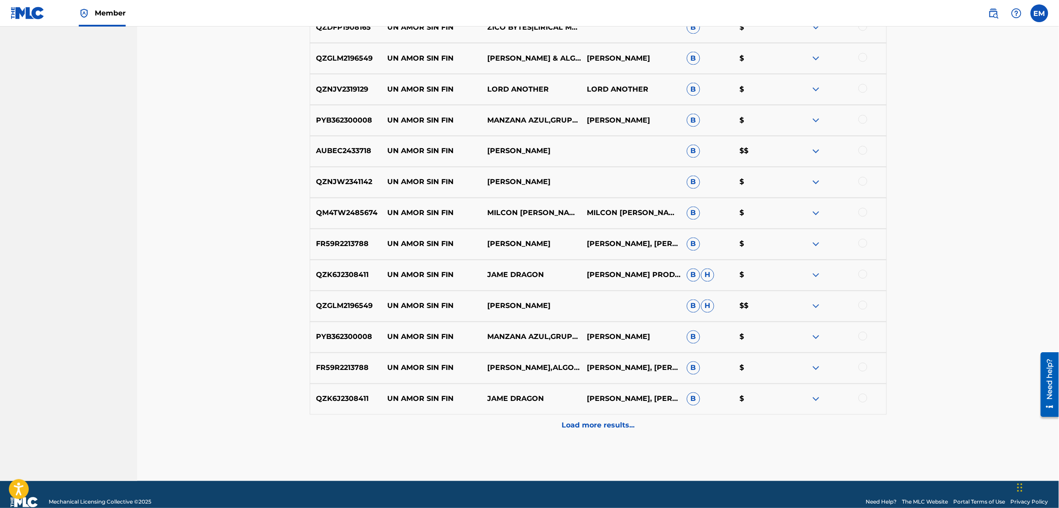
scroll to position [583, 0]
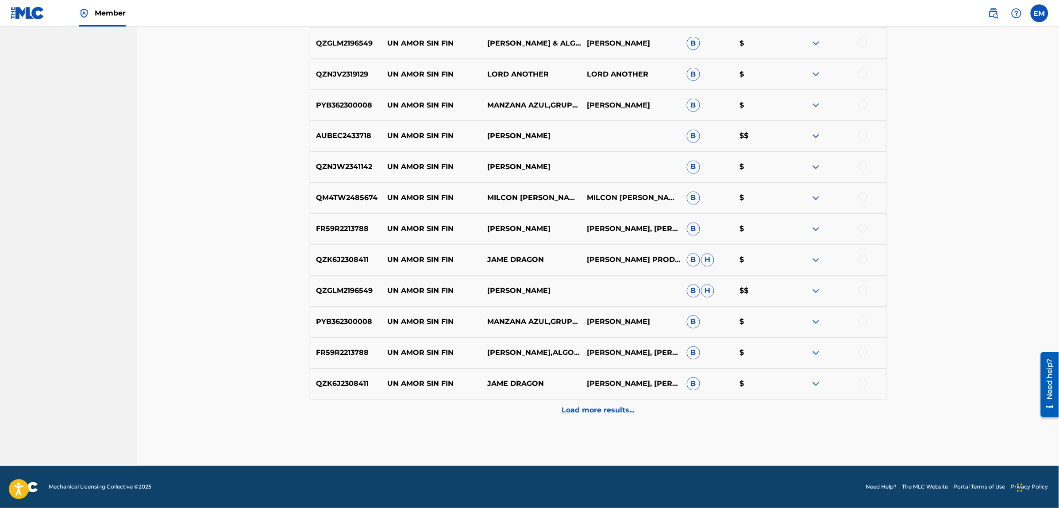
click at [602, 415] on p "Load more results..." at bounding box center [597, 410] width 73 height 11
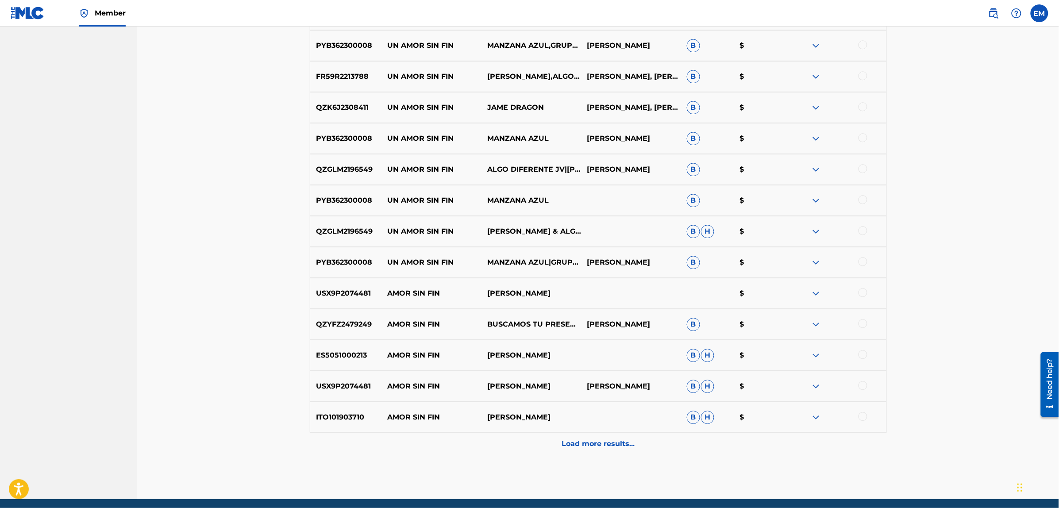
scroll to position [892, 0]
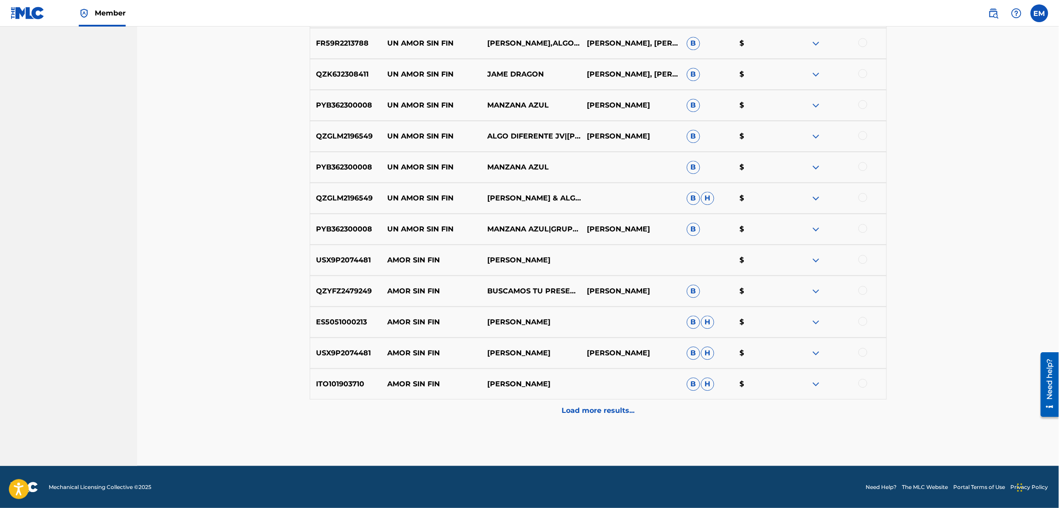
click at [571, 404] on div "Load more results..." at bounding box center [598, 411] width 577 height 22
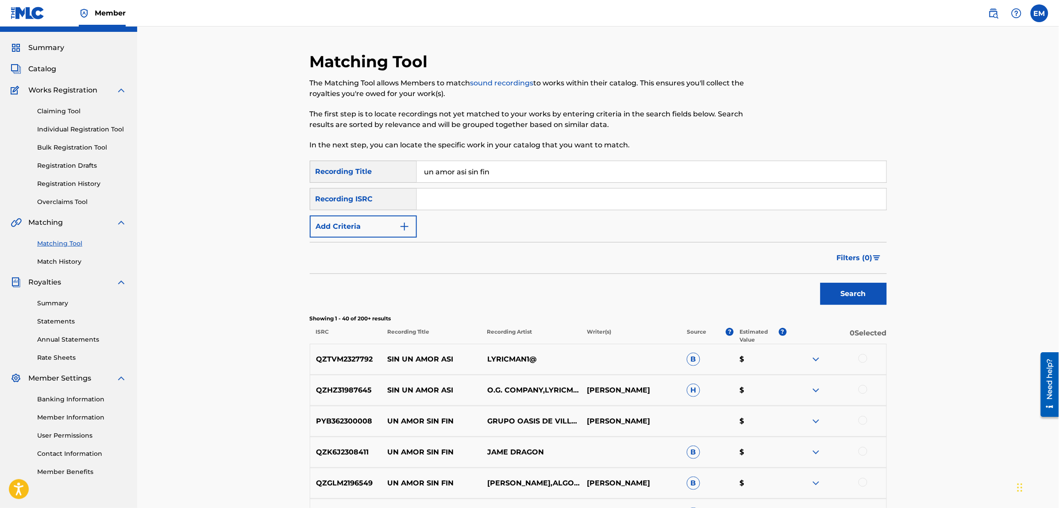
scroll to position [0, 0]
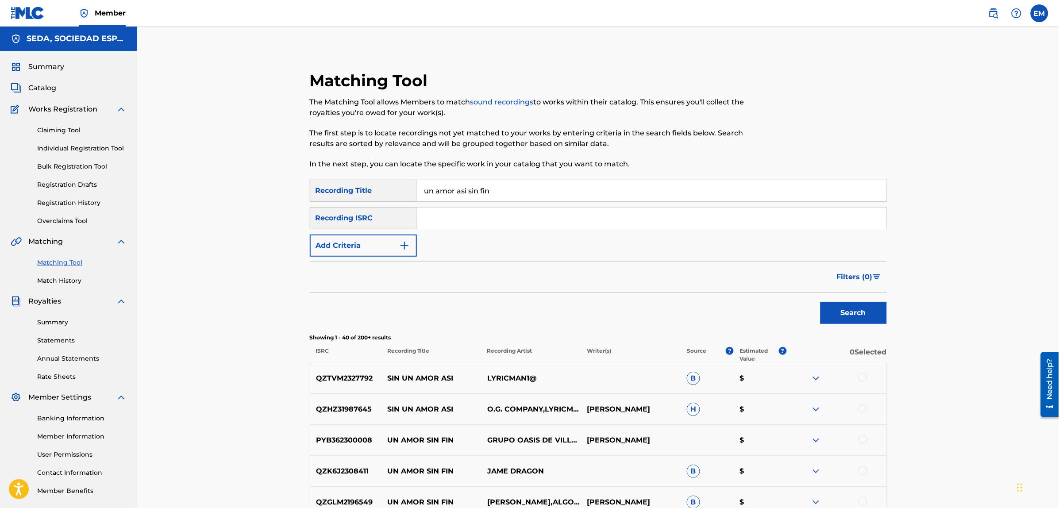
click at [364, 240] on button "Add Criteria" at bounding box center [363, 245] width 107 height 22
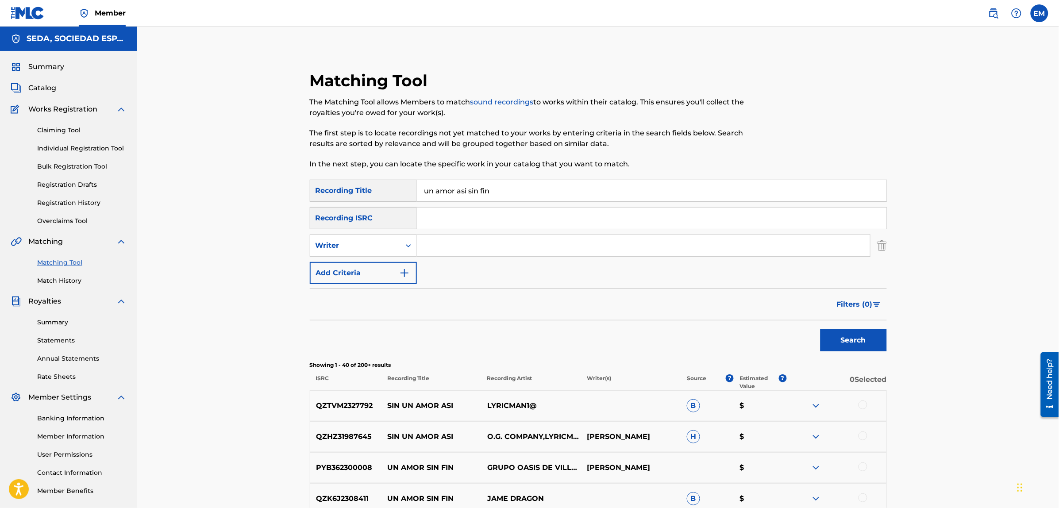
click at [430, 242] on input "Search Form" at bounding box center [643, 245] width 453 height 21
type input "[PERSON_NAME]"
click at [820, 329] on button "Search" at bounding box center [853, 340] width 66 height 22
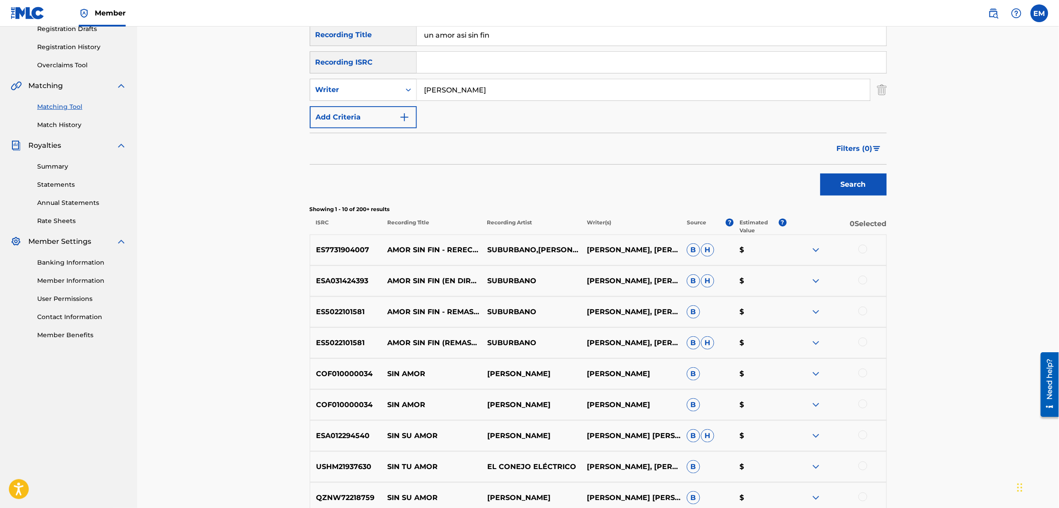
scroll to position [166, 0]
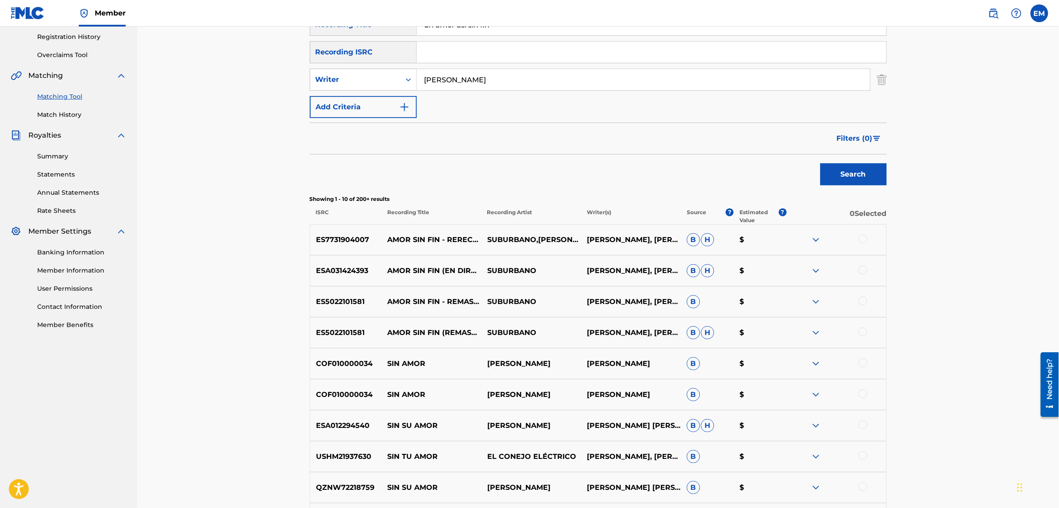
click at [859, 302] on div at bounding box center [862, 300] width 9 height 9
click at [595, 441] on button "Match 1 Group" at bounding box center [622, 436] width 98 height 22
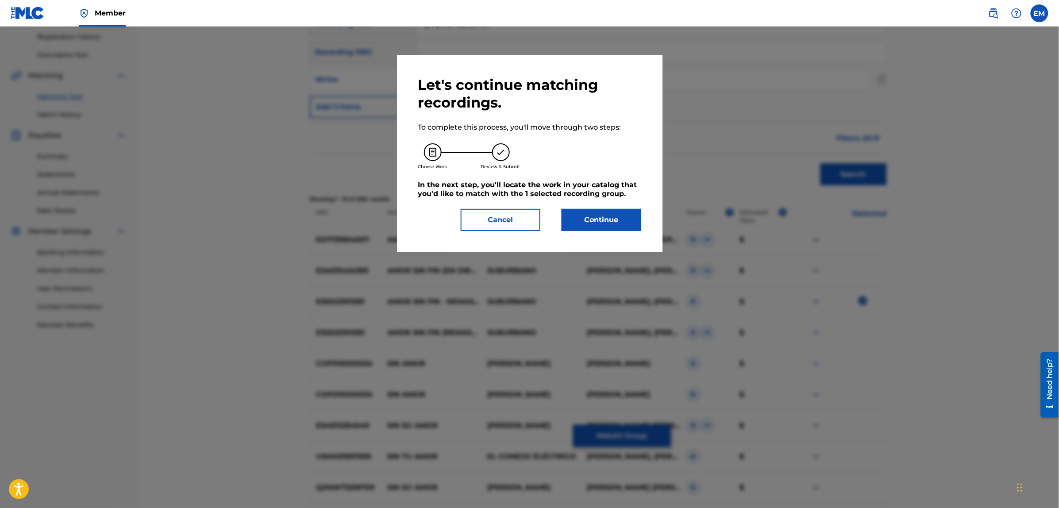
click at [585, 219] on button "Continue" at bounding box center [601, 220] width 80 height 22
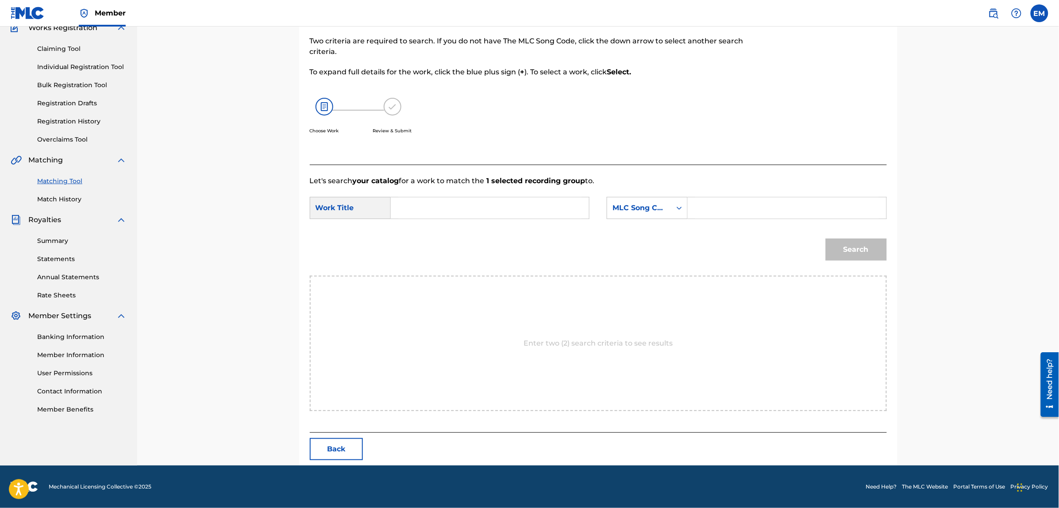
scroll to position [81, 0]
click at [552, 211] on input "Search Form" at bounding box center [489, 208] width 183 height 21
type input "un amor asi sin fin"
click at [649, 207] on div "MLC Song Code" at bounding box center [639, 208] width 54 height 11
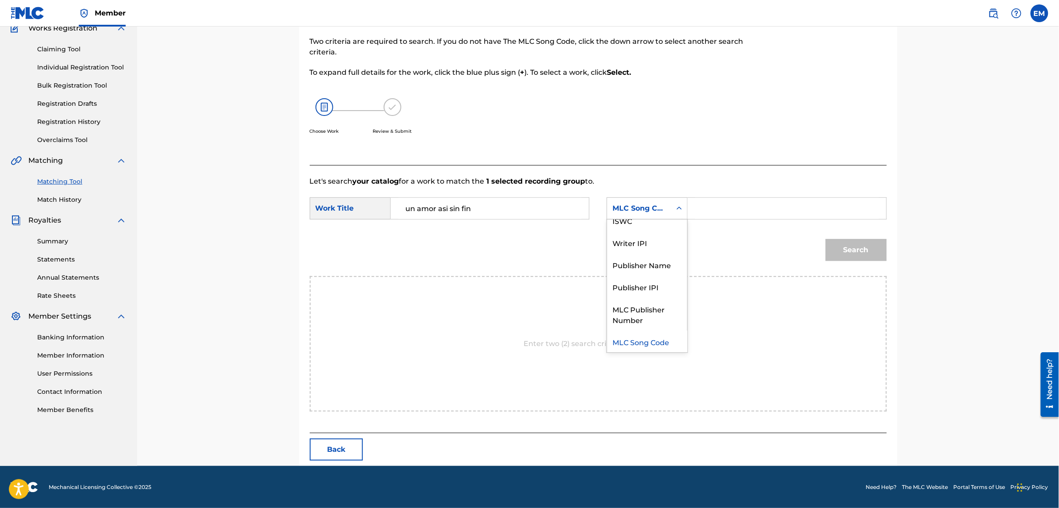
scroll to position [0, 0]
click at [642, 233] on div "Writer Name" at bounding box center [647, 230] width 80 height 22
click at [703, 202] on input "Search Form" at bounding box center [786, 208] width 183 height 21
type input "[PERSON_NAME]"
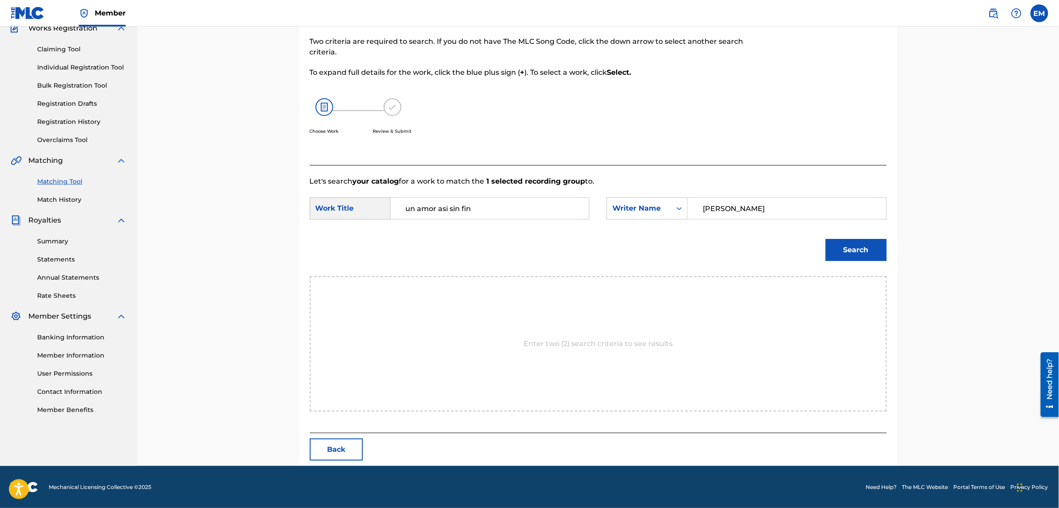
click at [830, 253] on button "Search" at bounding box center [856, 250] width 61 height 22
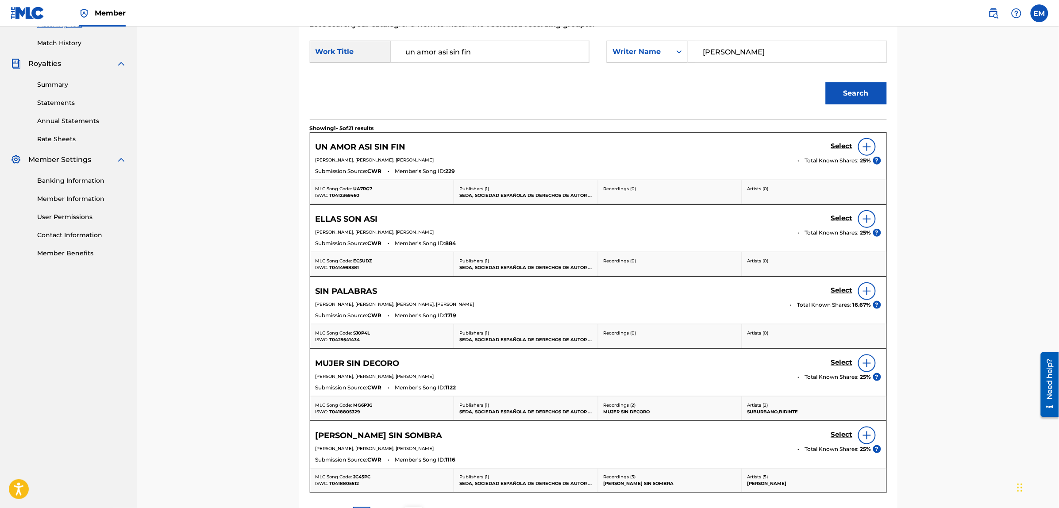
scroll to position [345, 0]
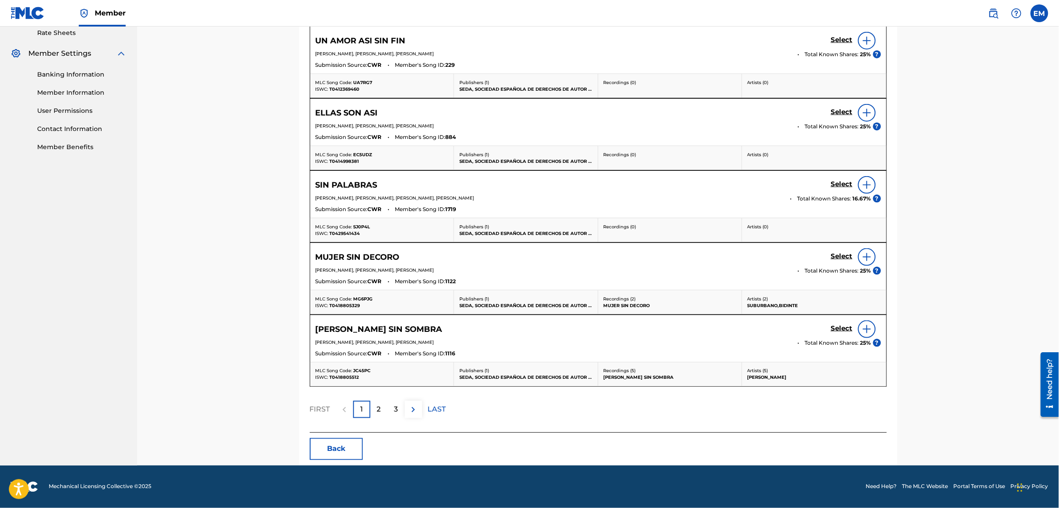
click at [327, 452] on button "Back" at bounding box center [336, 449] width 53 height 22
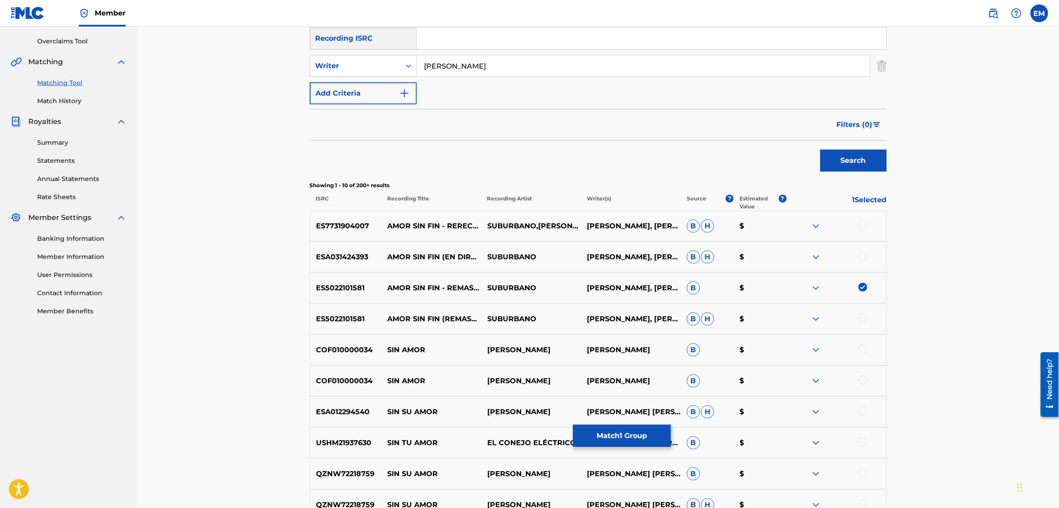
scroll to position [190, 0]
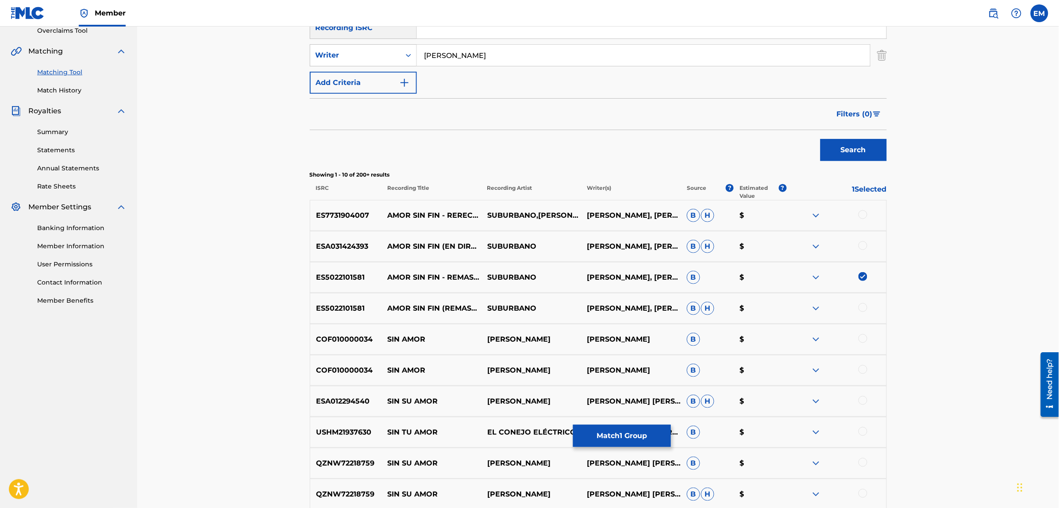
click at [603, 434] on button "Match 1 Group" at bounding box center [622, 436] width 98 height 22
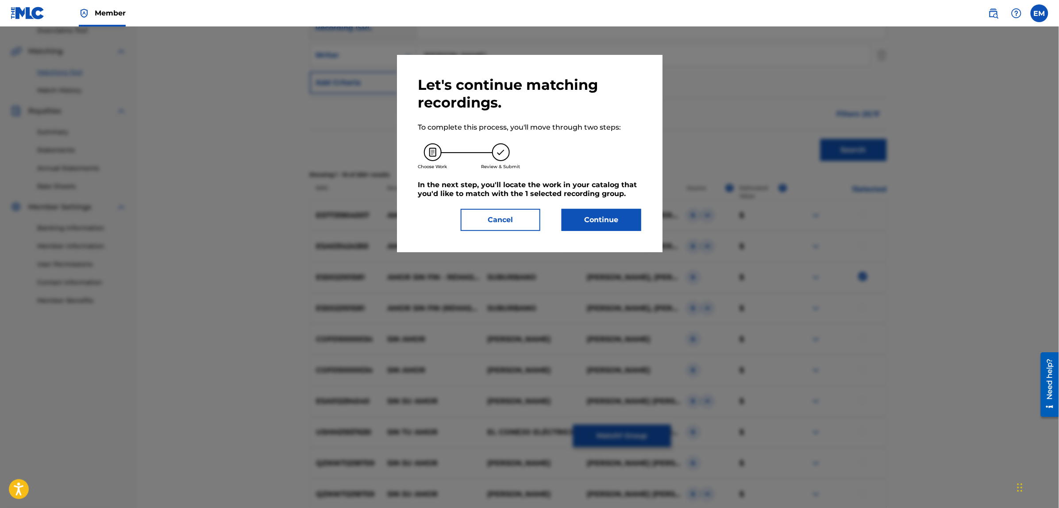
click at [588, 228] on button "Continue" at bounding box center [601, 220] width 80 height 22
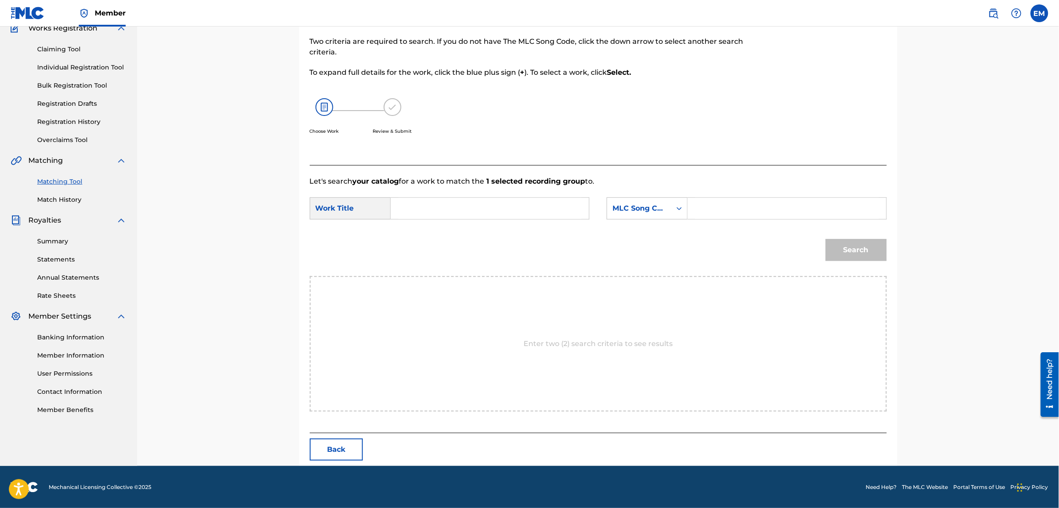
click at [495, 215] on input "Search Form" at bounding box center [489, 208] width 183 height 21
click at [466, 268] on span "r asi sin fin" at bounding box center [453, 270] width 38 height 8
type input "un amor asi sin fin"
click at [648, 208] on div "MLC Song Code" at bounding box center [639, 208] width 54 height 11
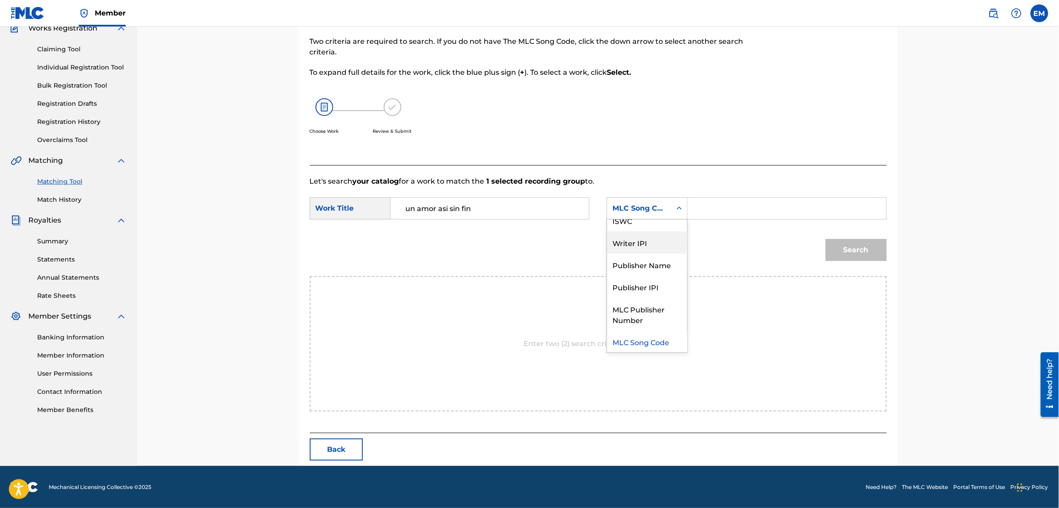
scroll to position [0, 0]
click at [649, 228] on div "Writer Name" at bounding box center [647, 230] width 80 height 22
click at [706, 210] on input "Search Form" at bounding box center [786, 208] width 183 height 21
type input "[PERSON_NAME]"
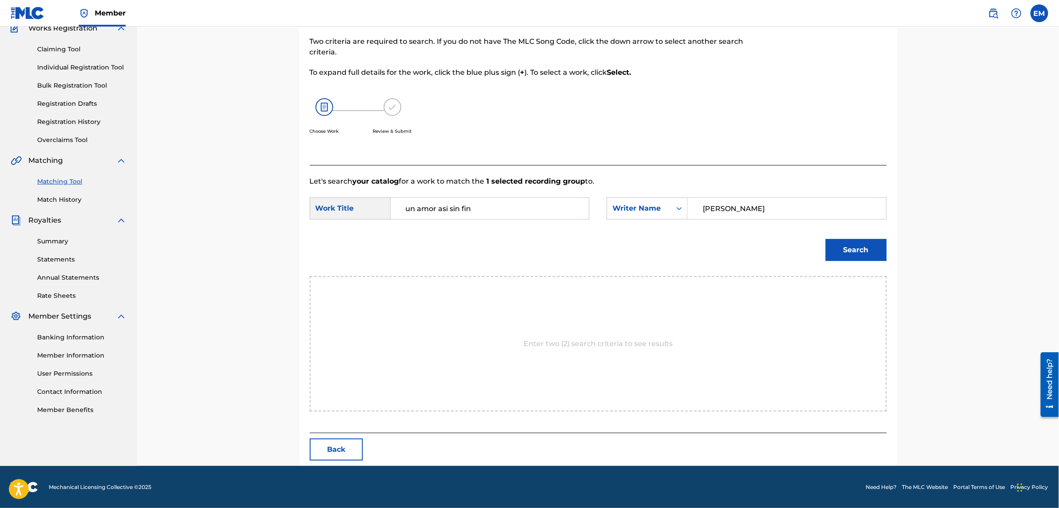
click at [823, 251] on div "Search" at bounding box center [853, 247] width 65 height 35
click at [833, 250] on button "Search" at bounding box center [856, 250] width 61 height 22
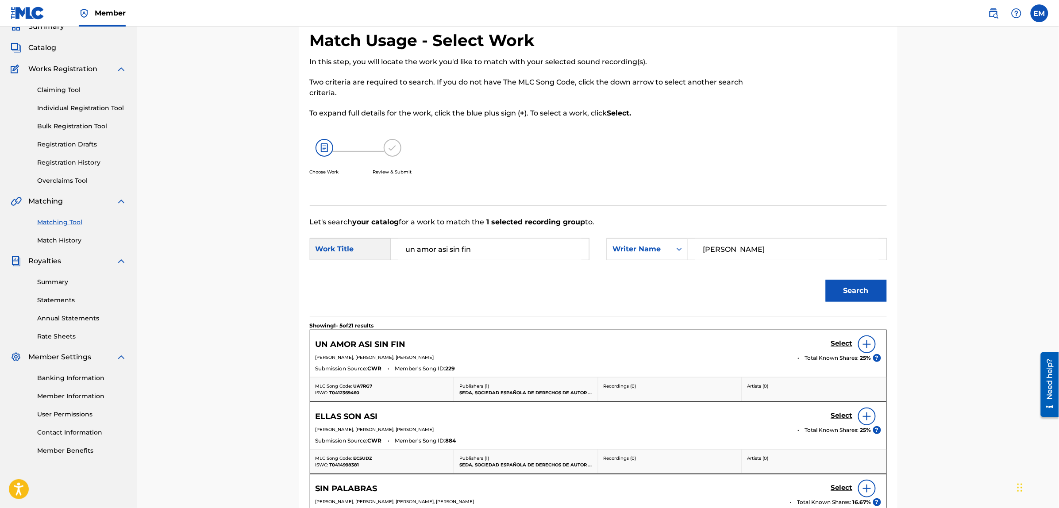
scroll to position [81, 0]
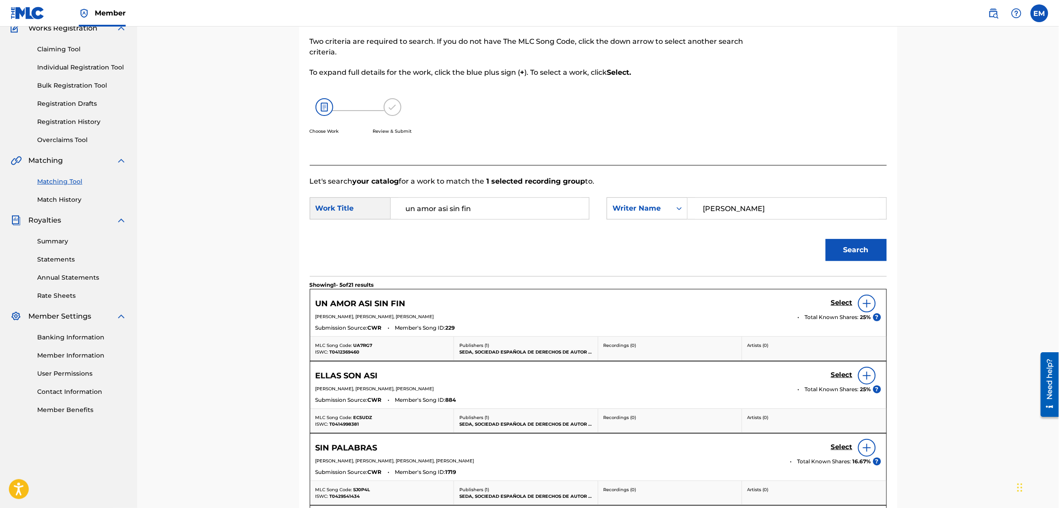
click at [863, 296] on div at bounding box center [867, 304] width 18 height 18
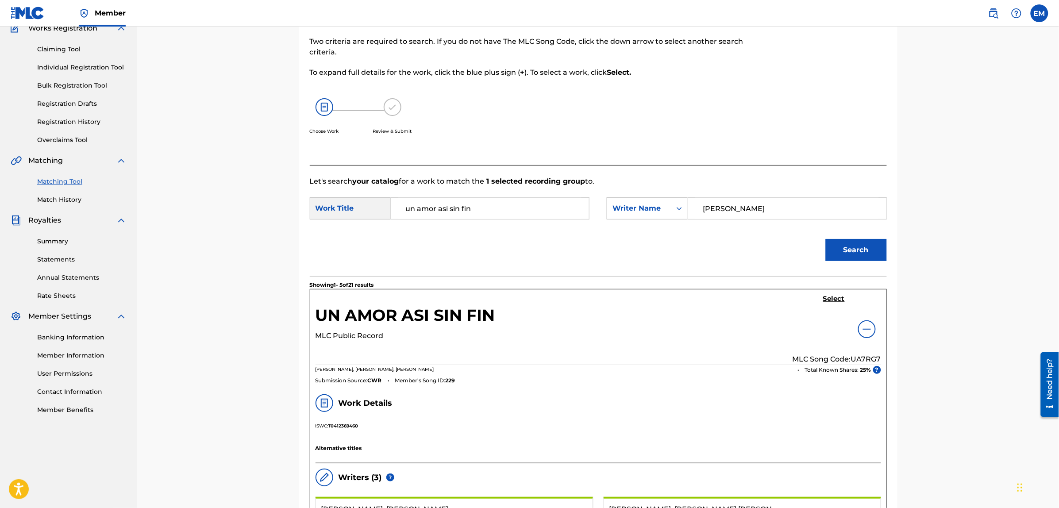
click at [833, 297] on h5 "Select" at bounding box center [834, 299] width 22 height 8
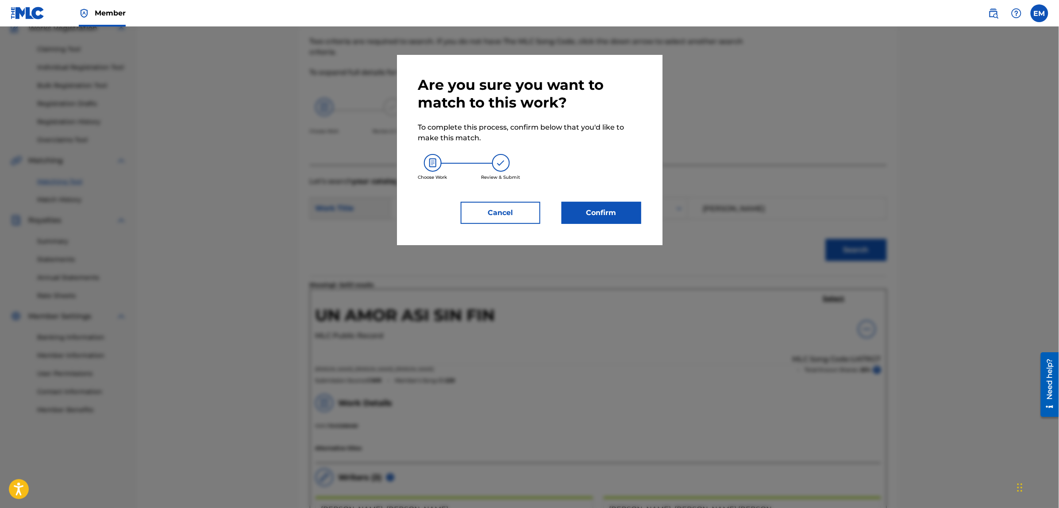
click at [600, 207] on button "Confirm" at bounding box center [601, 213] width 80 height 22
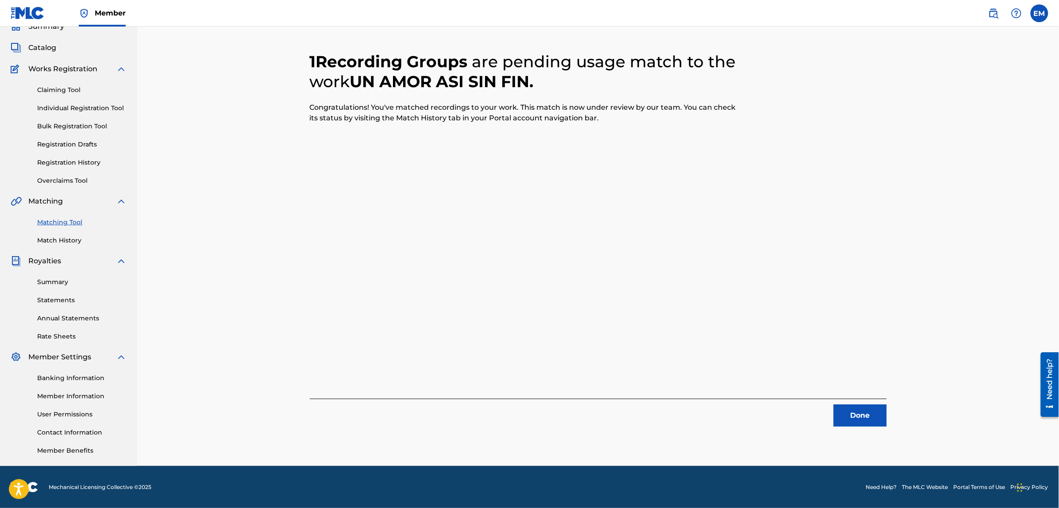
click at [835, 416] on button "Done" at bounding box center [860, 415] width 53 height 22
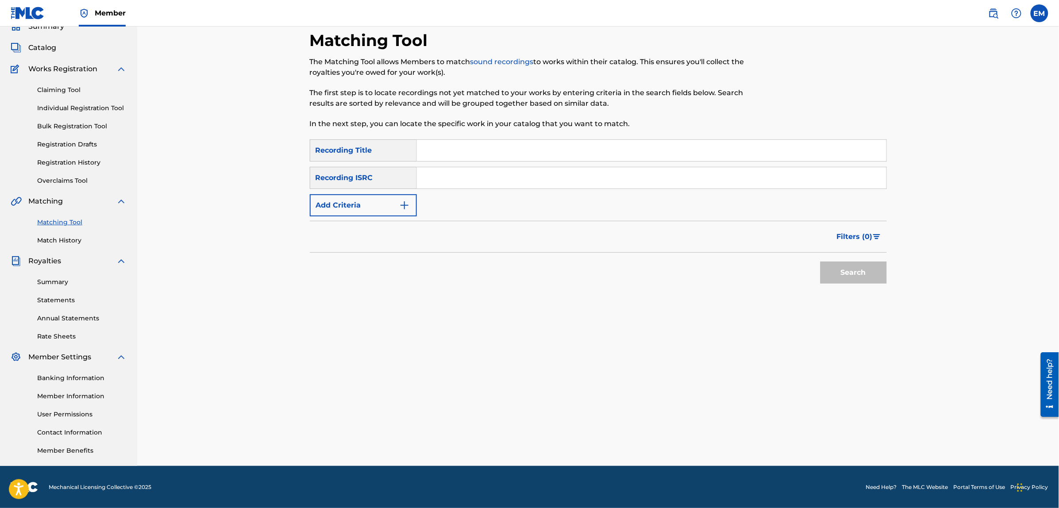
click at [452, 147] on input "Search Form" at bounding box center [651, 150] width 469 height 21
type input "la [PERSON_NAME]"
click at [820, 261] on button "Search" at bounding box center [853, 272] width 66 height 22
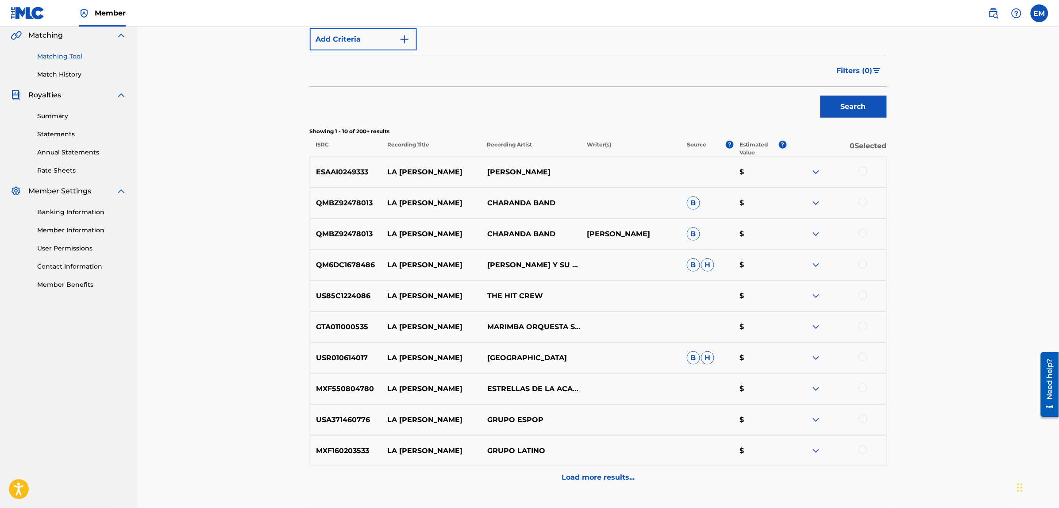
scroll to position [107, 0]
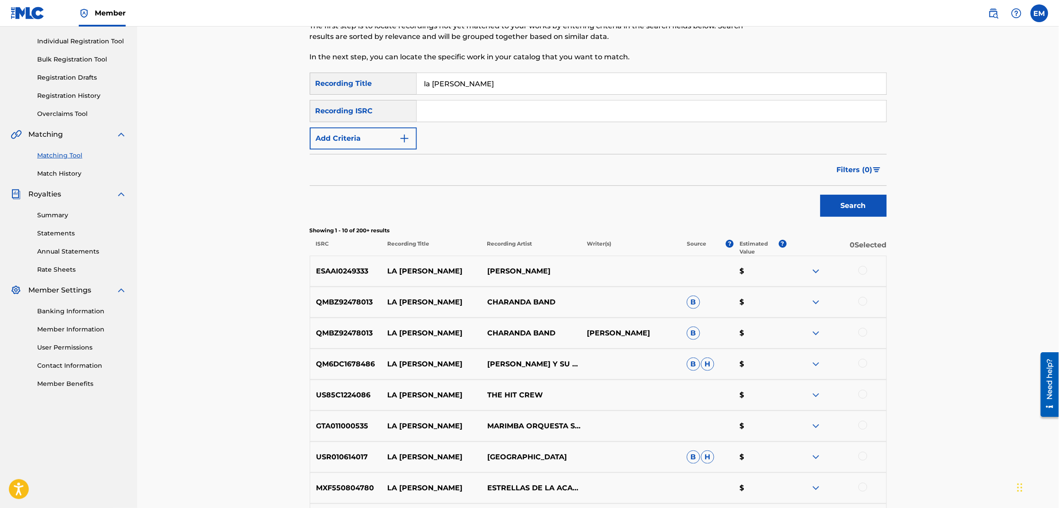
click at [816, 273] on img at bounding box center [816, 271] width 11 height 11
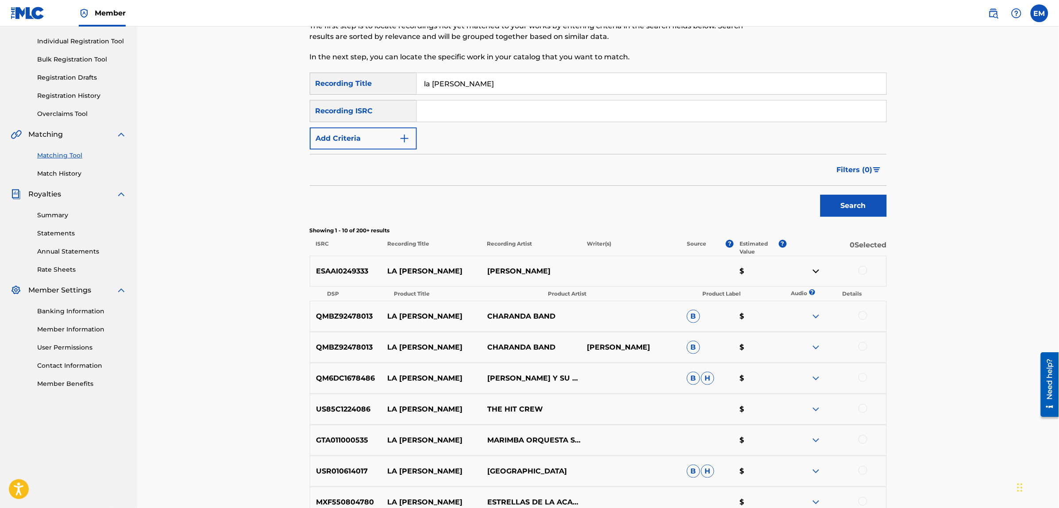
click at [435, 312] on p "LA [PERSON_NAME]" at bounding box center [431, 316] width 100 height 11
click at [819, 315] on img at bounding box center [816, 316] width 11 height 11
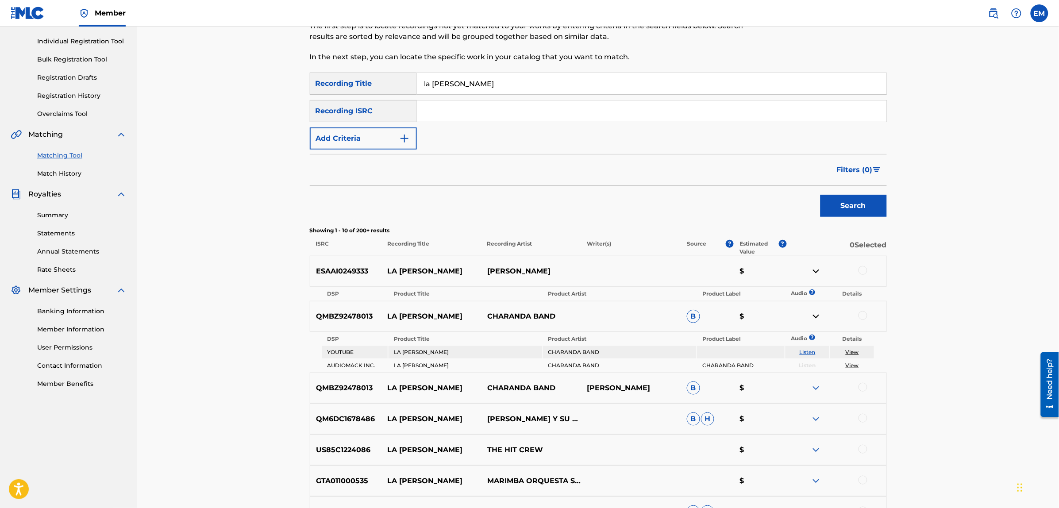
click at [802, 351] on link "Listen" at bounding box center [807, 352] width 16 height 7
click at [814, 388] on img at bounding box center [816, 388] width 11 height 11
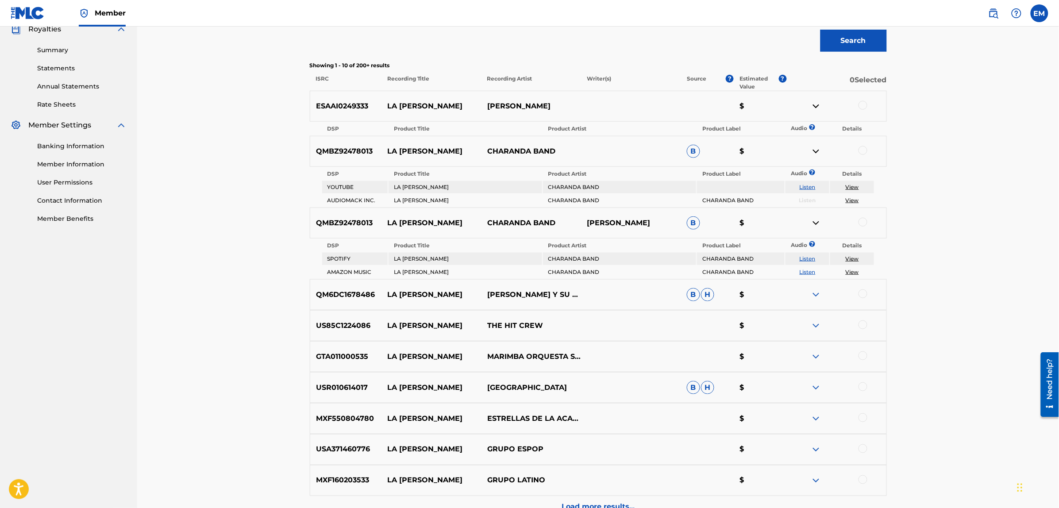
scroll to position [273, 0]
click at [816, 220] on img at bounding box center [816, 222] width 11 height 11
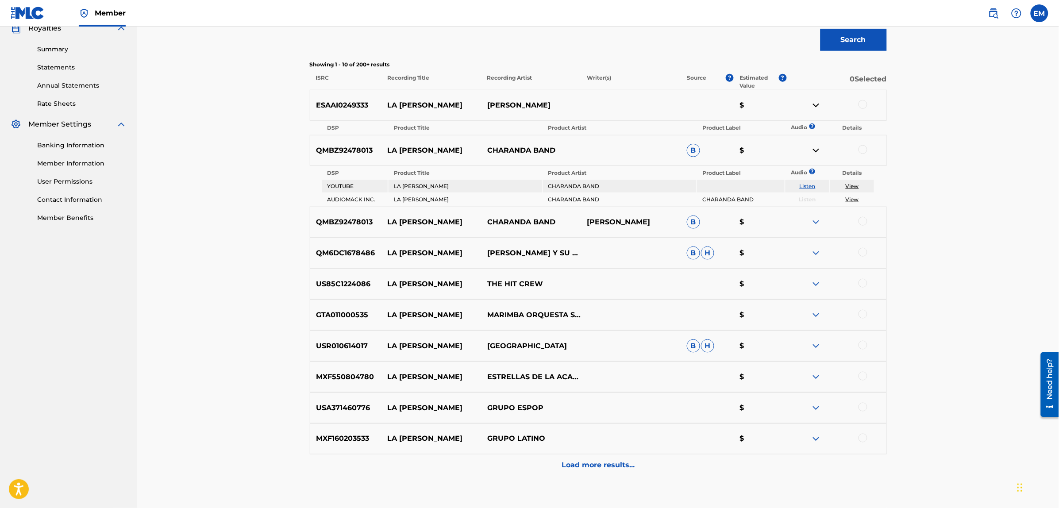
click at [816, 149] on img at bounding box center [816, 150] width 11 height 11
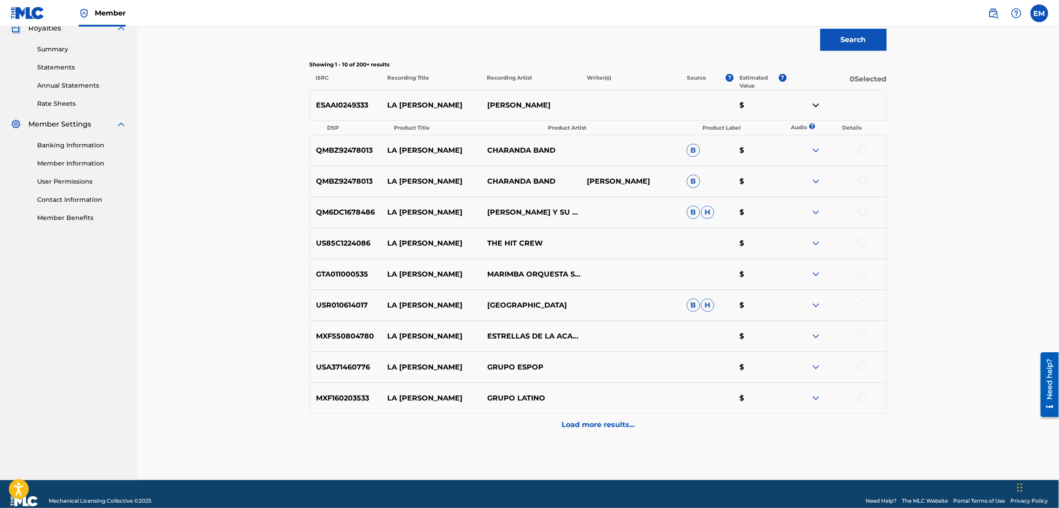
click at [818, 105] on img at bounding box center [816, 105] width 11 height 11
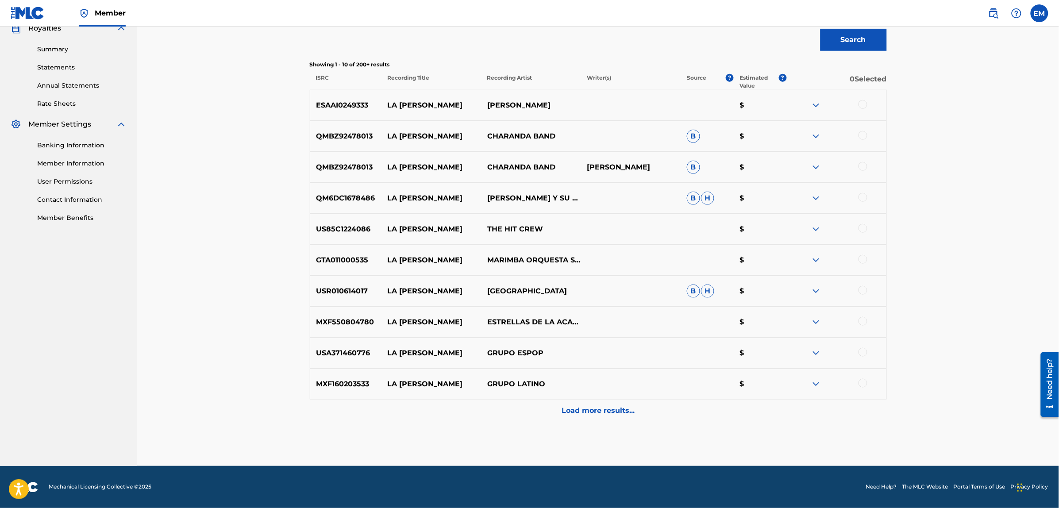
click at [815, 196] on img at bounding box center [816, 198] width 11 height 11
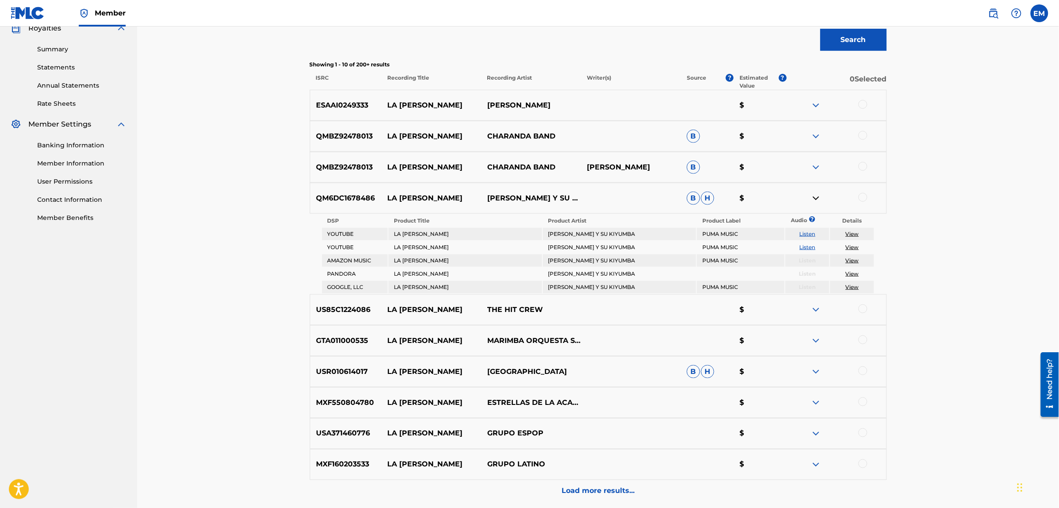
click at [810, 234] on link "Listen" at bounding box center [807, 234] width 16 height 7
click at [815, 305] on img at bounding box center [816, 309] width 11 height 11
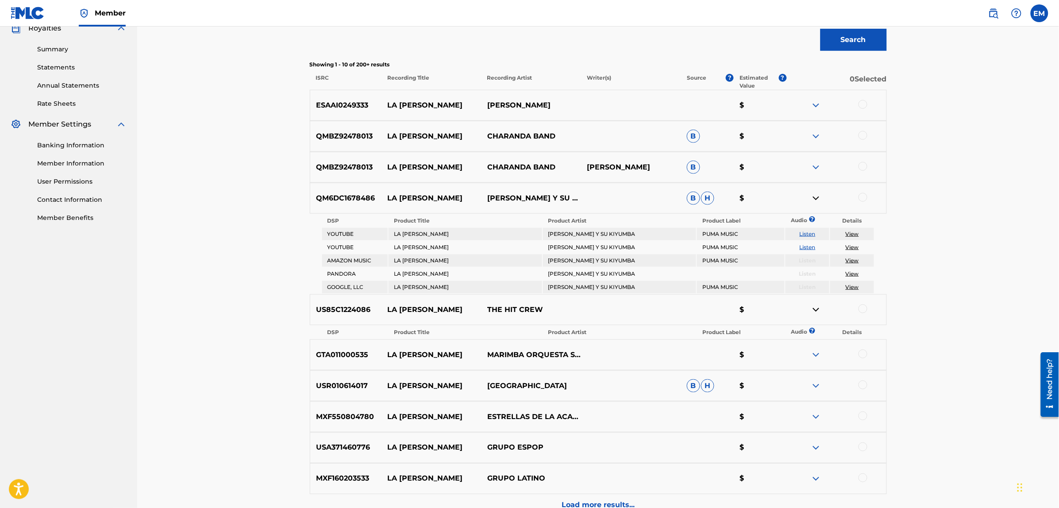
click at [815, 311] on img at bounding box center [816, 309] width 11 height 11
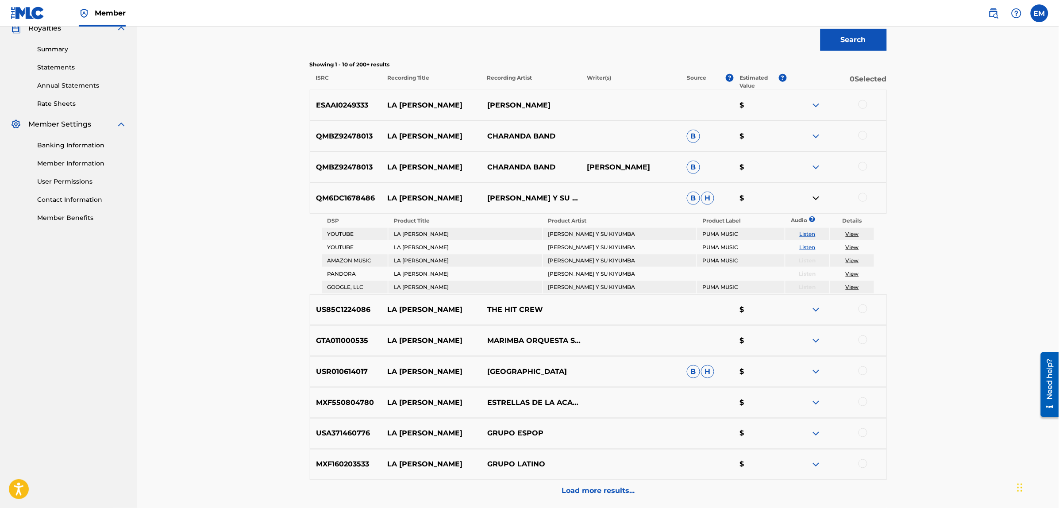
click at [813, 198] on img at bounding box center [816, 198] width 11 height 11
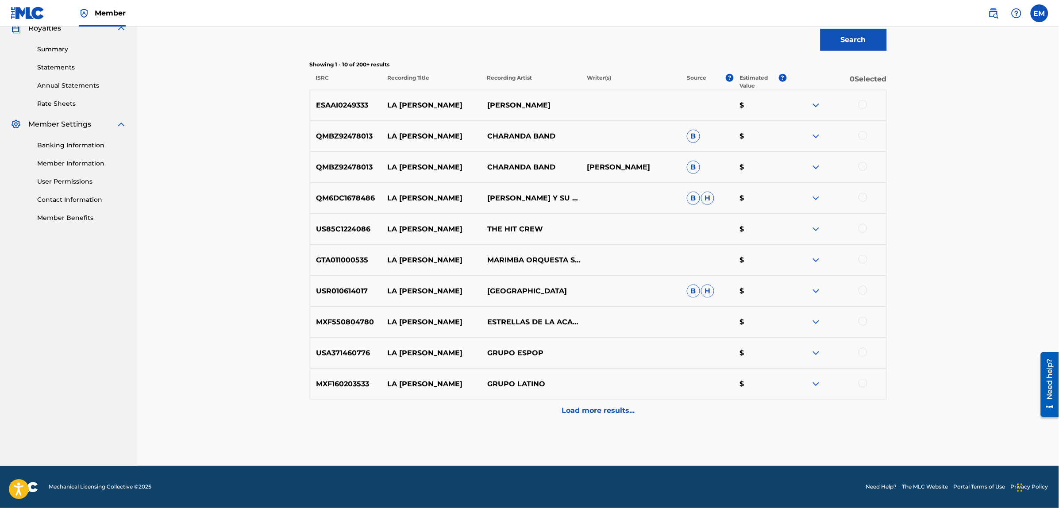
click at [819, 262] on img at bounding box center [816, 260] width 11 height 11
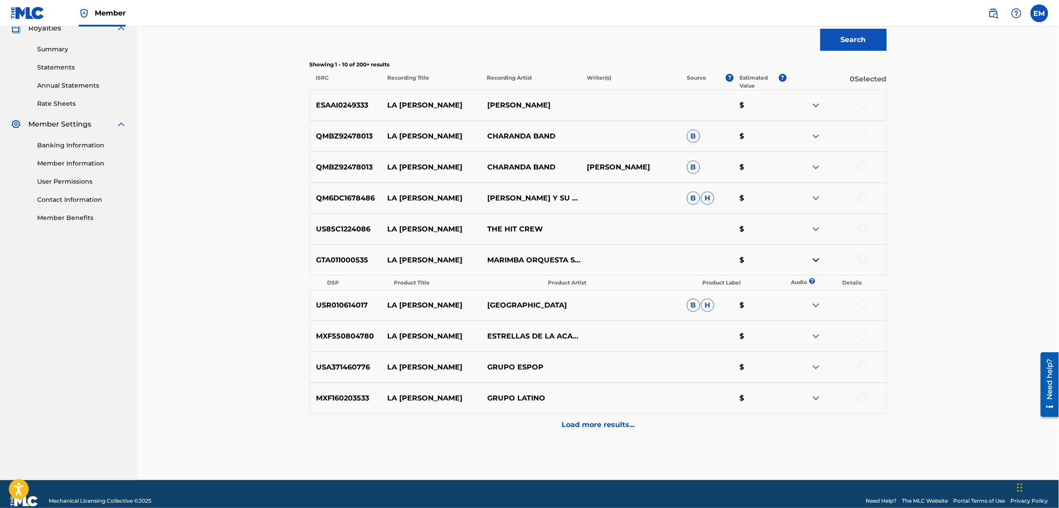
click at [811, 259] on img at bounding box center [816, 260] width 11 height 11
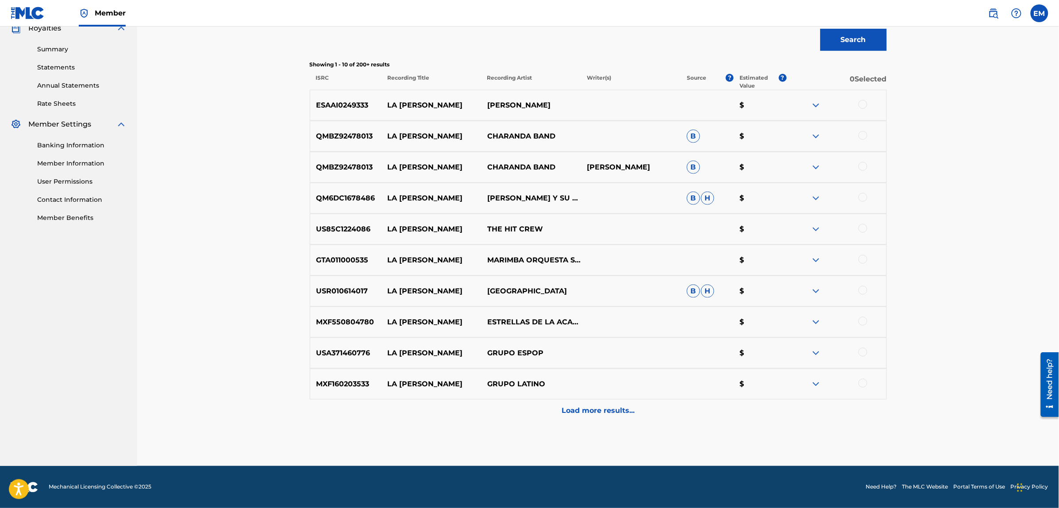
click at [817, 291] on img at bounding box center [816, 291] width 11 height 11
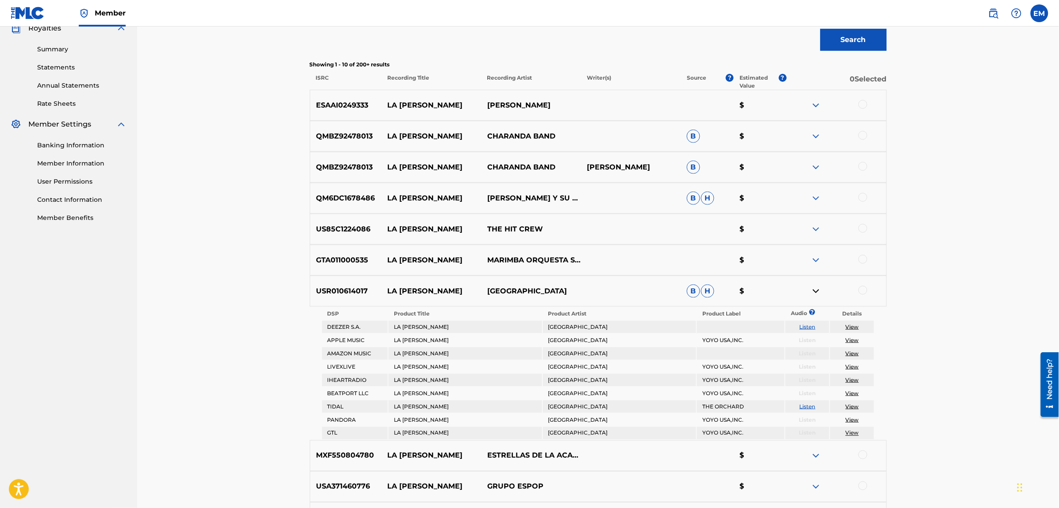
click at [815, 293] on img at bounding box center [816, 291] width 11 height 11
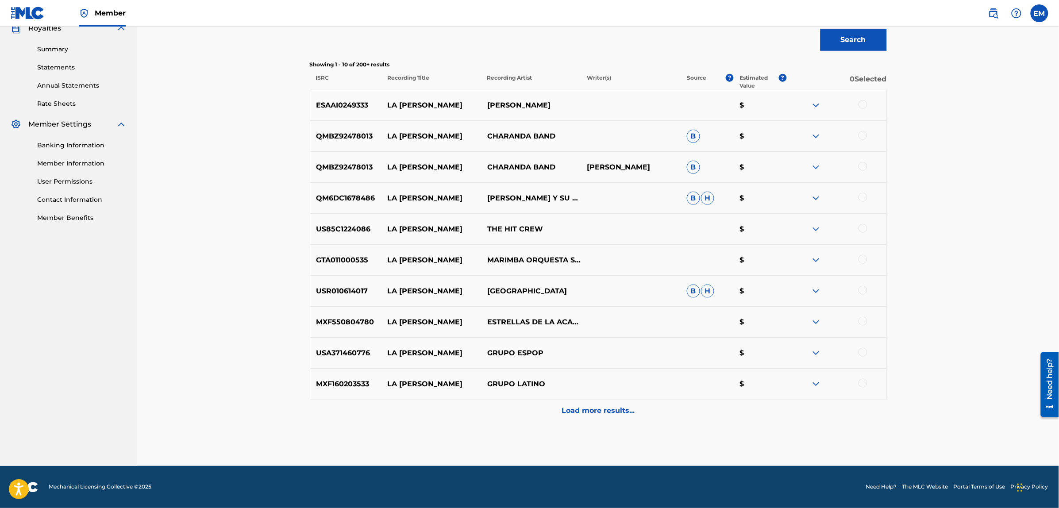
click at [819, 319] on img at bounding box center [816, 322] width 11 height 11
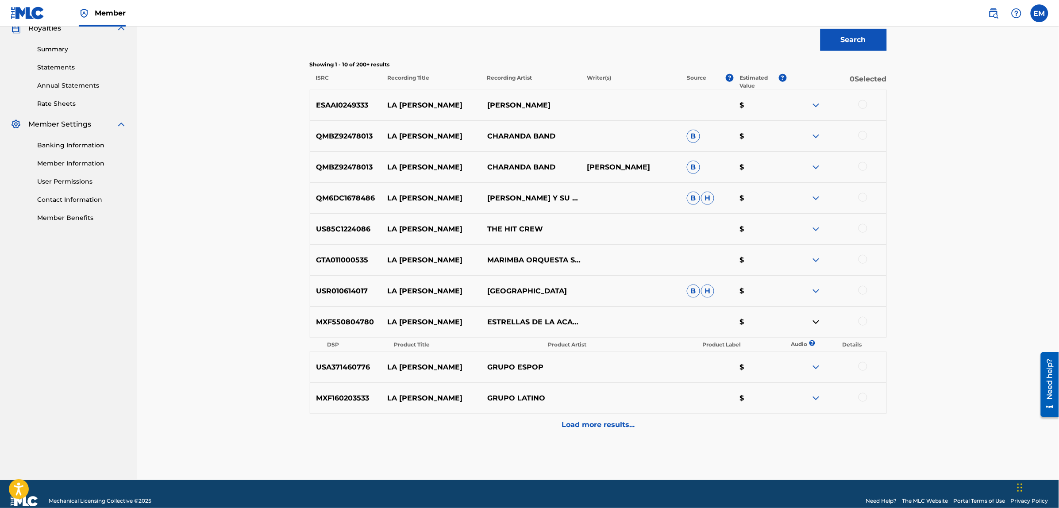
click at [819, 319] on img at bounding box center [816, 322] width 11 height 11
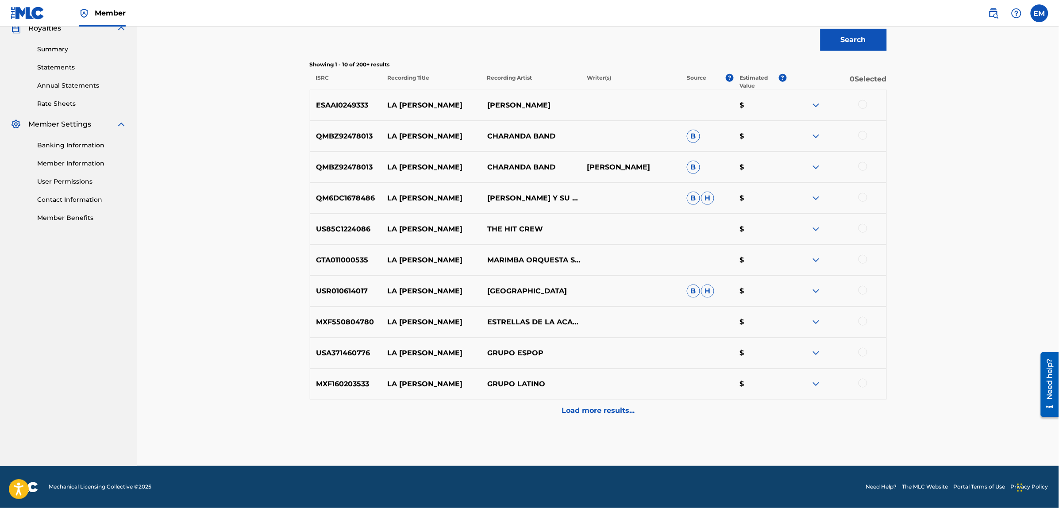
click at [817, 353] on img at bounding box center [816, 353] width 11 height 11
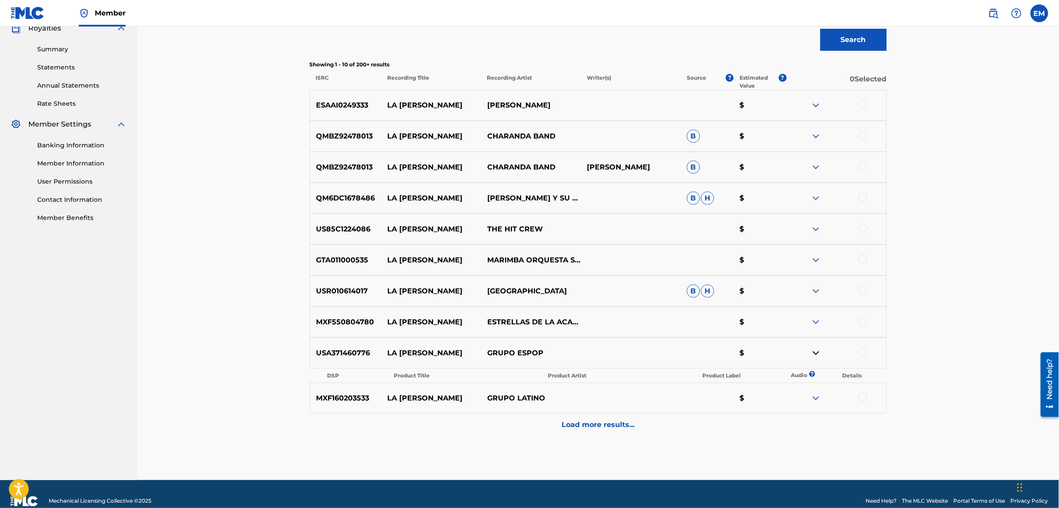
click at [816, 353] on img at bounding box center [816, 353] width 11 height 11
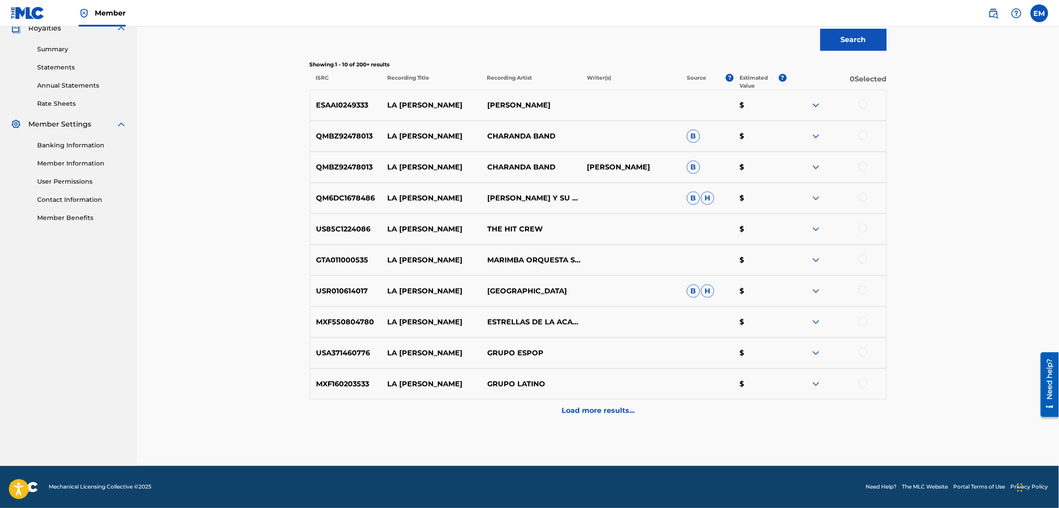
click at [819, 385] on img at bounding box center [816, 384] width 11 height 11
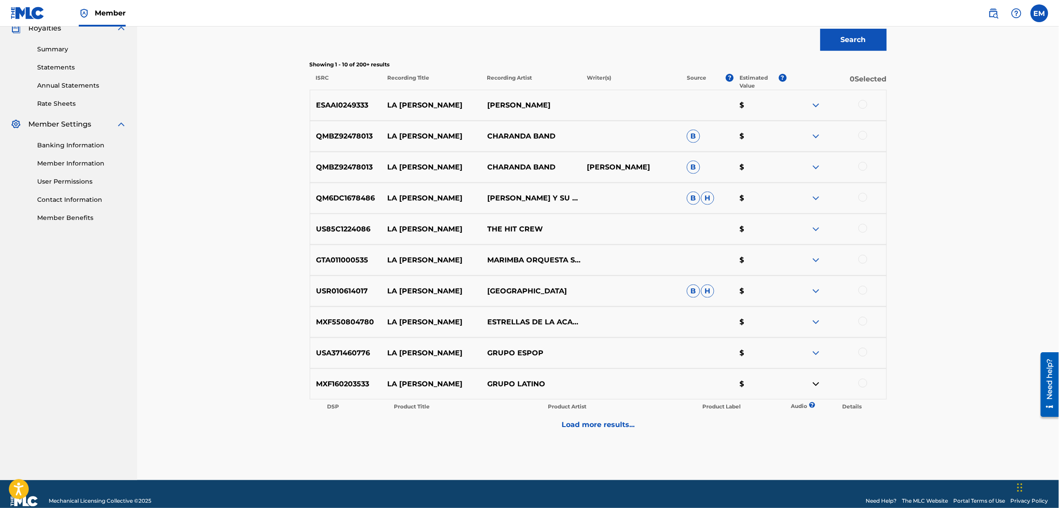
click at [819, 385] on img at bounding box center [816, 384] width 11 height 11
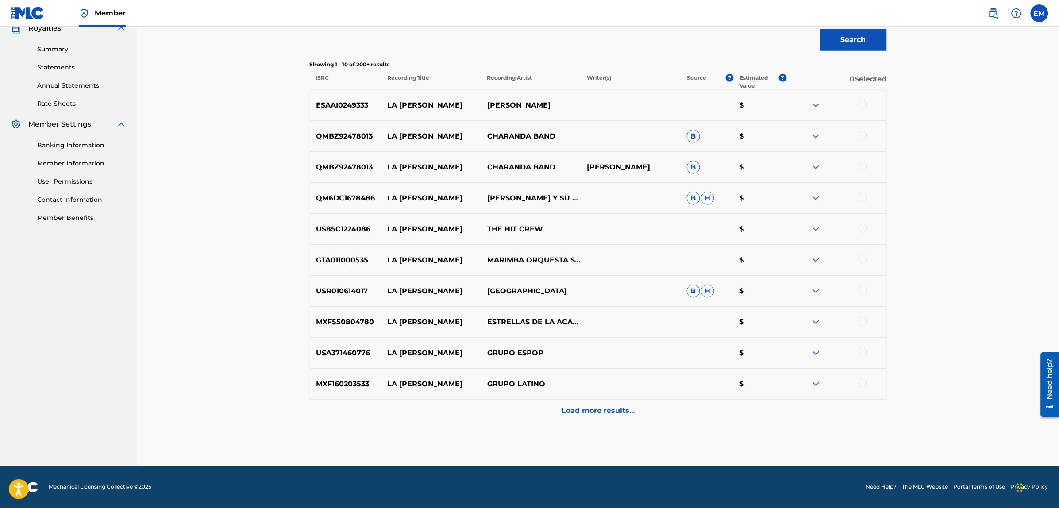
click at [574, 411] on p "Load more results..." at bounding box center [597, 410] width 73 height 11
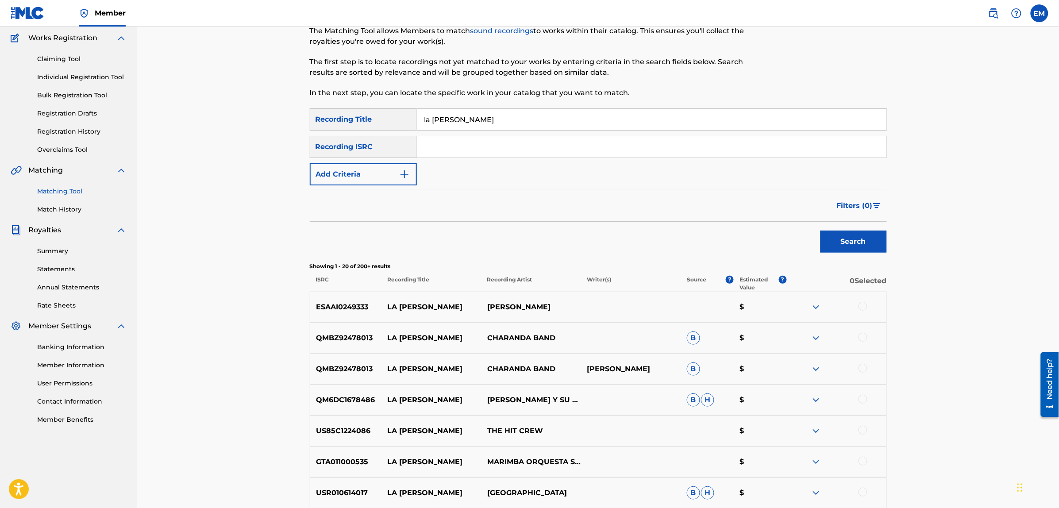
scroll to position [166, 0]
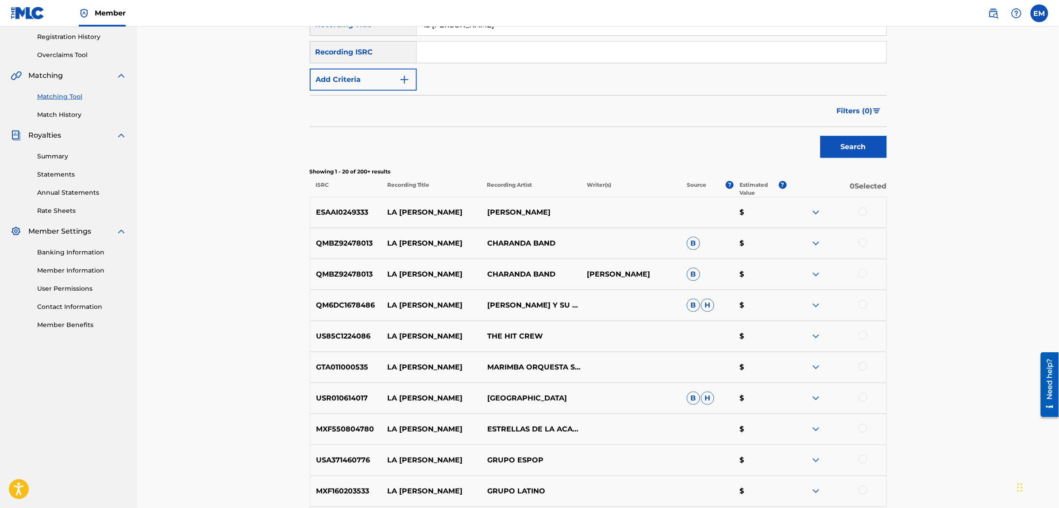
click at [862, 213] on div at bounding box center [862, 211] width 9 height 9
click at [863, 244] on div at bounding box center [862, 242] width 9 height 9
click at [864, 273] on div at bounding box center [862, 273] width 9 height 9
click at [861, 304] on div at bounding box center [862, 304] width 9 height 9
click at [864, 339] on div at bounding box center [862, 335] width 9 height 9
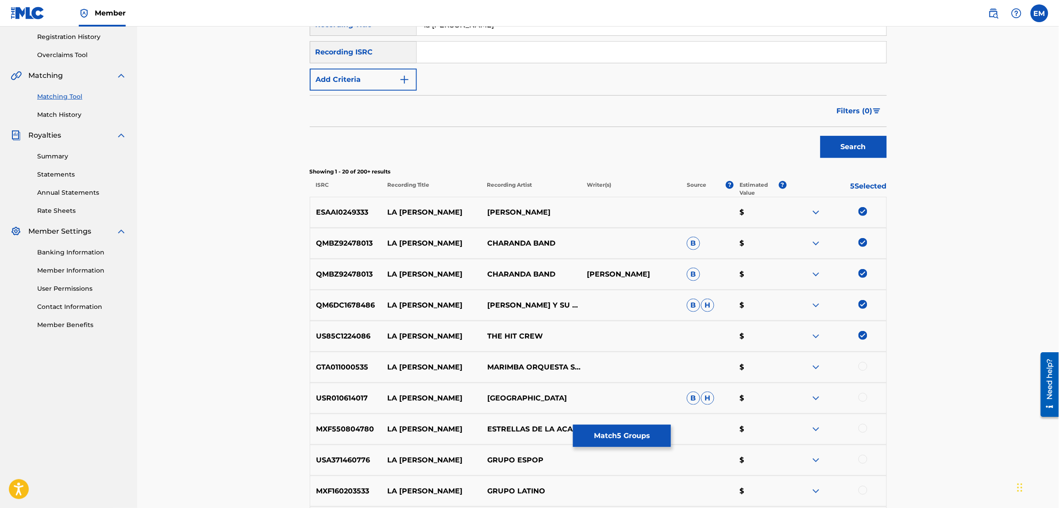
click at [861, 364] on div at bounding box center [862, 366] width 9 height 9
click at [859, 397] on div at bounding box center [862, 397] width 9 height 9
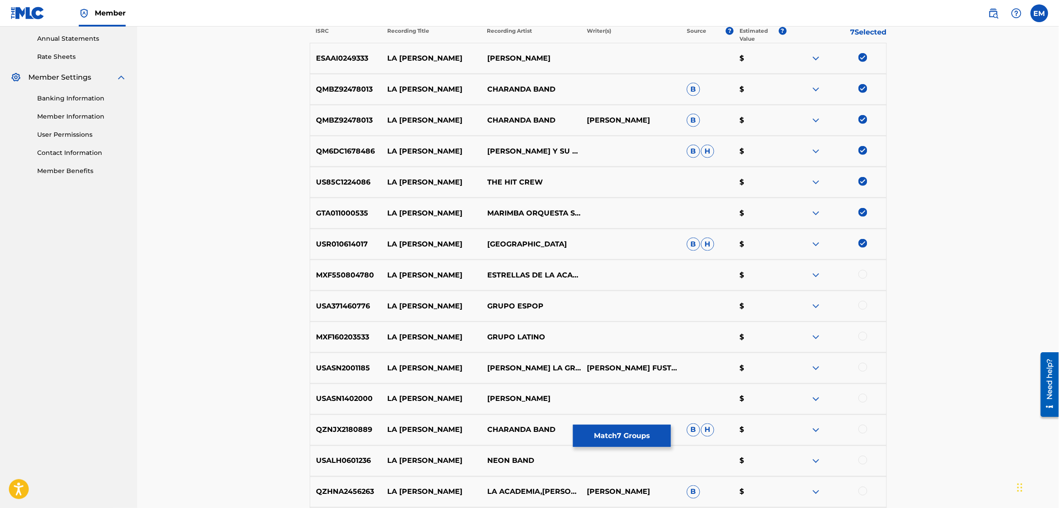
scroll to position [332, 0]
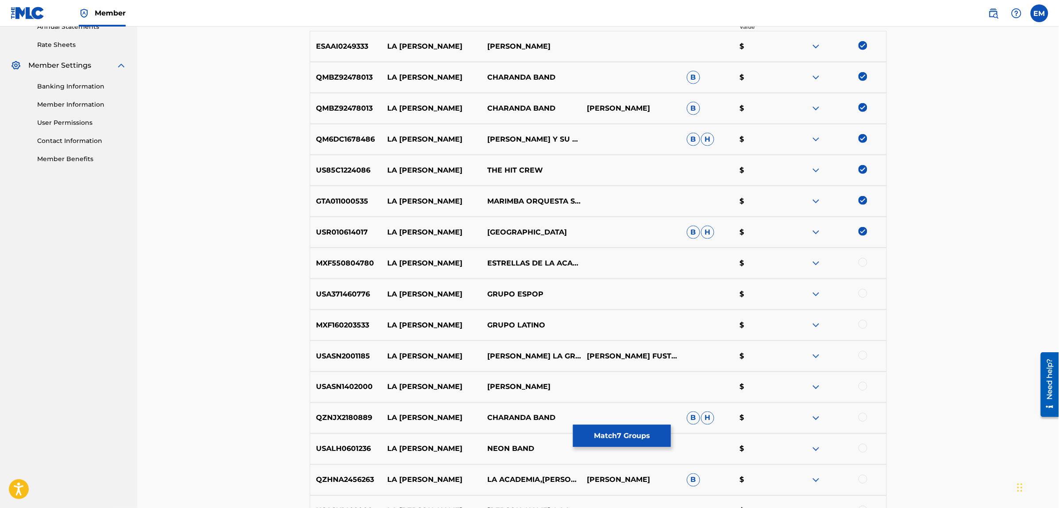
click at [860, 261] on div at bounding box center [862, 262] width 9 height 9
click at [861, 295] on div at bounding box center [862, 293] width 9 height 9
click at [862, 322] on div at bounding box center [862, 324] width 9 height 9
click at [861, 352] on div at bounding box center [862, 355] width 9 height 9
click at [862, 385] on div at bounding box center [862, 386] width 9 height 9
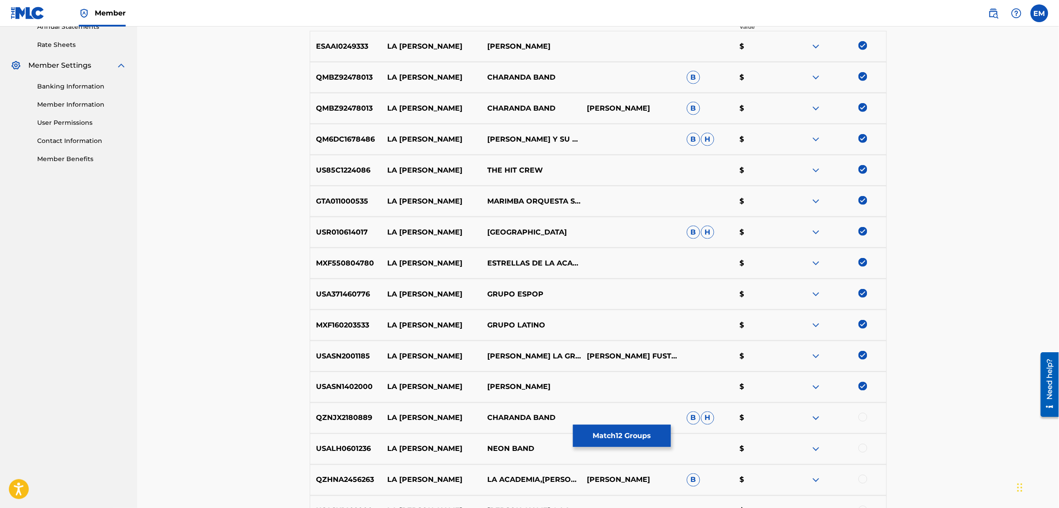
click at [862, 417] on div at bounding box center [862, 417] width 9 height 9
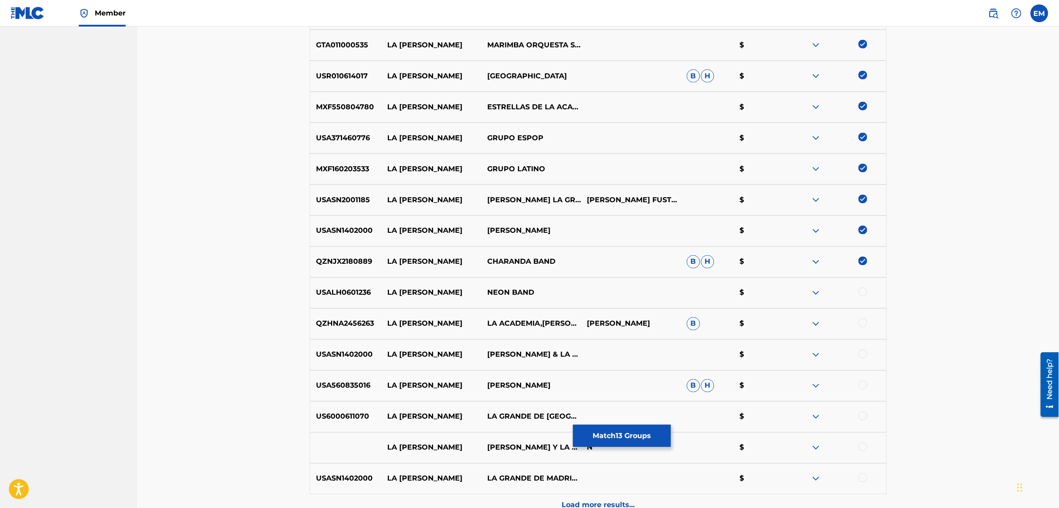
scroll to position [498, 0]
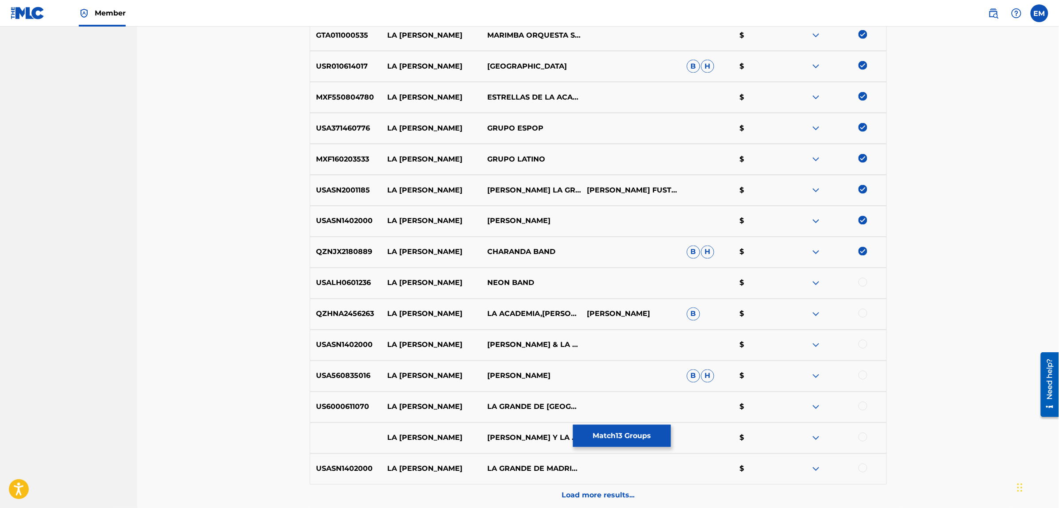
click at [860, 281] on div at bounding box center [862, 282] width 9 height 9
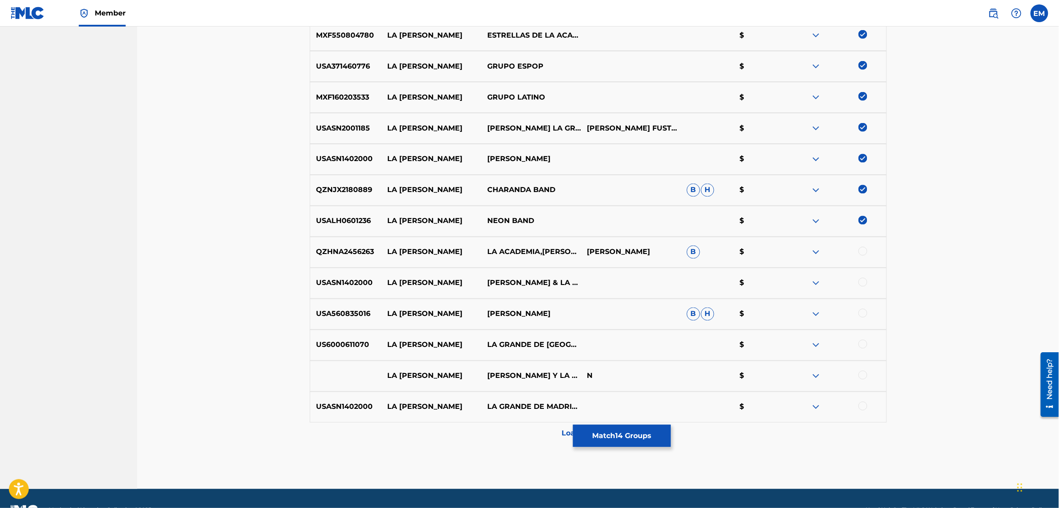
scroll to position [583, 0]
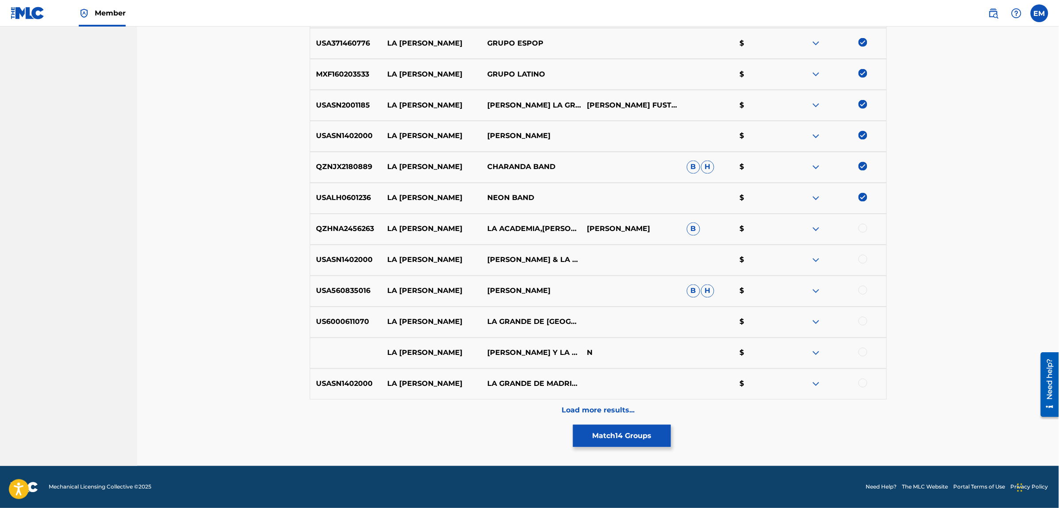
click at [863, 260] on div at bounding box center [862, 259] width 9 height 9
click at [859, 291] on div at bounding box center [862, 290] width 9 height 9
click at [864, 321] on div at bounding box center [862, 321] width 9 height 9
click at [819, 354] on img at bounding box center [816, 353] width 11 height 11
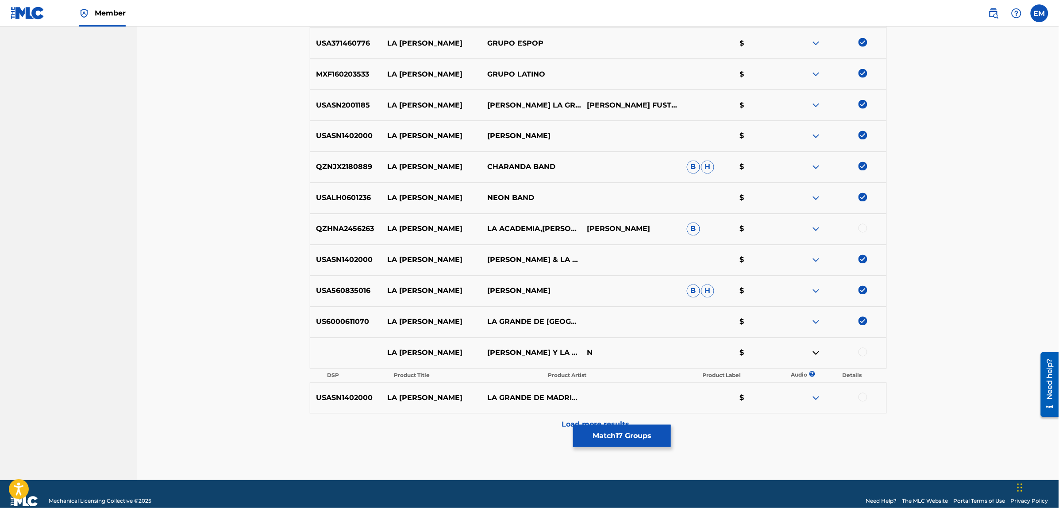
click at [814, 356] on img at bounding box center [816, 353] width 11 height 11
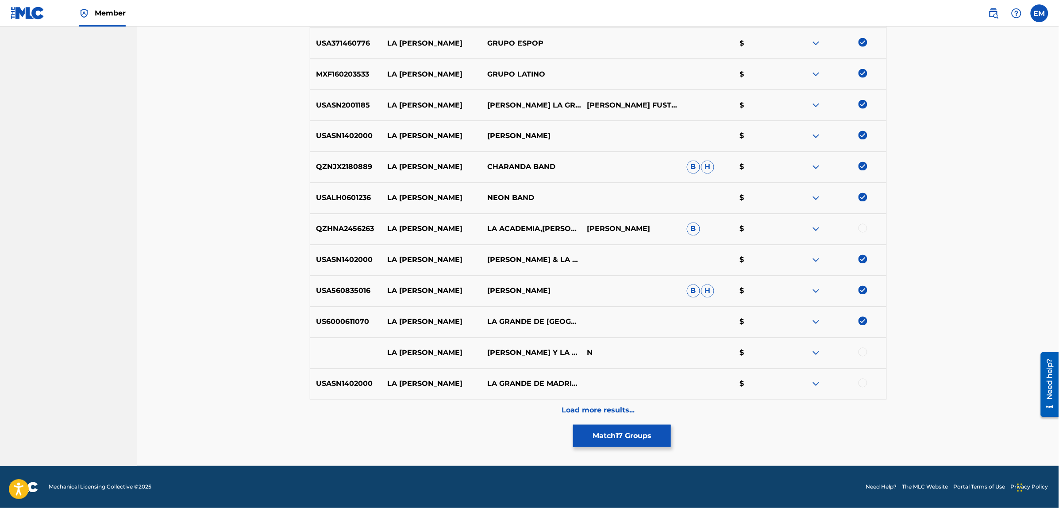
click at [864, 352] on div at bounding box center [862, 352] width 9 height 9
click at [861, 385] on div at bounding box center [862, 383] width 9 height 9
click at [630, 414] on p "Load more results..." at bounding box center [597, 410] width 73 height 11
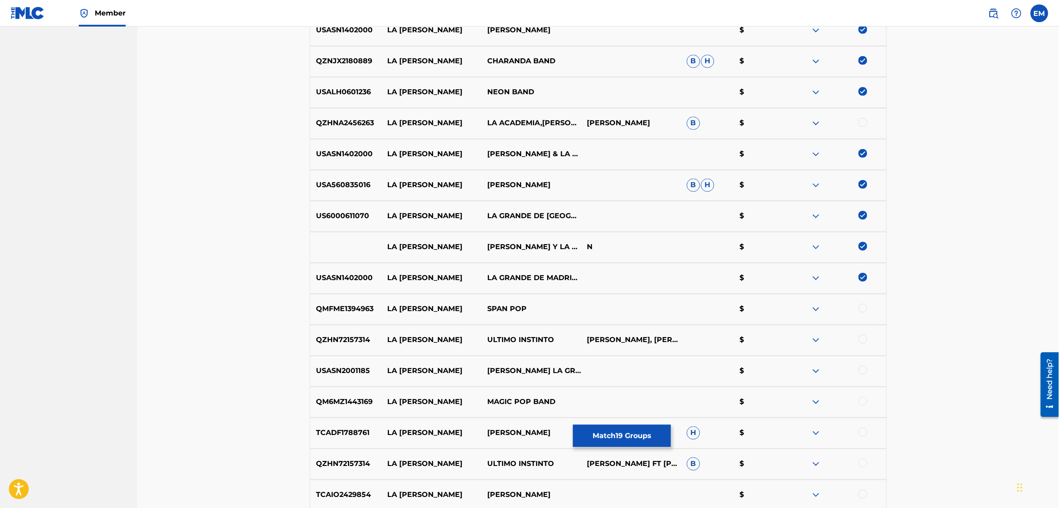
scroll to position [693, 0]
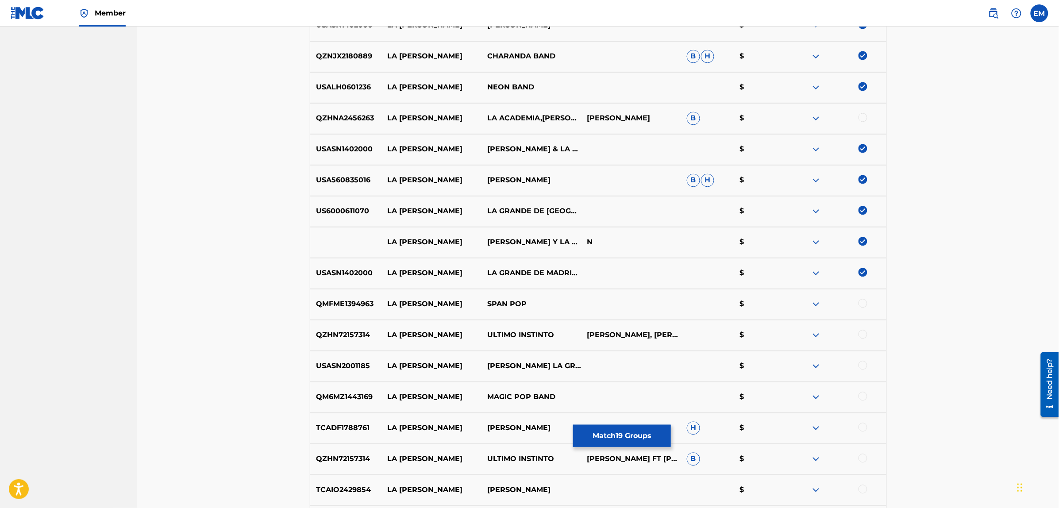
click at [815, 300] on img at bounding box center [816, 304] width 11 height 11
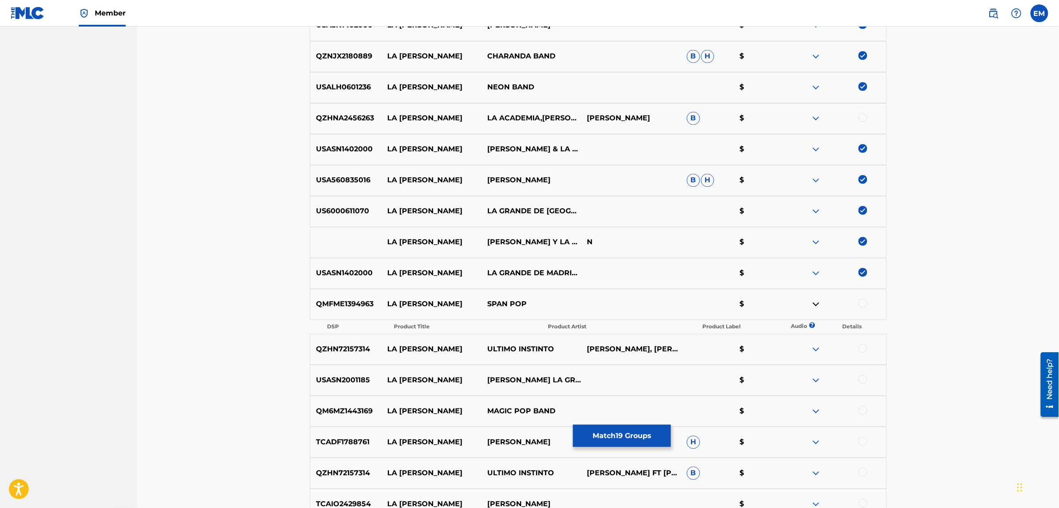
click at [815, 300] on img at bounding box center [816, 304] width 11 height 11
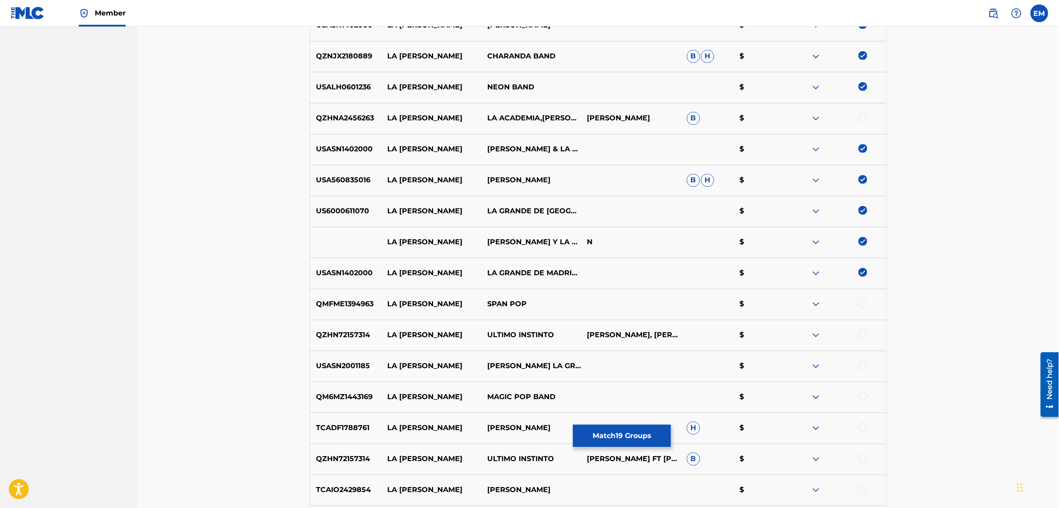
click at [860, 304] on div at bounding box center [862, 303] width 9 height 9
click at [861, 332] on div at bounding box center [862, 334] width 9 height 9
click at [861, 366] on div at bounding box center [862, 365] width 9 height 9
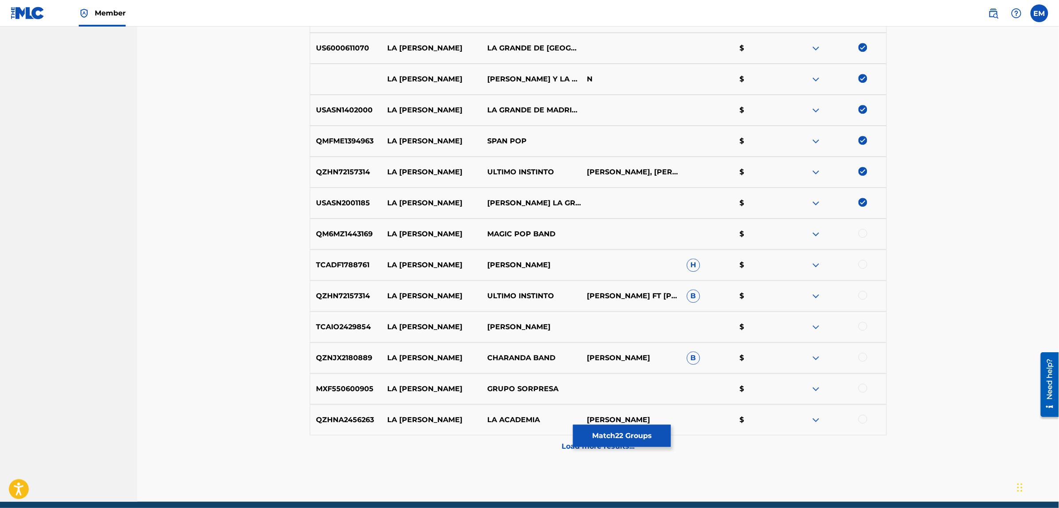
scroll to position [859, 0]
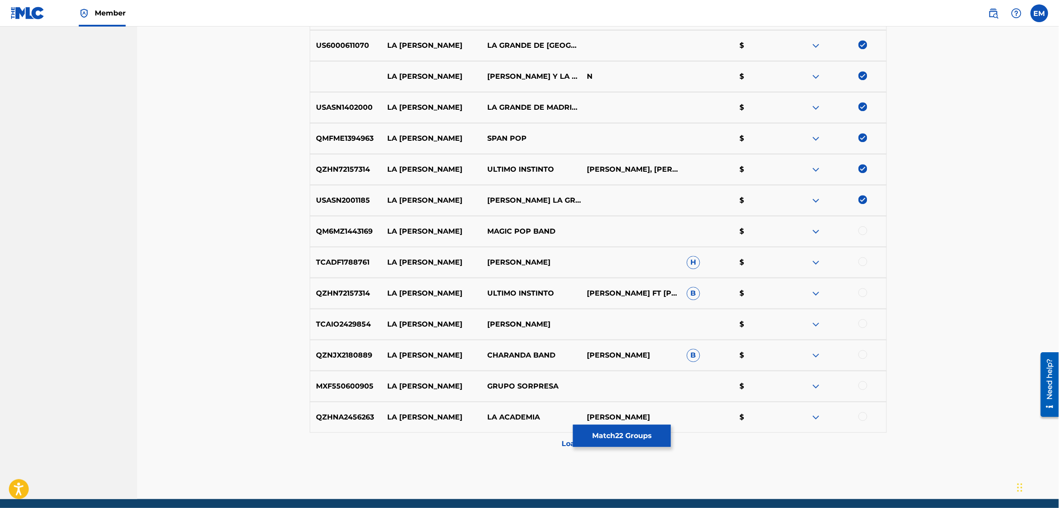
click at [817, 232] on img at bounding box center [816, 231] width 11 height 11
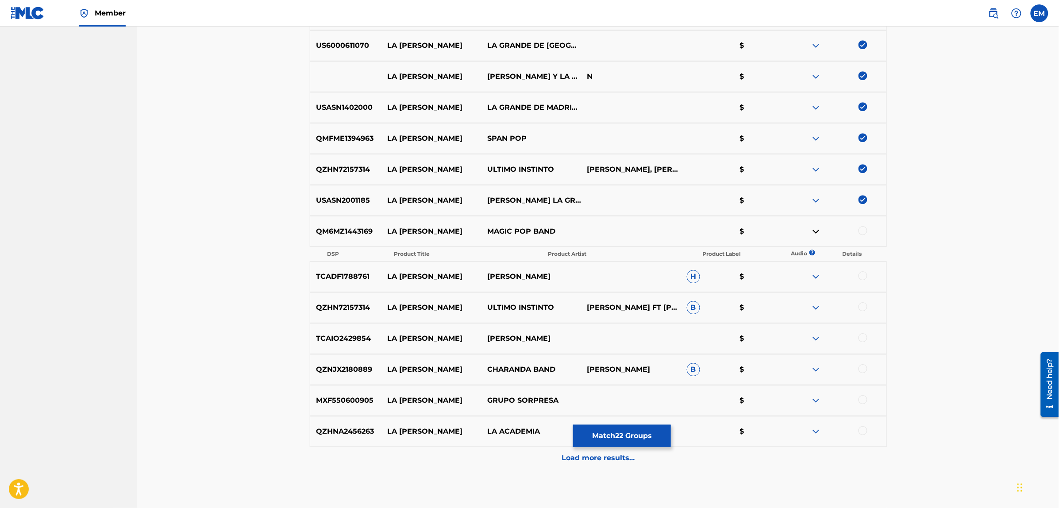
click at [816, 232] on img at bounding box center [816, 231] width 11 height 11
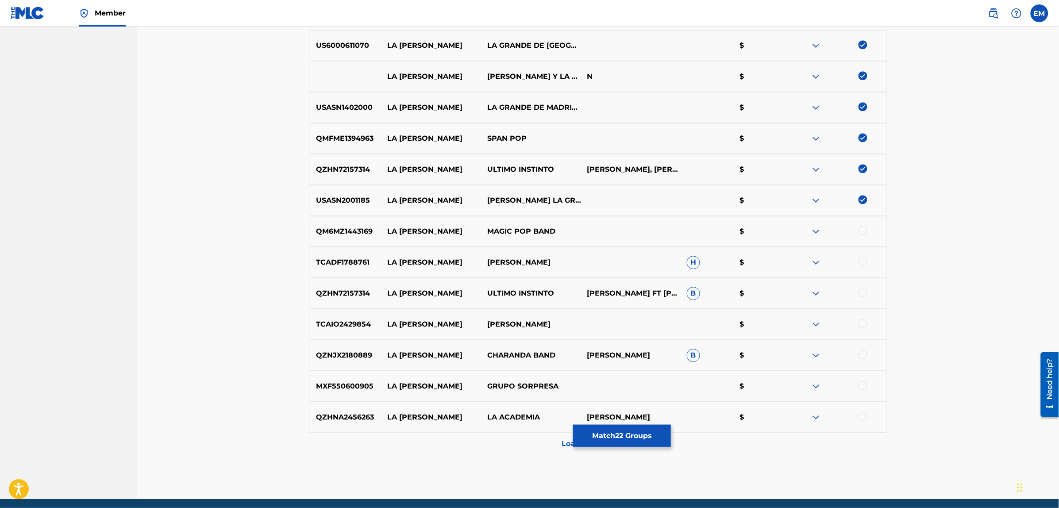
click at [863, 233] on div at bounding box center [862, 230] width 9 height 9
click at [817, 267] on img at bounding box center [816, 262] width 11 height 11
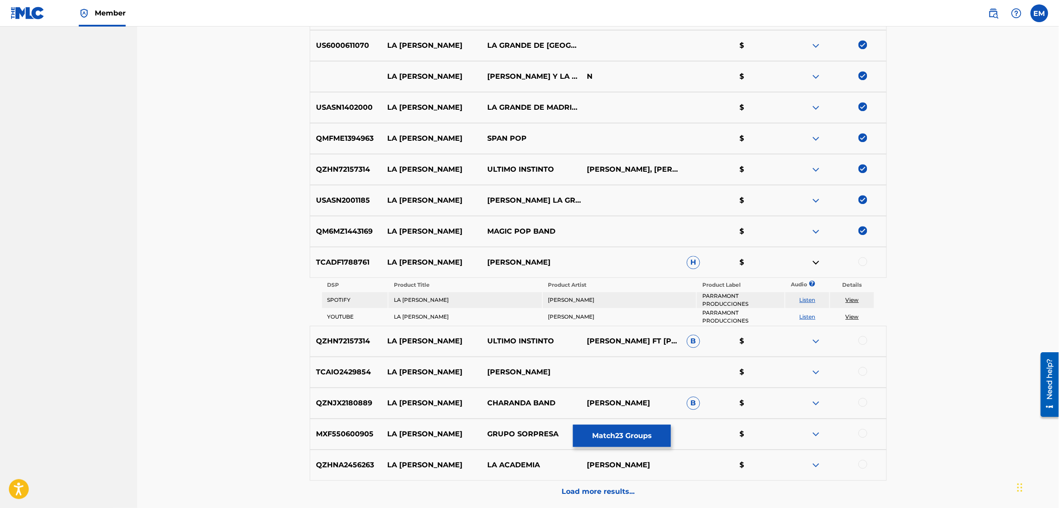
click at [804, 315] on link "Listen" at bounding box center [807, 316] width 16 height 7
click at [813, 263] on img at bounding box center [816, 262] width 11 height 11
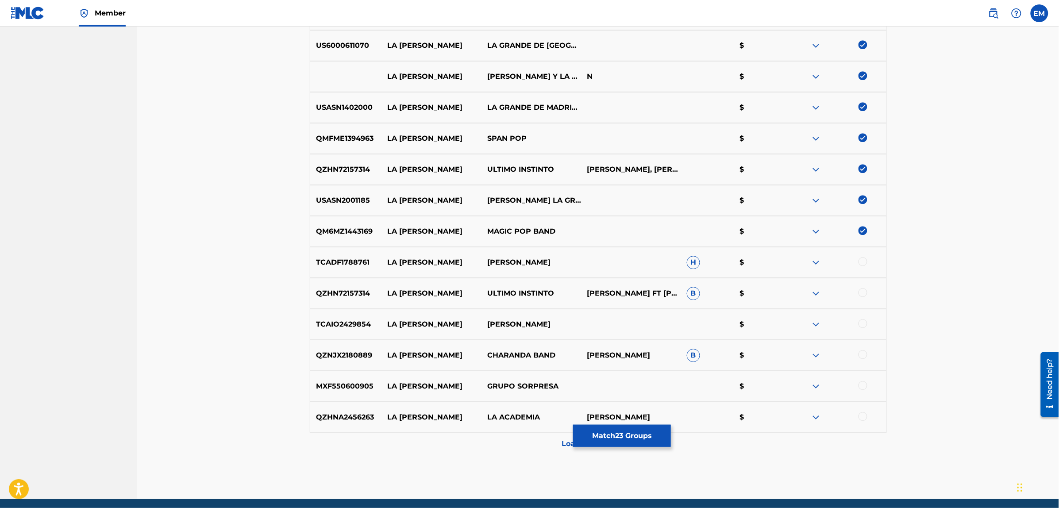
click at [863, 293] on div at bounding box center [862, 292] width 9 height 9
click at [861, 326] on div at bounding box center [862, 323] width 9 height 9
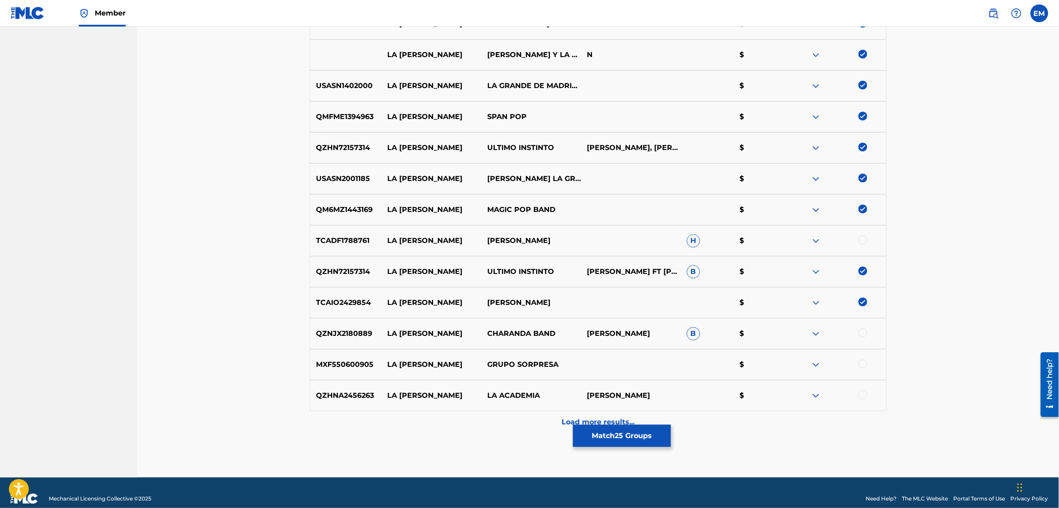
scroll to position [892, 0]
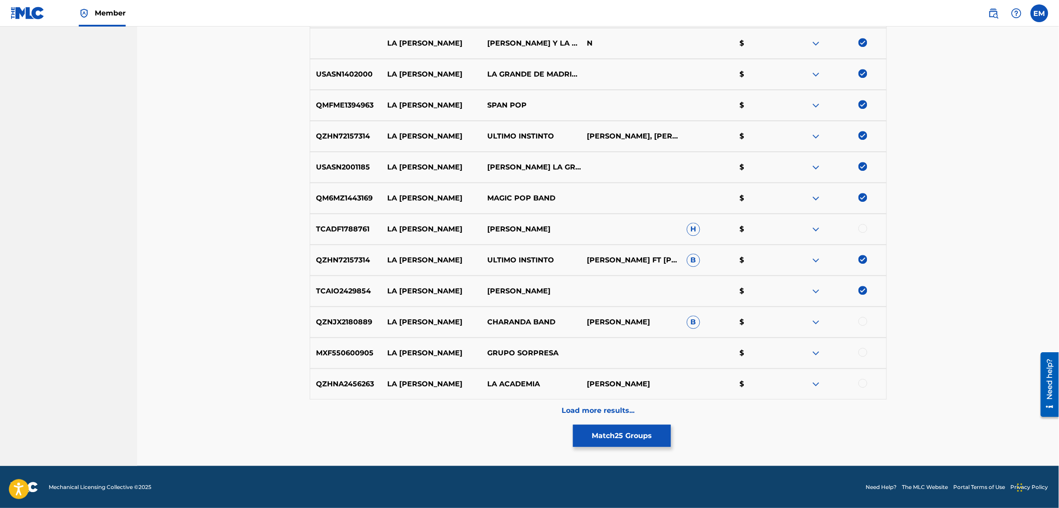
click at [859, 350] on div at bounding box center [862, 352] width 9 height 9
click at [594, 413] on p "Load more results..." at bounding box center [597, 410] width 73 height 11
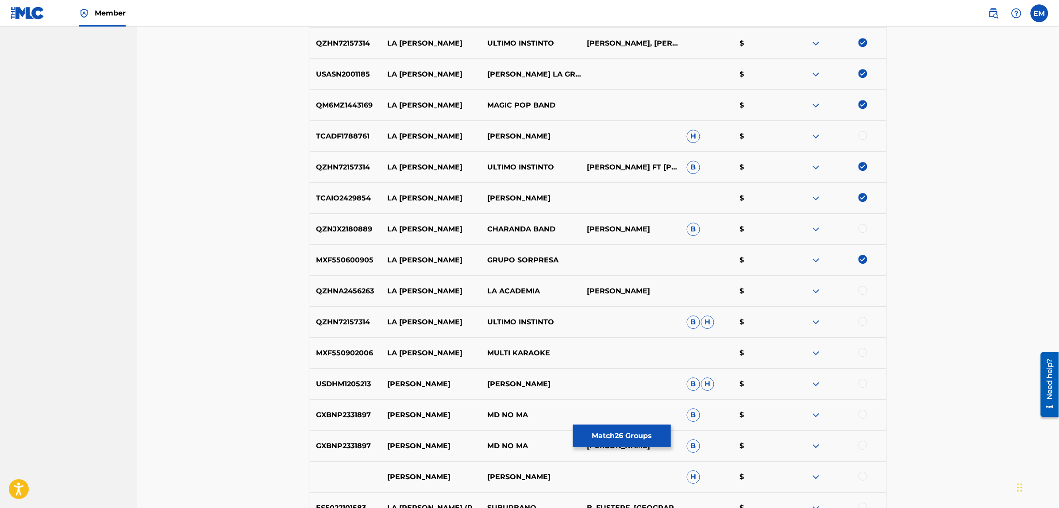
scroll to position [1003, 0]
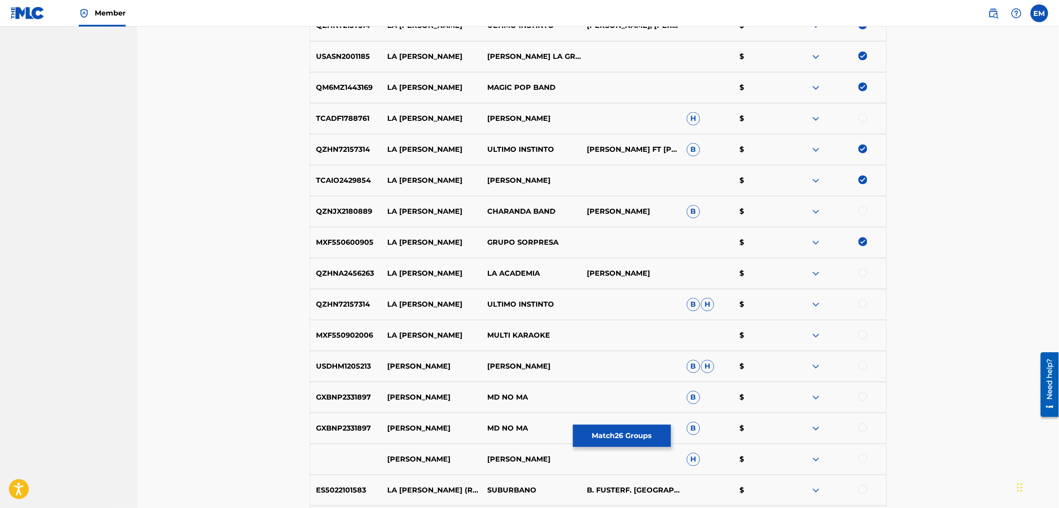
click at [866, 305] on div at bounding box center [862, 303] width 9 height 9
click at [864, 333] on div at bounding box center [862, 334] width 9 height 9
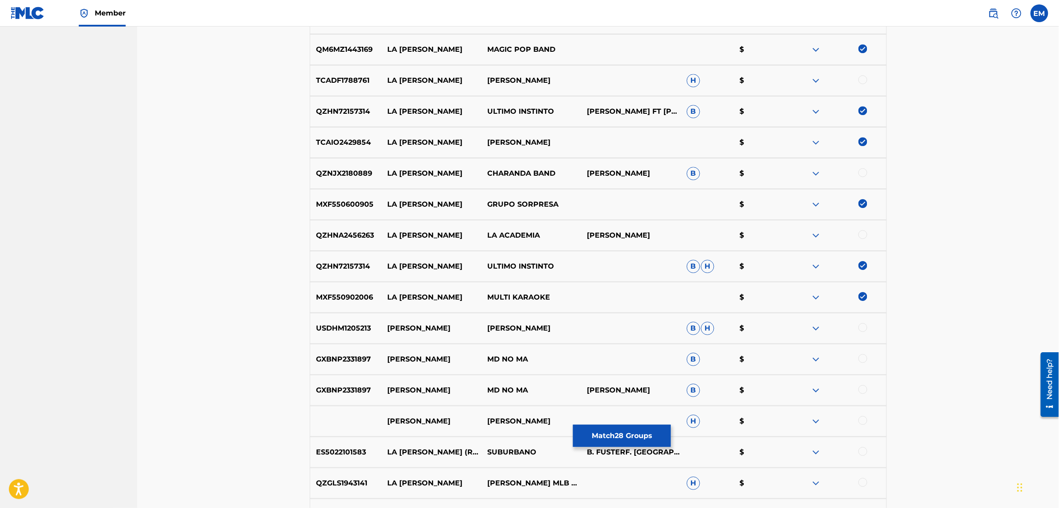
scroll to position [1058, 0]
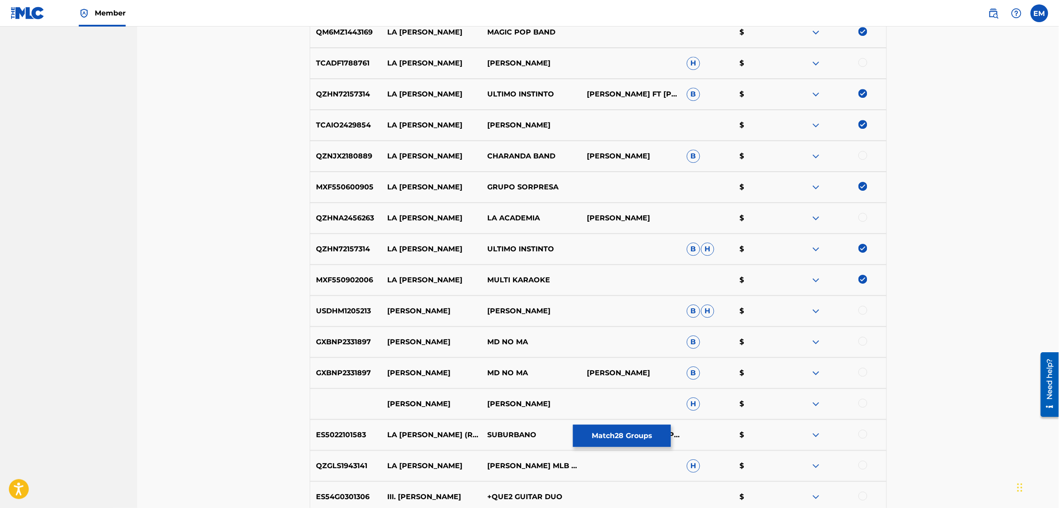
click at [818, 314] on img at bounding box center [816, 311] width 11 height 11
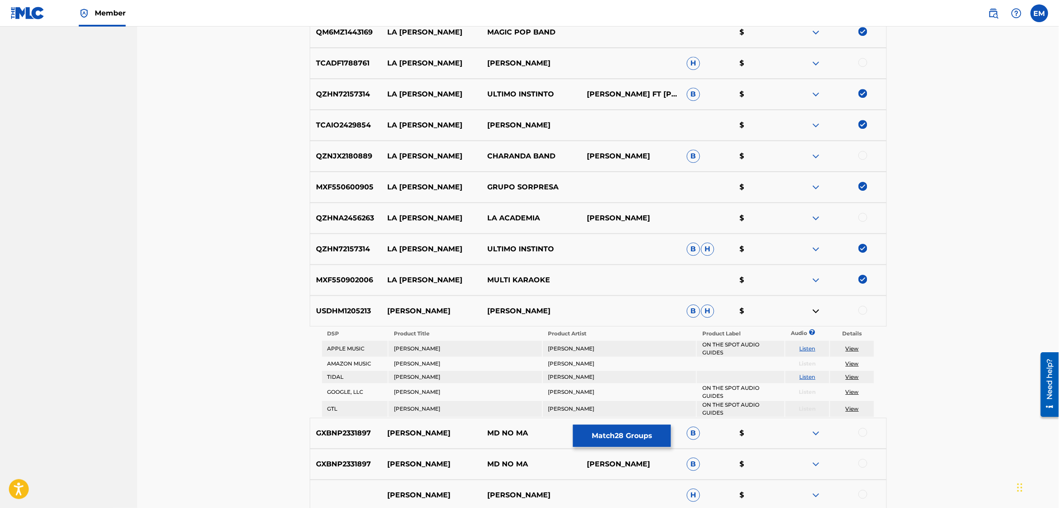
click at [805, 377] on link "Listen" at bounding box center [807, 376] width 16 height 7
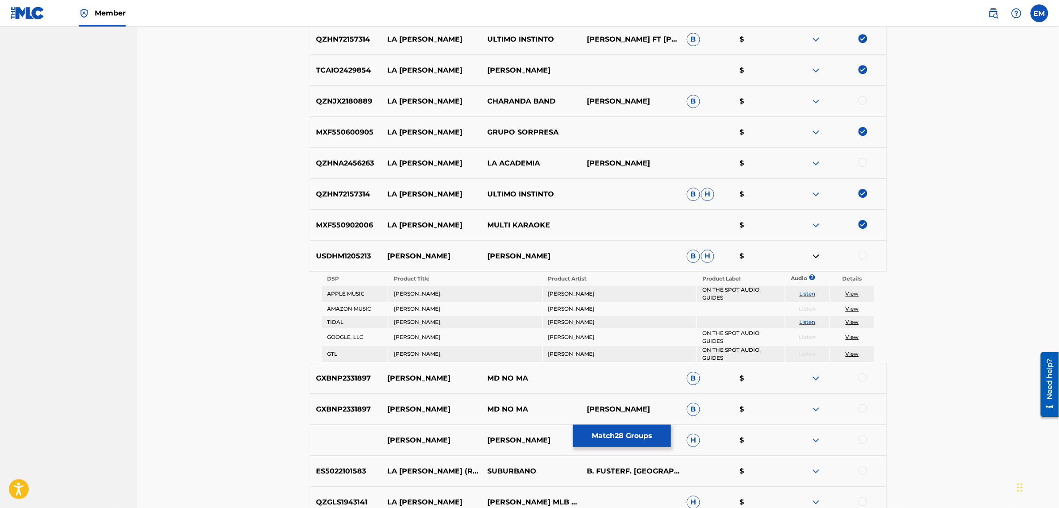
scroll to position [1114, 0]
click at [817, 252] on img at bounding box center [816, 255] width 11 height 11
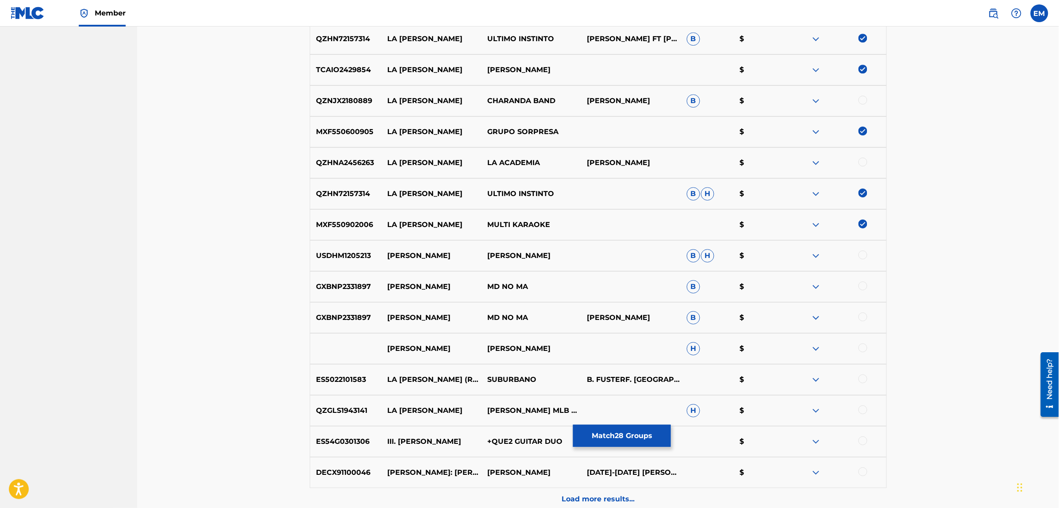
click at [863, 378] on div at bounding box center [862, 378] width 9 height 9
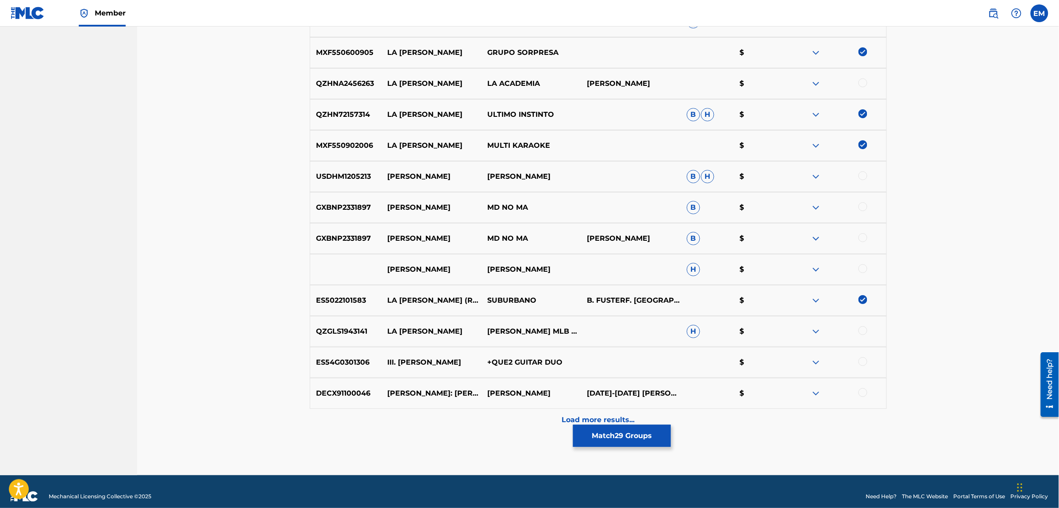
scroll to position [1202, 0]
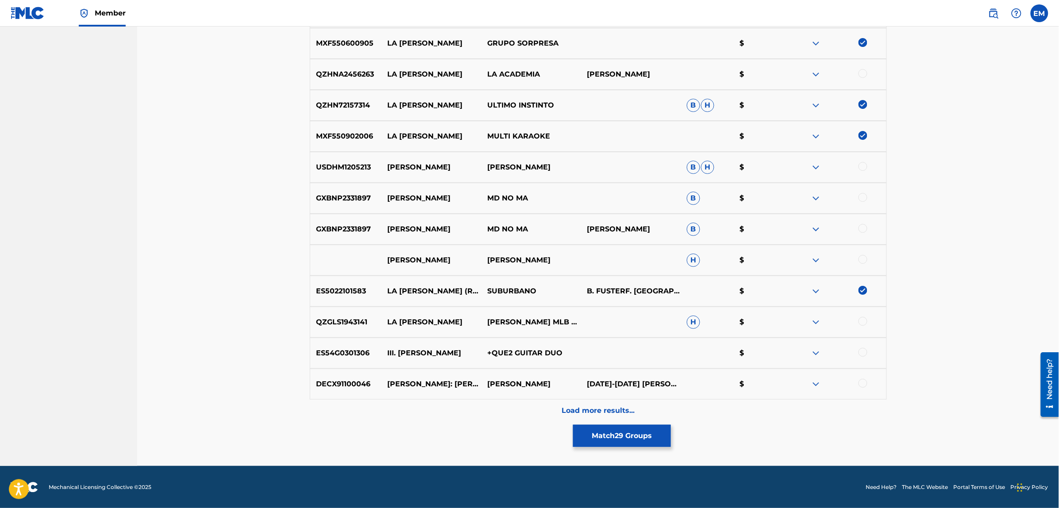
click at [813, 323] on img at bounding box center [816, 322] width 11 height 11
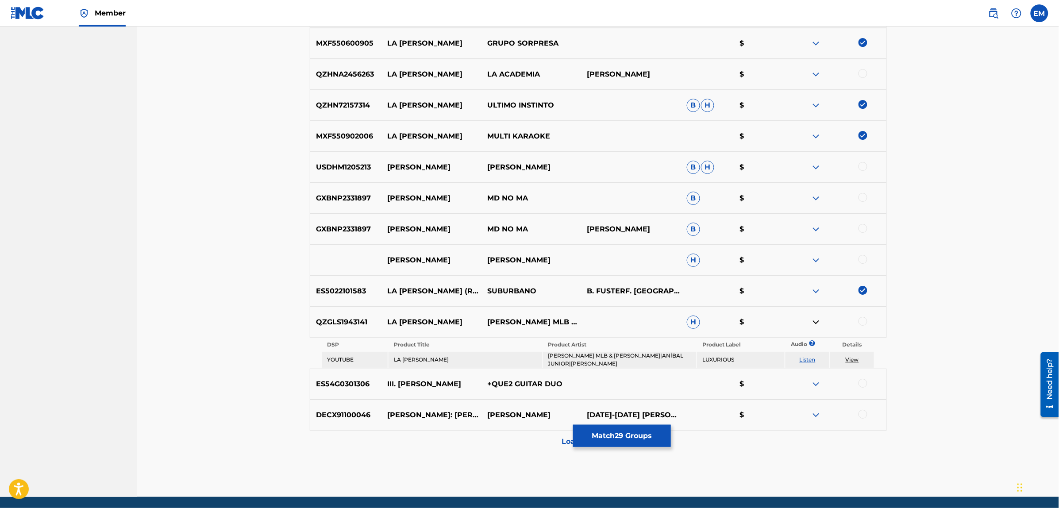
click at [806, 357] on link "Listen" at bounding box center [807, 359] width 16 height 7
click at [817, 320] on img at bounding box center [816, 322] width 11 height 11
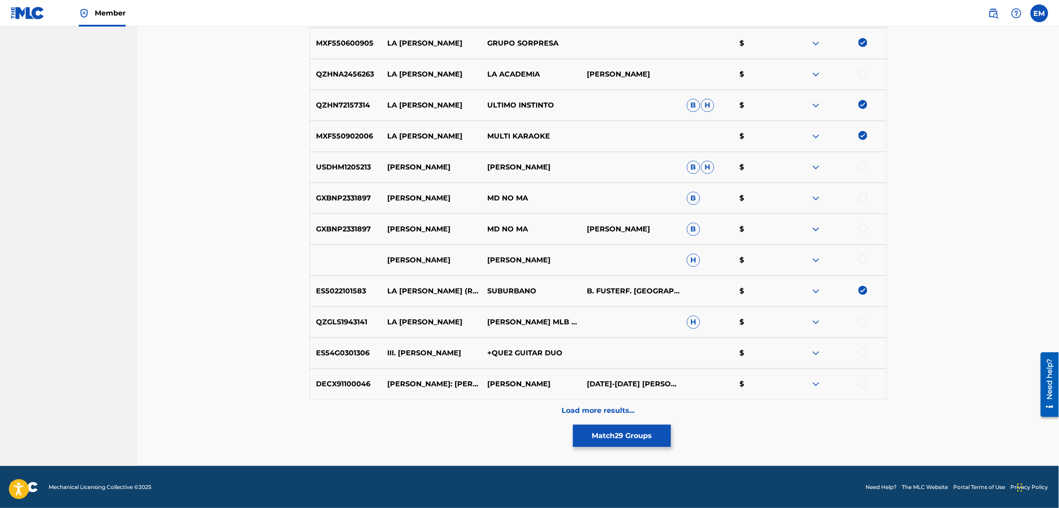
click at [861, 321] on div at bounding box center [862, 321] width 9 height 9
click at [623, 406] on p "Load more results..." at bounding box center [597, 410] width 73 height 11
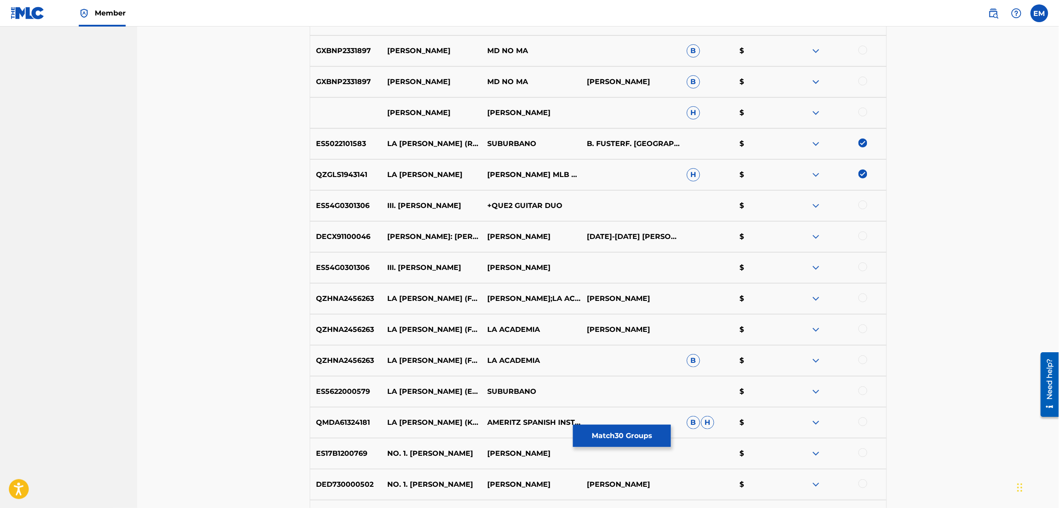
scroll to position [1368, 0]
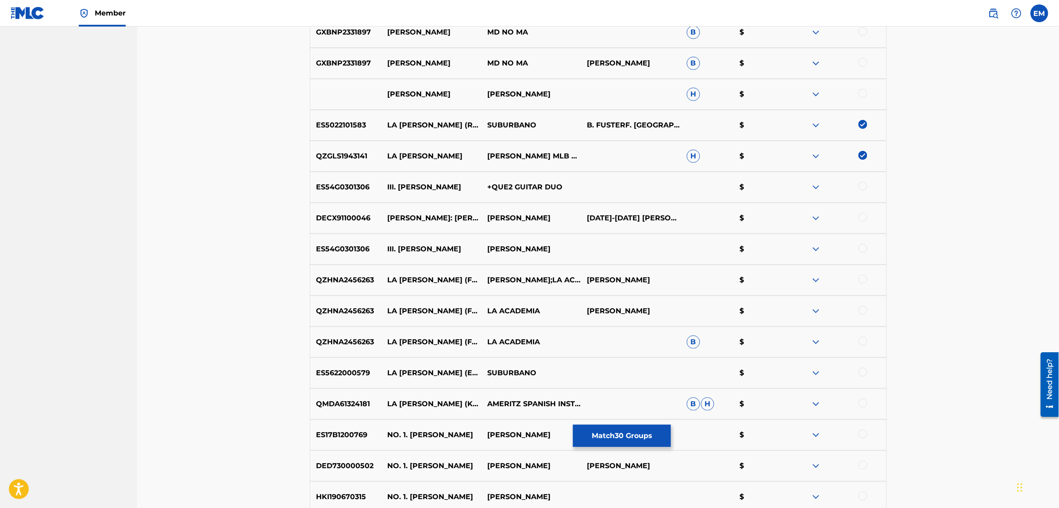
click at [814, 279] on img at bounding box center [816, 280] width 11 height 11
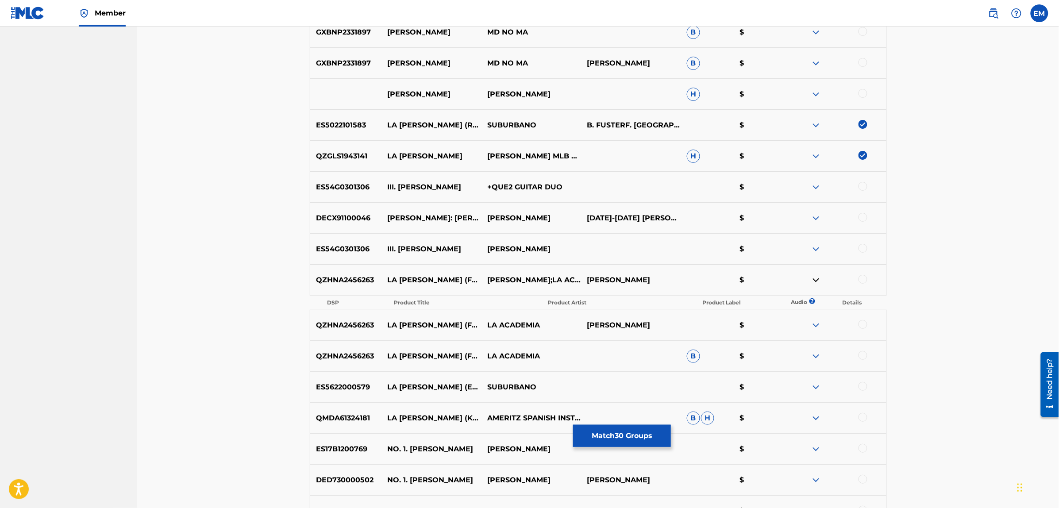
click at [814, 279] on img at bounding box center [816, 280] width 11 height 11
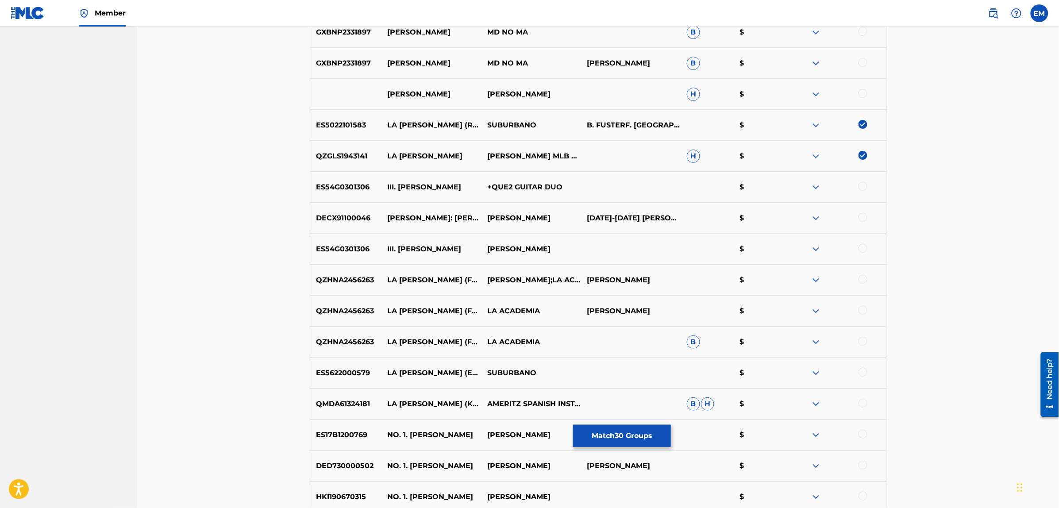
click at [815, 312] on img at bounding box center [816, 311] width 11 height 11
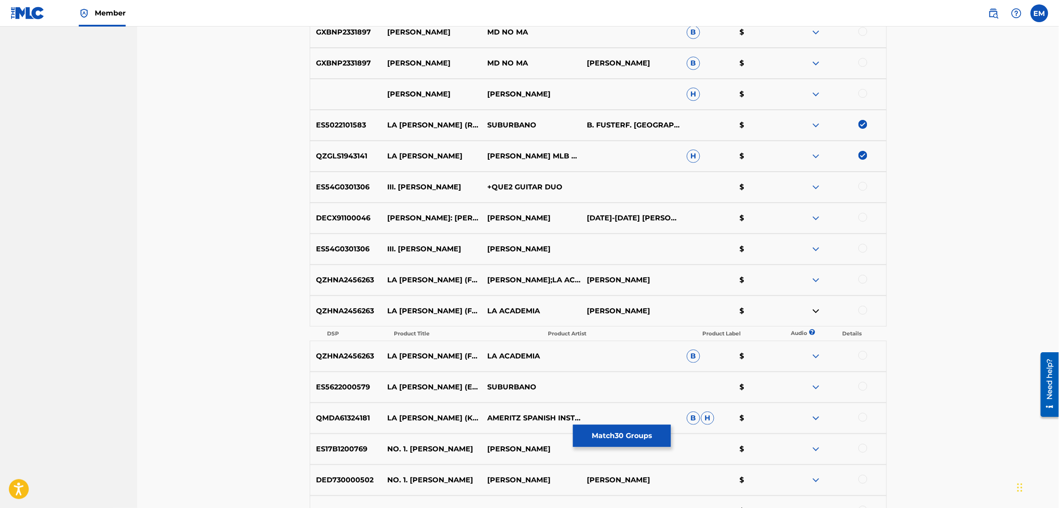
click at [815, 312] on img at bounding box center [816, 311] width 11 height 11
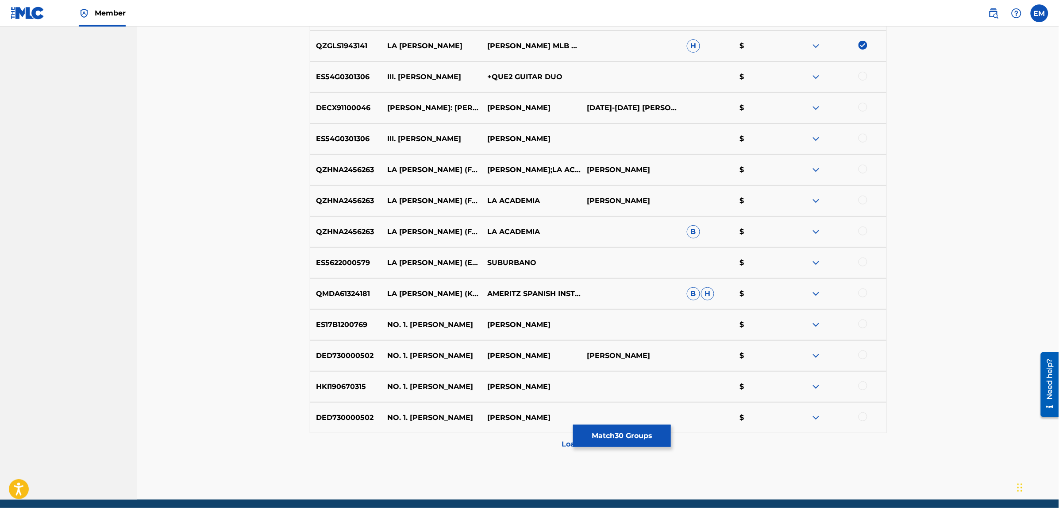
scroll to position [1479, 0]
click at [861, 262] on div at bounding box center [862, 261] width 9 height 9
click at [817, 295] on img at bounding box center [816, 293] width 11 height 11
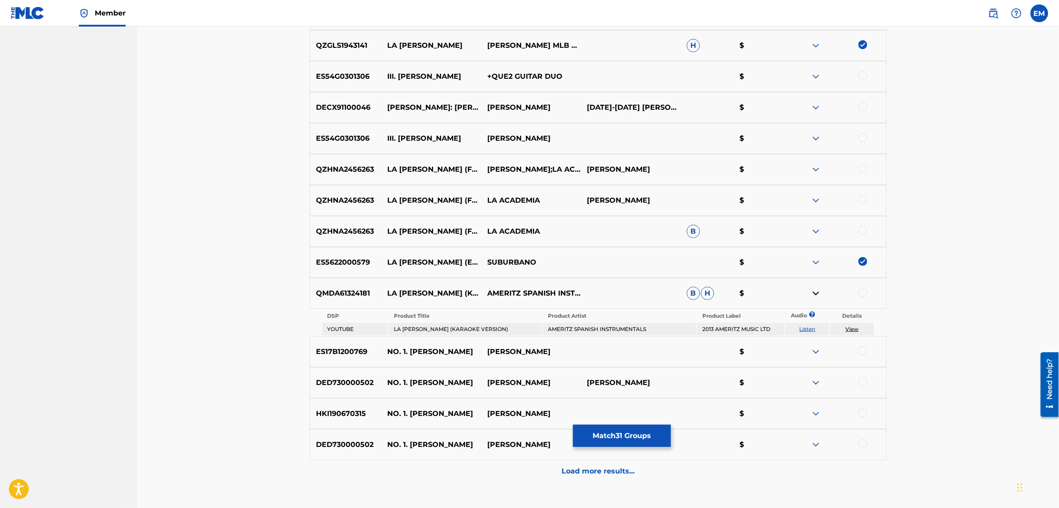
click at [803, 330] on link "Listen" at bounding box center [807, 329] width 16 height 7
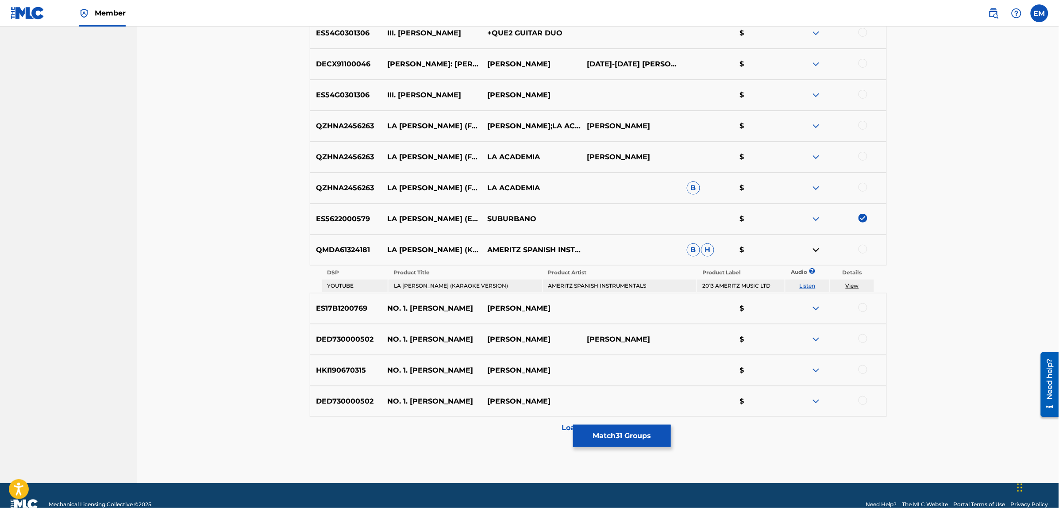
scroll to position [1534, 0]
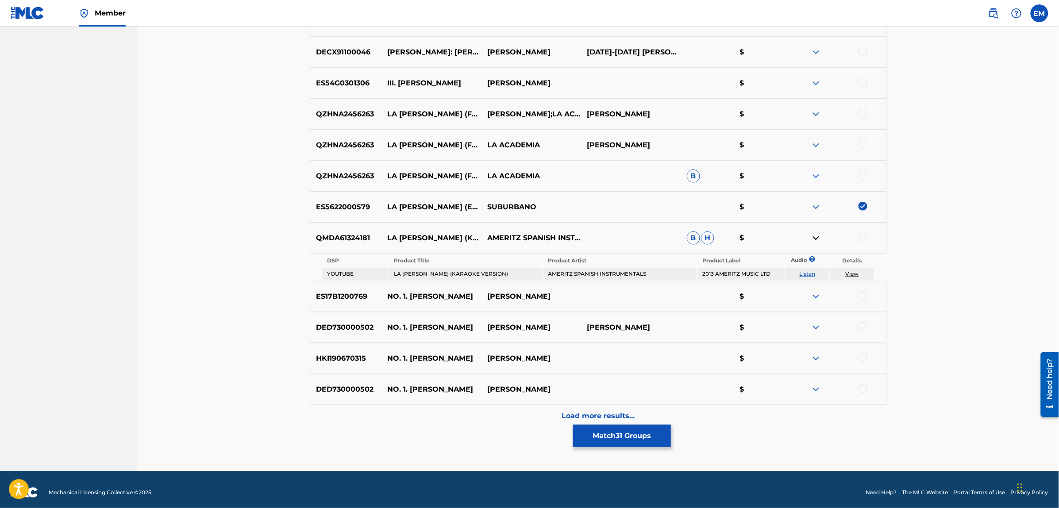
click at [812, 238] on img at bounding box center [816, 238] width 11 height 11
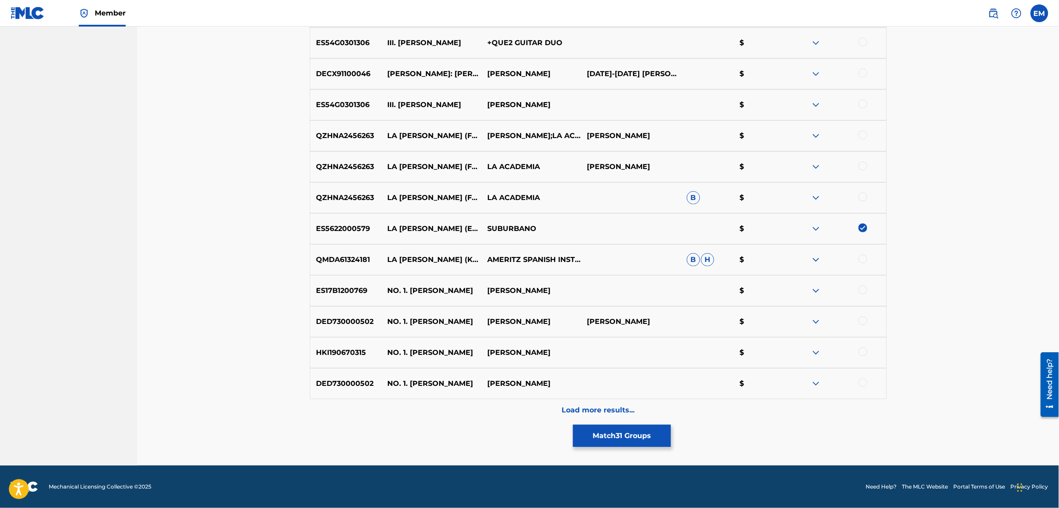
scroll to position [1512, 0]
click at [861, 259] on div at bounding box center [862, 259] width 9 height 9
click at [816, 290] on img at bounding box center [816, 291] width 11 height 11
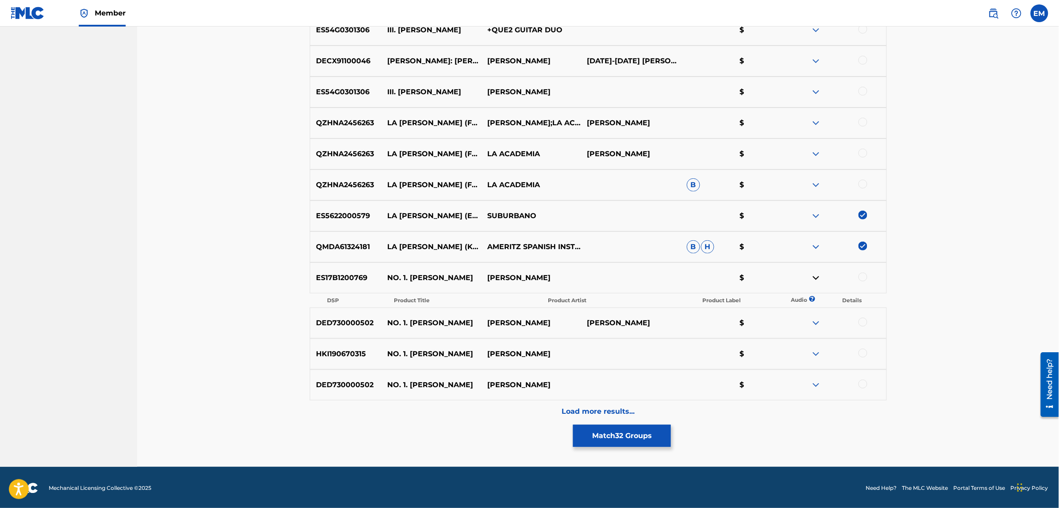
click at [815, 277] on img at bounding box center [816, 278] width 11 height 11
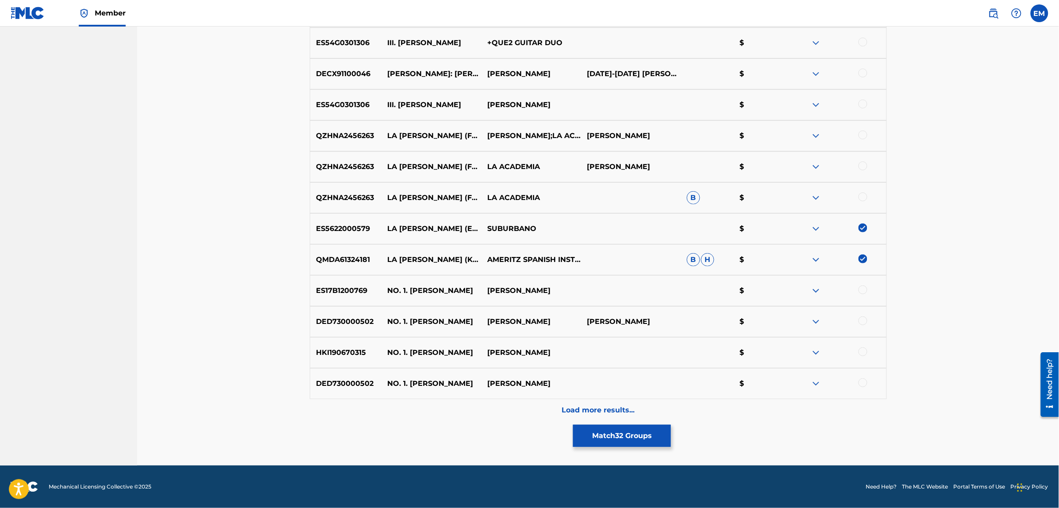
scroll to position [1512, 0]
click at [813, 323] on img at bounding box center [816, 322] width 11 height 11
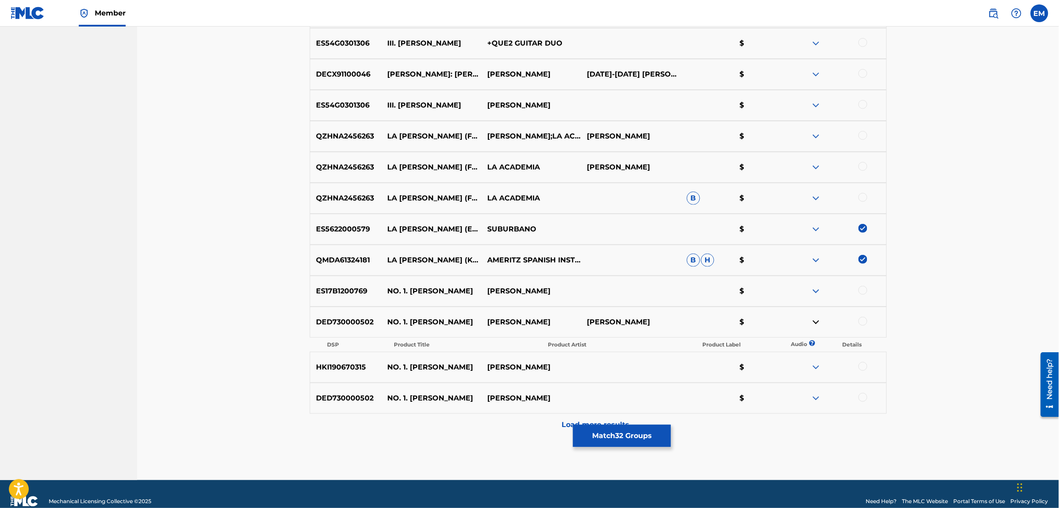
scroll to position [1525, 0]
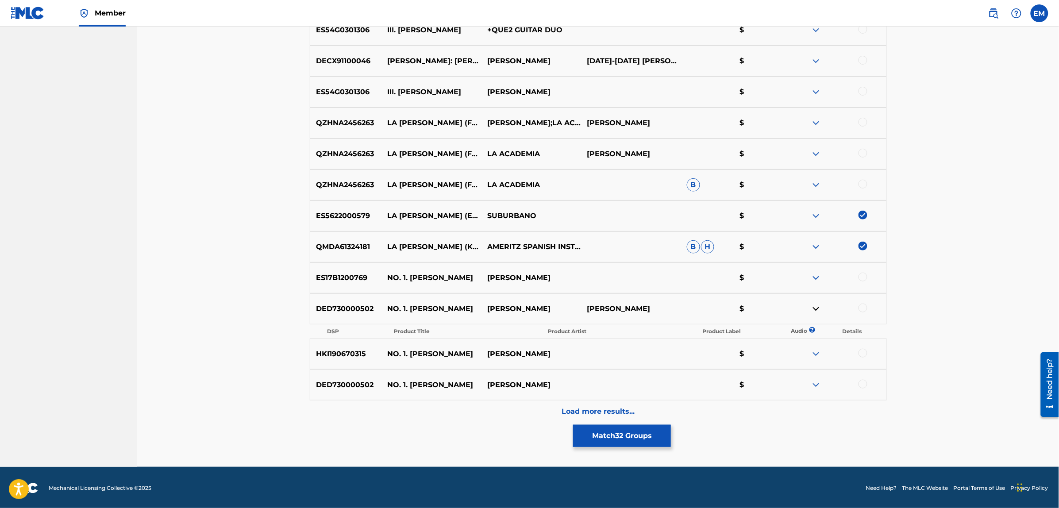
click at [815, 305] on img at bounding box center [816, 309] width 11 height 11
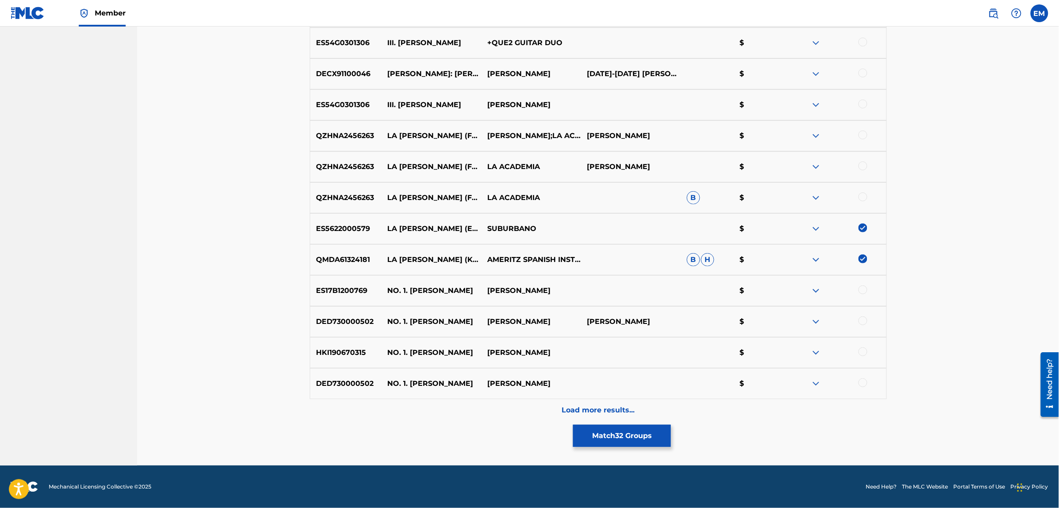
scroll to position [1512, 0]
click at [614, 411] on p "Load more results..." at bounding box center [597, 410] width 73 height 11
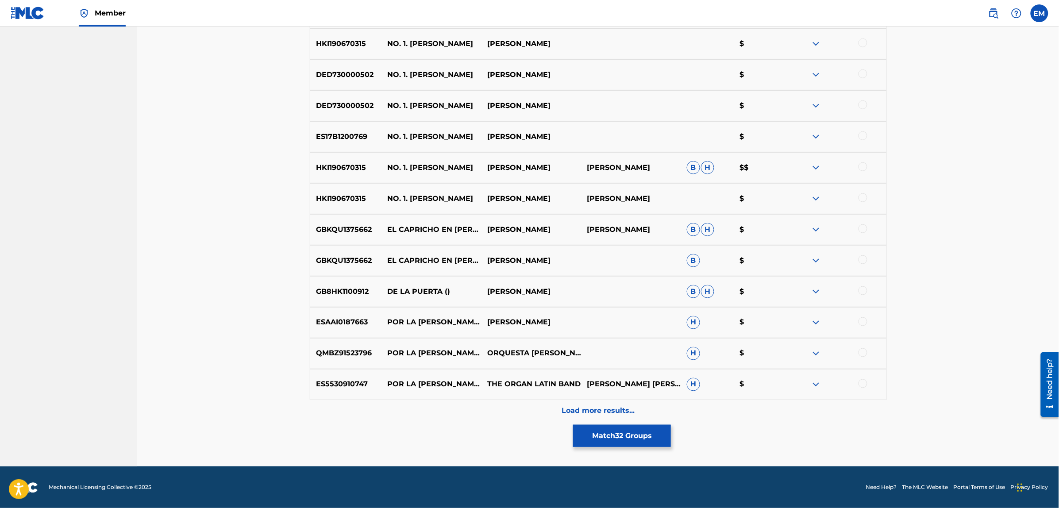
scroll to position [1822, 0]
click at [610, 410] on p "Load more results..." at bounding box center [597, 410] width 73 height 11
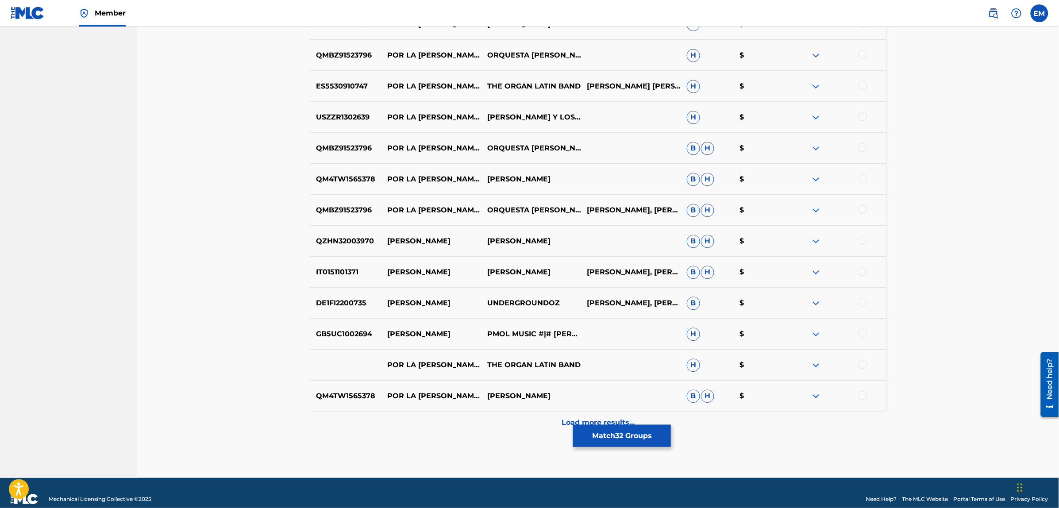
scroll to position [2131, 0]
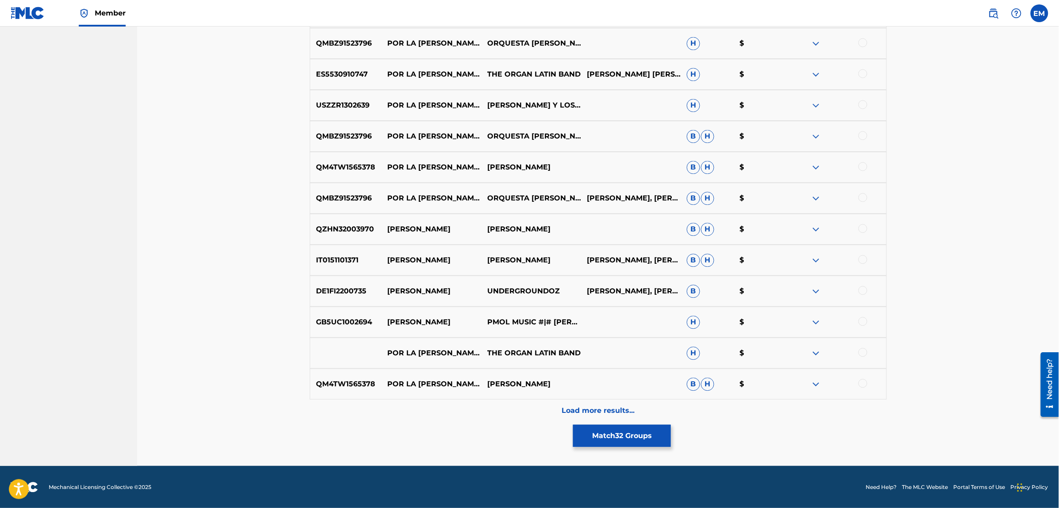
click at [616, 442] on button "Match 32 Groups" at bounding box center [622, 436] width 98 height 22
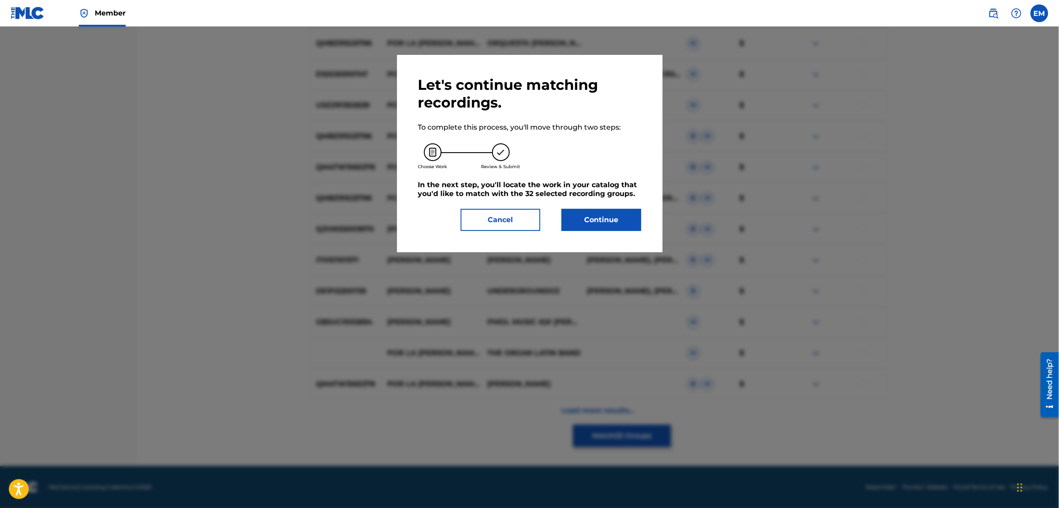
click at [609, 215] on button "Continue" at bounding box center [601, 220] width 80 height 22
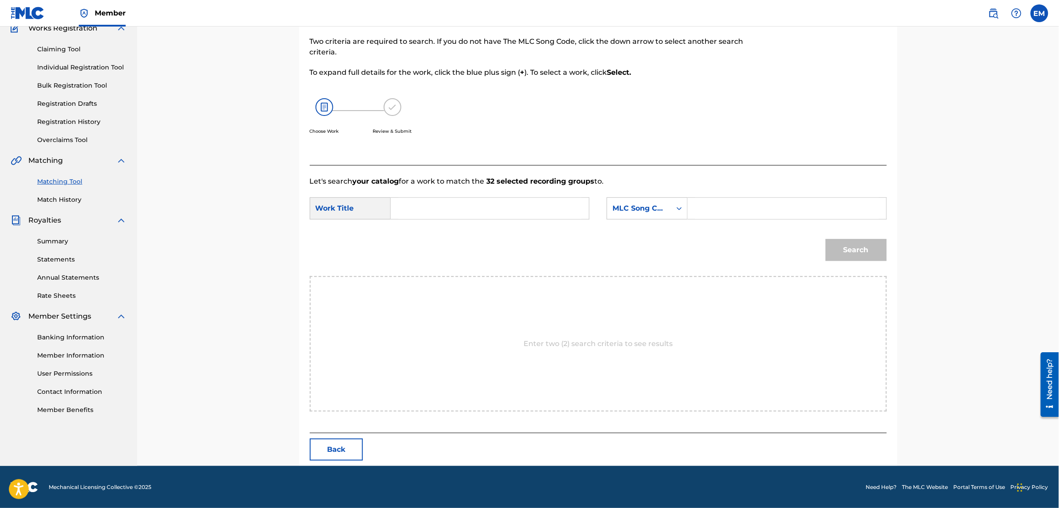
click at [546, 209] on input "Search Form" at bounding box center [489, 208] width 183 height 21
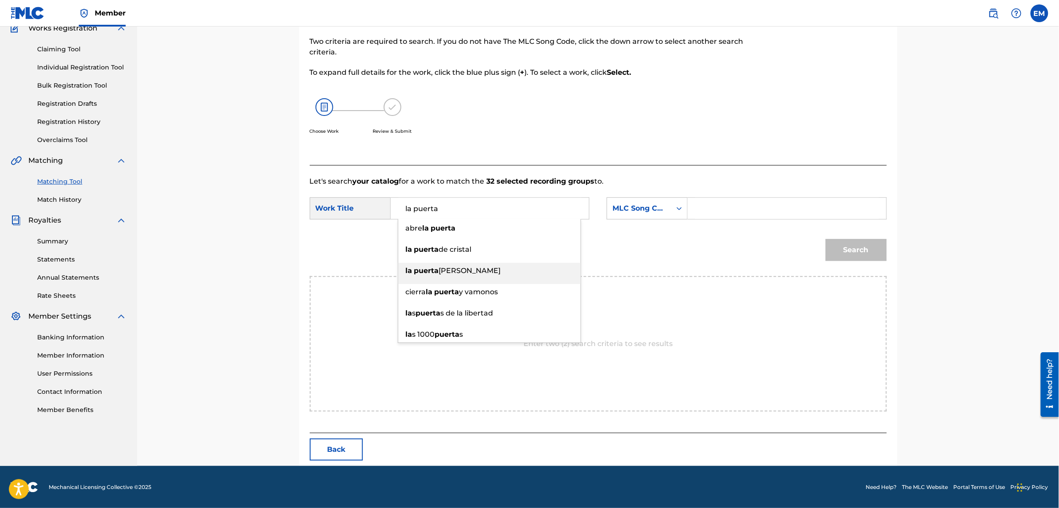
click at [493, 263] on div "la [PERSON_NAME]" at bounding box center [489, 271] width 182 height 16
type input "la [PERSON_NAME]"
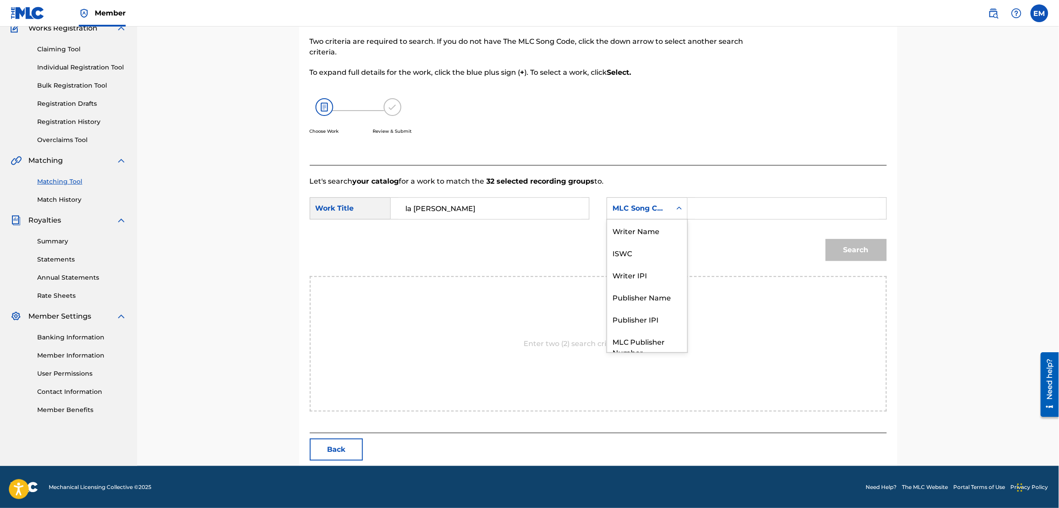
click at [636, 204] on div "MLC Song Code" at bounding box center [639, 208] width 54 height 11
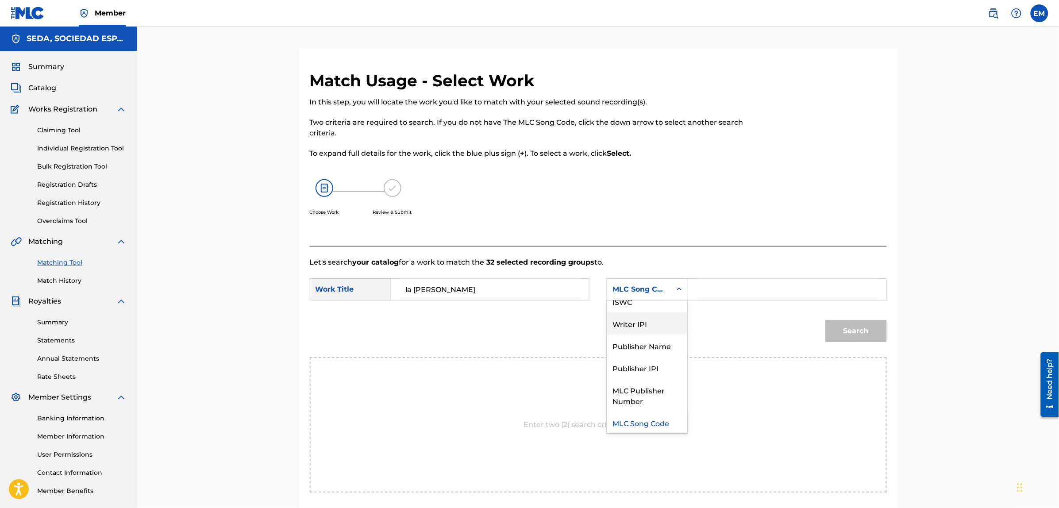
scroll to position [0, 0]
click at [647, 315] on div "Writer Name" at bounding box center [647, 311] width 80 height 22
click at [722, 290] on input "Search Form" at bounding box center [786, 289] width 183 height 21
type input "[PERSON_NAME]"
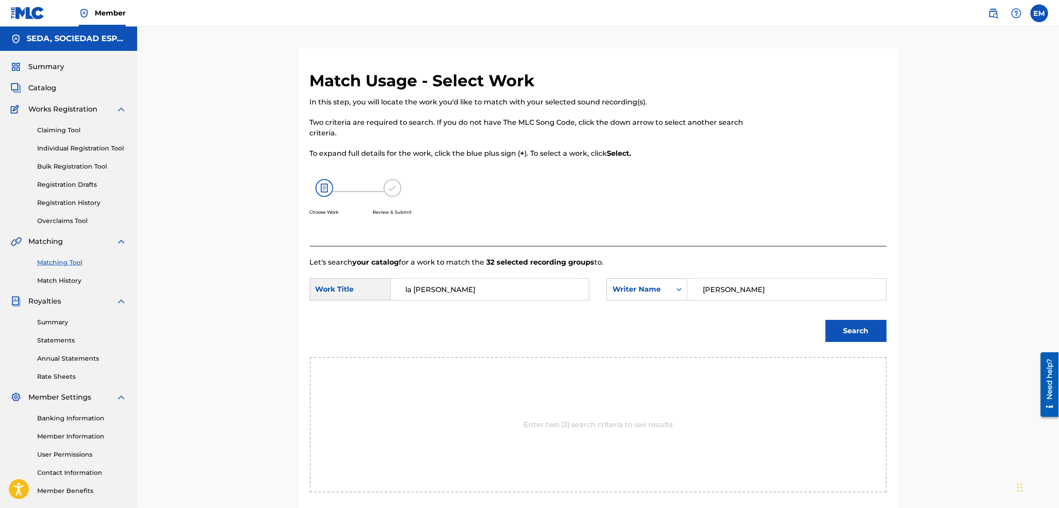
click at [833, 329] on button "Search" at bounding box center [856, 331] width 61 height 22
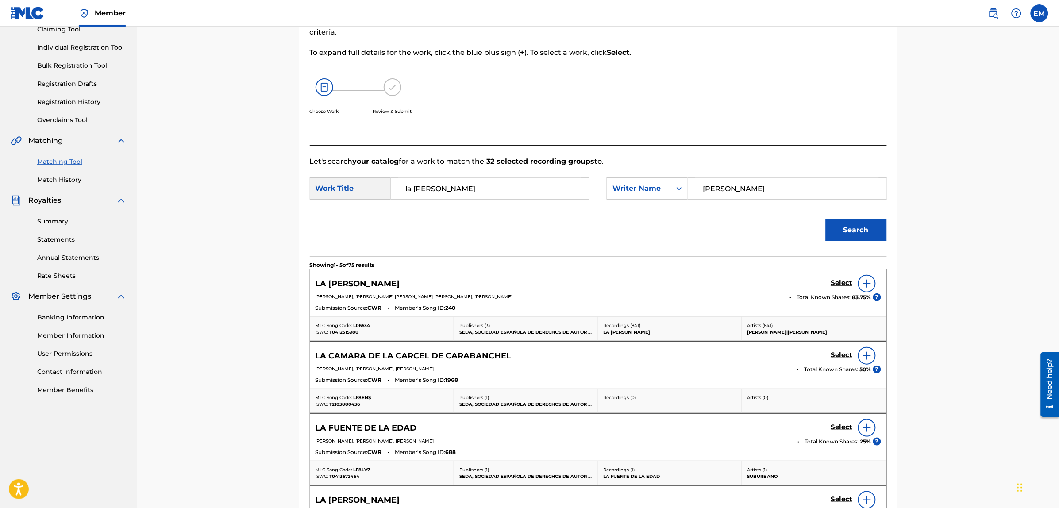
scroll to position [111, 0]
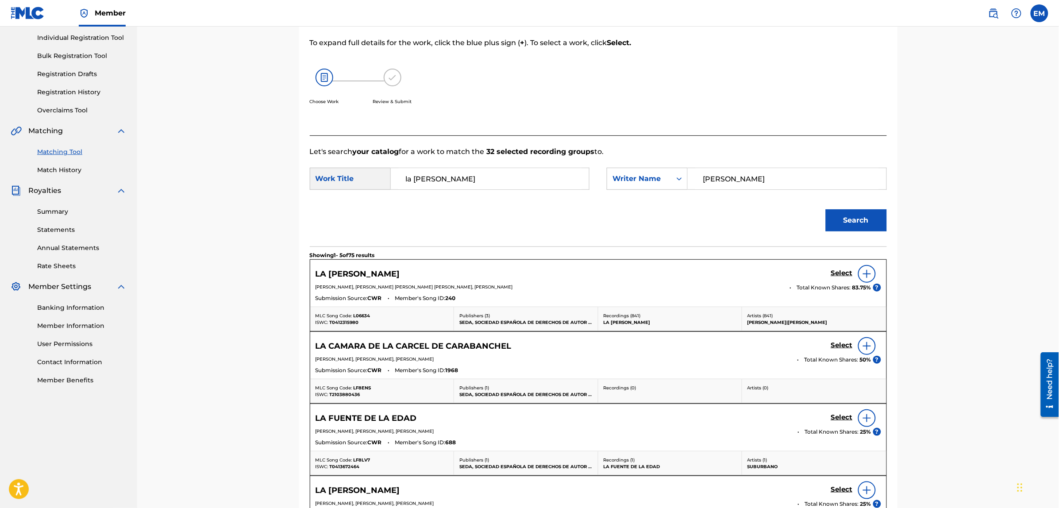
click at [863, 275] on img at bounding box center [866, 274] width 11 height 11
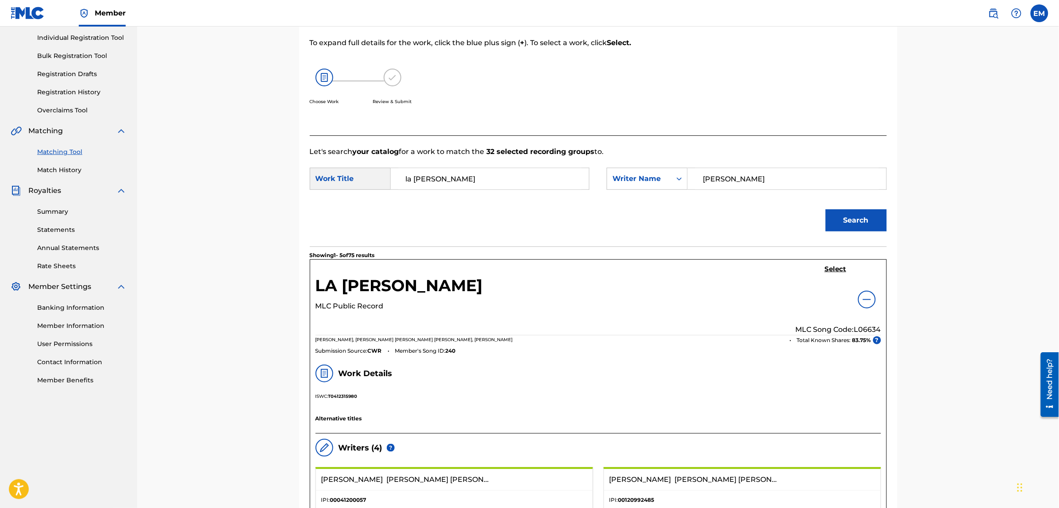
click at [834, 270] on h5 "Select" at bounding box center [836, 269] width 22 height 8
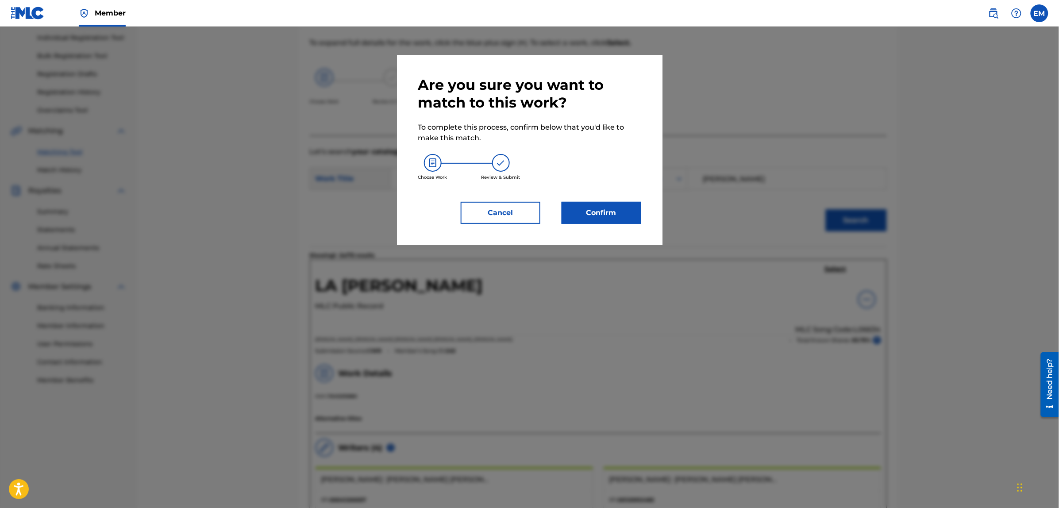
click at [637, 214] on button "Confirm" at bounding box center [601, 213] width 80 height 22
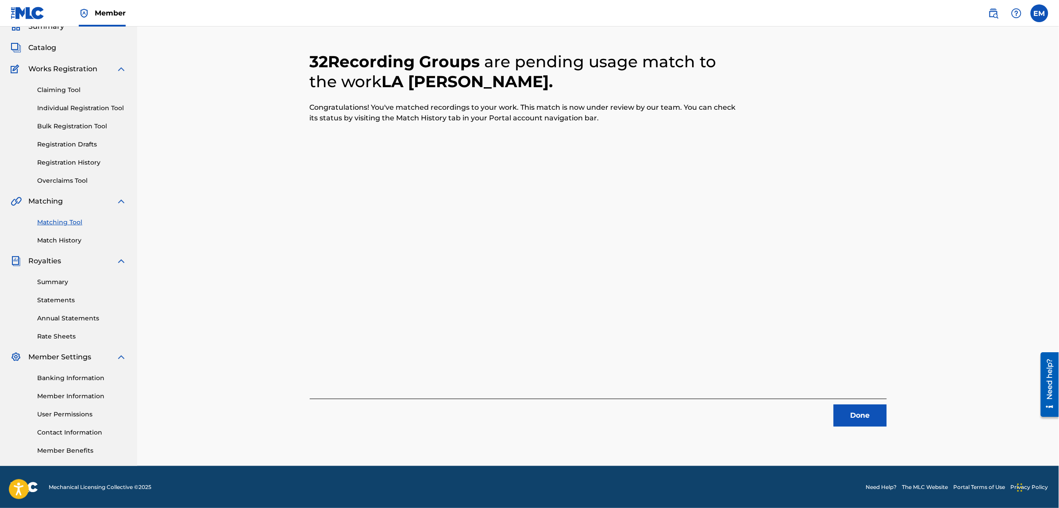
click at [871, 418] on button "Done" at bounding box center [860, 415] width 53 height 22
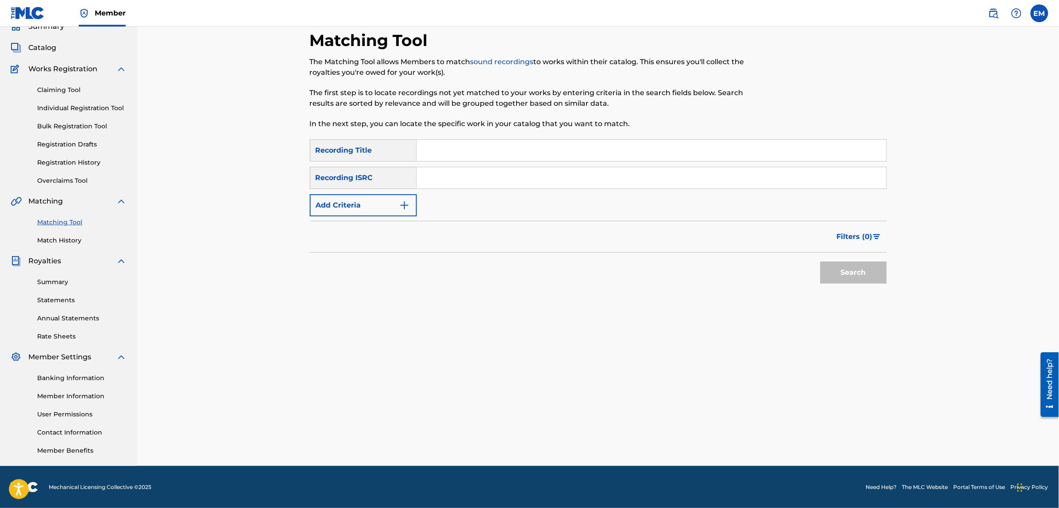
click at [417, 145] on input "Search Form" at bounding box center [651, 150] width 469 height 21
type input "calendario"
click at [820, 261] on button "Search" at bounding box center [853, 272] width 66 height 22
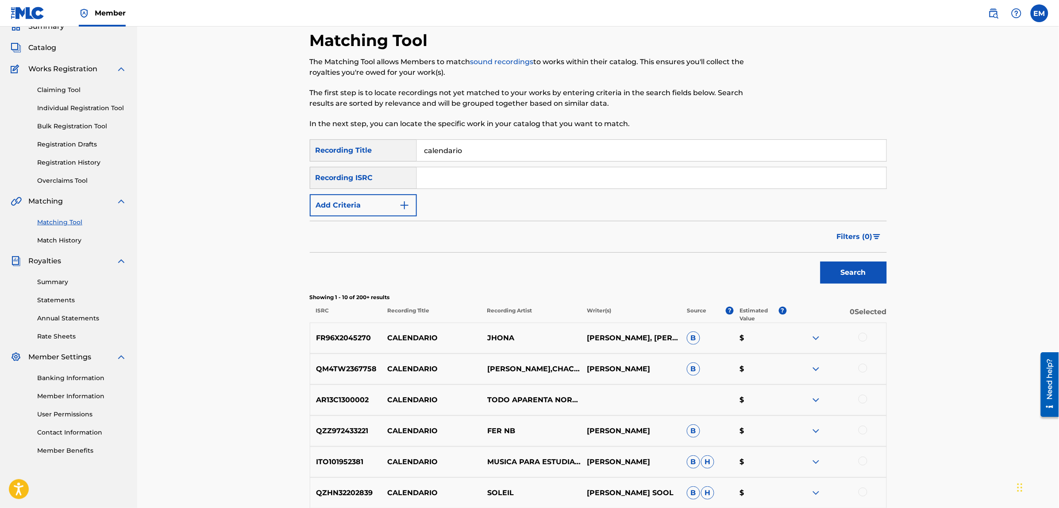
click at [374, 200] on button "Add Criteria" at bounding box center [363, 205] width 107 height 22
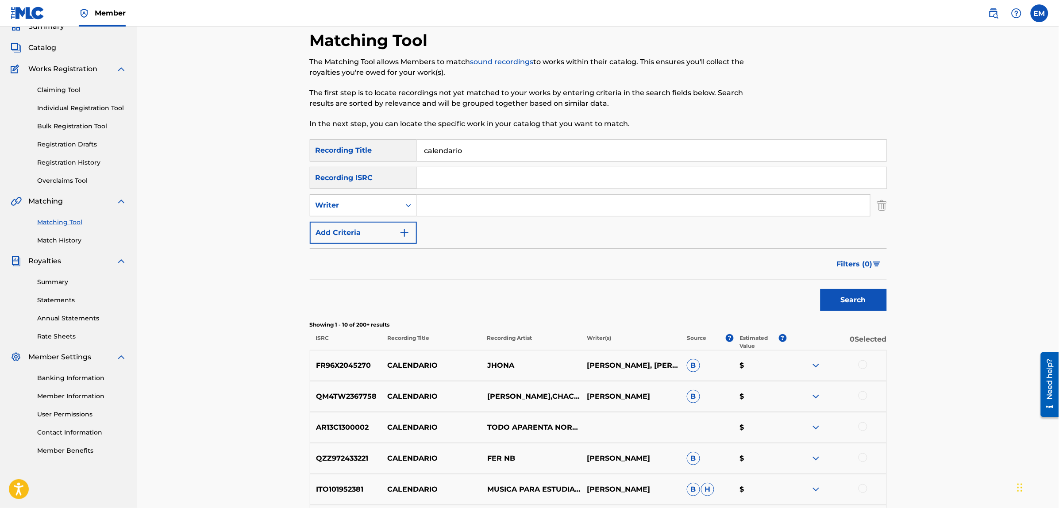
click at [439, 204] on input "Search Form" at bounding box center [643, 205] width 453 height 21
type input "[PERSON_NAME]"
click at [820, 289] on button "Search" at bounding box center [853, 300] width 66 height 22
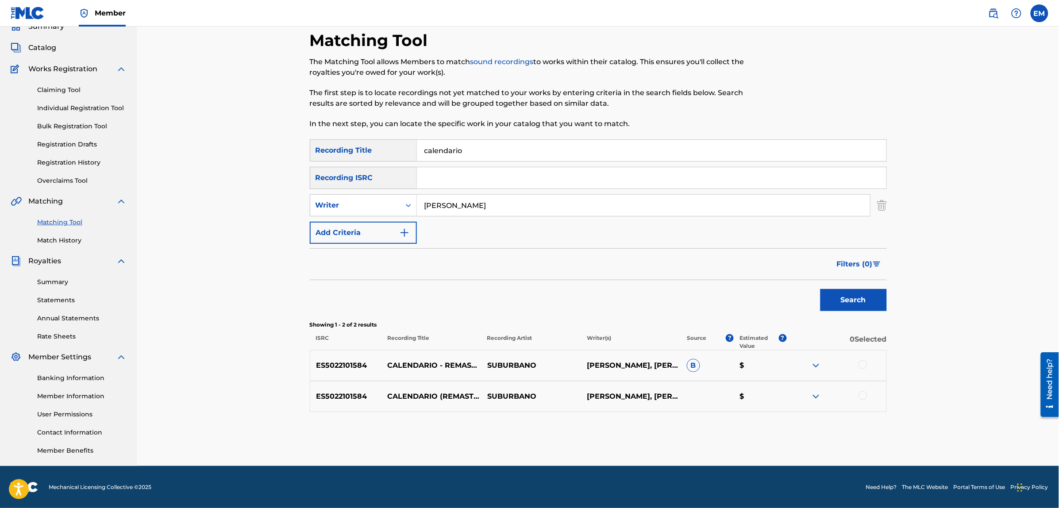
click at [865, 364] on div at bounding box center [862, 364] width 9 height 9
click at [861, 393] on div at bounding box center [862, 395] width 9 height 9
click at [329, 237] on button "Add Criteria" at bounding box center [363, 233] width 107 height 22
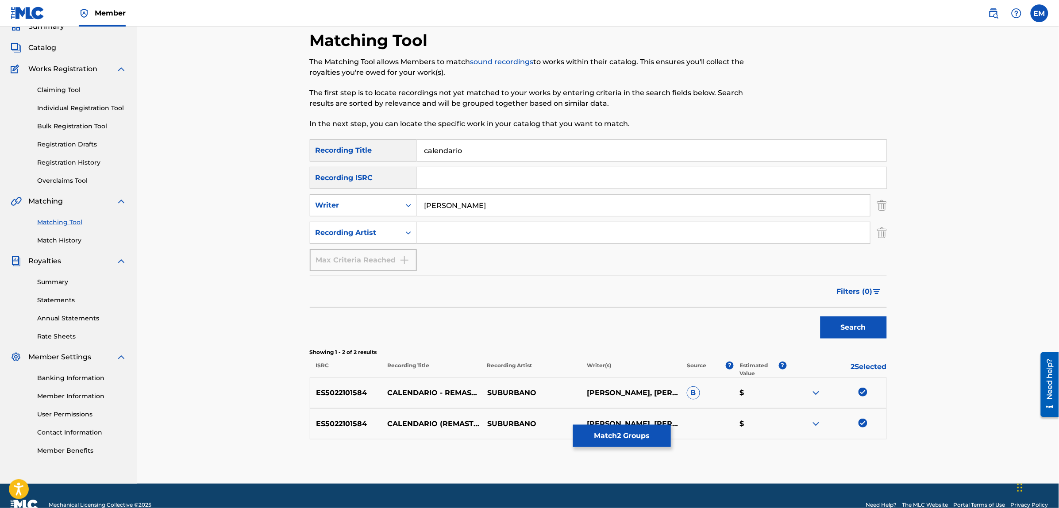
click at [437, 228] on input "Search Form" at bounding box center [643, 232] width 453 height 21
click at [820, 316] on button "Search" at bounding box center [853, 327] width 66 height 22
type input "suburbana"
click at [820, 316] on button "Search" at bounding box center [853, 327] width 66 height 22
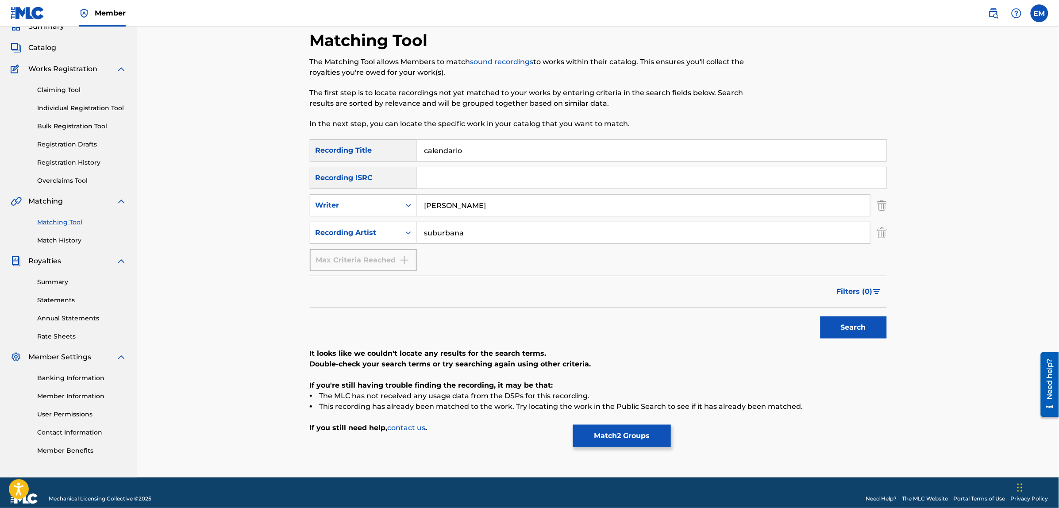
click at [607, 430] on button "Match 2 Groups" at bounding box center [622, 436] width 98 height 22
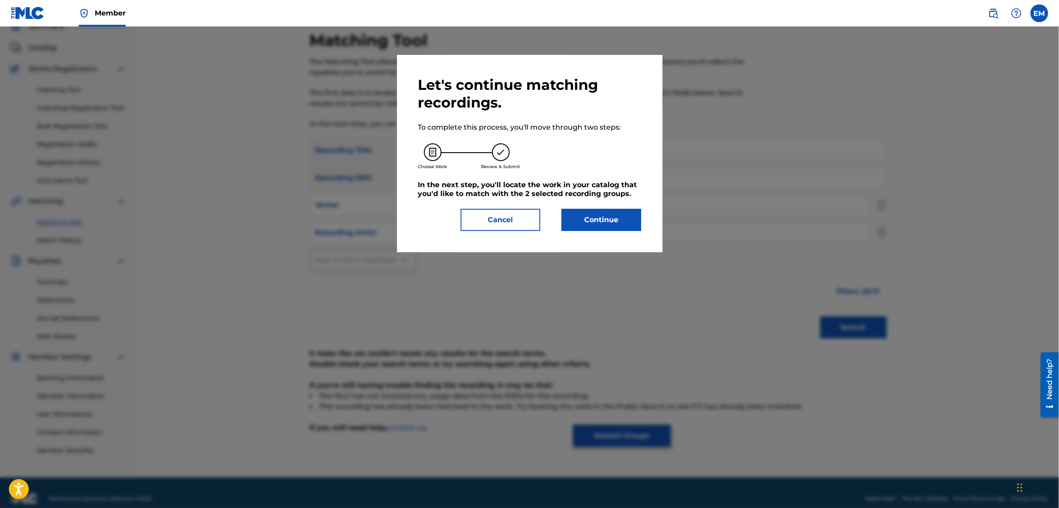
click at [600, 223] on button "Continue" at bounding box center [601, 220] width 80 height 22
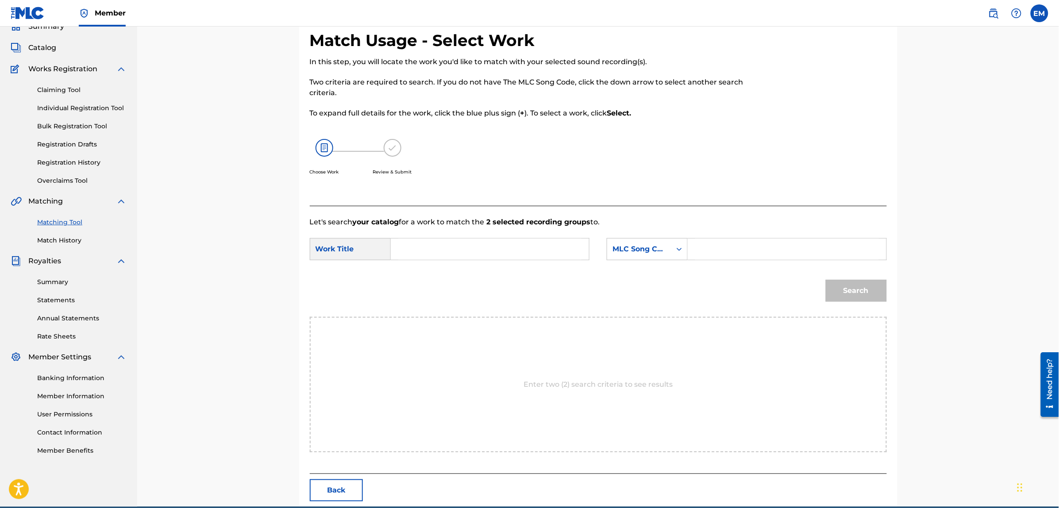
click at [521, 250] on input "Search Form" at bounding box center [489, 248] width 183 height 21
type input "calendario"
click at [526, 272] on div "calendario" at bounding box center [489, 269] width 182 height 16
click at [630, 254] on div "MLC Song Code" at bounding box center [639, 249] width 54 height 11
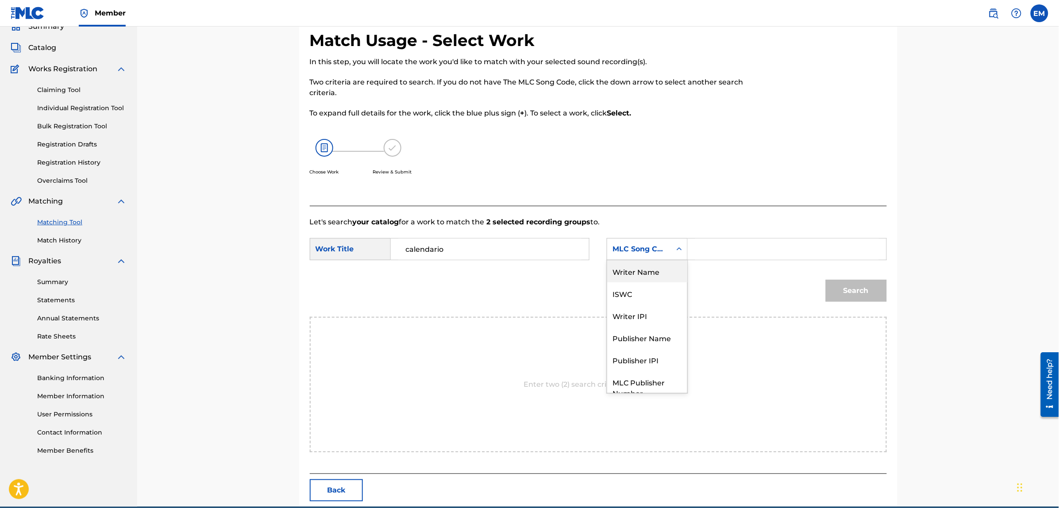
click at [633, 269] on div "Writer Name" at bounding box center [647, 271] width 80 height 22
click at [708, 254] on input "Search Form" at bounding box center [786, 248] width 183 height 21
type input "[PERSON_NAME]"
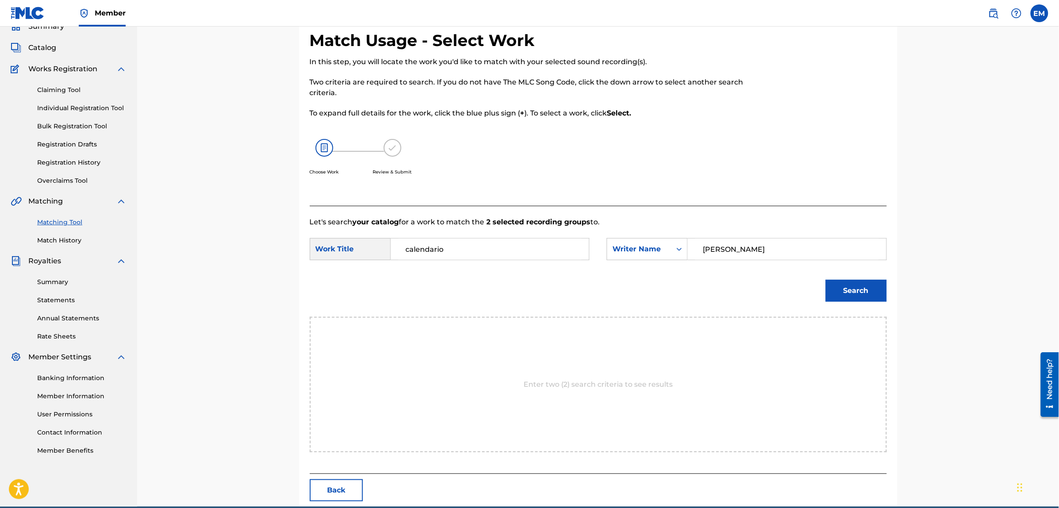
click at [839, 287] on button "Search" at bounding box center [856, 291] width 61 height 22
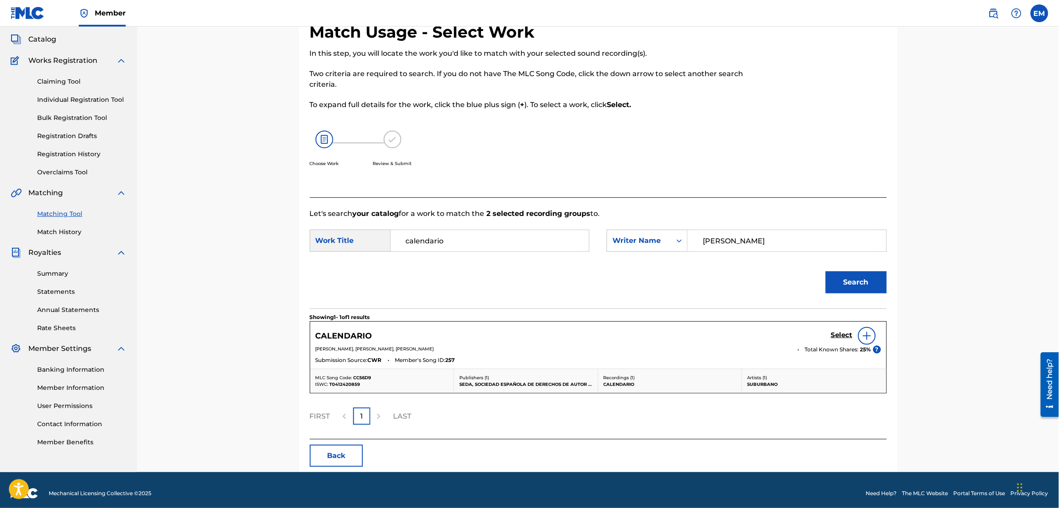
scroll to position [55, 0]
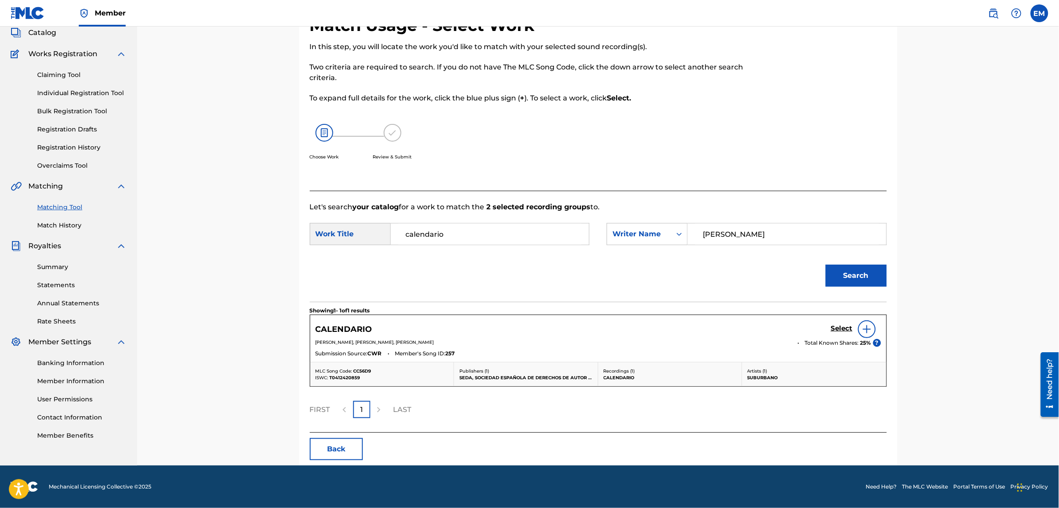
click at [862, 327] on img at bounding box center [866, 329] width 11 height 11
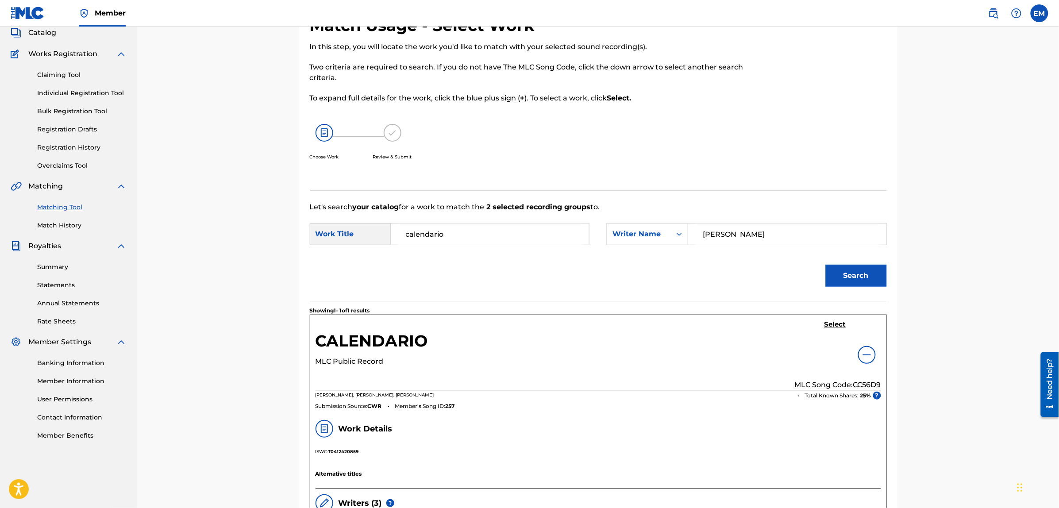
click at [837, 325] on h5 "Select" at bounding box center [835, 324] width 22 height 8
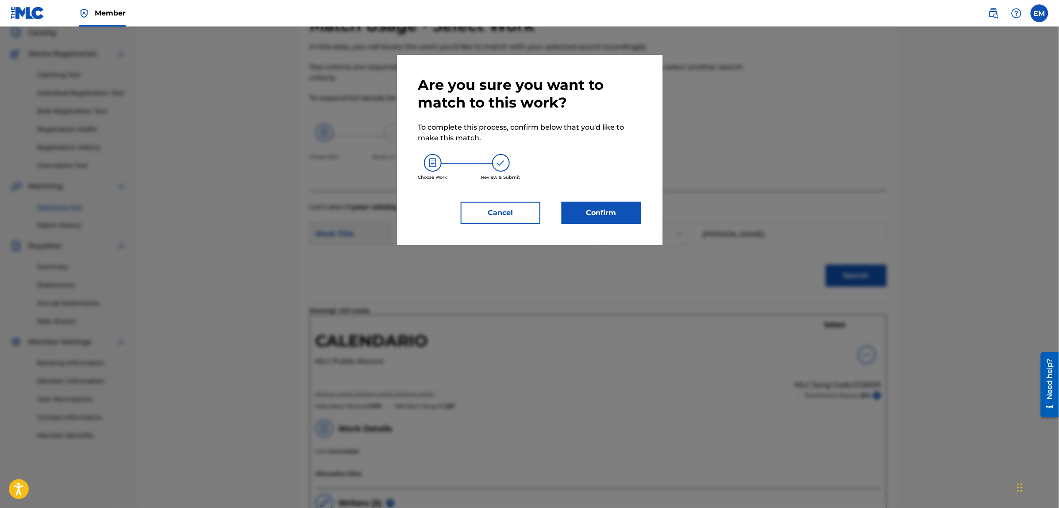
click at [594, 213] on button "Confirm" at bounding box center [601, 213] width 80 height 22
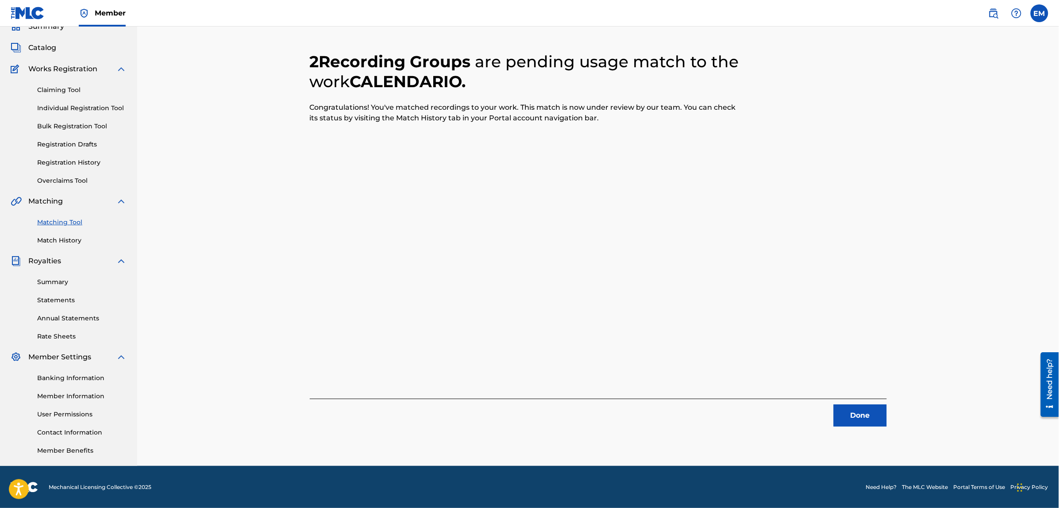
click at [839, 413] on button "Done" at bounding box center [860, 415] width 53 height 22
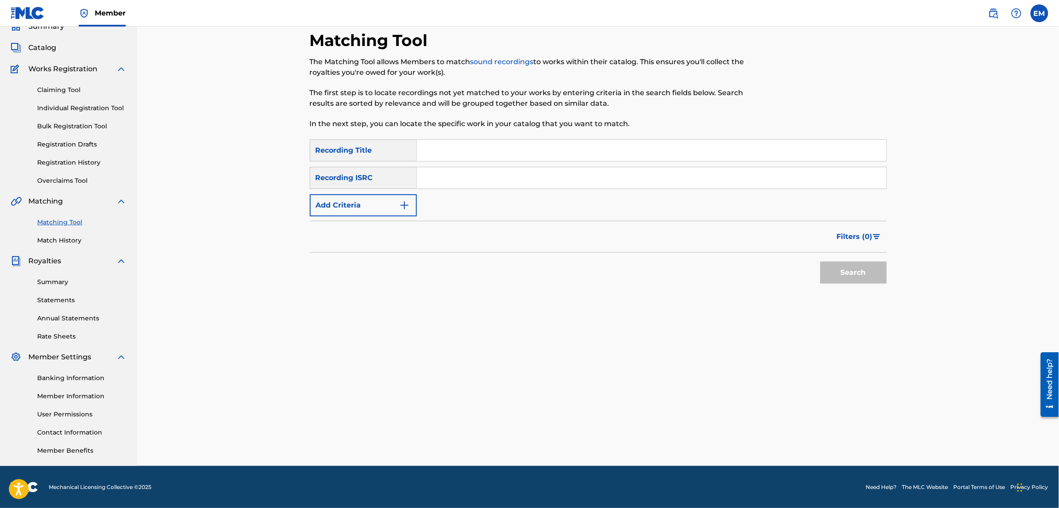
click at [474, 145] on input "Search Form" at bounding box center [651, 150] width 469 height 21
type input "dale ritmo"
click at [377, 209] on button "Add Criteria" at bounding box center [363, 205] width 107 height 22
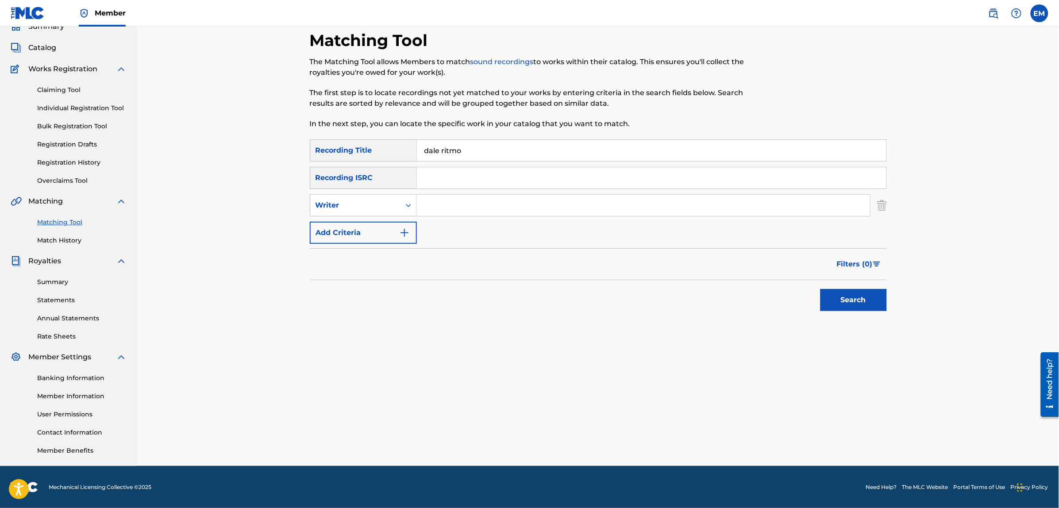
click at [428, 202] on input "Search Form" at bounding box center [643, 205] width 453 height 21
type input "[PERSON_NAME]"
click at [820, 289] on button "Search" at bounding box center [853, 300] width 66 height 22
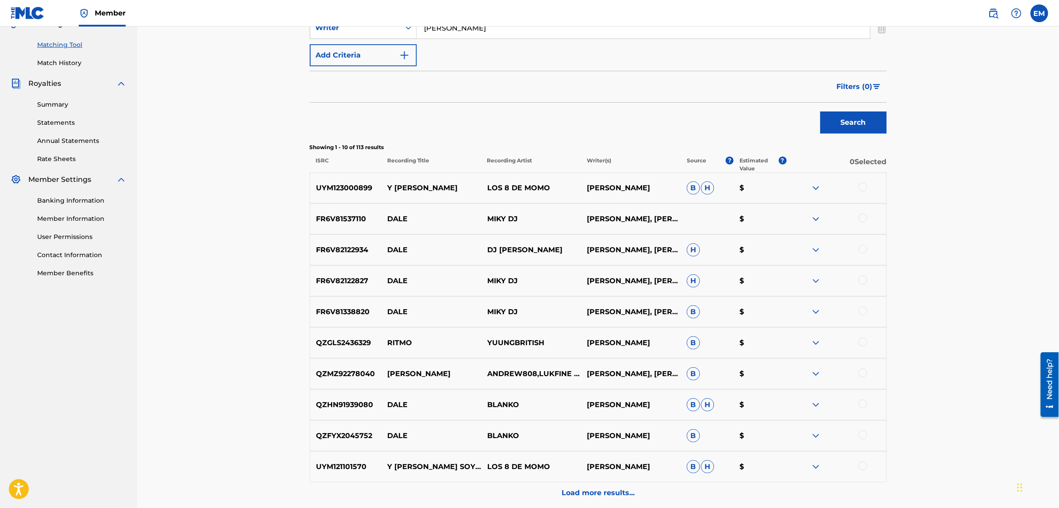
scroll to position [0, 0]
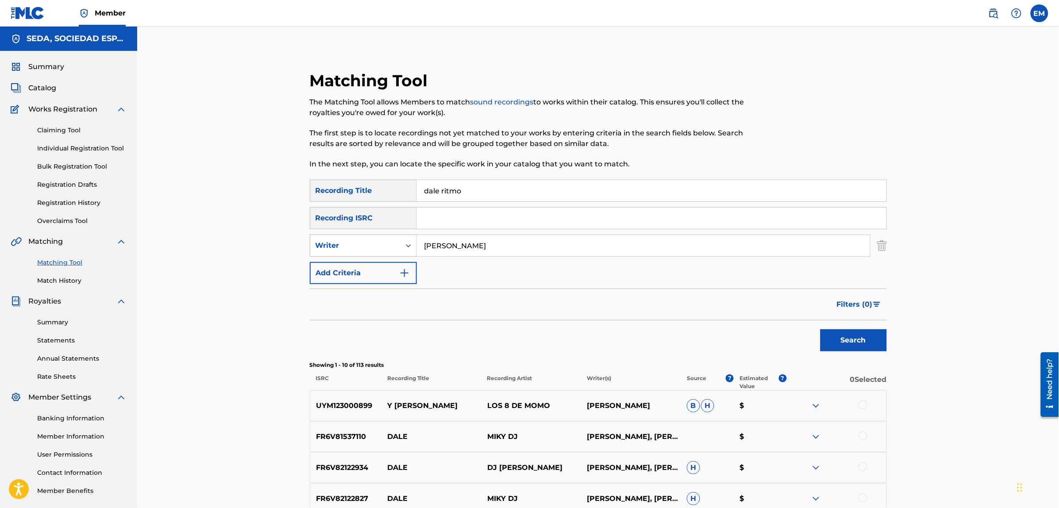
drag, startPoint x: 518, startPoint y: 242, endPoint x: 393, endPoint y: 244, distance: 124.8
click at [393, 244] on div "SearchWithCriteria7201e049-8a71-4496-b99a-abbbcec09411 Writer [PERSON_NAME]" at bounding box center [598, 245] width 577 height 22
click at [820, 329] on button "Search" at bounding box center [853, 340] width 66 height 22
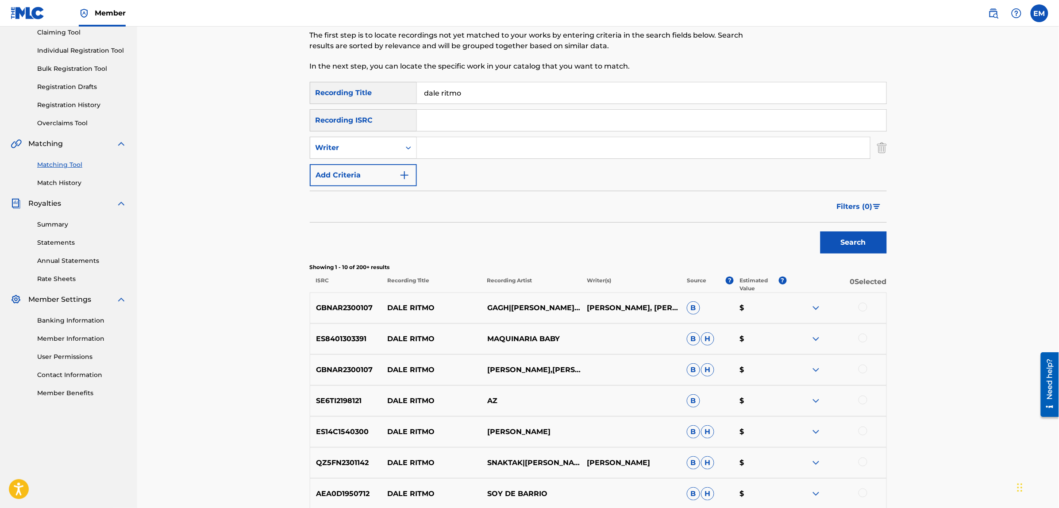
scroll to position [166, 0]
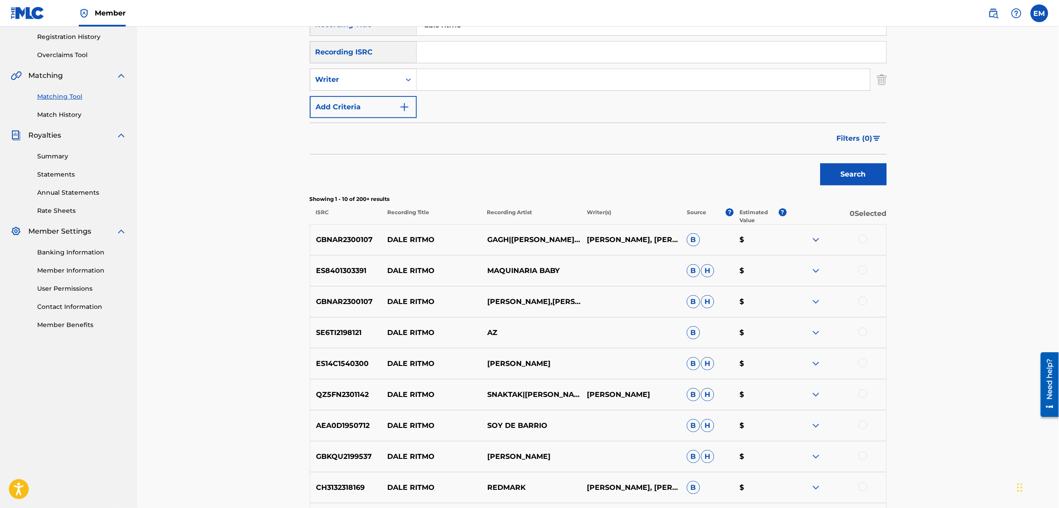
click at [815, 240] on img at bounding box center [816, 239] width 11 height 11
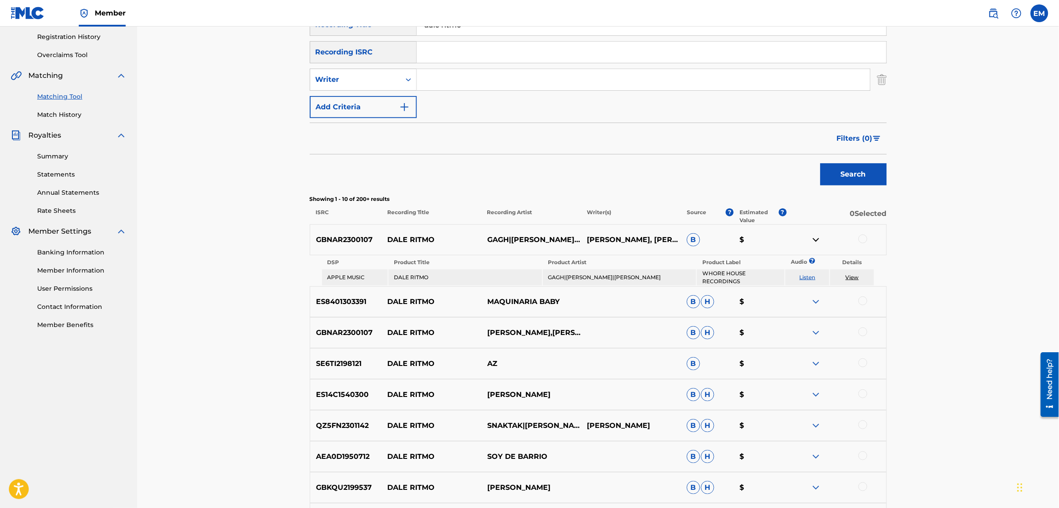
click at [809, 275] on link "Listen" at bounding box center [807, 277] width 16 height 7
click at [817, 245] on img at bounding box center [816, 239] width 11 height 11
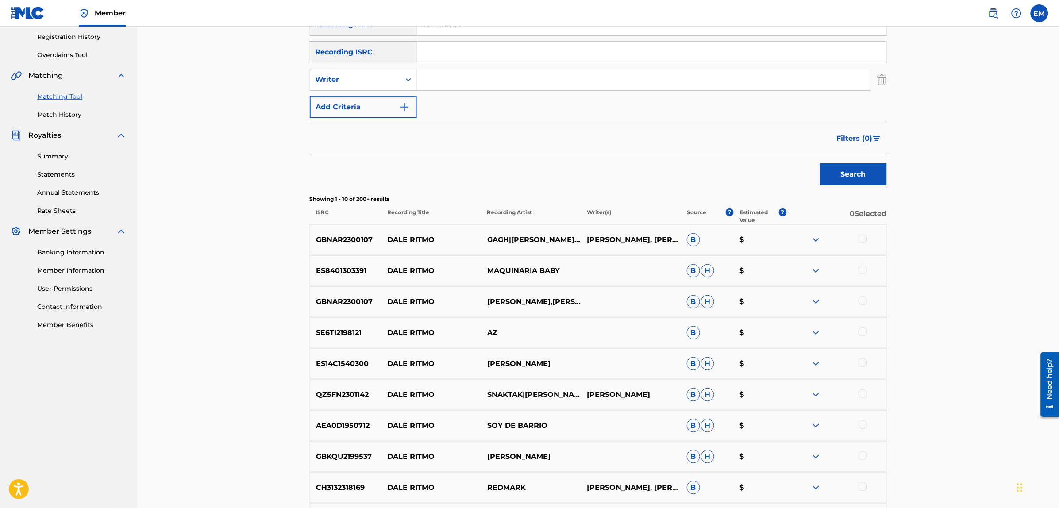
click at [813, 301] on img at bounding box center [816, 301] width 11 height 11
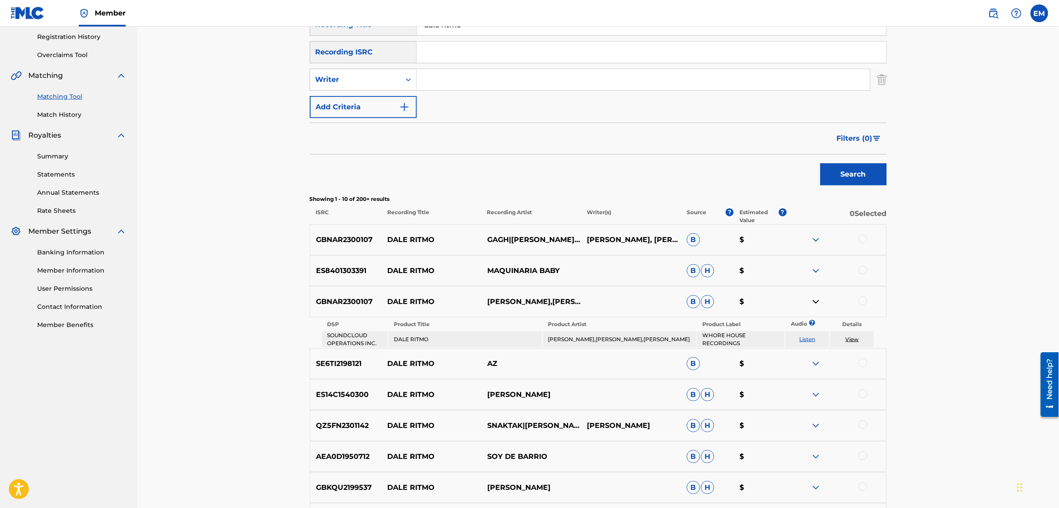
click at [811, 339] on link "Listen" at bounding box center [807, 339] width 16 height 7
click at [432, 83] on input "Search Form" at bounding box center [643, 79] width 453 height 21
click at [373, 103] on button "Add Criteria" at bounding box center [363, 107] width 107 height 22
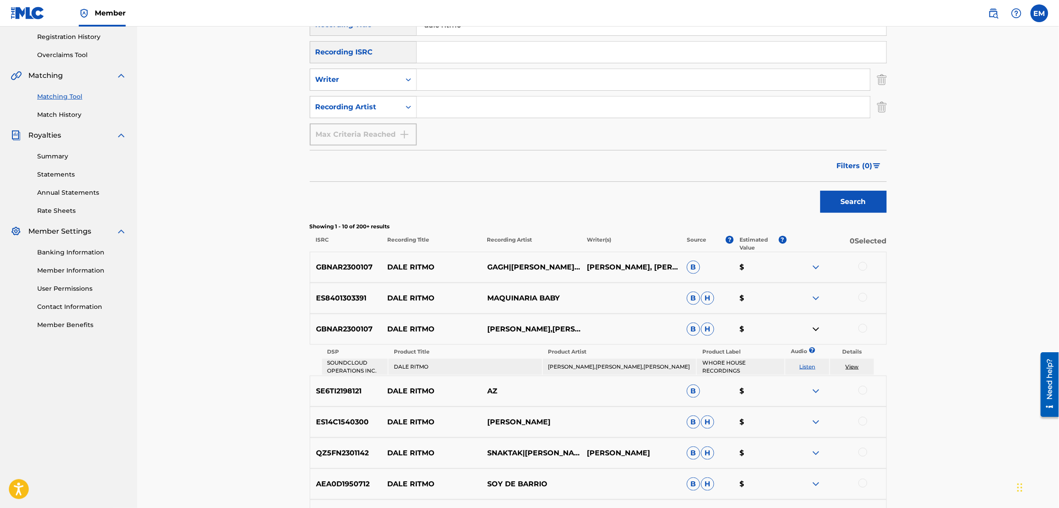
click at [441, 102] on input "Search Form" at bounding box center [643, 106] width 453 height 21
type input "[PERSON_NAME]"
click at [820, 191] on button "Search" at bounding box center [853, 202] width 66 height 22
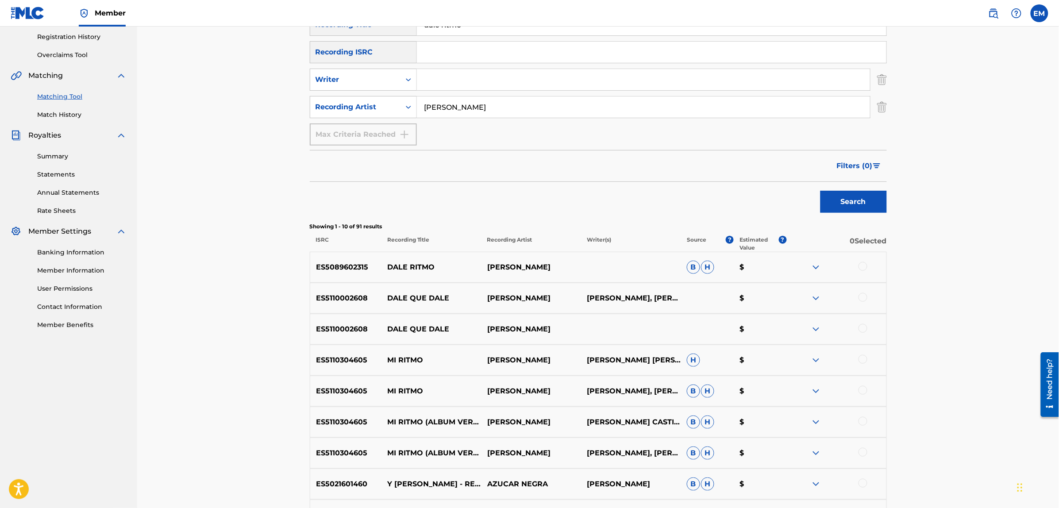
click at [861, 267] on div at bounding box center [862, 266] width 9 height 9
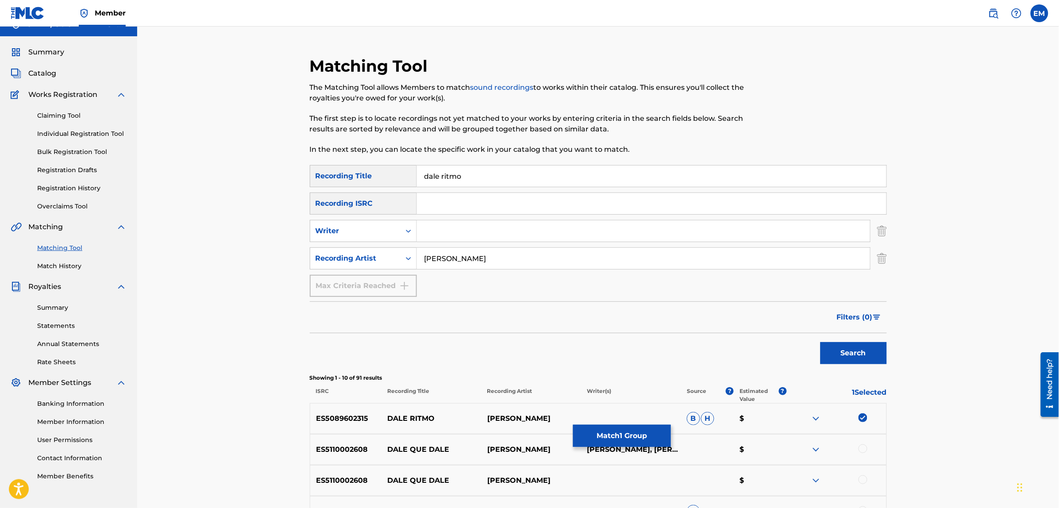
scroll to position [0, 0]
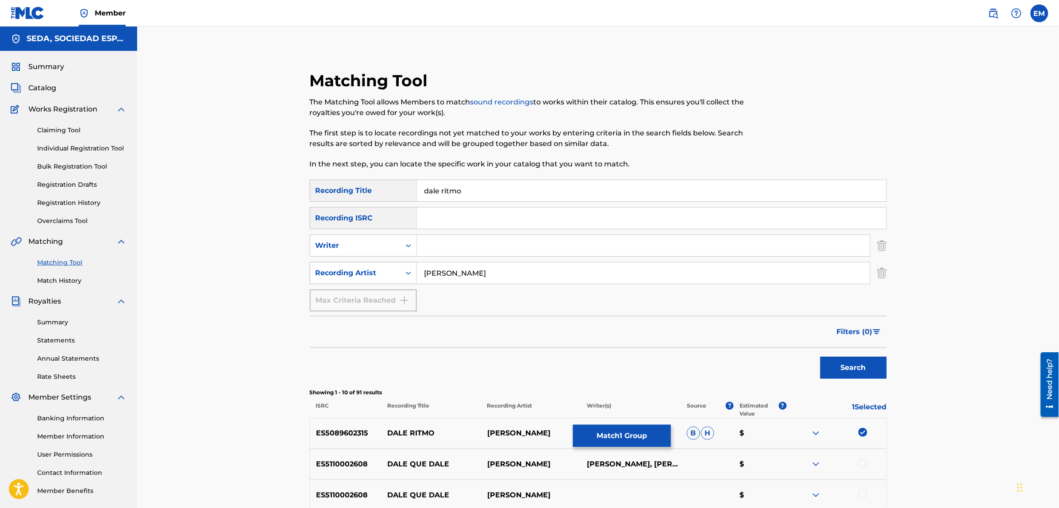
drag, startPoint x: 487, startPoint y: 270, endPoint x: 377, endPoint y: 279, distance: 110.6
click at [377, 279] on div "SearchWithCriteria89cacf85-6c6f-48d5-9185-cfc52bdc5bf5 Recording Artist [PERSON…" at bounding box center [598, 273] width 577 height 22
click at [820, 357] on button "Search" at bounding box center [853, 368] width 66 height 22
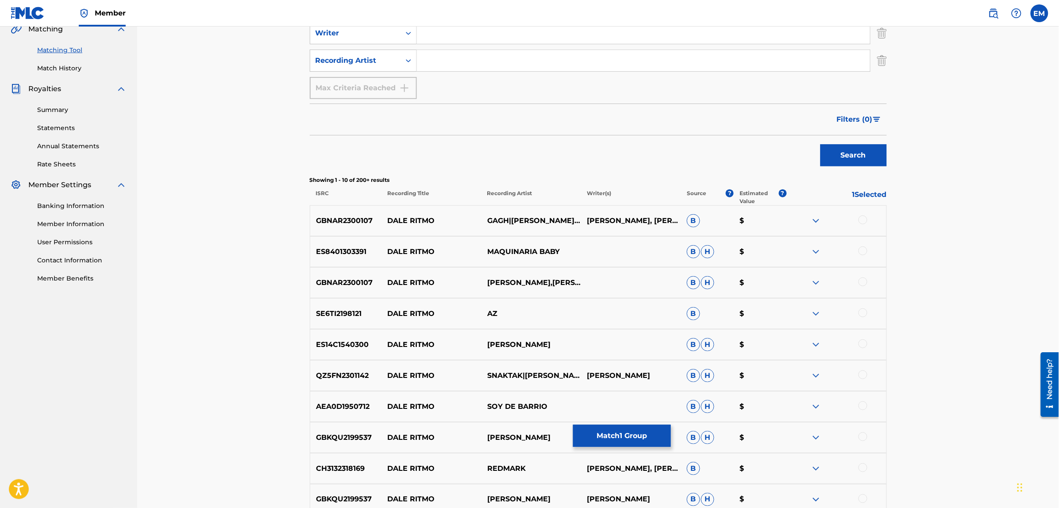
scroll to position [328, 0]
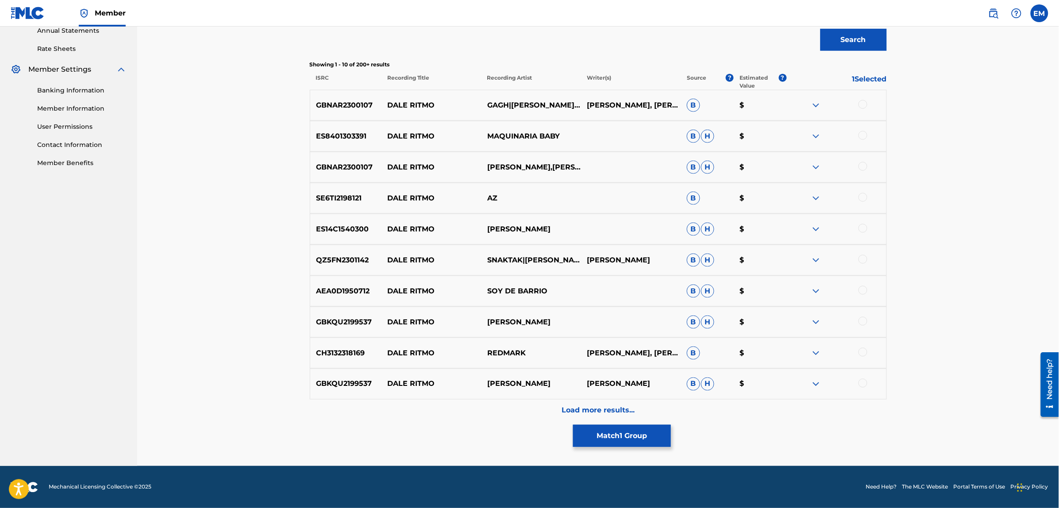
click at [601, 411] on p "Load more results..." at bounding box center [597, 410] width 73 height 11
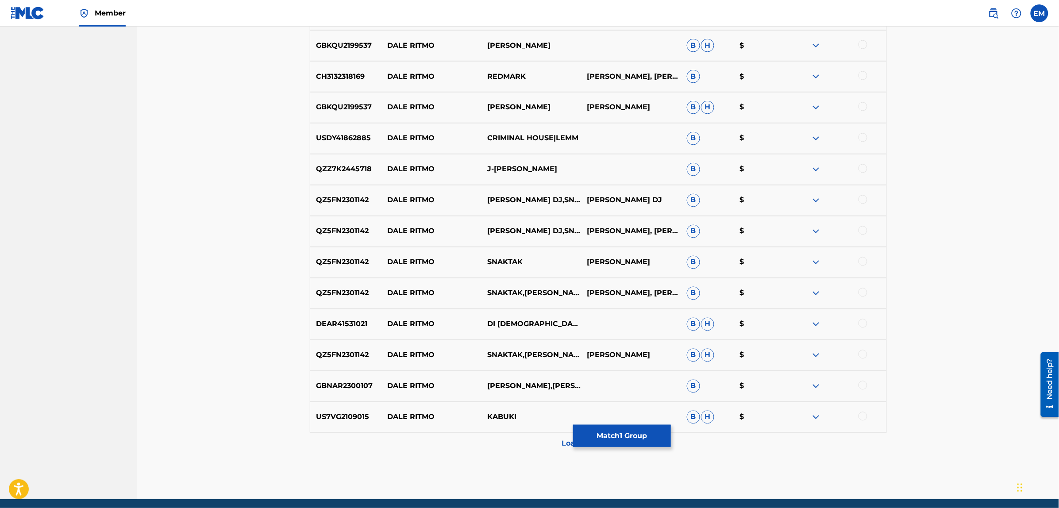
scroll to position [638, 0]
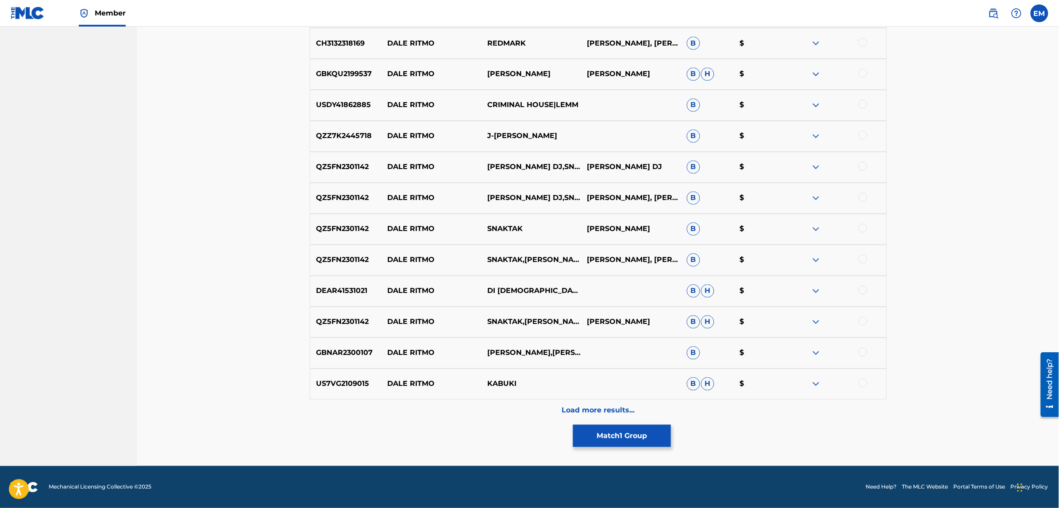
click at [610, 414] on p "Load more results..." at bounding box center [597, 410] width 73 height 11
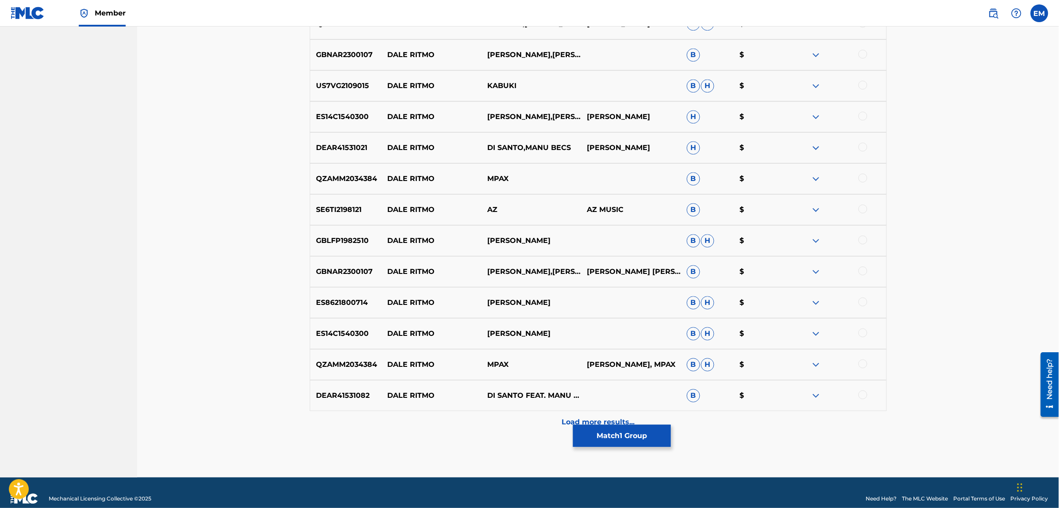
scroll to position [947, 0]
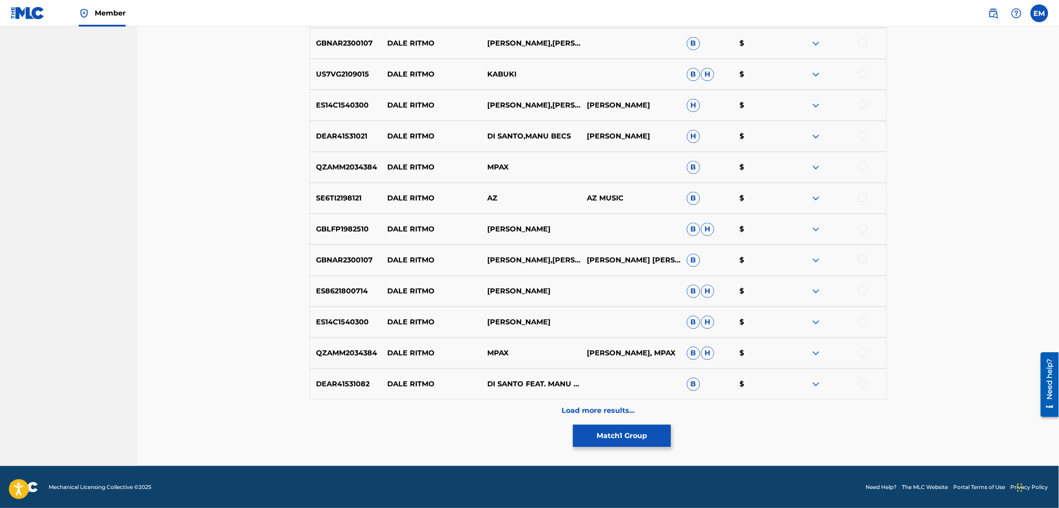
click at [601, 410] on p "Load more results..." at bounding box center [597, 410] width 73 height 11
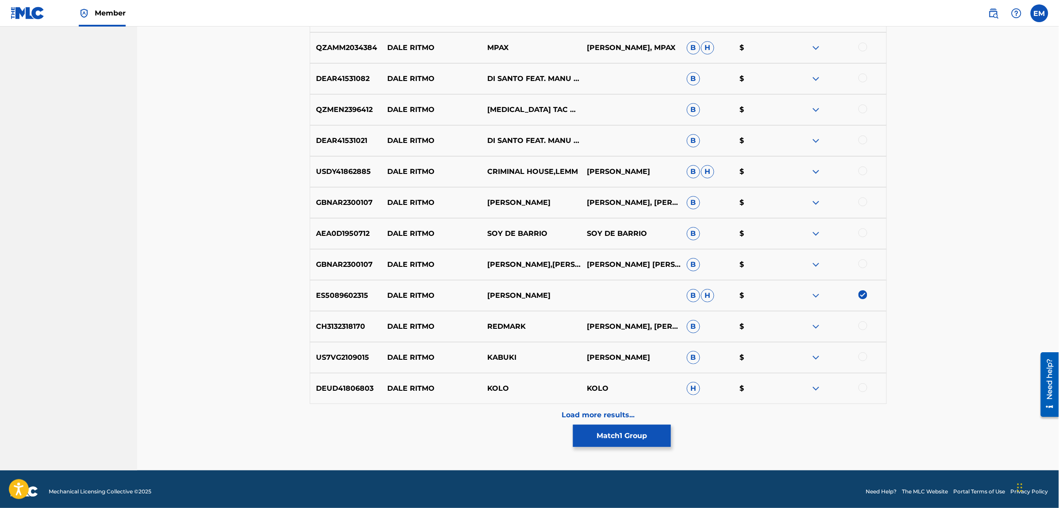
scroll to position [1257, 0]
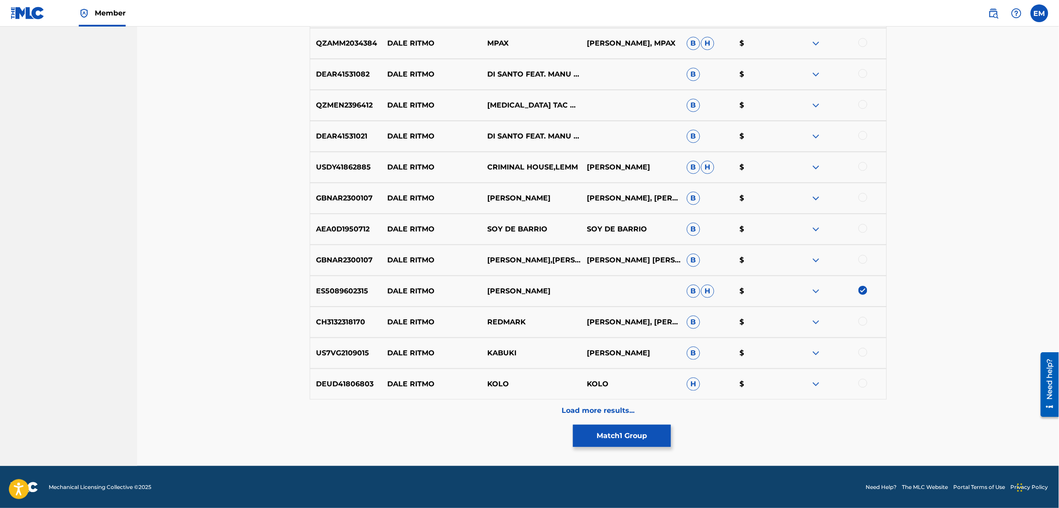
click at [605, 407] on p "Load more results..." at bounding box center [597, 410] width 73 height 11
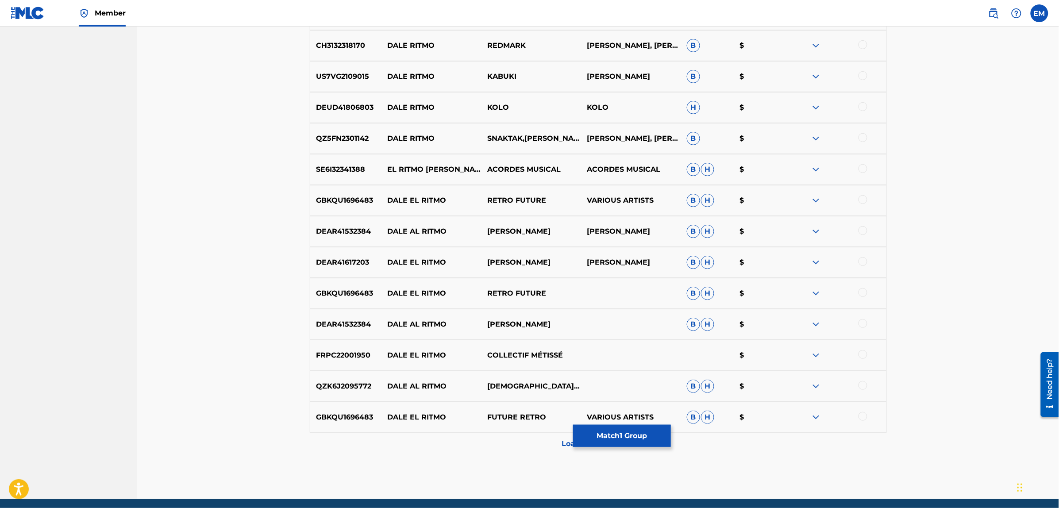
scroll to position [1567, 0]
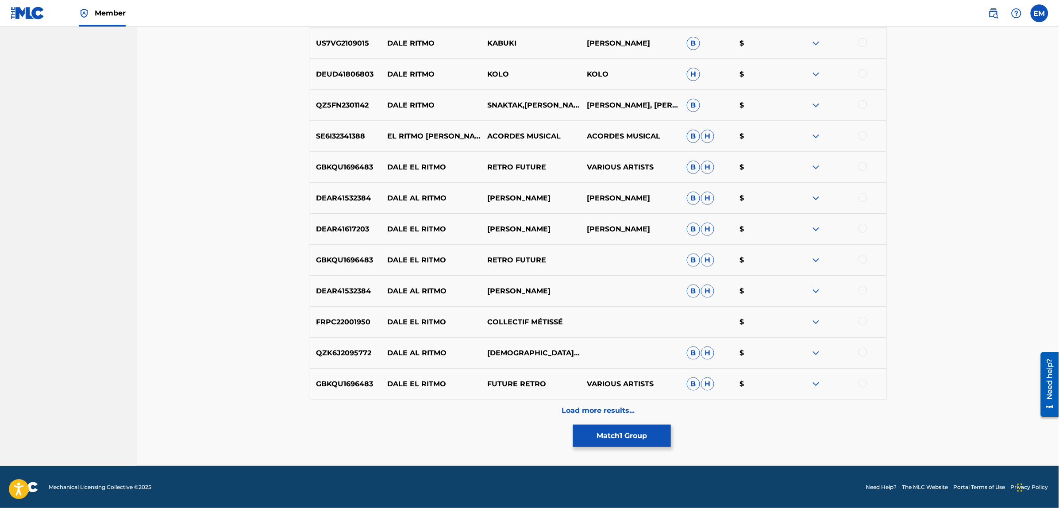
click at [587, 403] on div "Load more results..." at bounding box center [598, 411] width 577 height 22
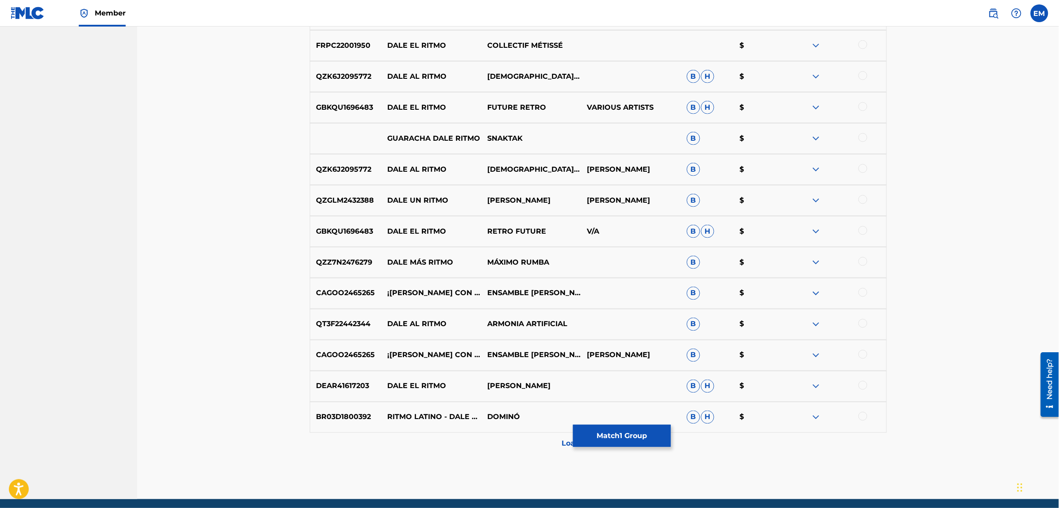
scroll to position [1876, 0]
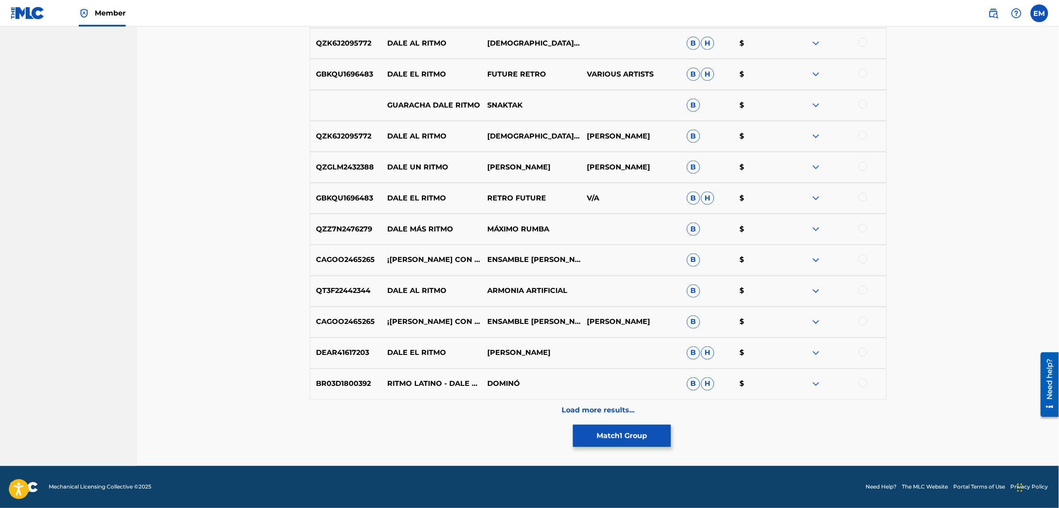
click at [613, 431] on button "Match 1 Group" at bounding box center [622, 436] width 98 height 22
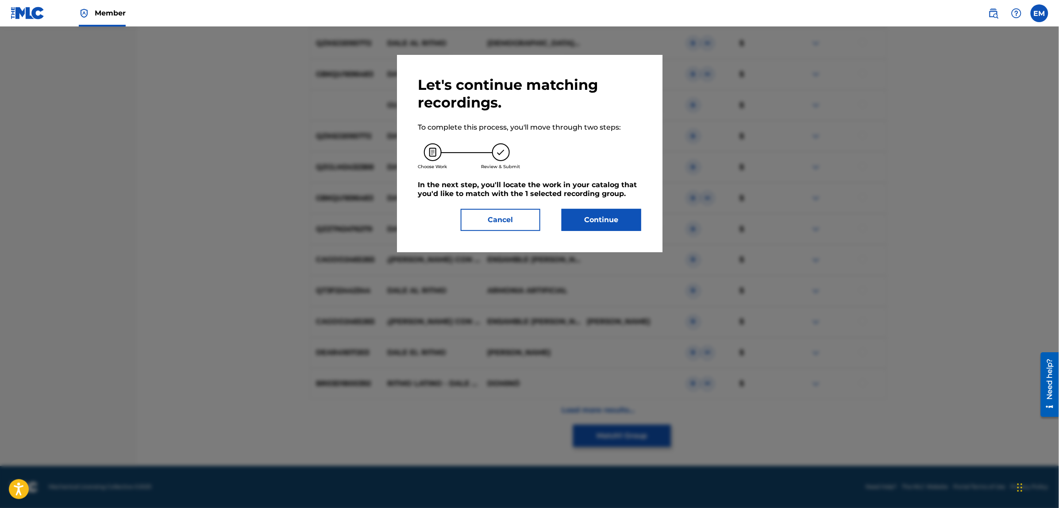
click at [585, 215] on button "Continue" at bounding box center [601, 220] width 80 height 22
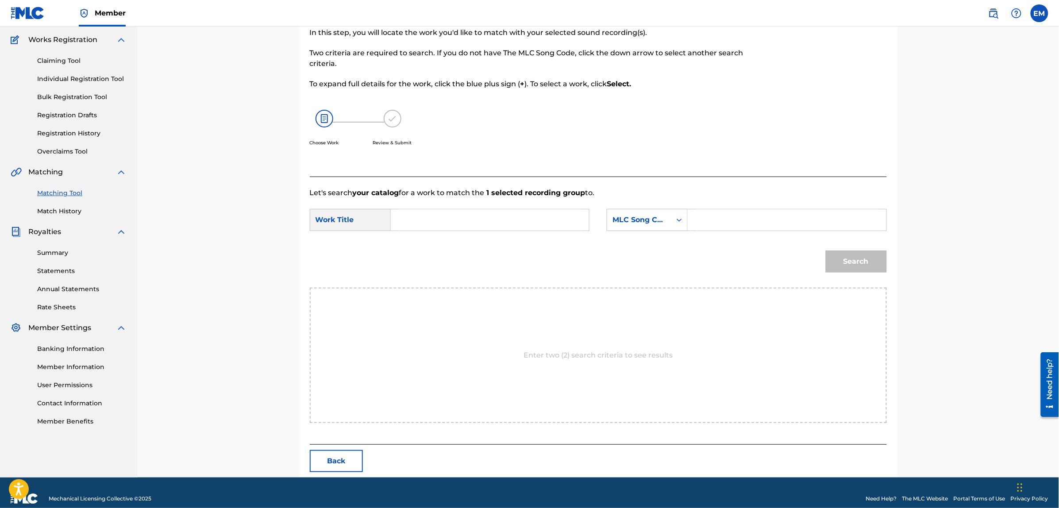
scroll to position [81, 0]
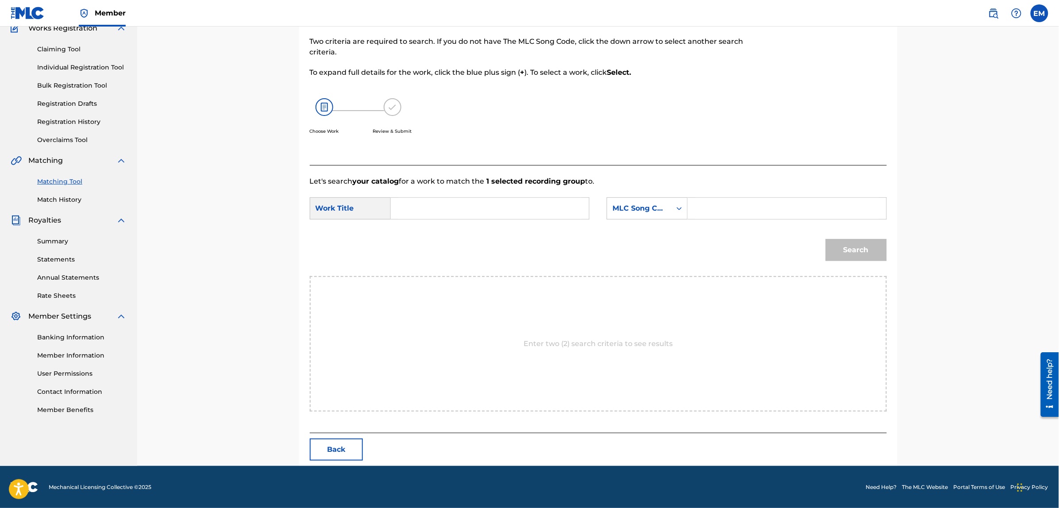
click at [565, 208] on input "Search Form" at bounding box center [489, 208] width 183 height 21
type input "dale ritmo"
click at [641, 212] on div "MLC Song Code" at bounding box center [639, 208] width 54 height 11
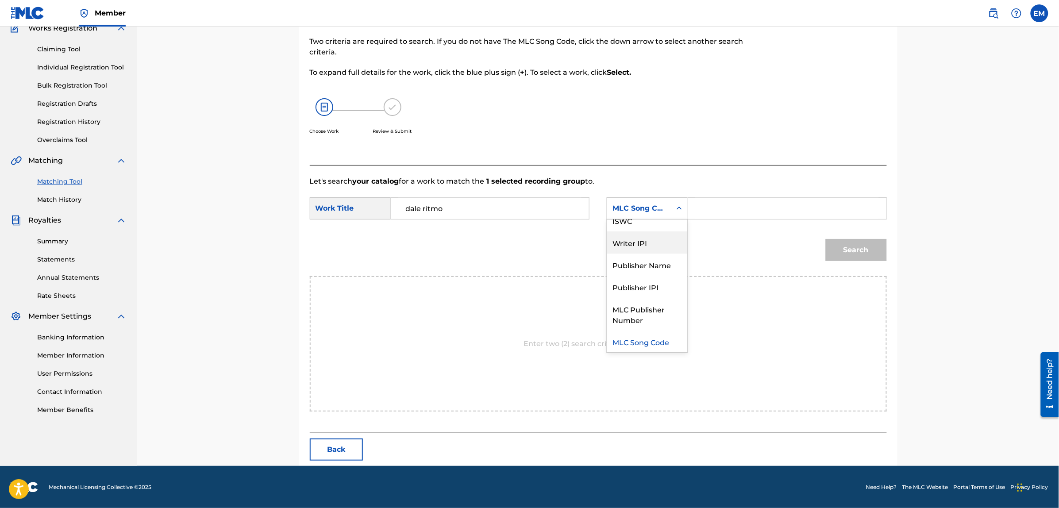
scroll to position [0, 0]
click at [645, 234] on div "Writer Name" at bounding box center [647, 230] width 80 height 22
click at [706, 209] on input "Search Form" at bounding box center [786, 208] width 183 height 21
type input "[PERSON_NAME]"
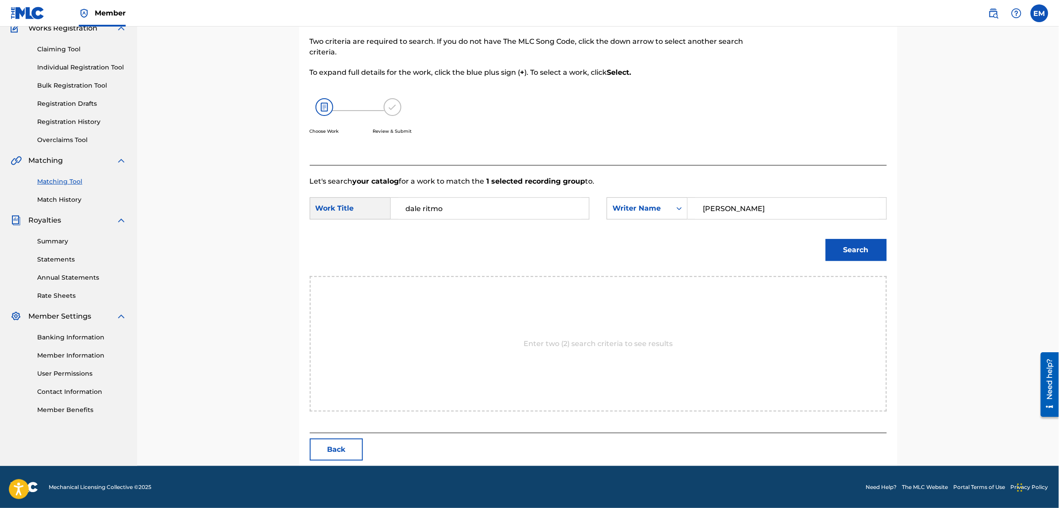
click at [838, 254] on button "Search" at bounding box center [856, 250] width 61 height 22
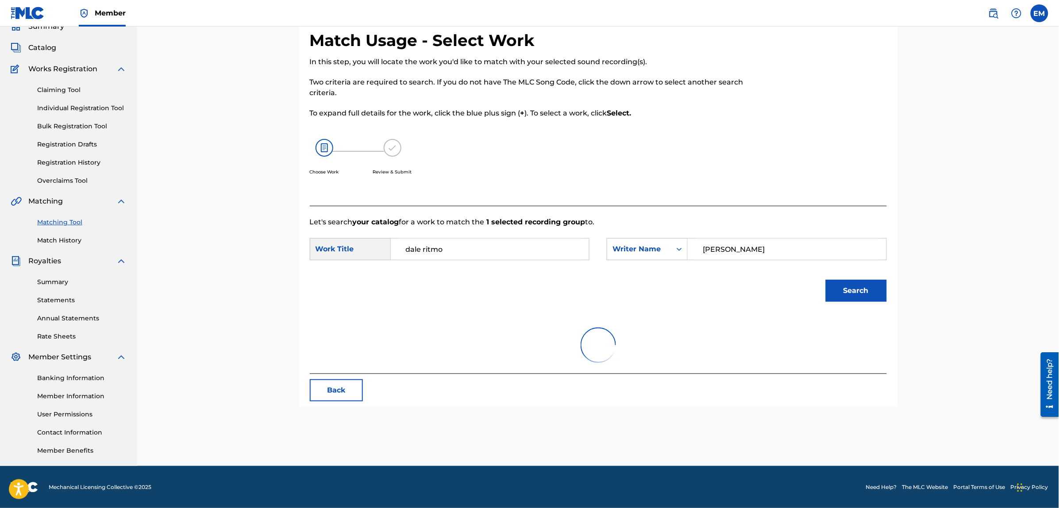
scroll to position [55, 0]
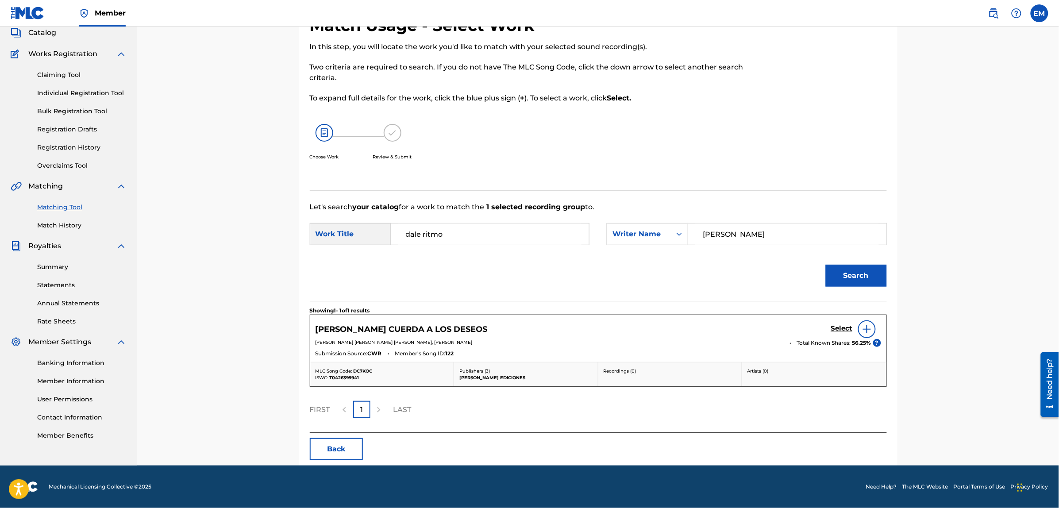
click at [335, 448] on button "Back" at bounding box center [336, 449] width 53 height 22
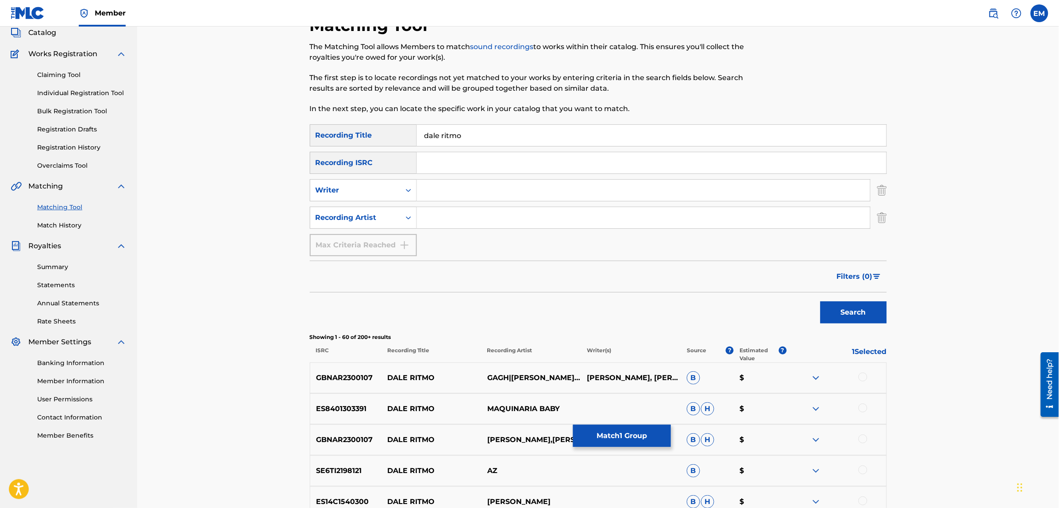
click at [56, 224] on link "Match History" at bounding box center [81, 225] width 89 height 9
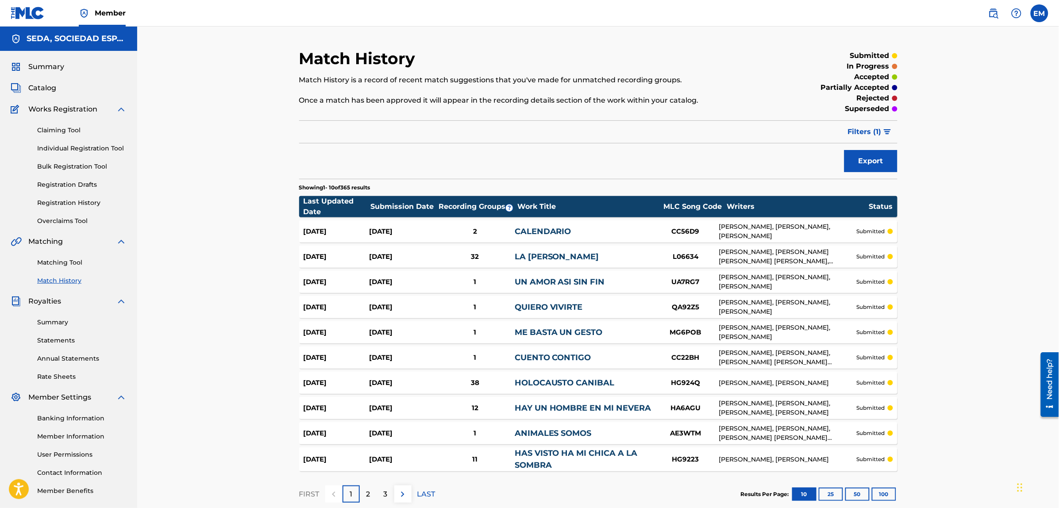
click at [58, 262] on link "Matching Tool" at bounding box center [81, 262] width 89 height 9
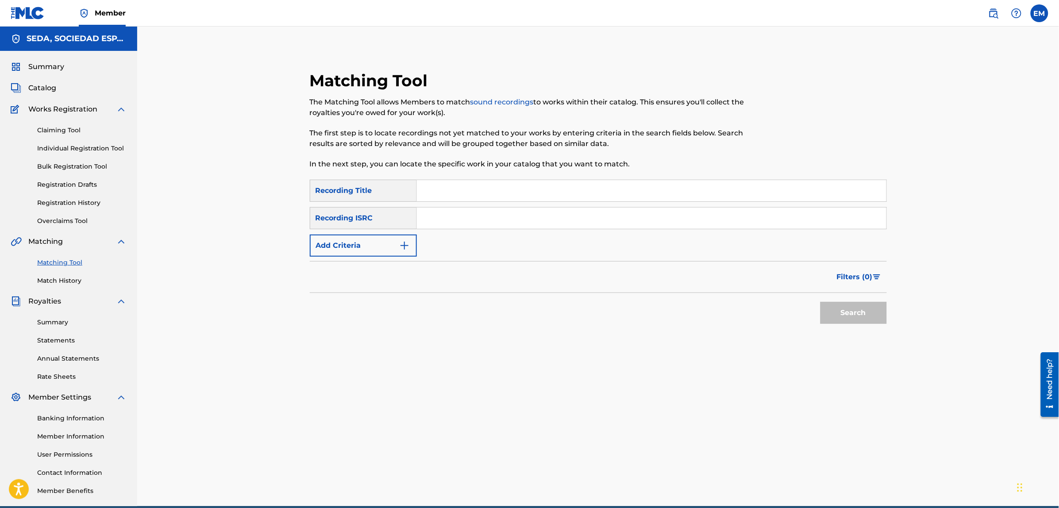
click at [425, 188] on input "Search Form" at bounding box center [651, 190] width 469 height 21
type input "dejalo"
click at [820, 302] on button "Search" at bounding box center [853, 313] width 66 height 22
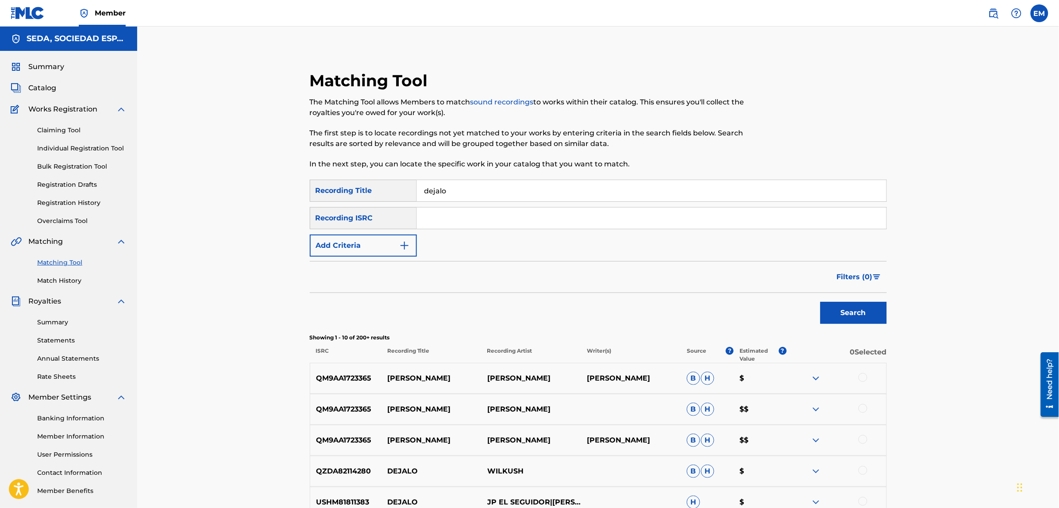
click at [368, 249] on button "Add Criteria" at bounding box center [363, 245] width 107 height 22
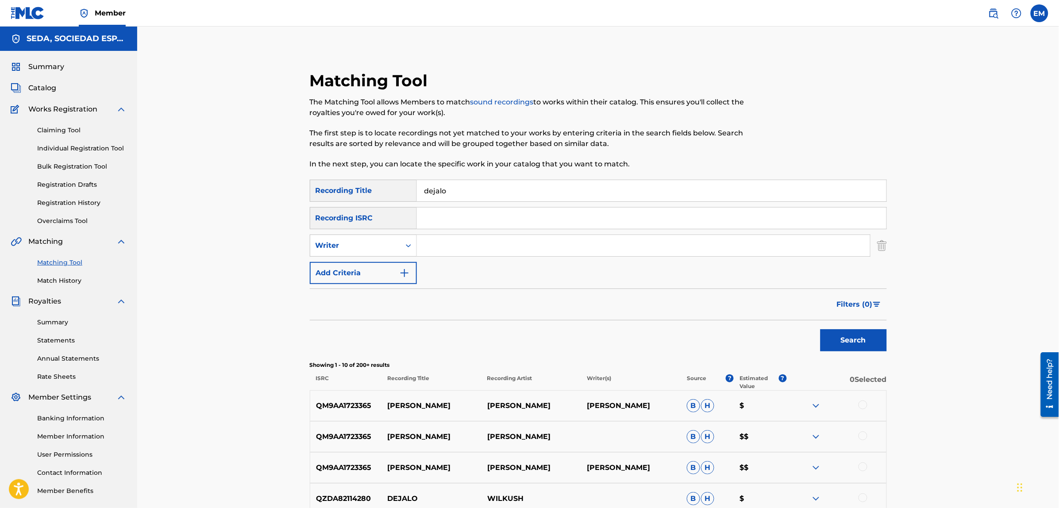
click at [424, 246] on input "Search Form" at bounding box center [643, 245] width 453 height 21
type input "[PERSON_NAME]"
click at [820, 329] on button "Search" at bounding box center [853, 340] width 66 height 22
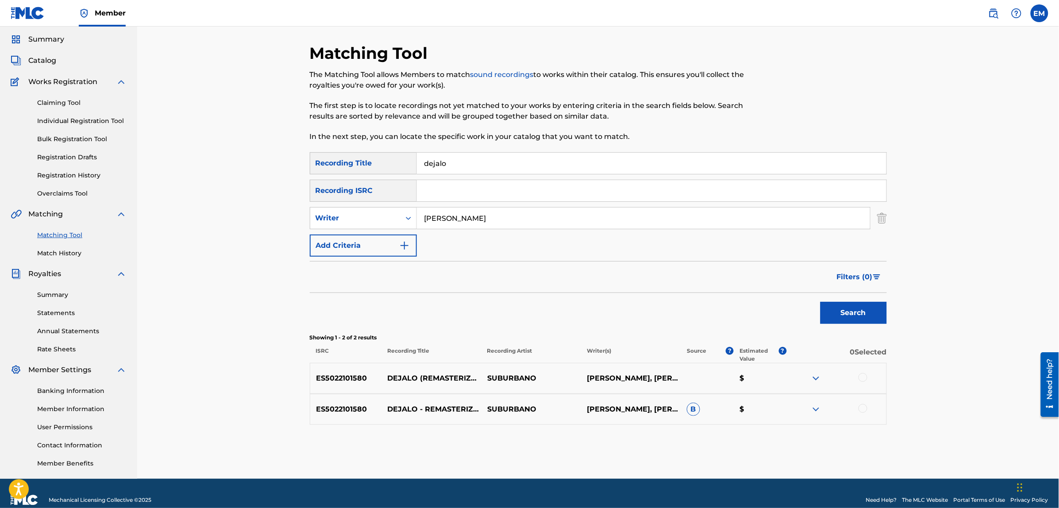
scroll to position [40, 0]
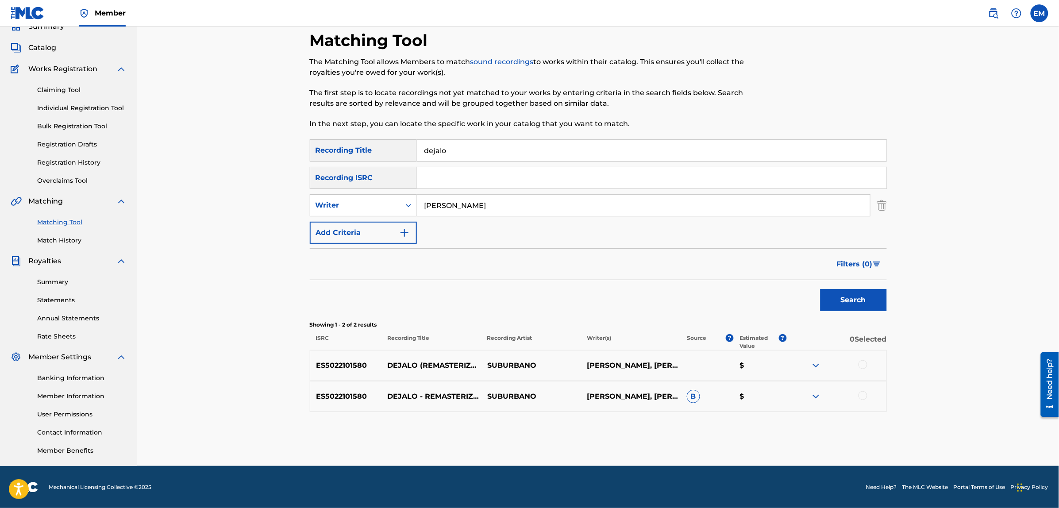
click at [863, 362] on div at bounding box center [862, 364] width 9 height 9
click at [864, 394] on div at bounding box center [862, 395] width 9 height 9
click at [622, 435] on button "Match 2 Groups" at bounding box center [622, 436] width 98 height 22
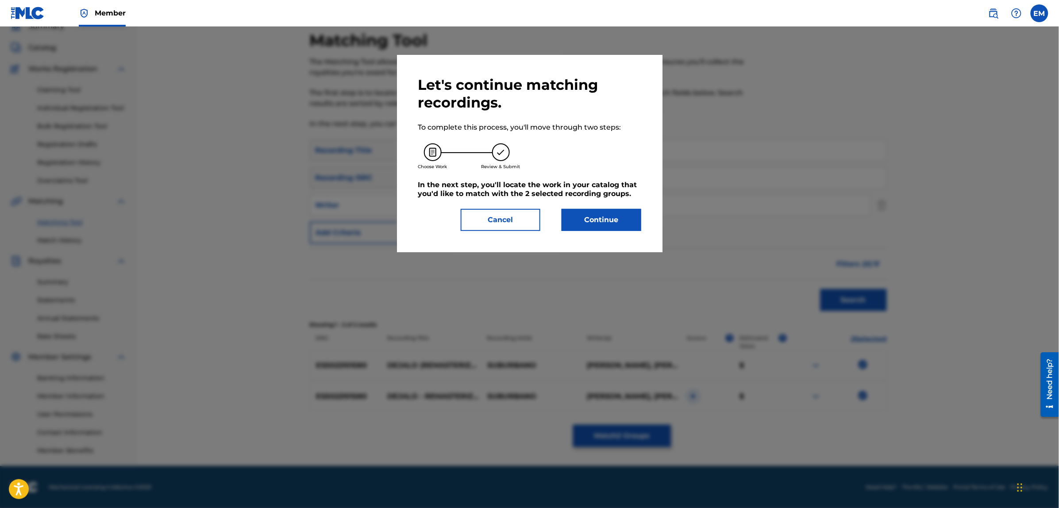
click at [595, 222] on button "Continue" at bounding box center [601, 220] width 80 height 22
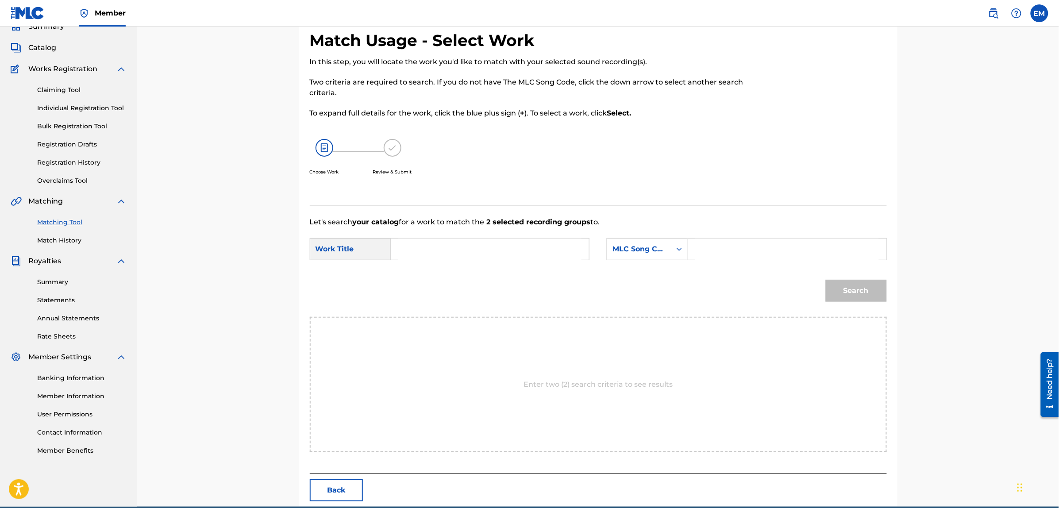
click at [546, 244] on input "Search Form" at bounding box center [489, 248] width 183 height 21
type input "dejalo"
click at [654, 247] on div "MLC Song Code" at bounding box center [639, 249] width 54 height 11
click at [636, 272] on div "Writer Name" at bounding box center [647, 271] width 80 height 22
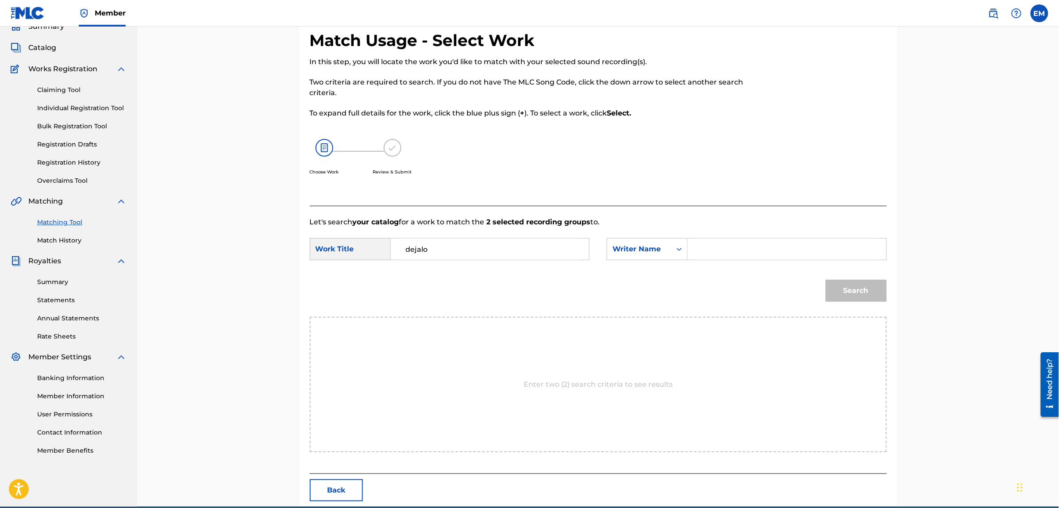
click at [697, 247] on input "Search Form" at bounding box center [786, 248] width 183 height 21
type input "[PERSON_NAME]"
click at [830, 290] on button "Search" at bounding box center [856, 291] width 61 height 22
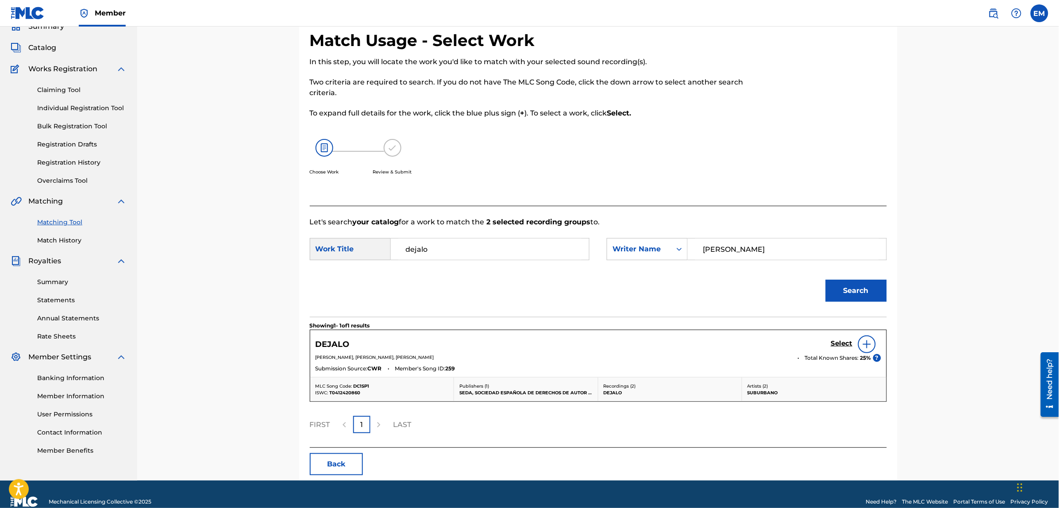
click at [863, 342] on img at bounding box center [866, 344] width 11 height 11
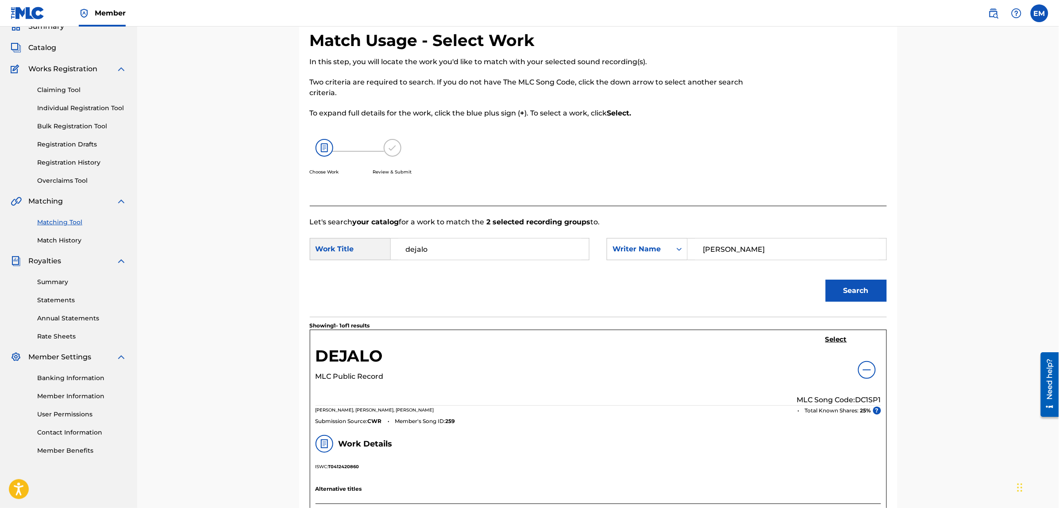
click at [839, 342] on h5 "Select" at bounding box center [836, 339] width 22 height 8
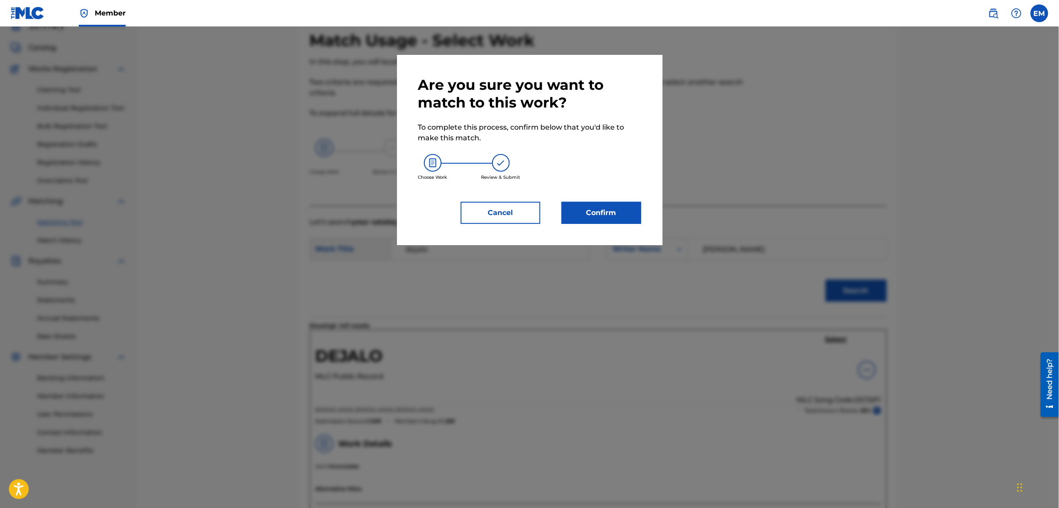
click at [570, 213] on button "Confirm" at bounding box center [601, 213] width 80 height 22
